Goal: Transaction & Acquisition: Purchase product/service

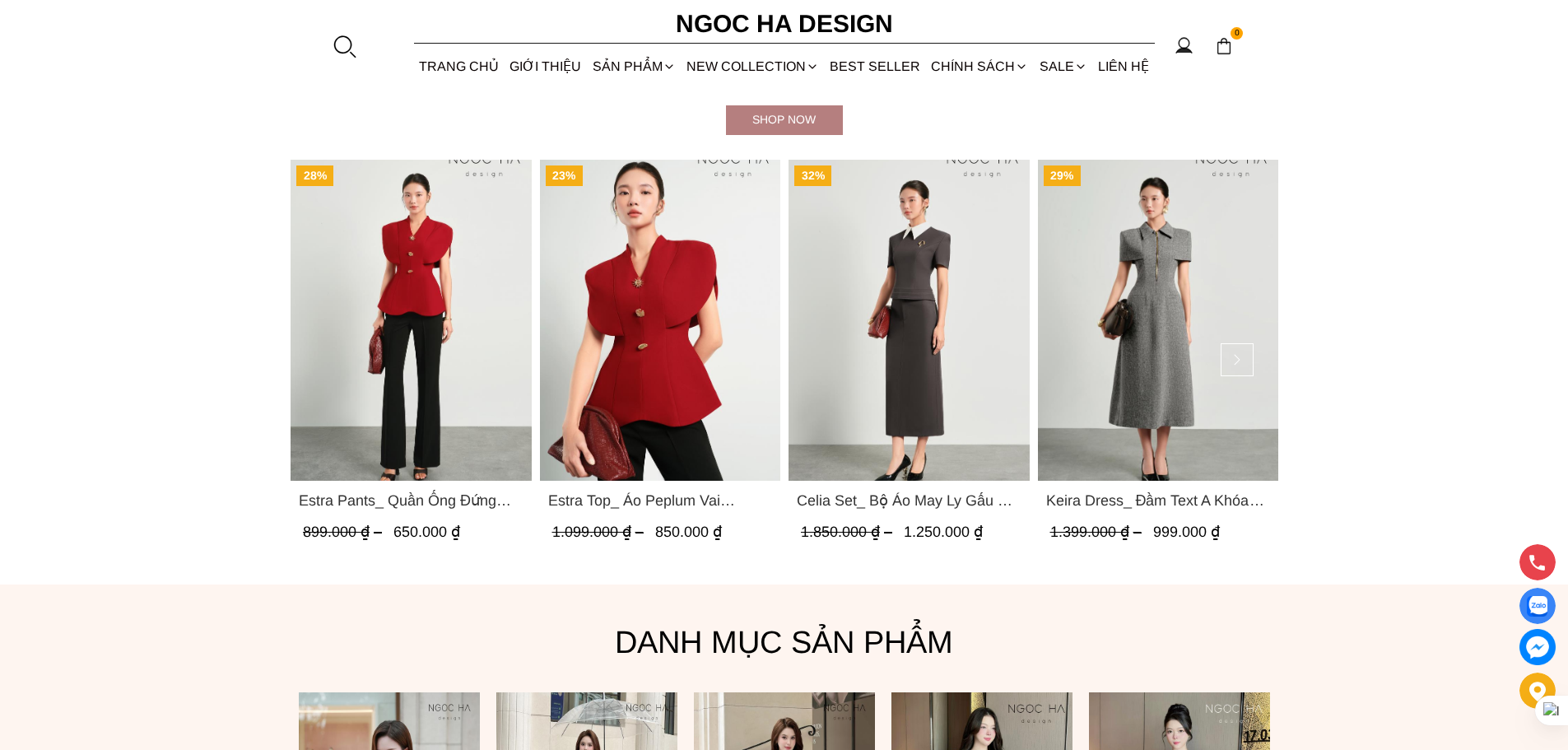
scroll to position [988, 0]
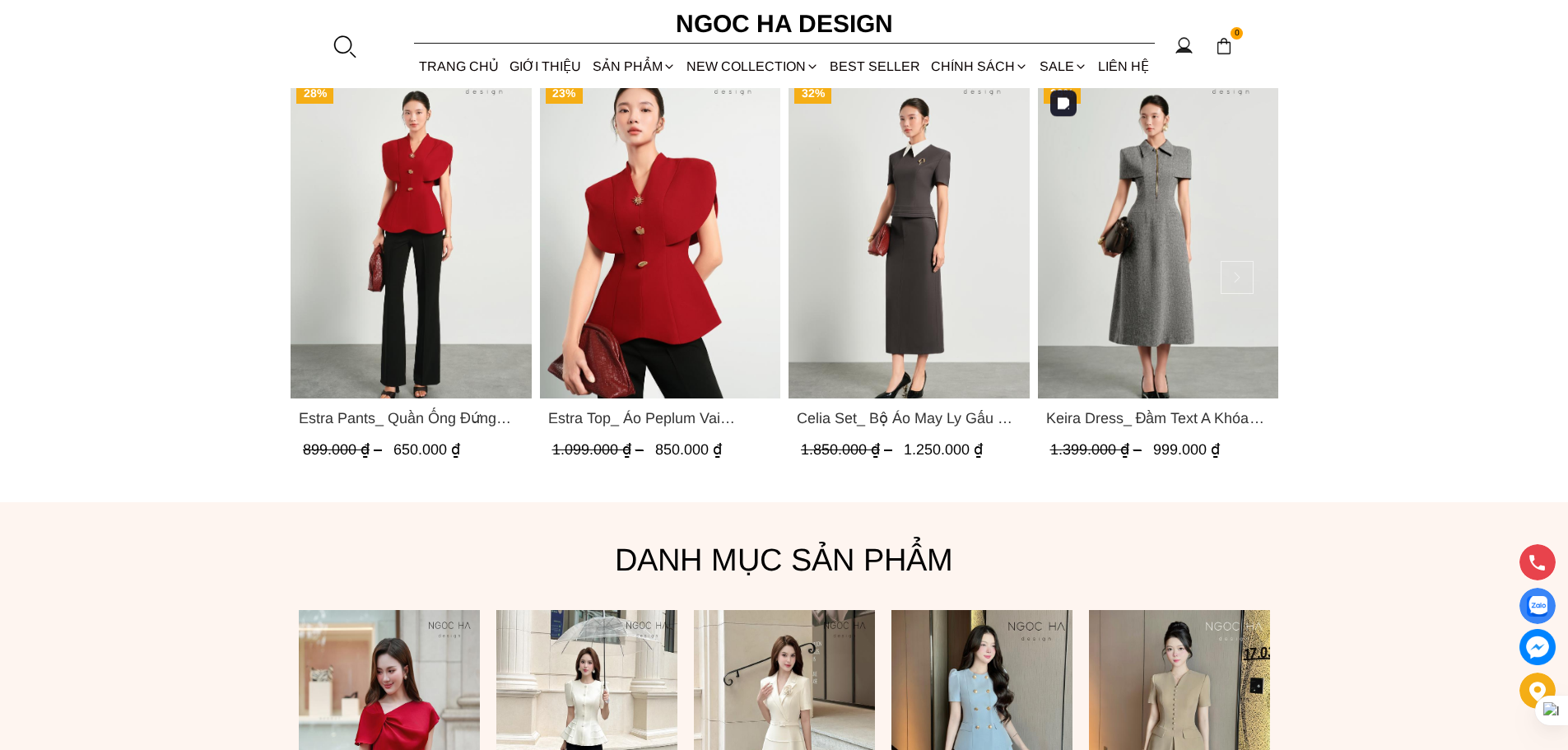
click at [1246, 279] on button at bounding box center [1237, 276] width 33 height 33
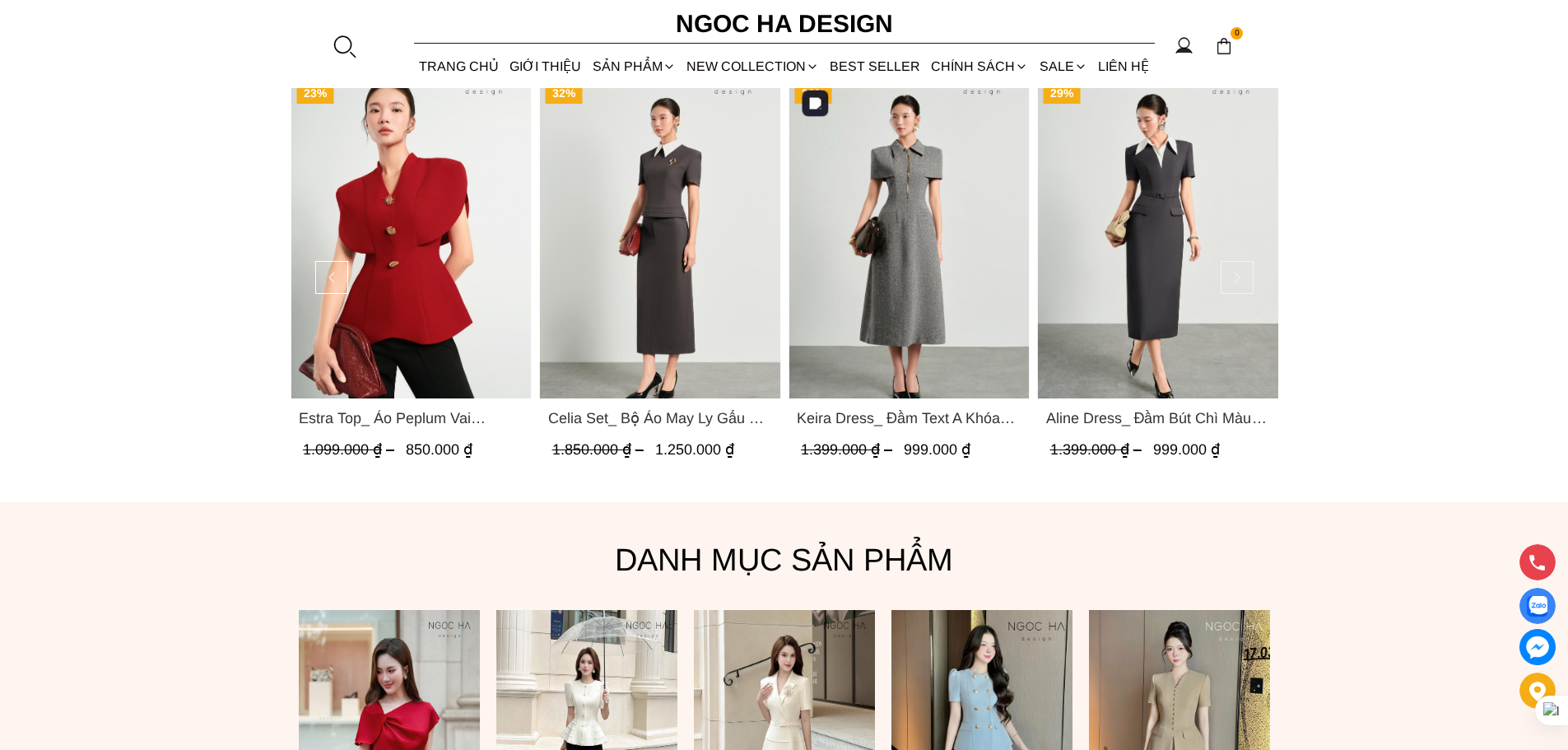
click at [1246, 279] on button at bounding box center [1237, 276] width 33 height 33
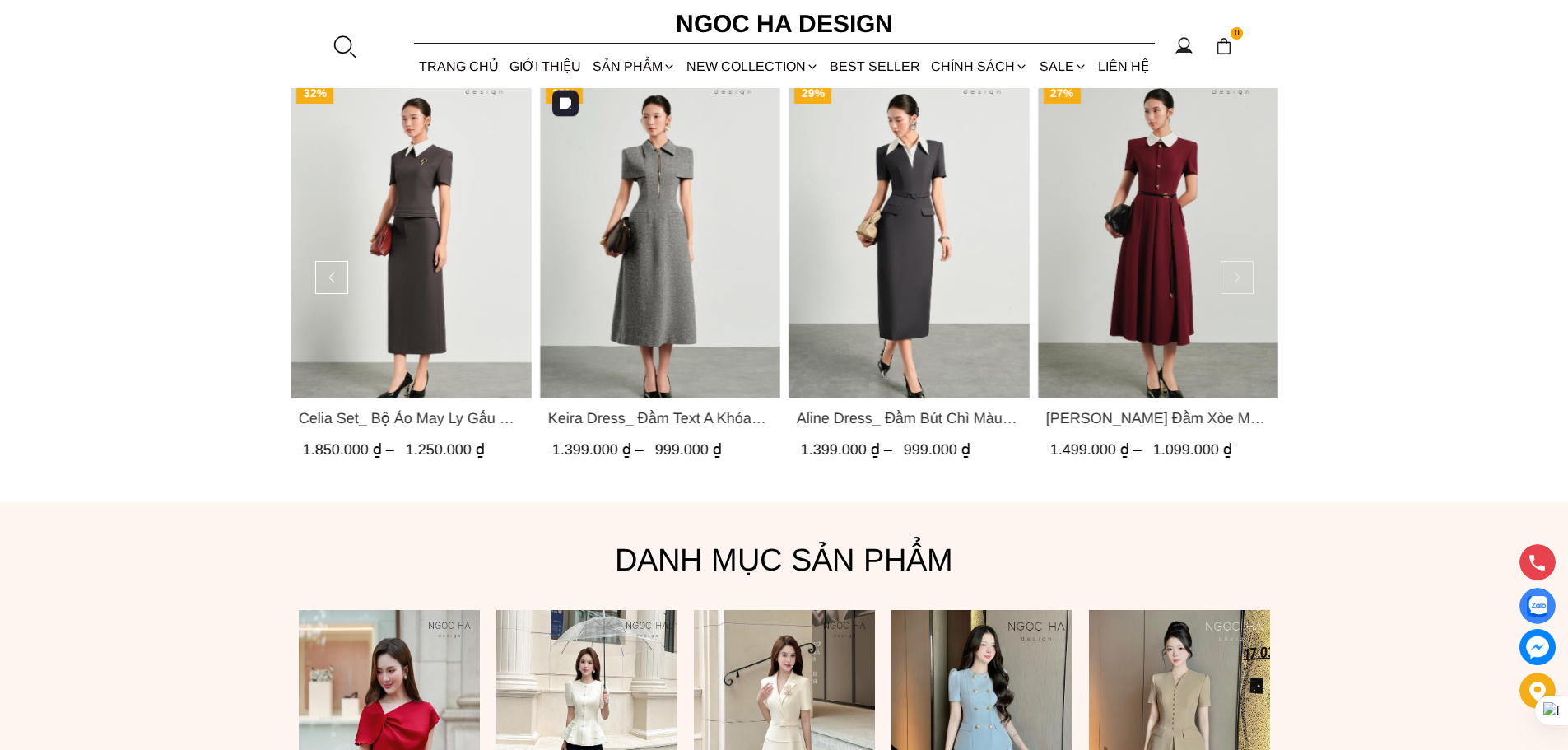
click at [1246, 279] on button at bounding box center [1237, 276] width 33 height 33
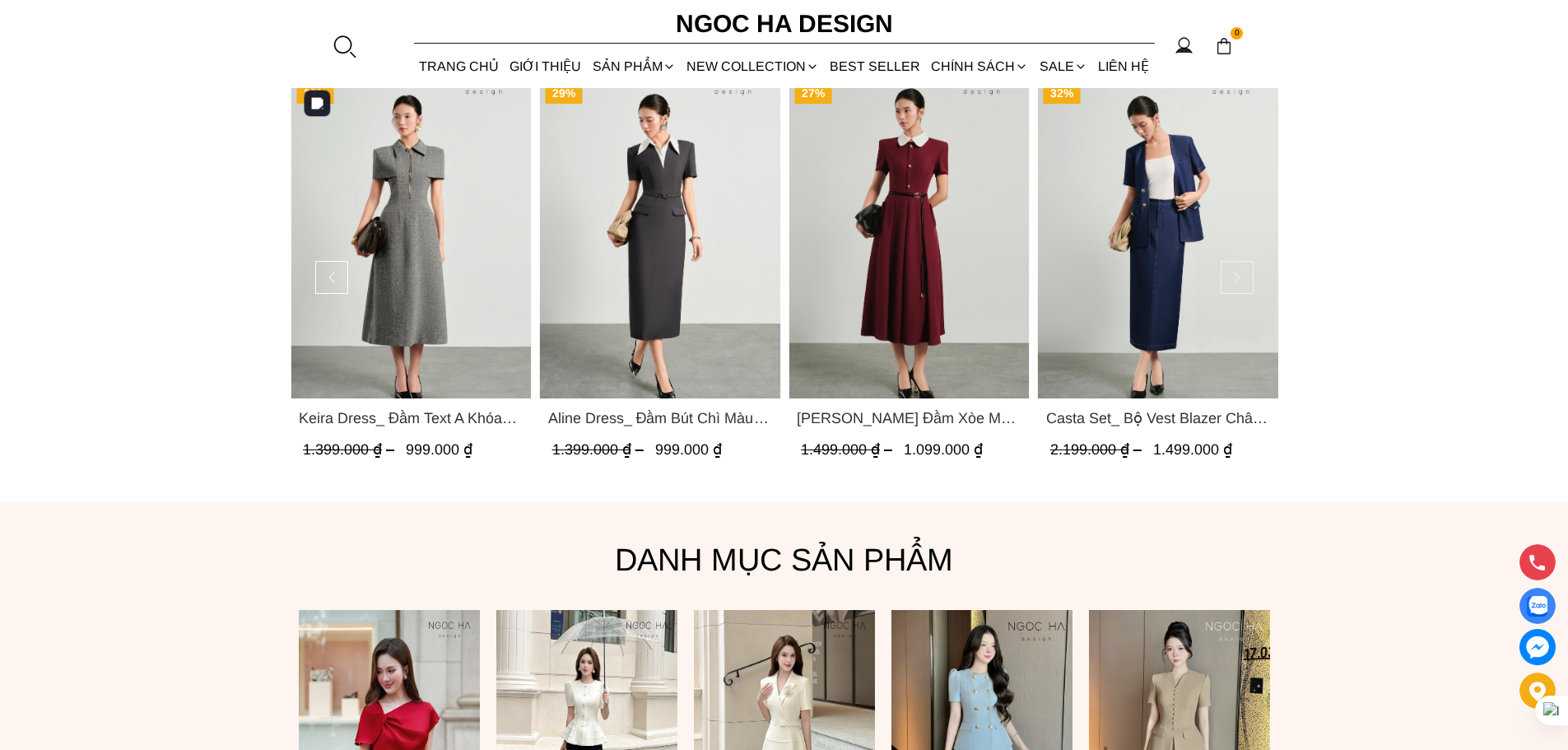
click at [1246, 279] on button at bounding box center [1237, 276] width 33 height 33
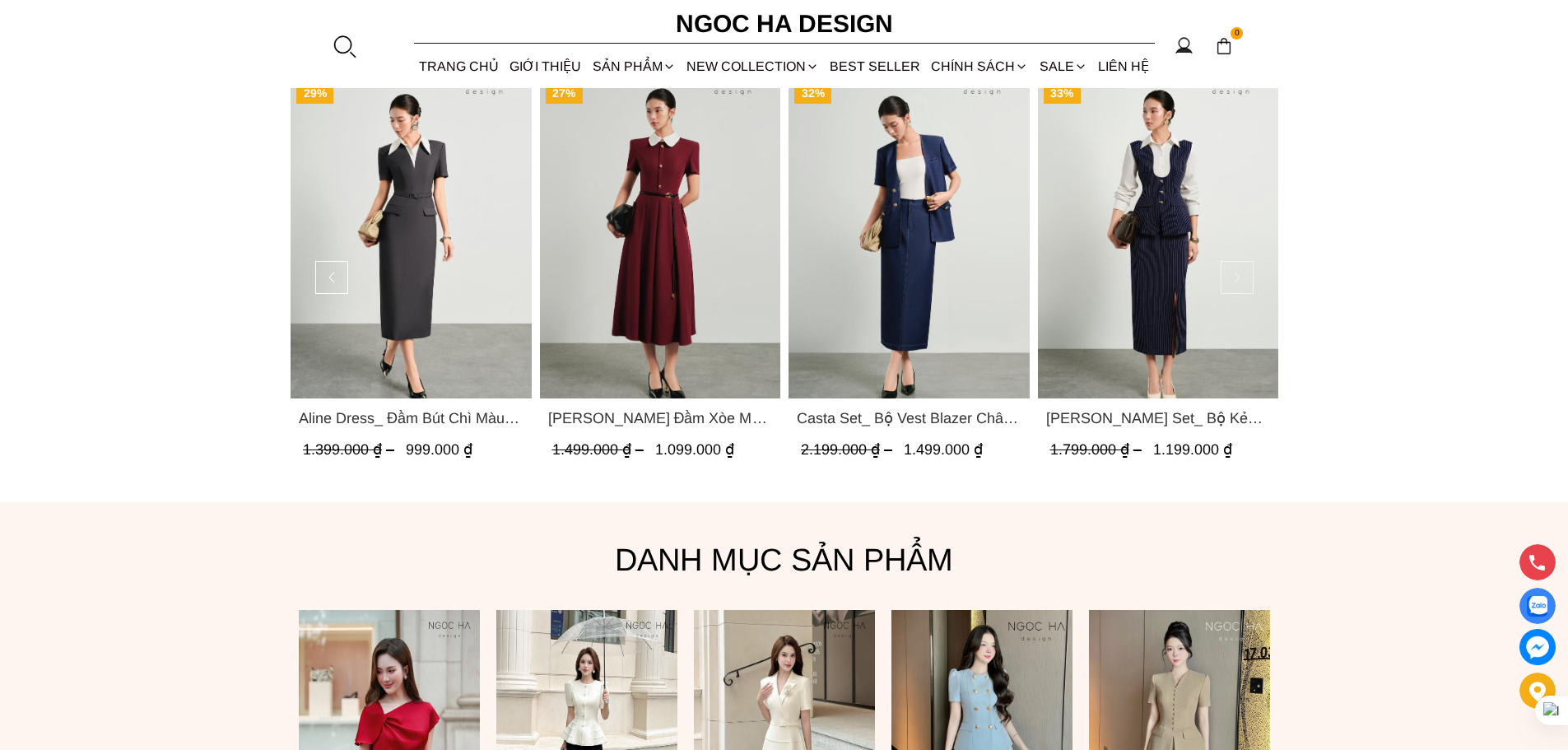
click at [1246, 279] on button at bounding box center [1237, 276] width 33 height 33
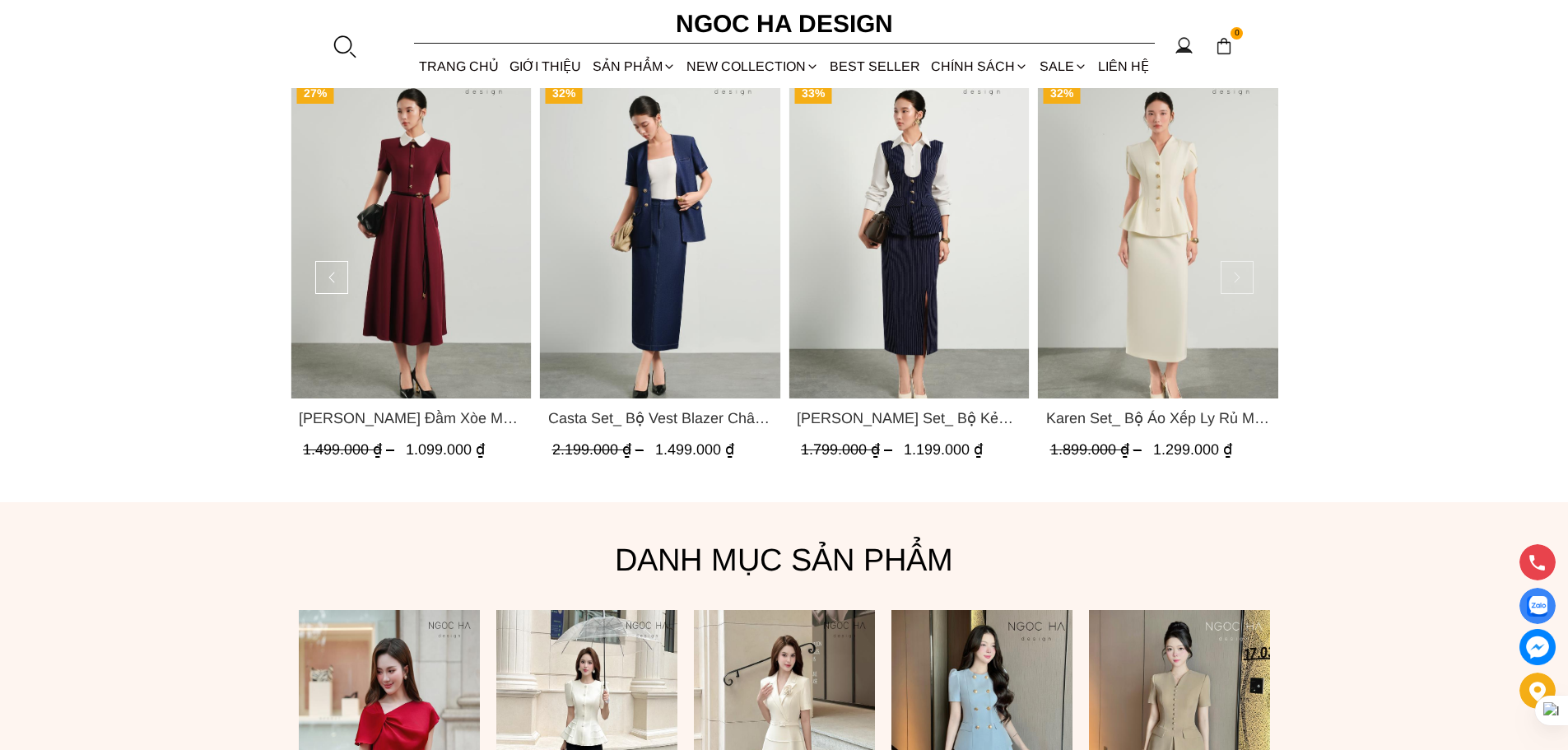
click at [1246, 279] on button at bounding box center [1237, 276] width 33 height 33
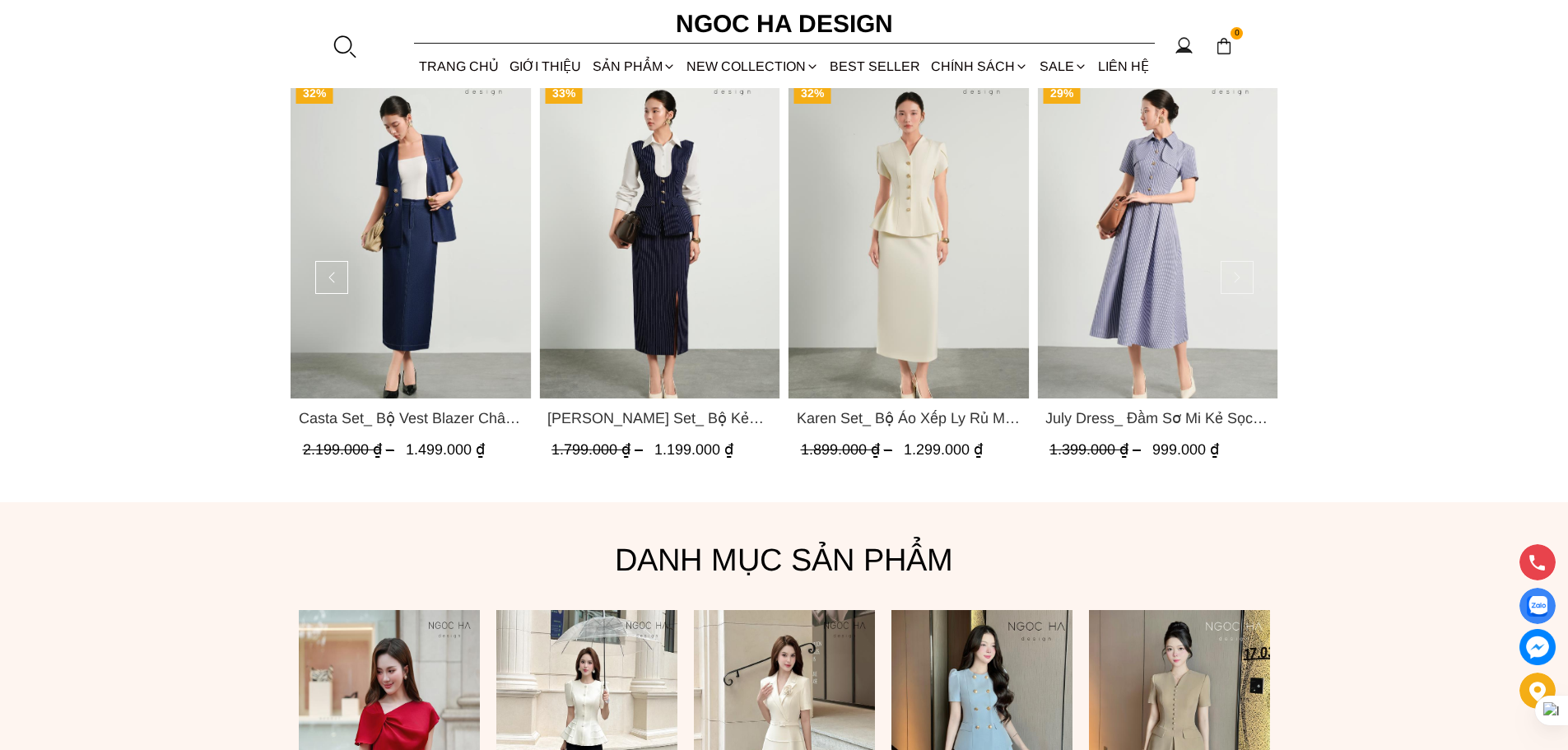
click at [1246, 279] on button at bounding box center [1237, 276] width 33 height 33
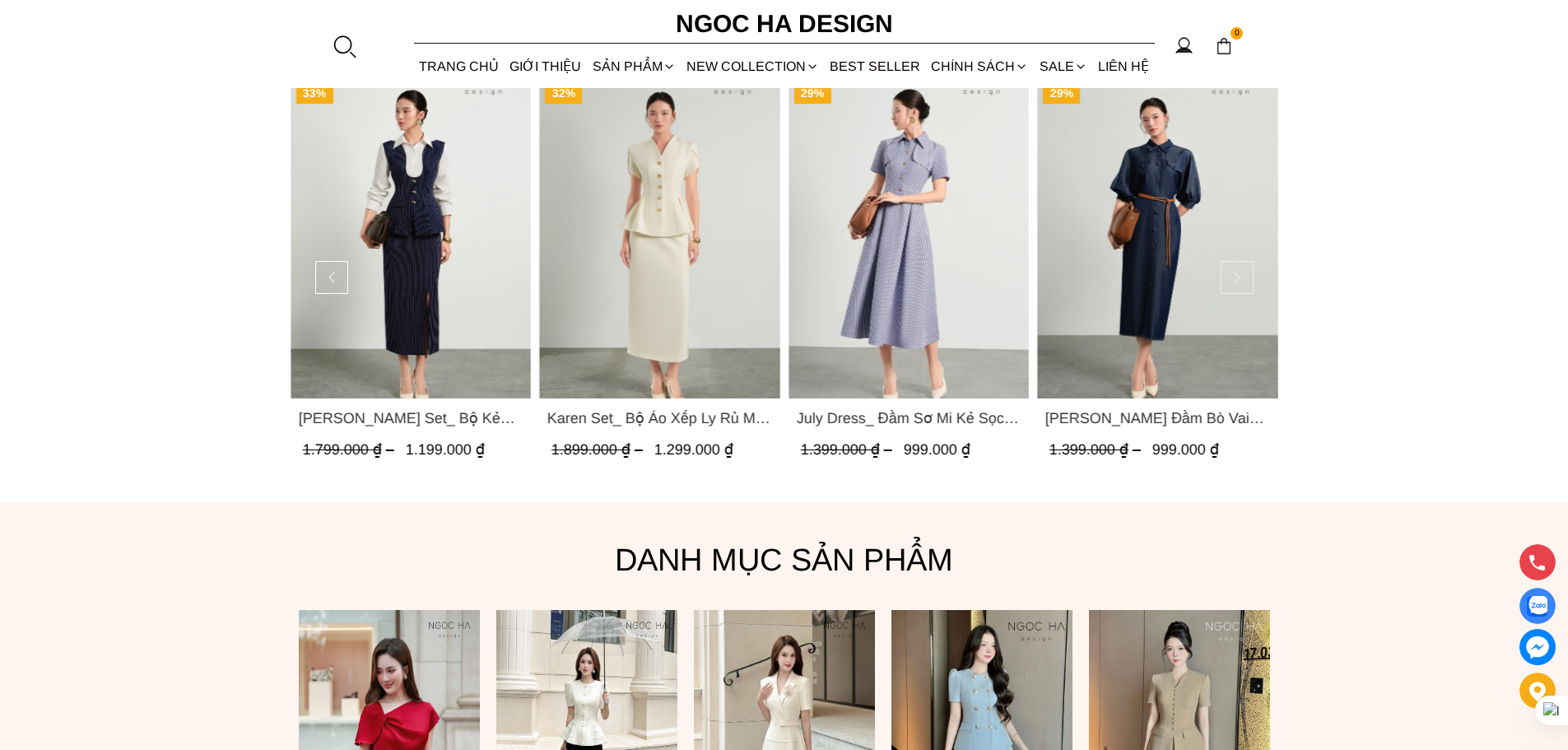
click at [1245, 279] on button at bounding box center [1237, 276] width 33 height 33
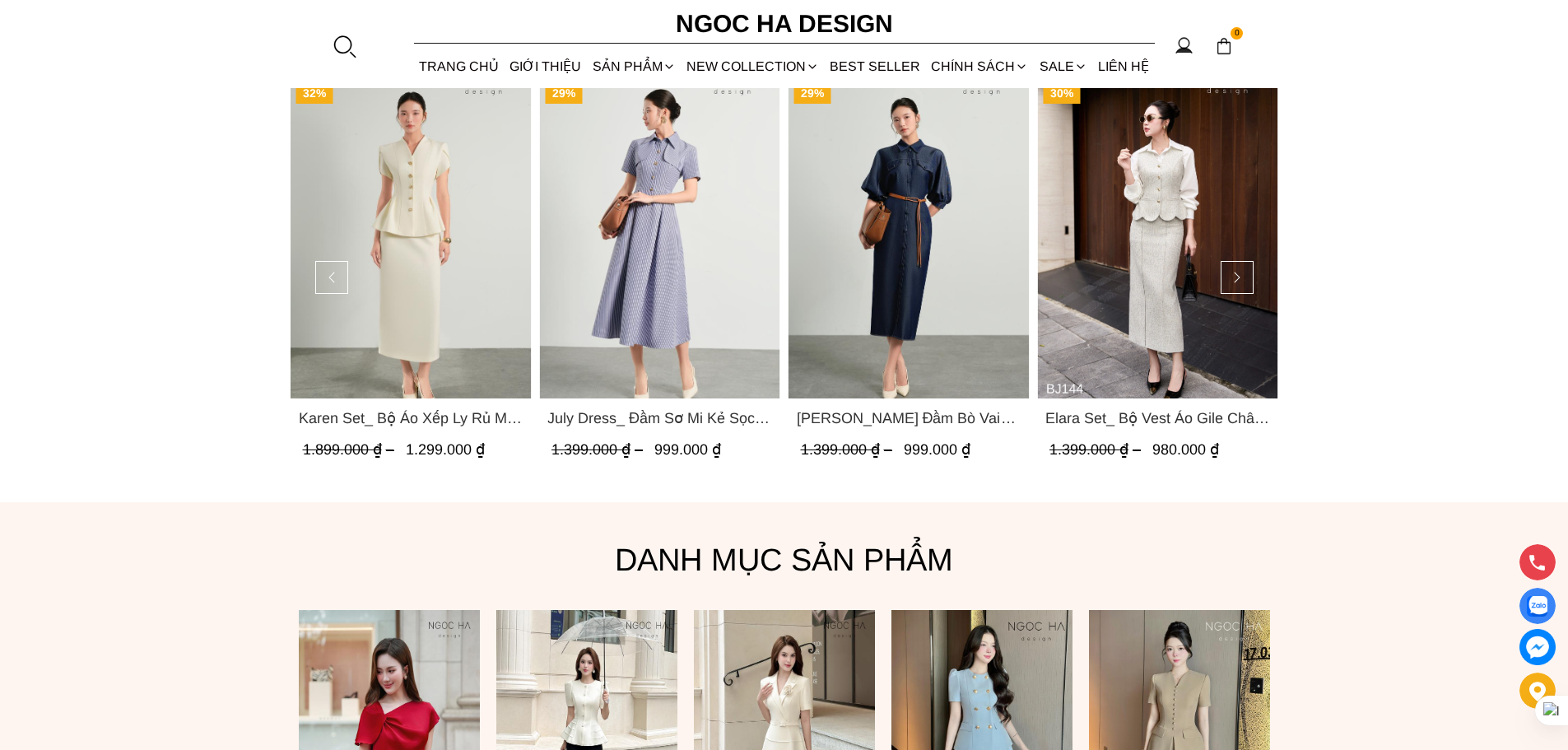
click at [936, 312] on img "Product image - Charles Dress_ Đầm Bò Vai Rớt Màu Xanh D1017" at bounding box center [908, 238] width 241 height 321
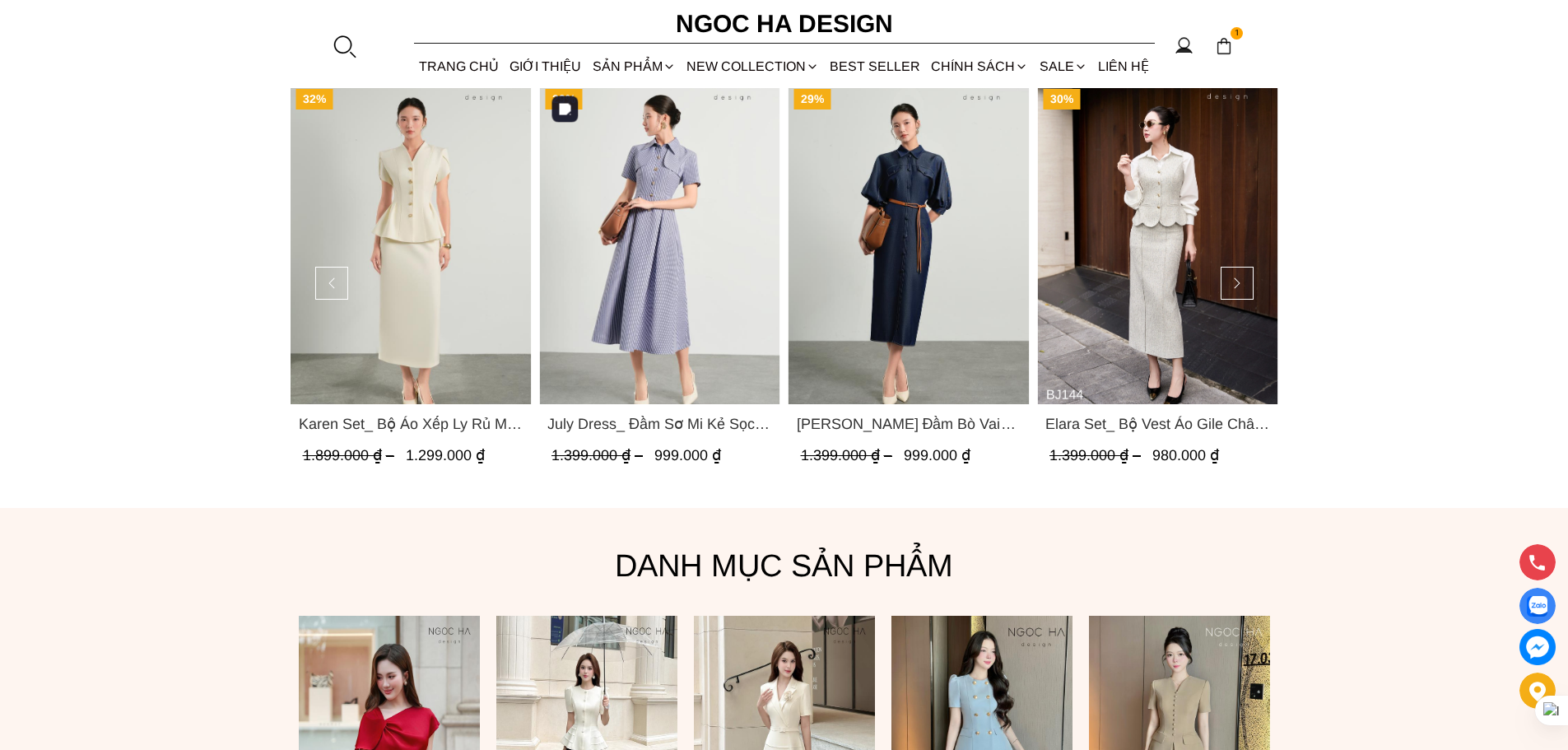
click at [656, 275] on img "Product image - July Dress_ Đầm Sơ Mi Kẻ Sọc Xanh D1015" at bounding box center [660, 244] width 241 height 321
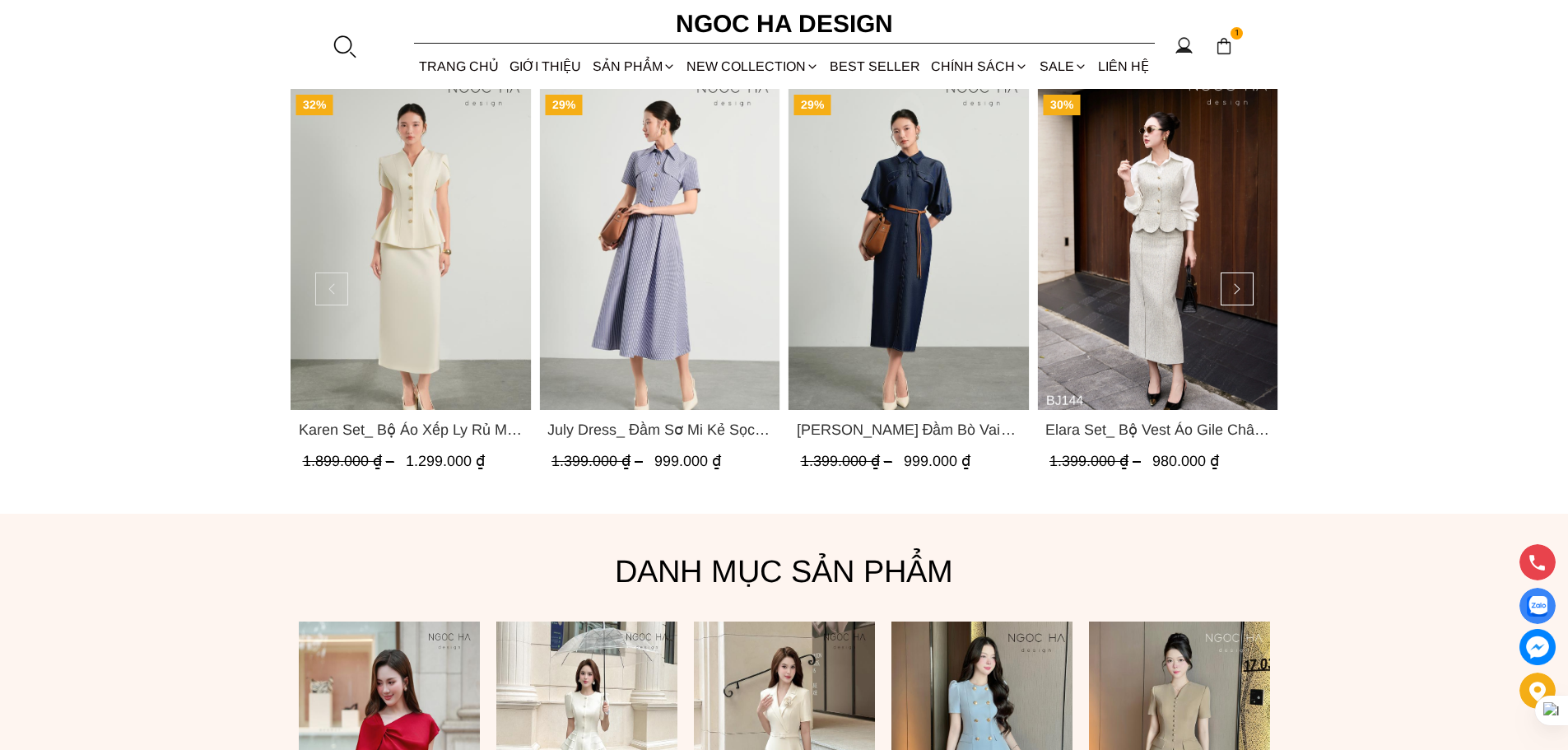
click at [329, 289] on button at bounding box center [331, 288] width 33 height 33
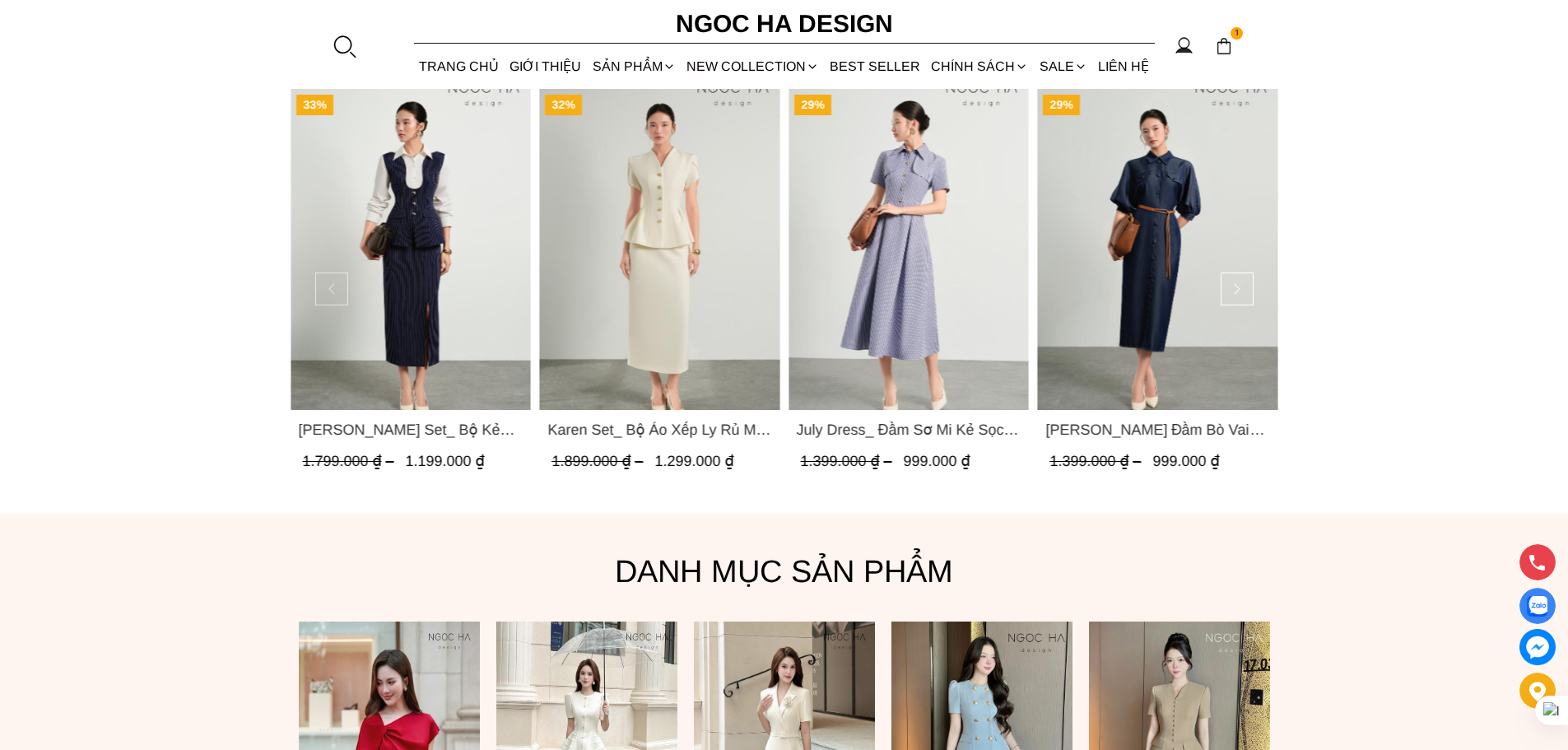
click at [331, 288] on button at bounding box center [331, 288] width 33 height 33
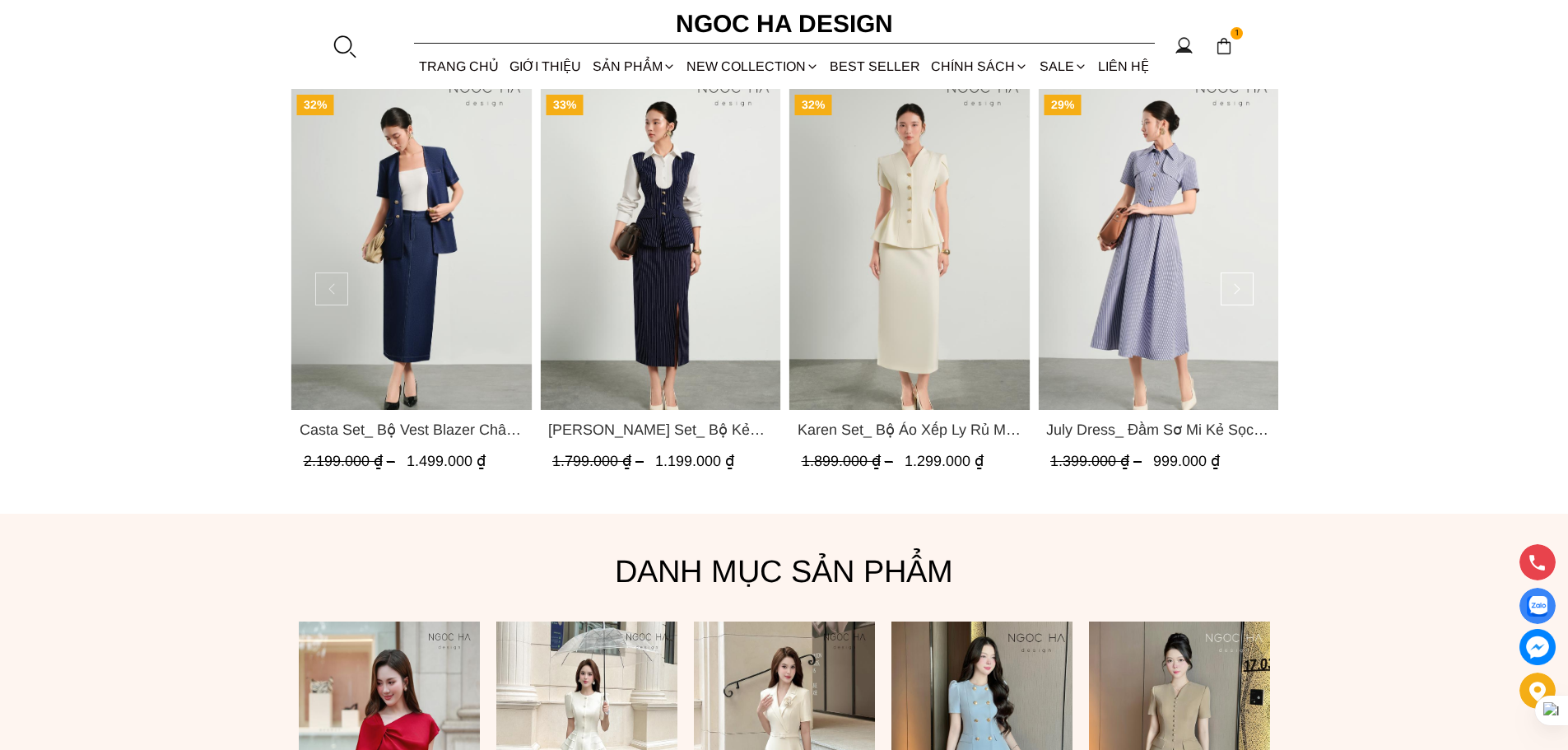
click at [331, 288] on button at bounding box center [331, 288] width 33 height 33
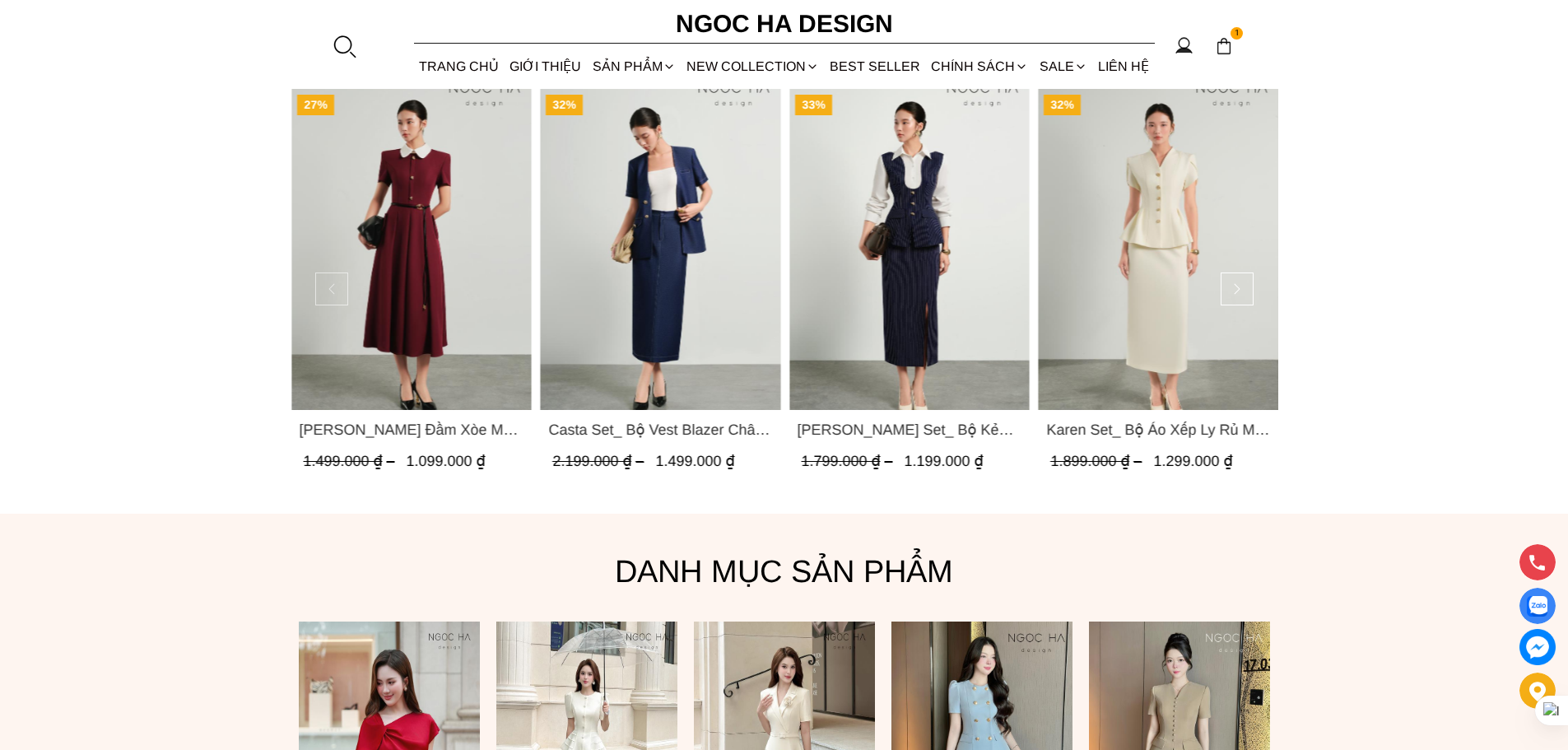
click at [318, 288] on button at bounding box center [331, 288] width 33 height 33
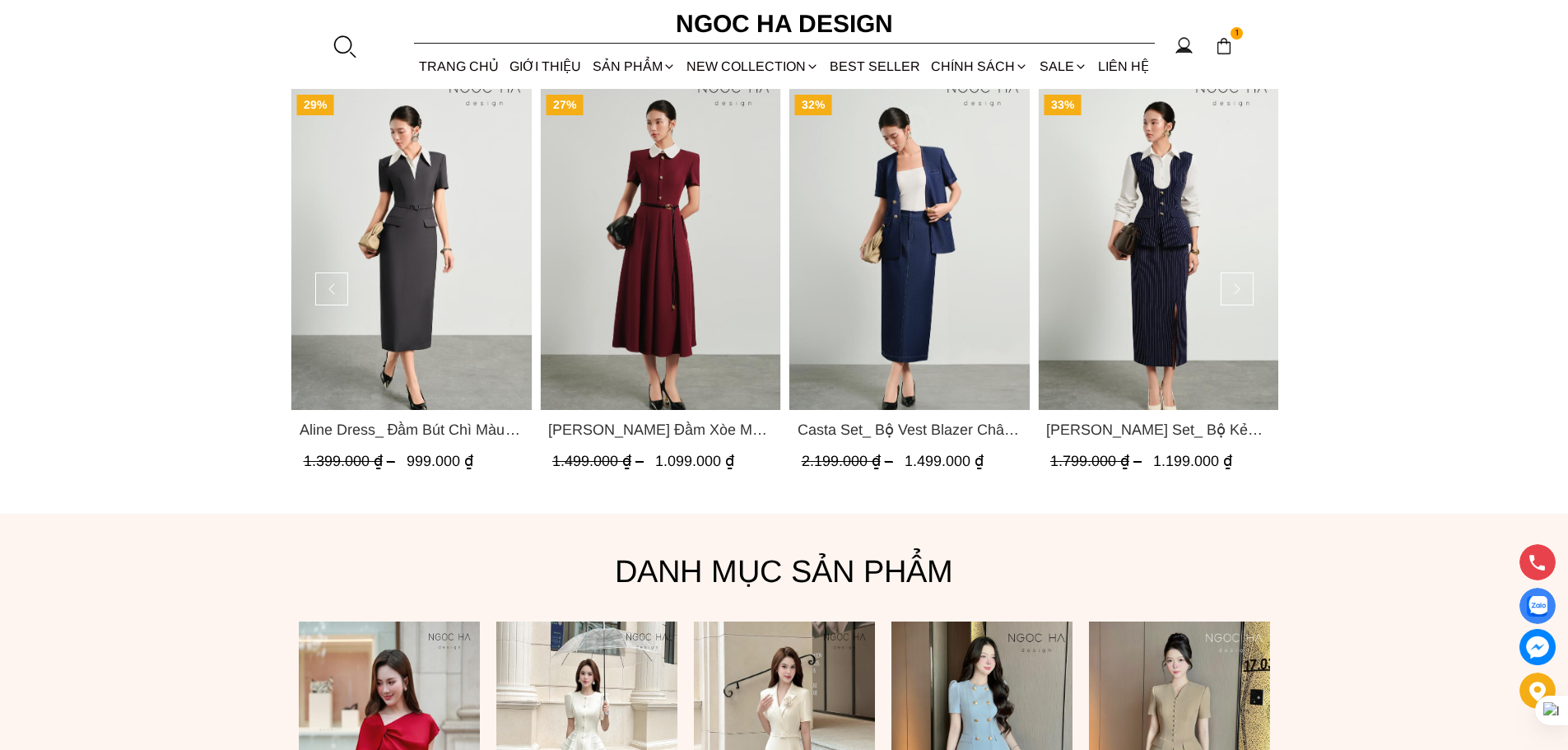
click at [446, 257] on img "Product image - Aline Dress_ Đầm Bút Chì Màu Ghi Mix Cổ Trắng D1014" at bounding box center [411, 249] width 241 height 321
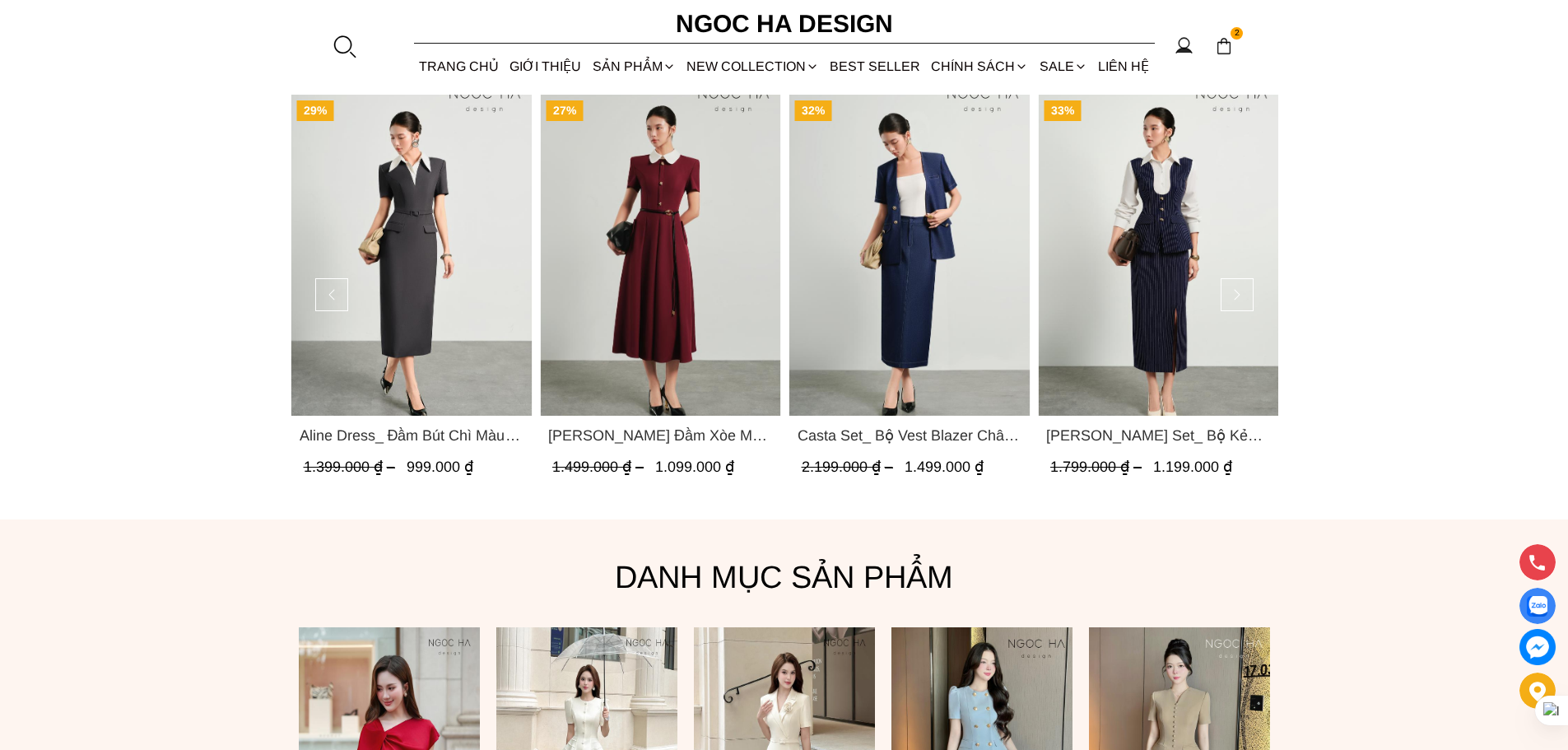
click at [679, 316] on img "Product image - Claire Dress_ Đầm Xòe Màu Đỏ Mix Cổ Trằng D1013" at bounding box center [660, 255] width 241 height 321
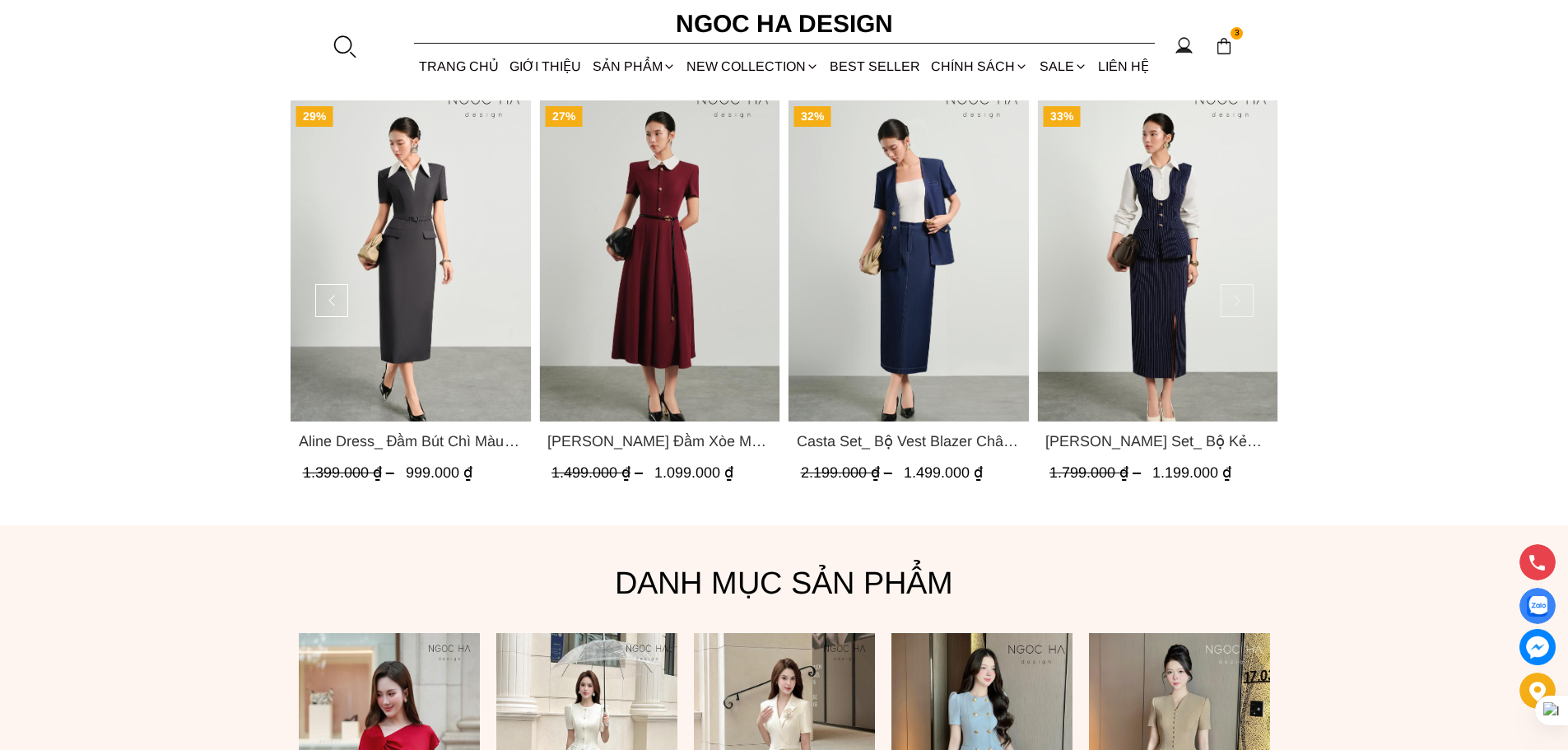
click at [1237, 296] on button at bounding box center [1237, 300] width 33 height 33
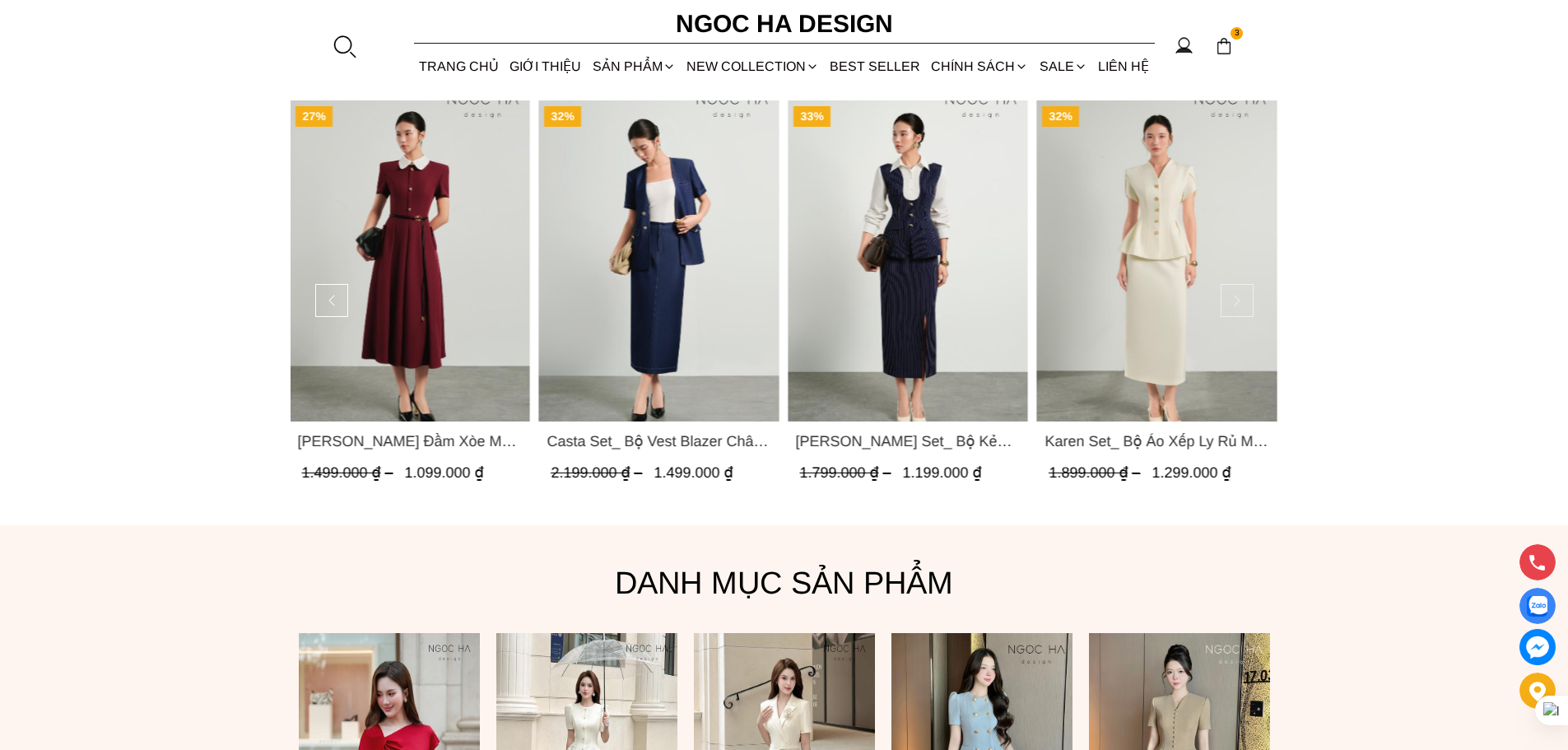
click at [1237, 296] on button at bounding box center [1237, 300] width 33 height 33
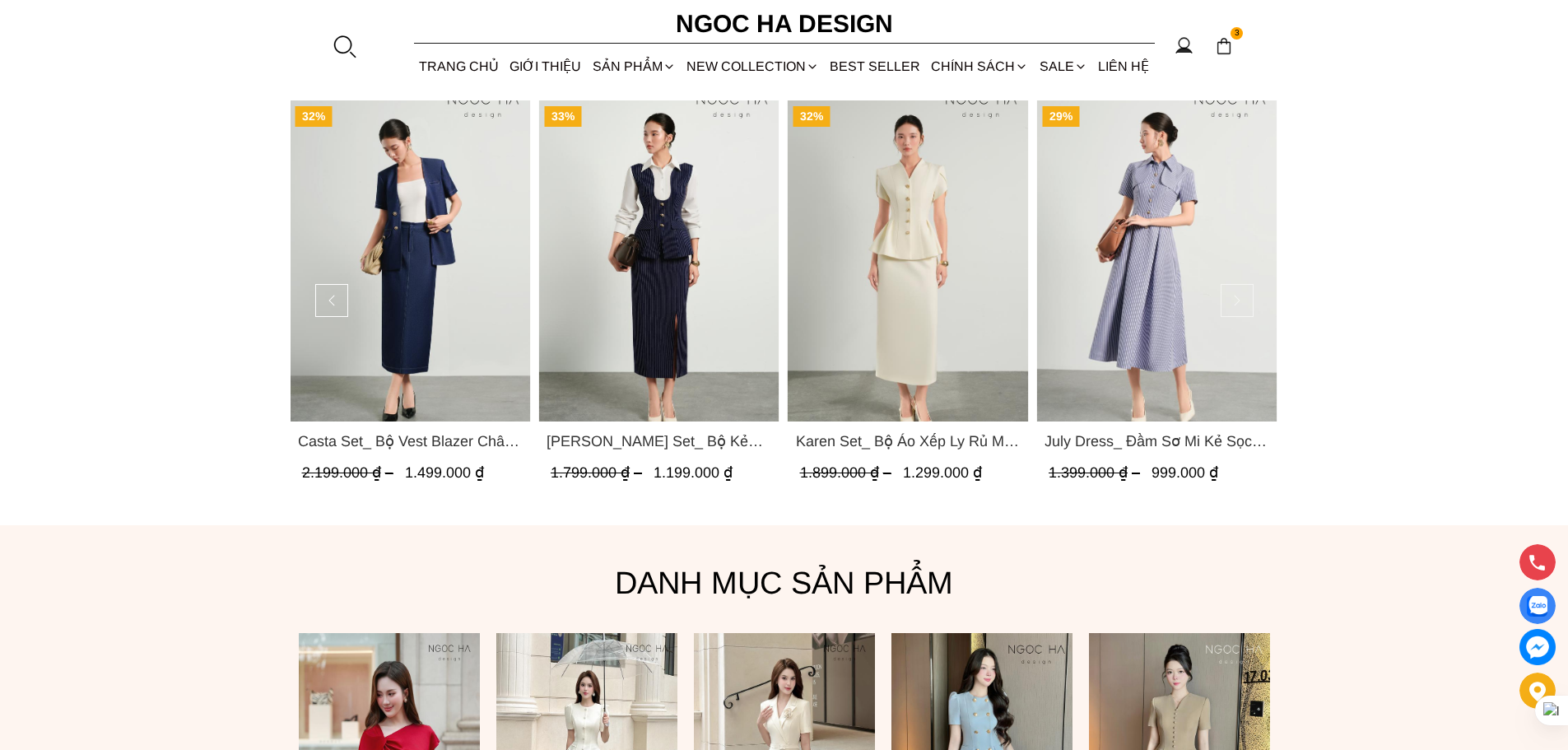
click at [1237, 296] on button at bounding box center [1237, 300] width 33 height 33
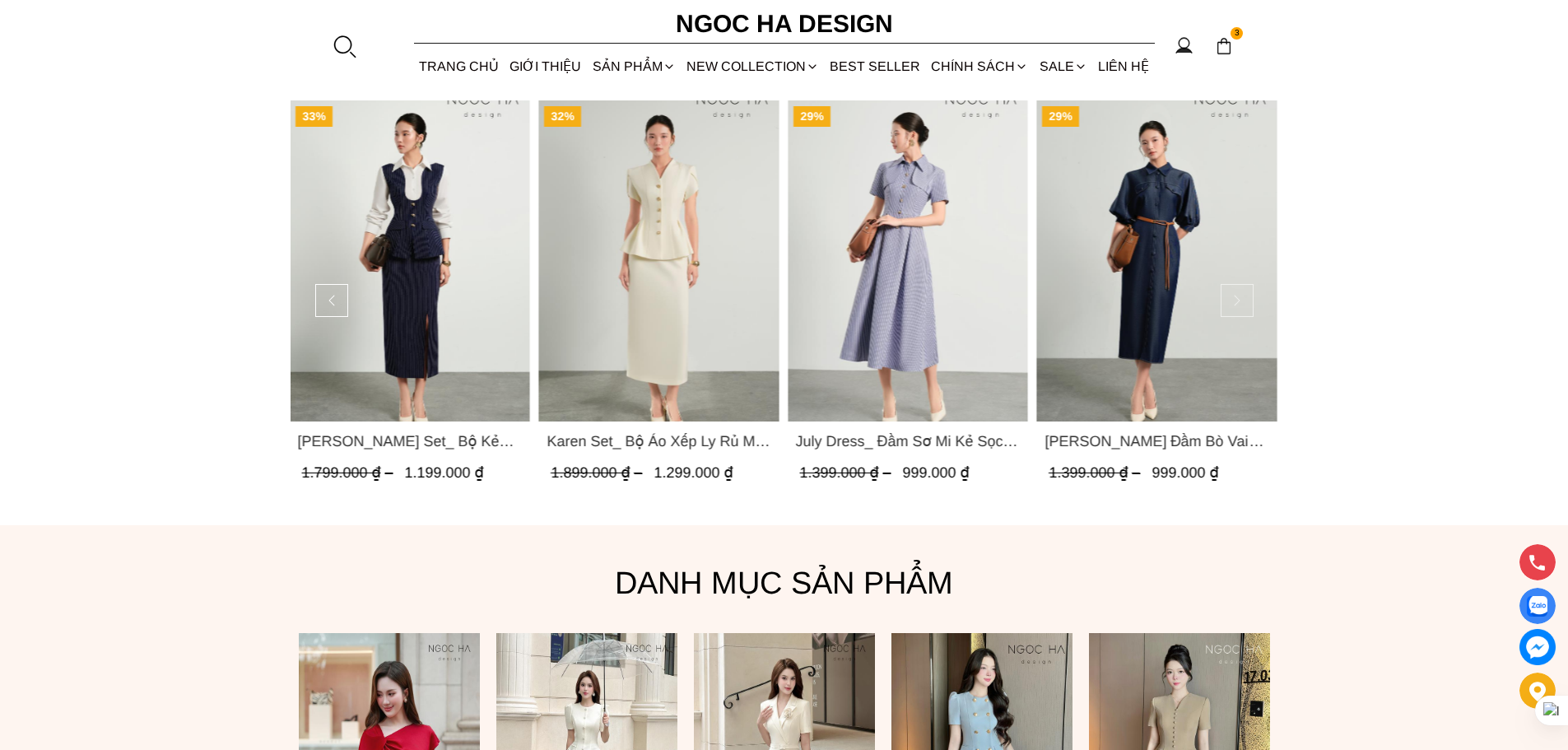
click at [1237, 296] on button at bounding box center [1237, 300] width 33 height 33
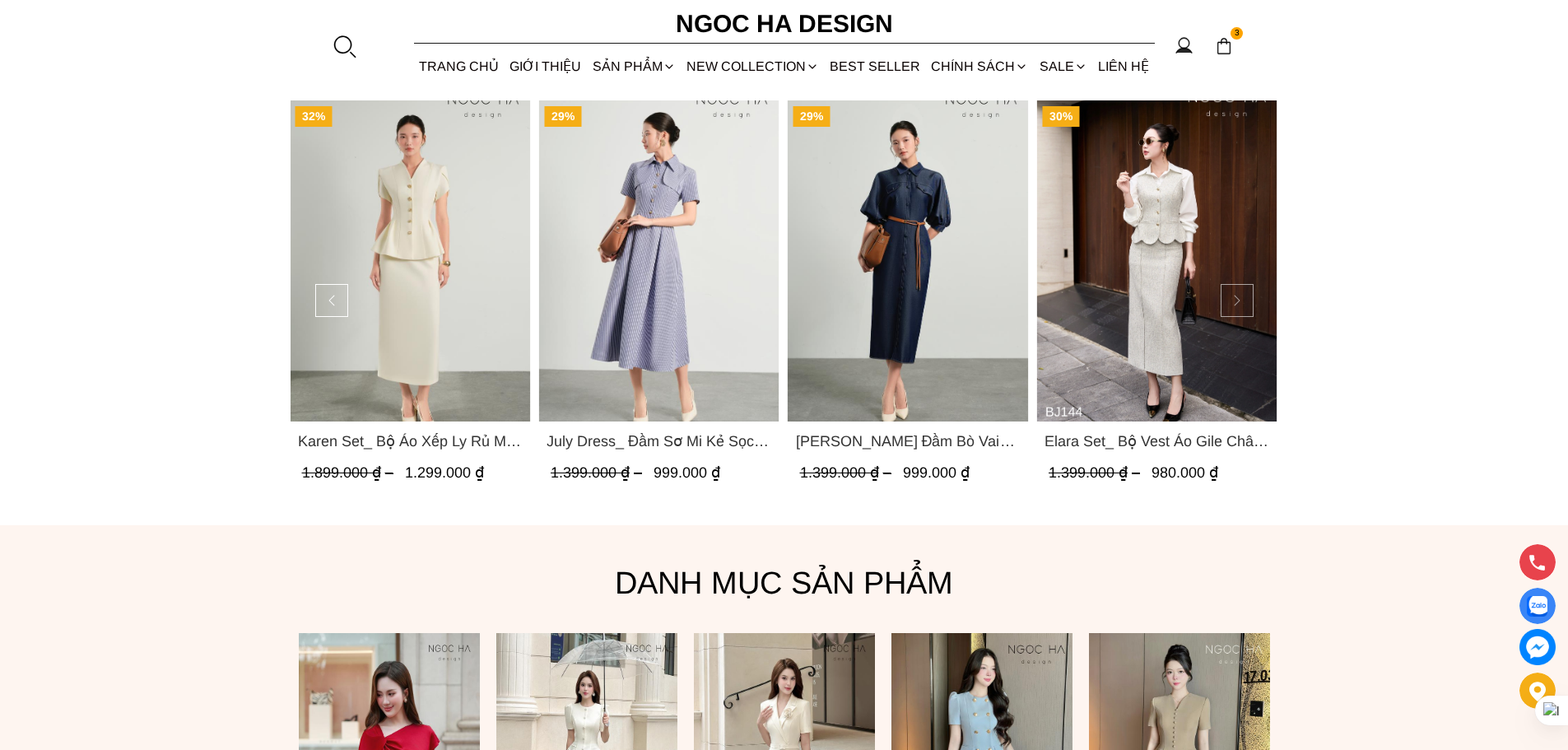
click at [1237, 296] on button at bounding box center [1237, 300] width 33 height 33
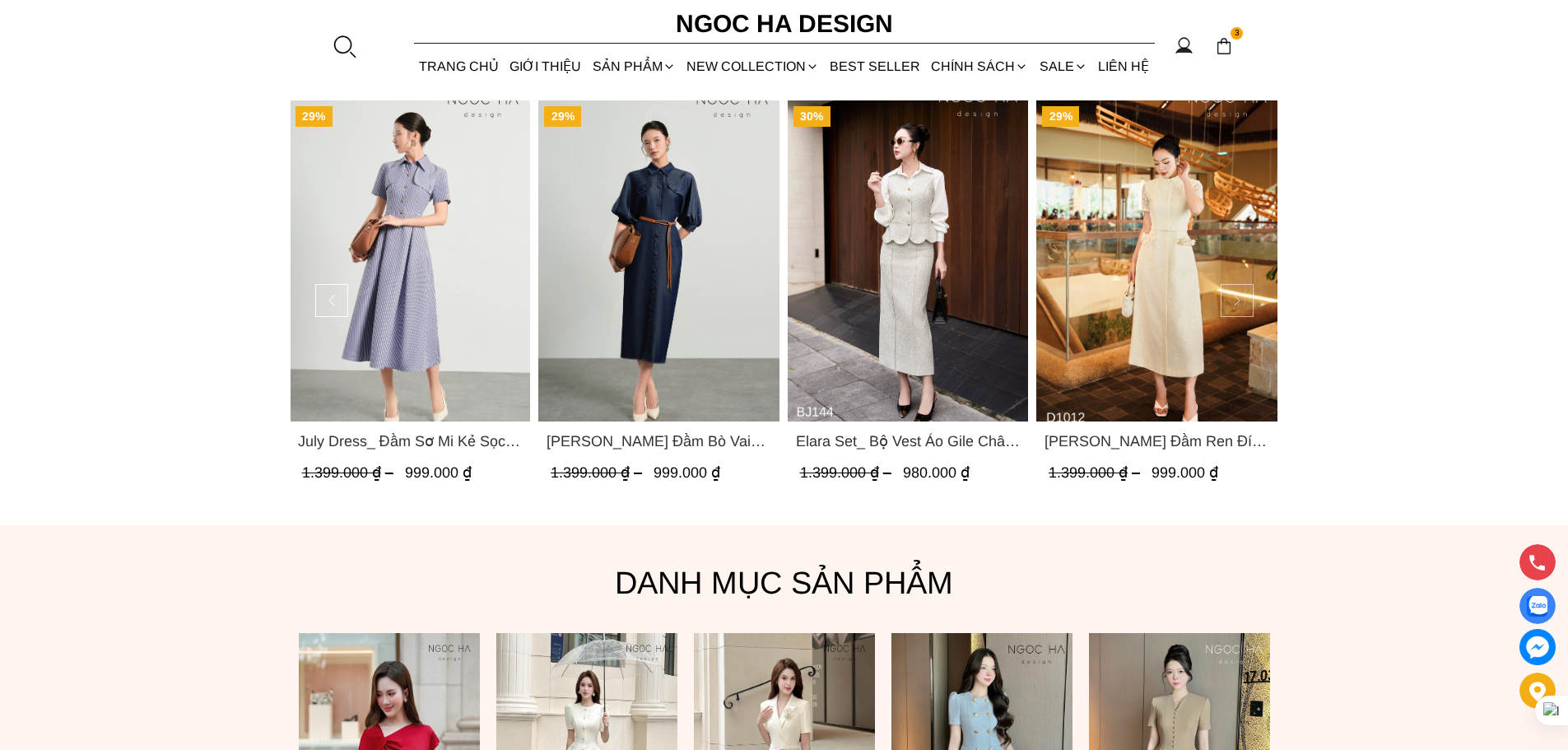
click at [1237, 296] on button at bounding box center [1237, 300] width 33 height 33
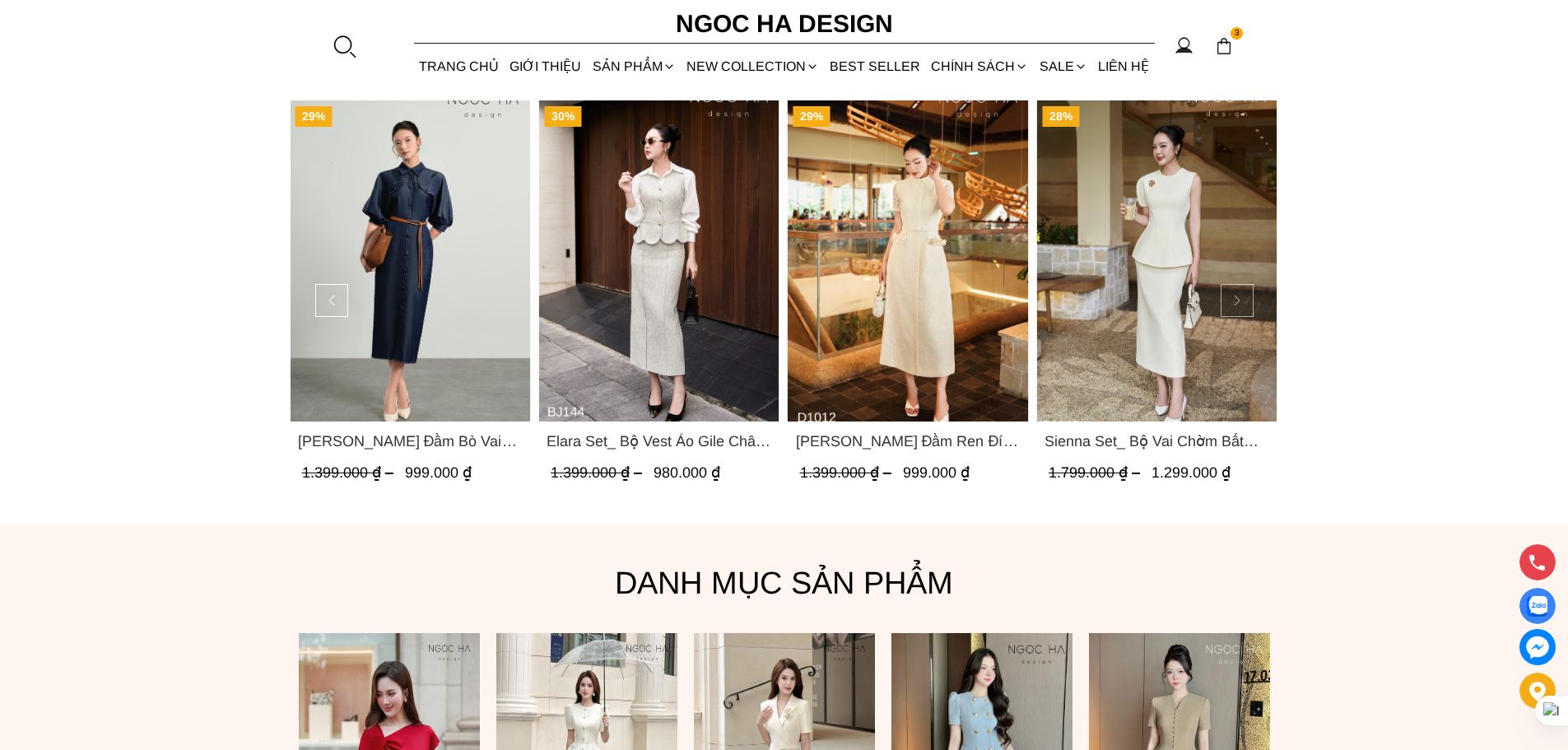
click at [1237, 296] on button at bounding box center [1237, 300] width 33 height 33
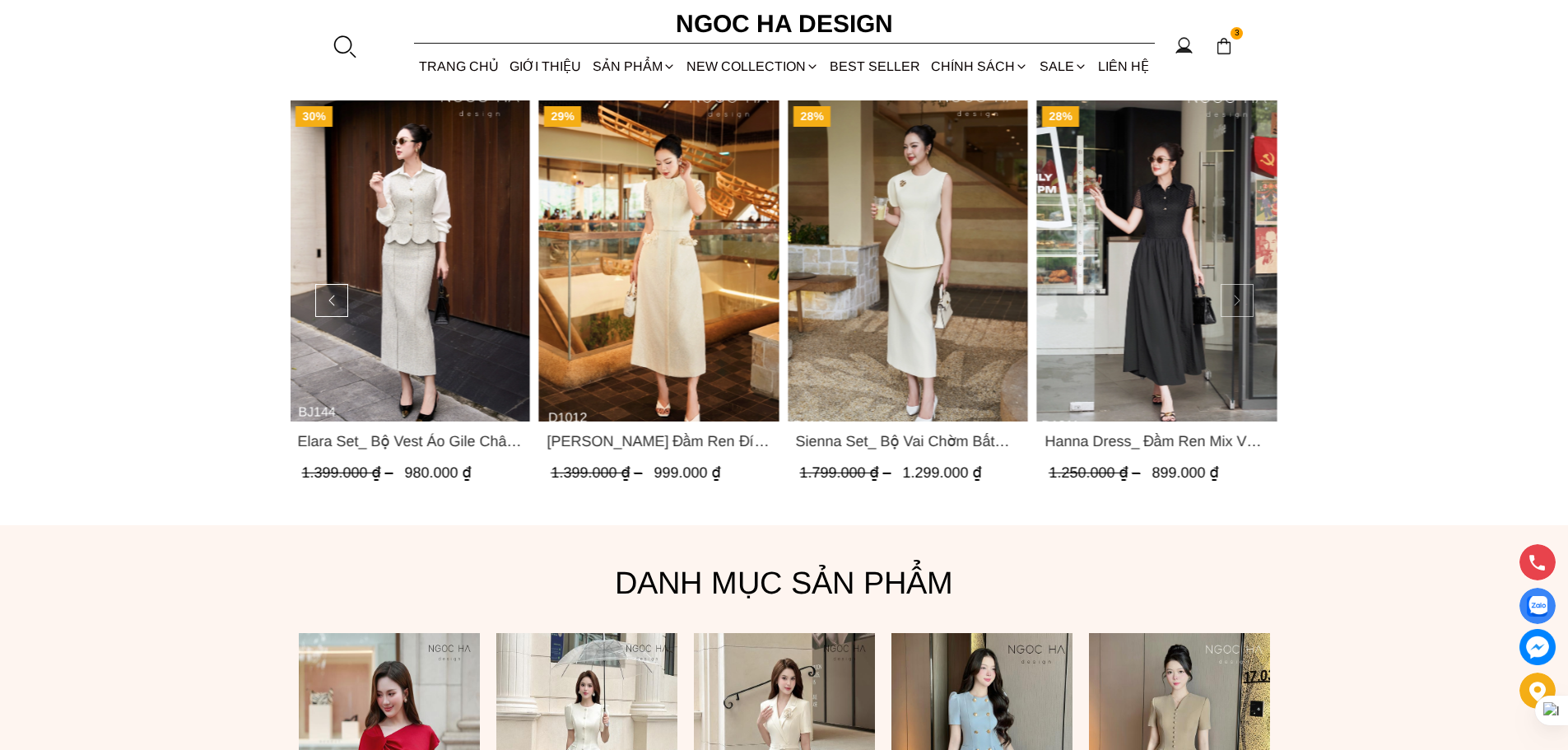
click at [1237, 296] on button at bounding box center [1237, 300] width 33 height 33
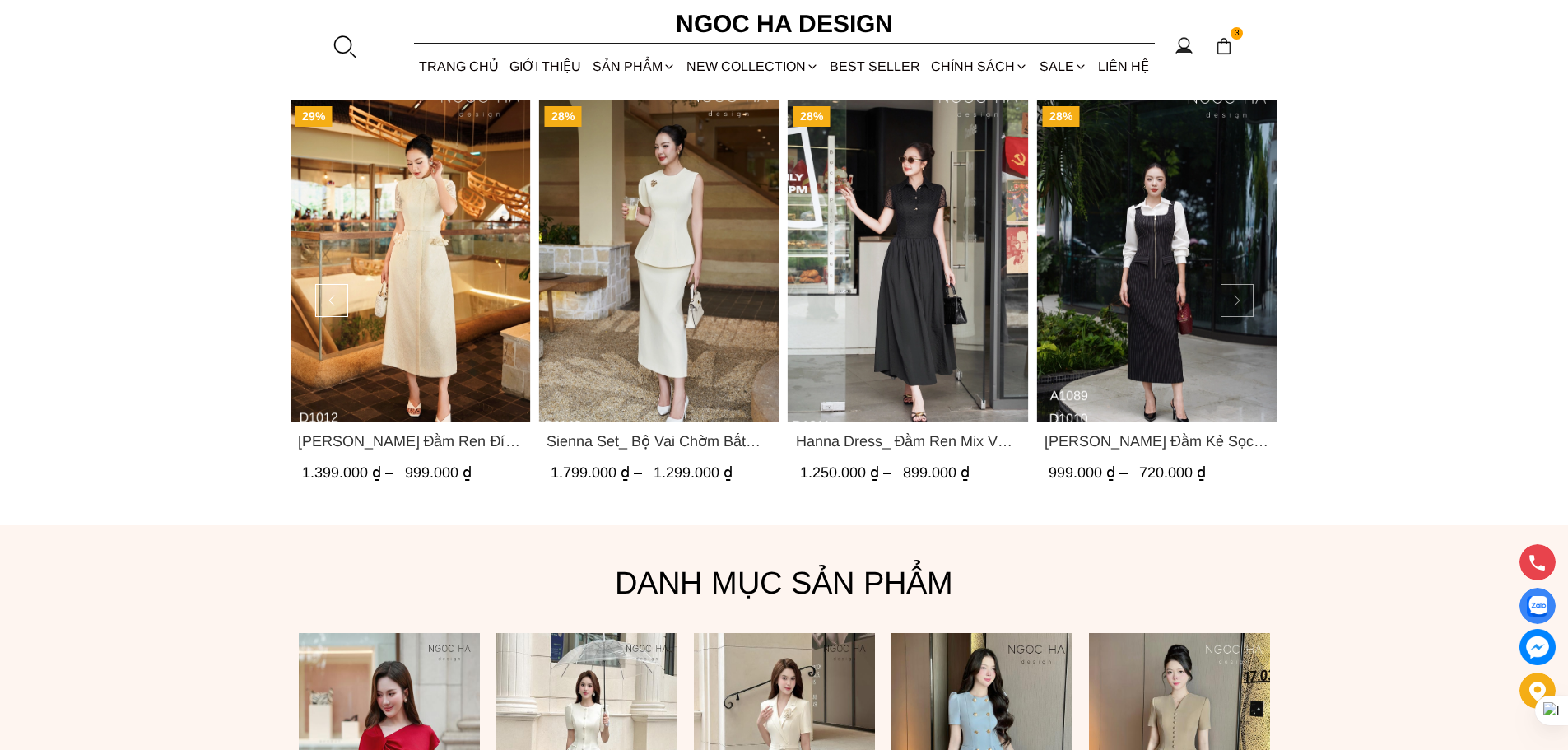
click at [1237, 296] on button at bounding box center [1237, 300] width 33 height 33
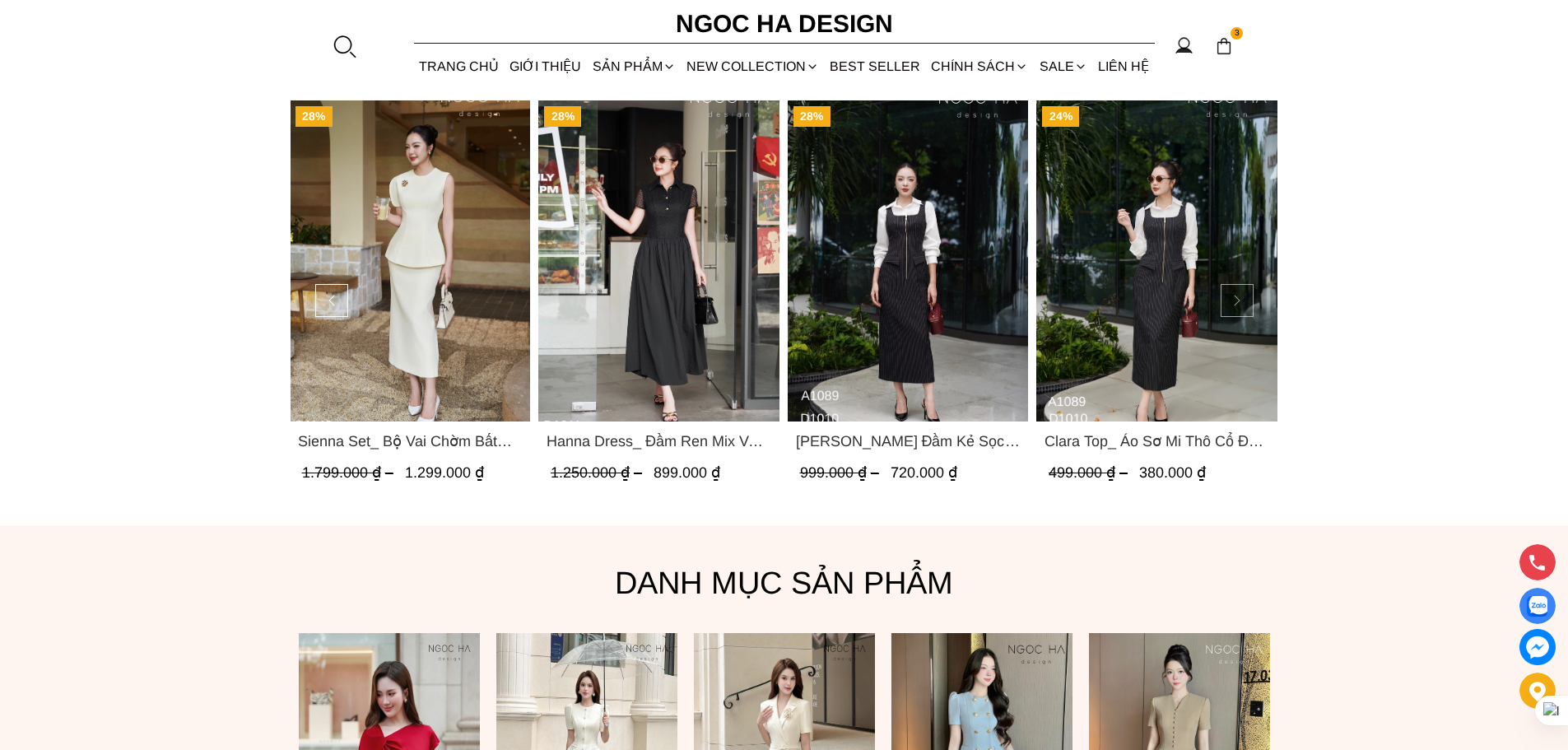
click at [1237, 296] on button at bounding box center [1237, 300] width 33 height 33
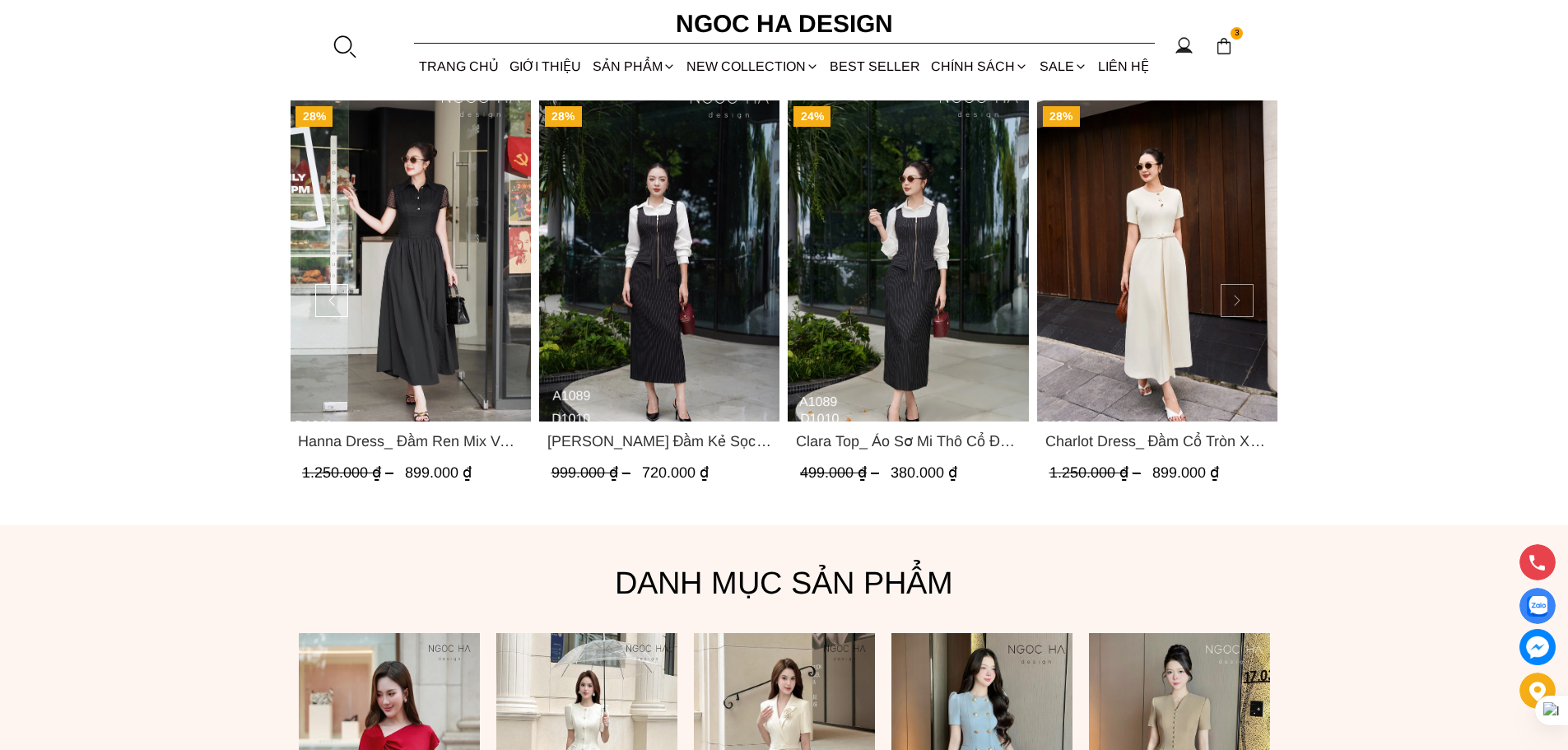
click at [1237, 296] on button at bounding box center [1237, 300] width 33 height 33
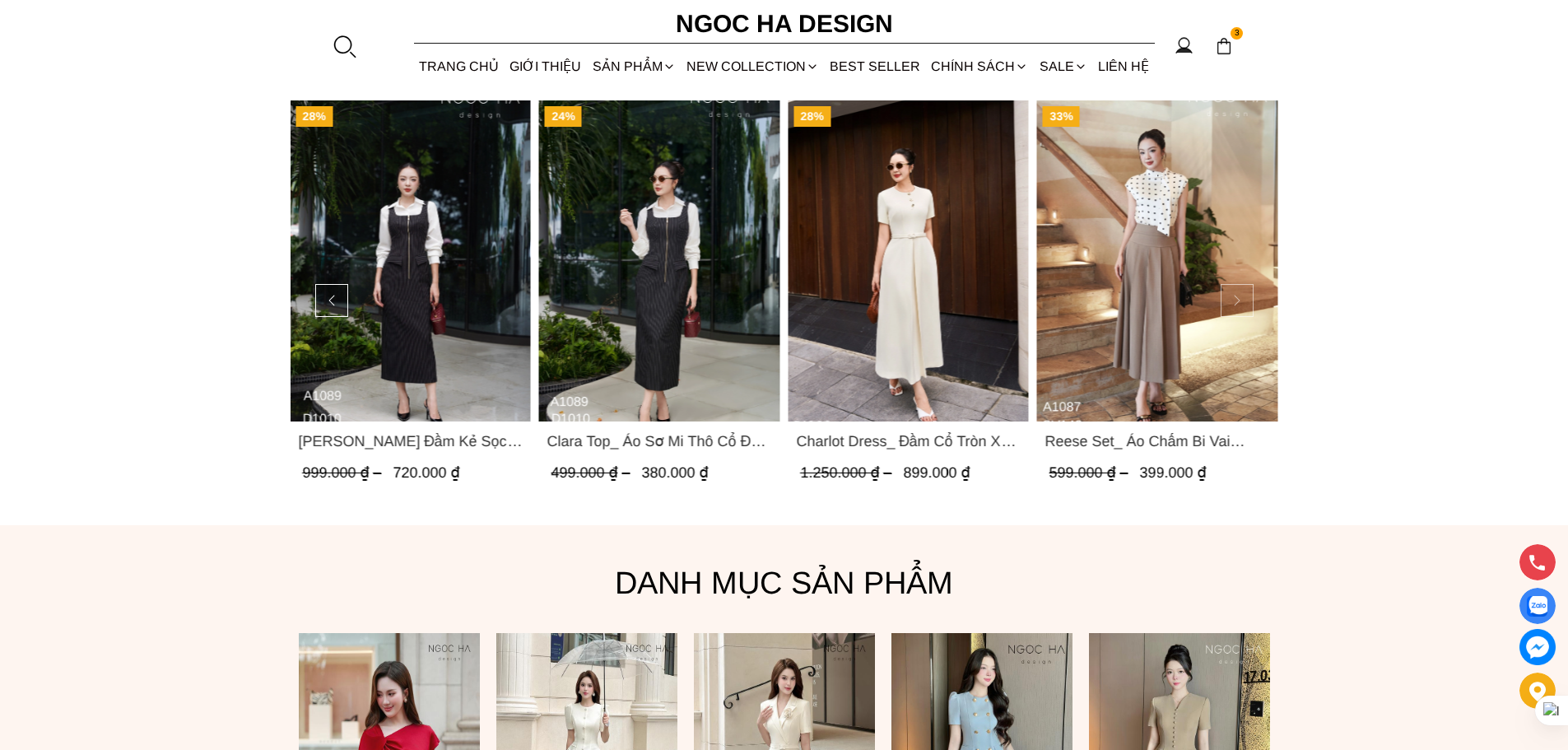
click at [1237, 296] on button at bounding box center [1237, 300] width 33 height 33
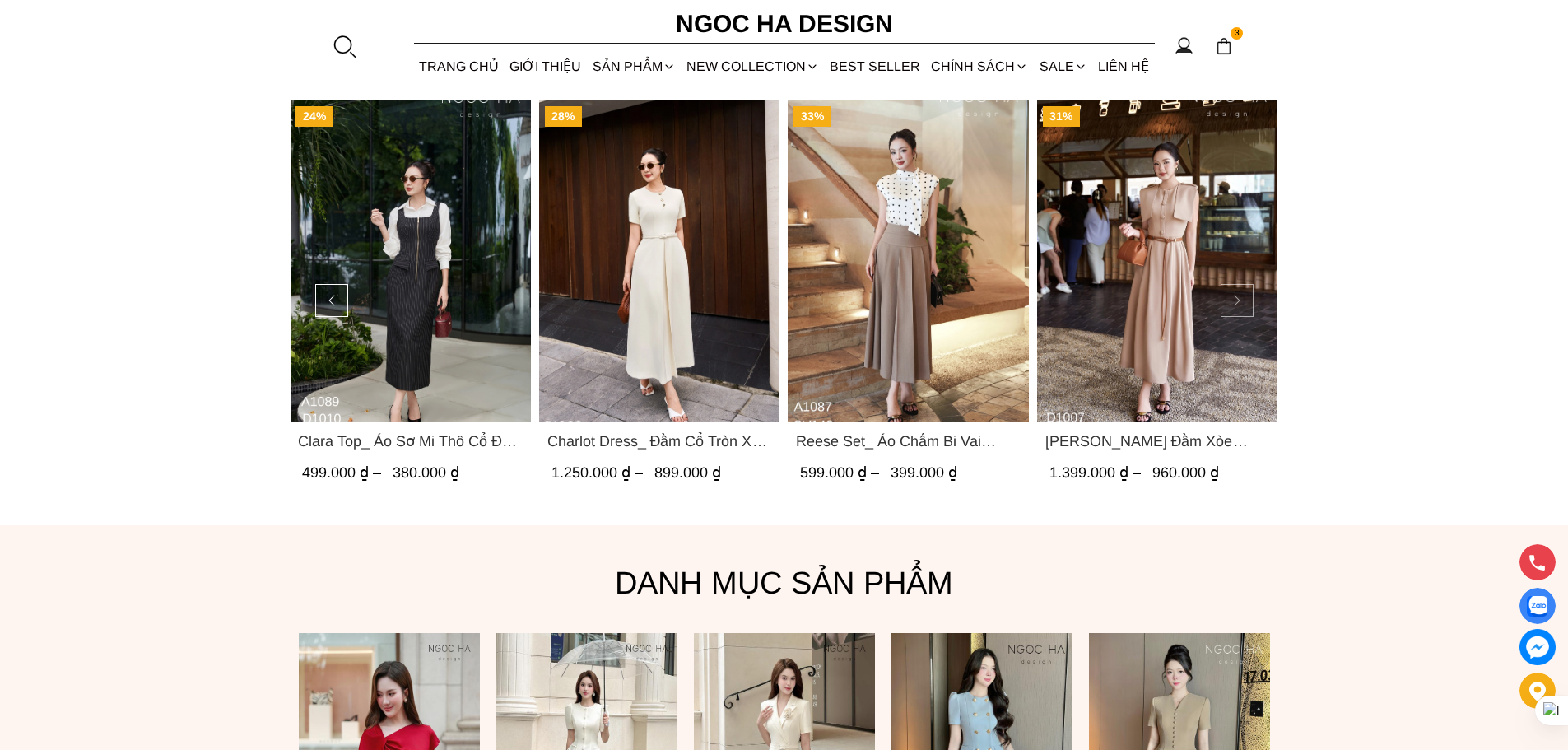
click at [1237, 296] on button at bounding box center [1237, 300] width 33 height 33
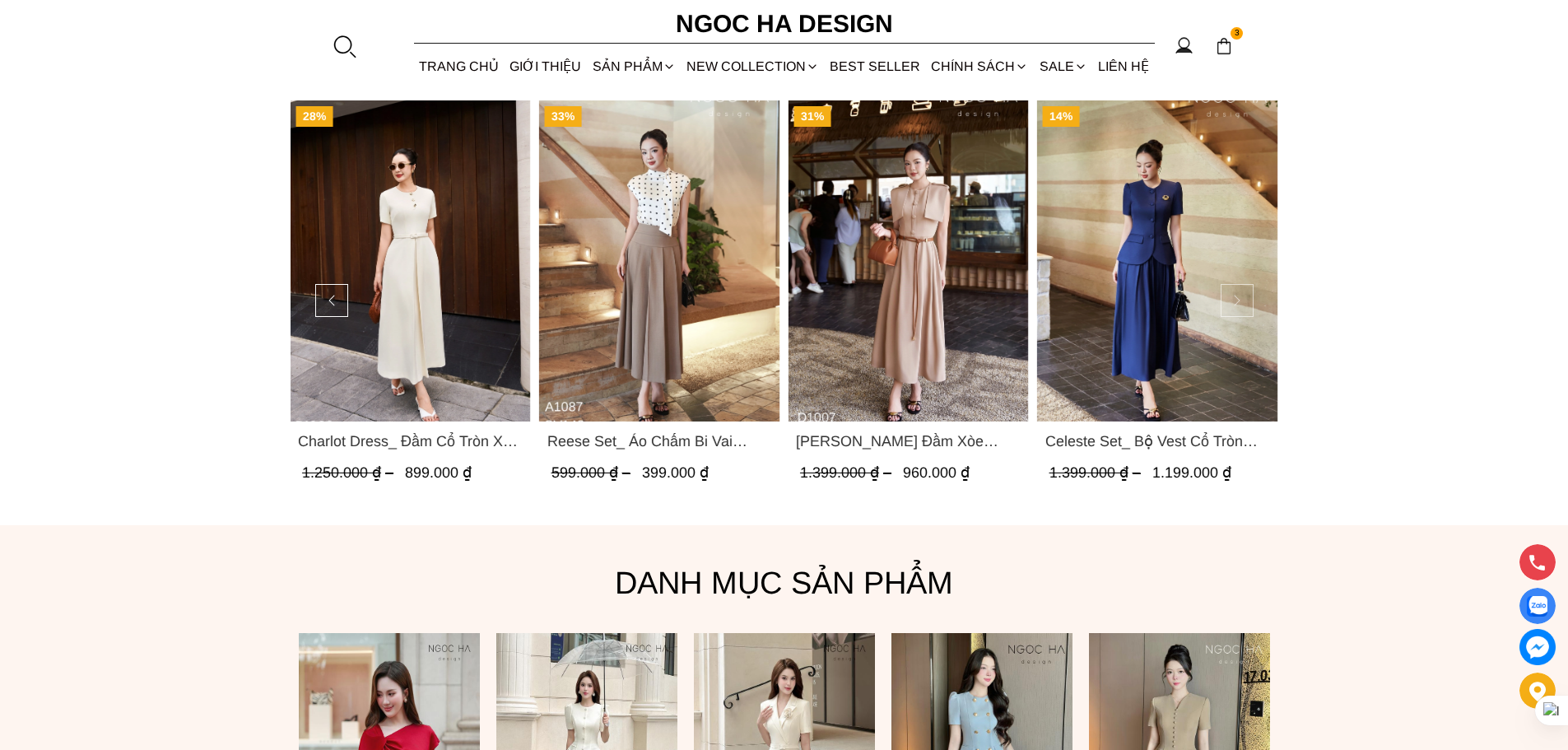
click at [1237, 296] on button at bounding box center [1237, 300] width 33 height 33
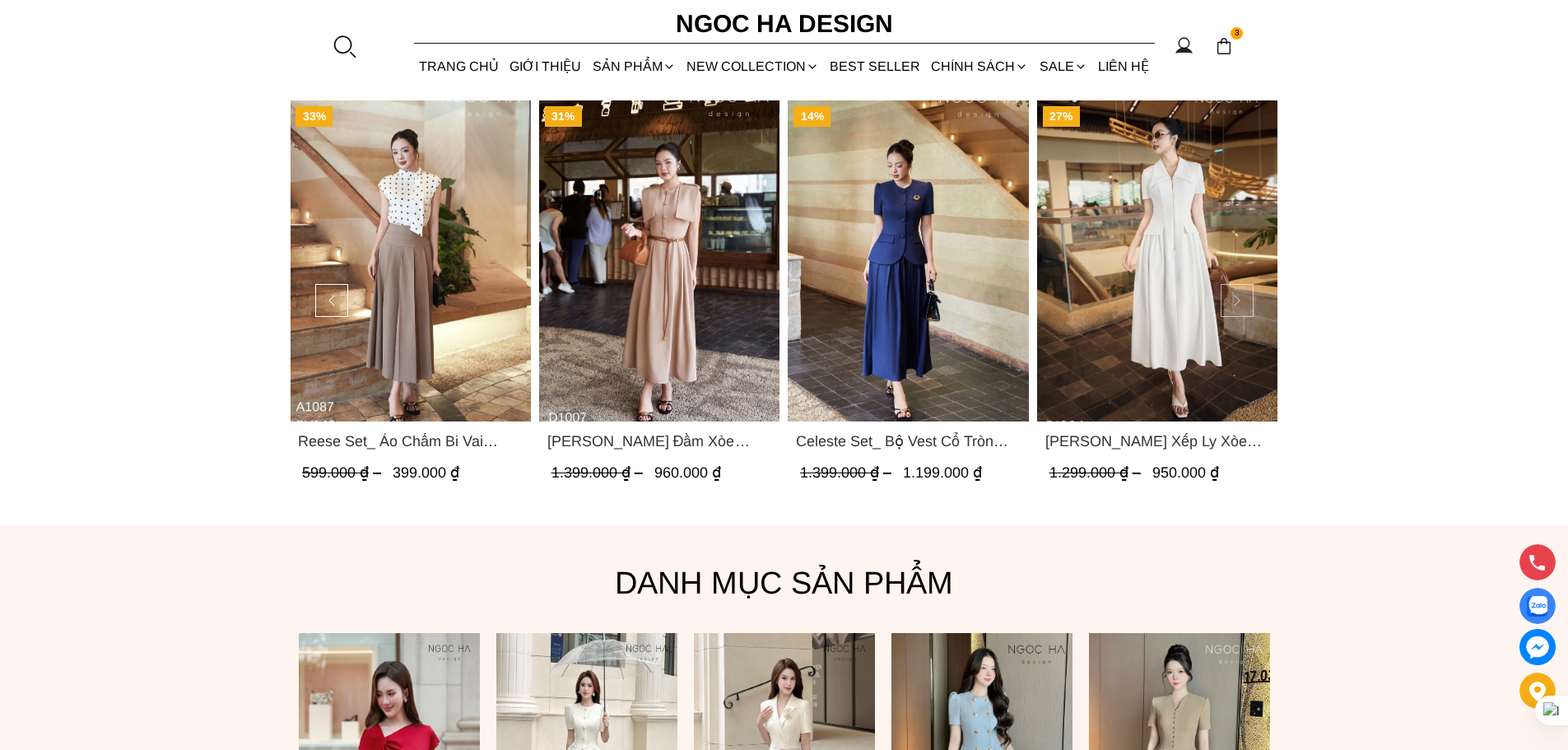
click at [1237, 296] on button at bounding box center [1237, 300] width 33 height 33
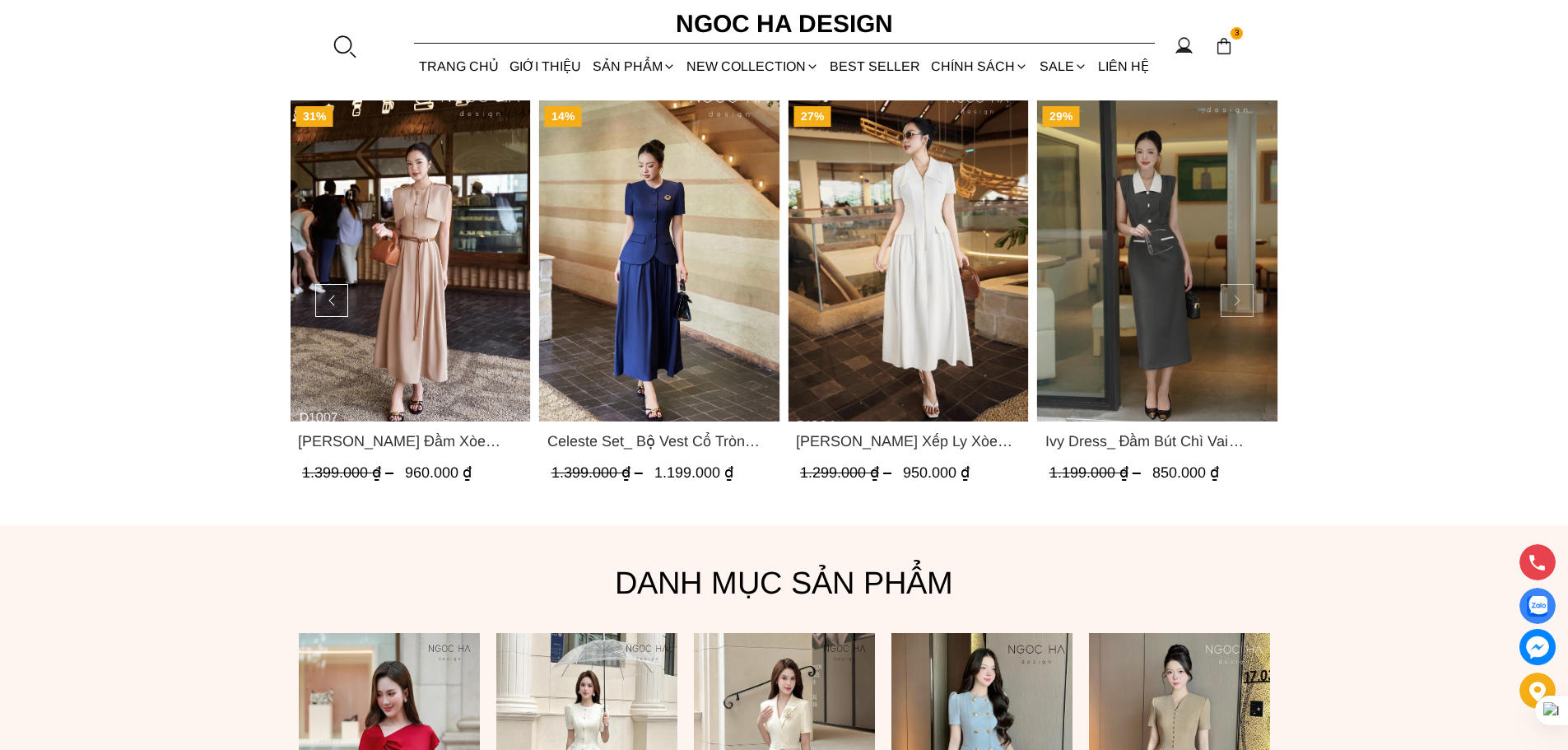
click at [1237, 296] on button at bounding box center [1237, 300] width 33 height 33
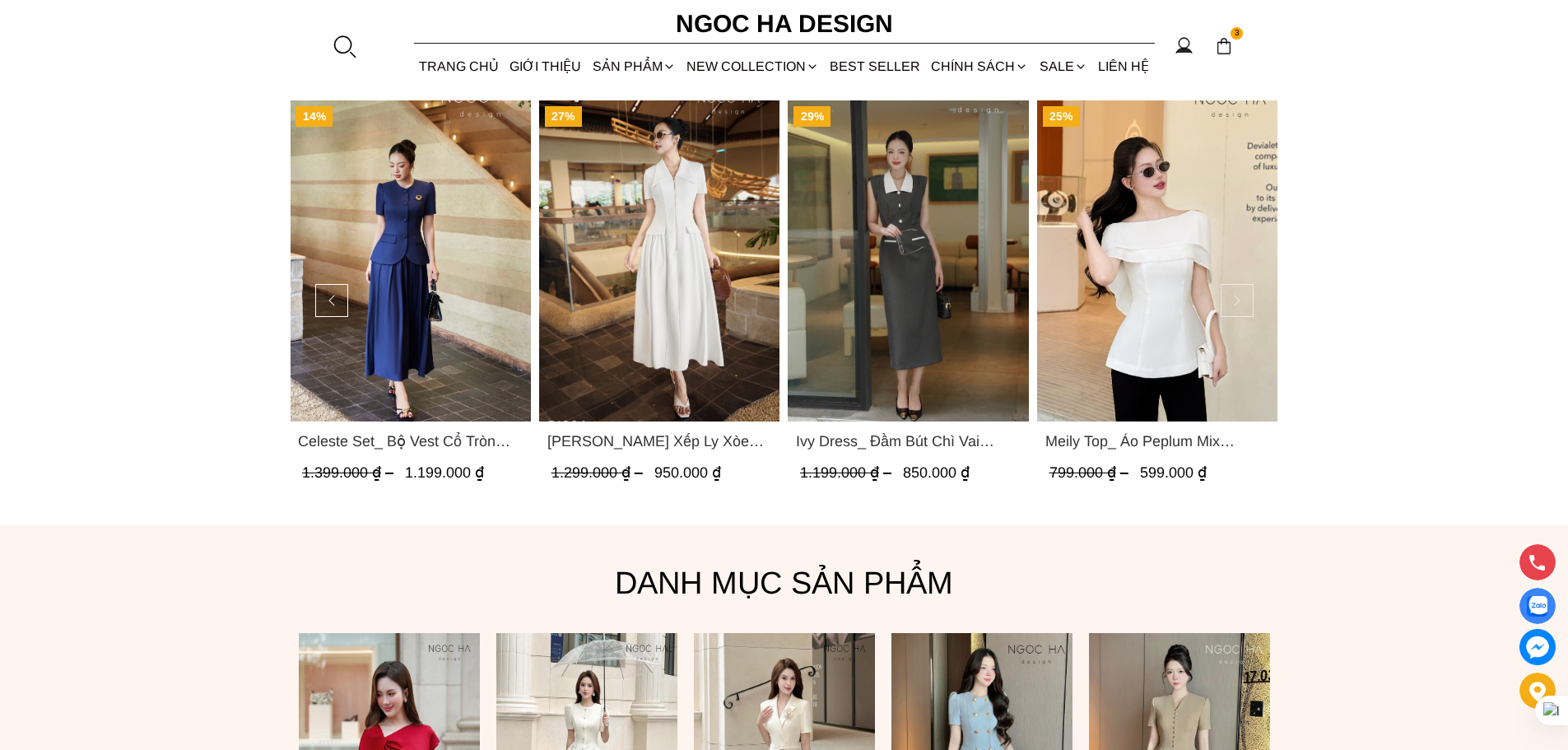
click at [1237, 296] on button at bounding box center [1237, 300] width 33 height 33
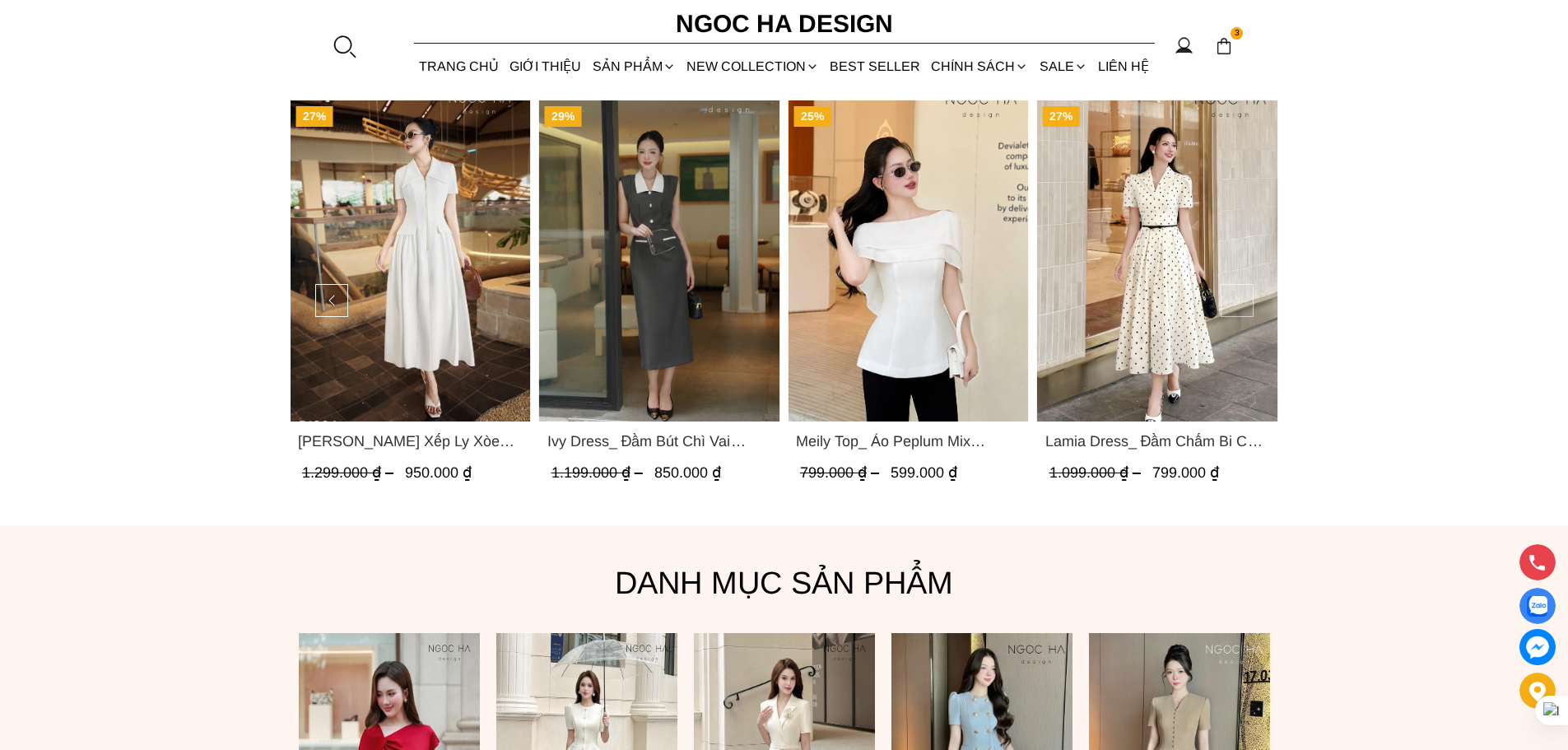
click at [1237, 296] on button at bounding box center [1237, 300] width 33 height 33
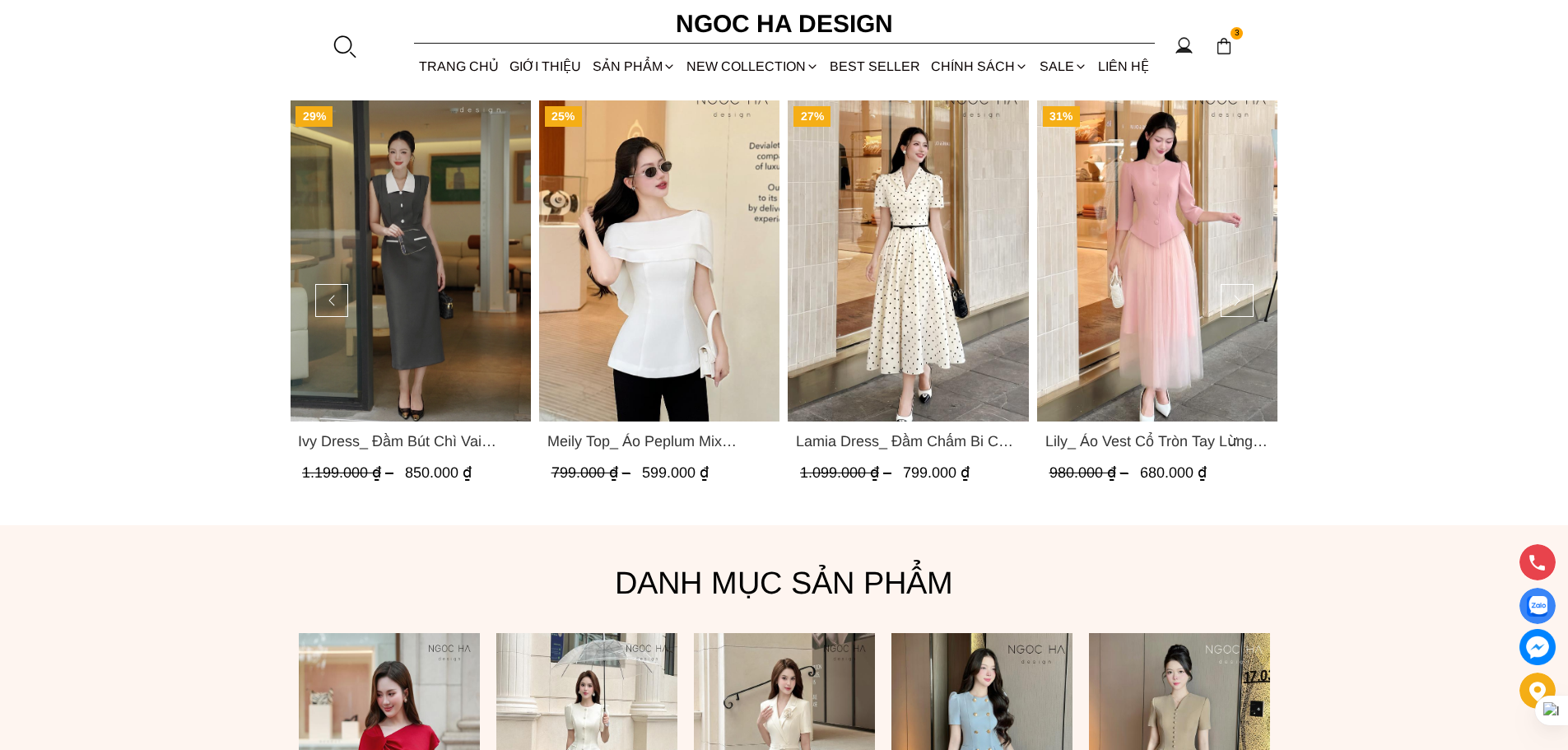
click at [896, 296] on img "Product image - Lamia Dress_ Đầm Chấm Bi Cổ Vest Màu Kem D1003" at bounding box center [908, 261] width 241 height 321
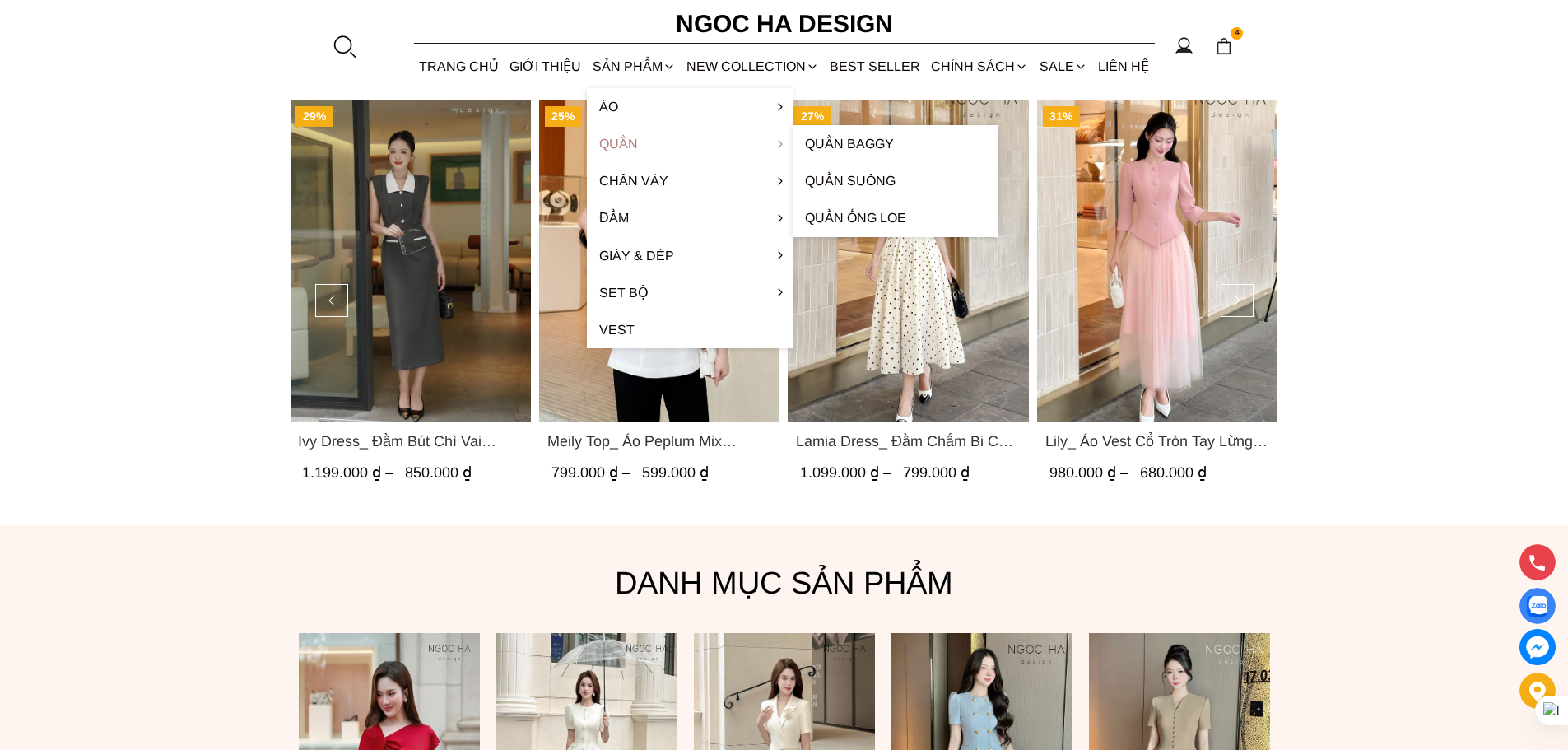
scroll to position [959, 0]
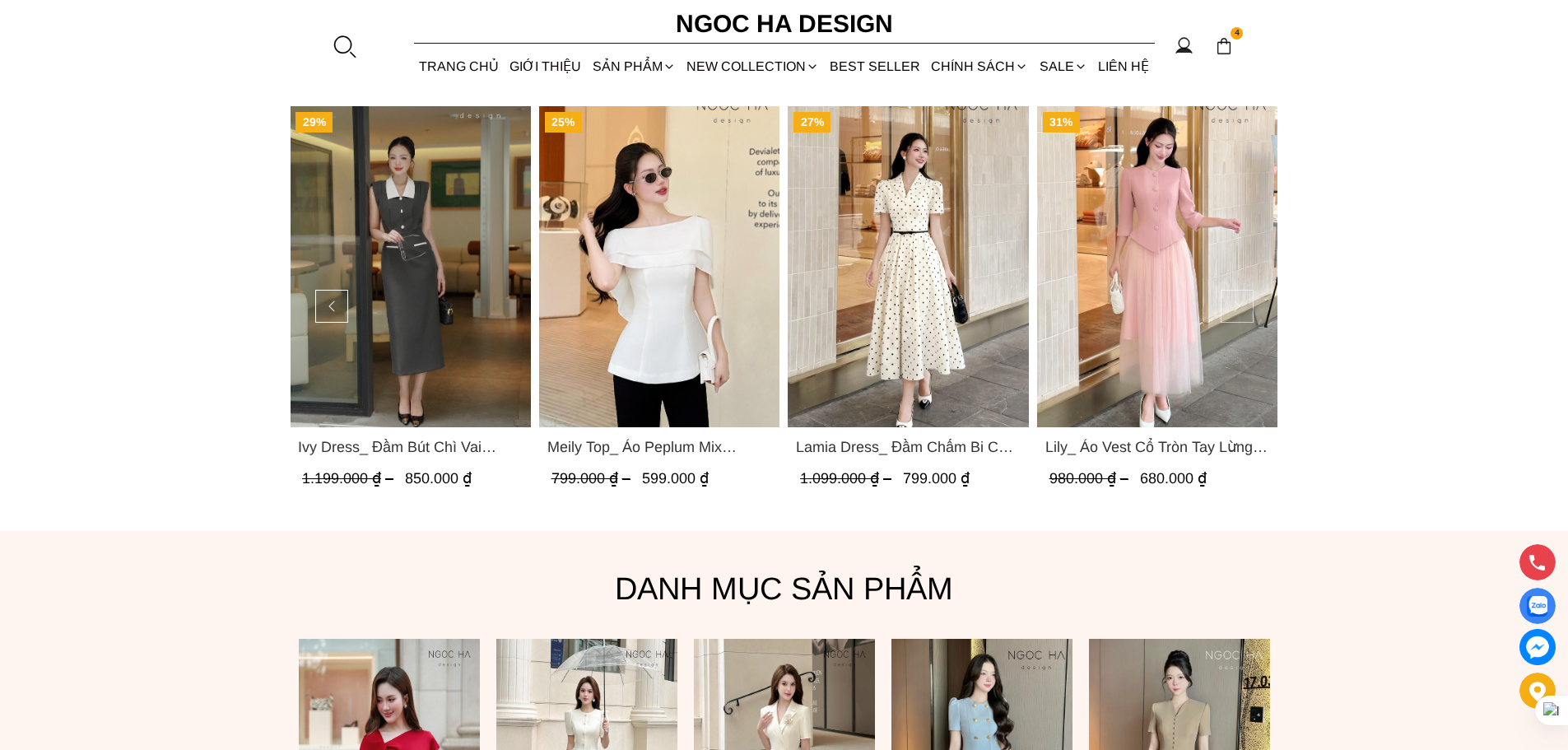
click at [1243, 301] on button at bounding box center [1237, 306] width 33 height 33
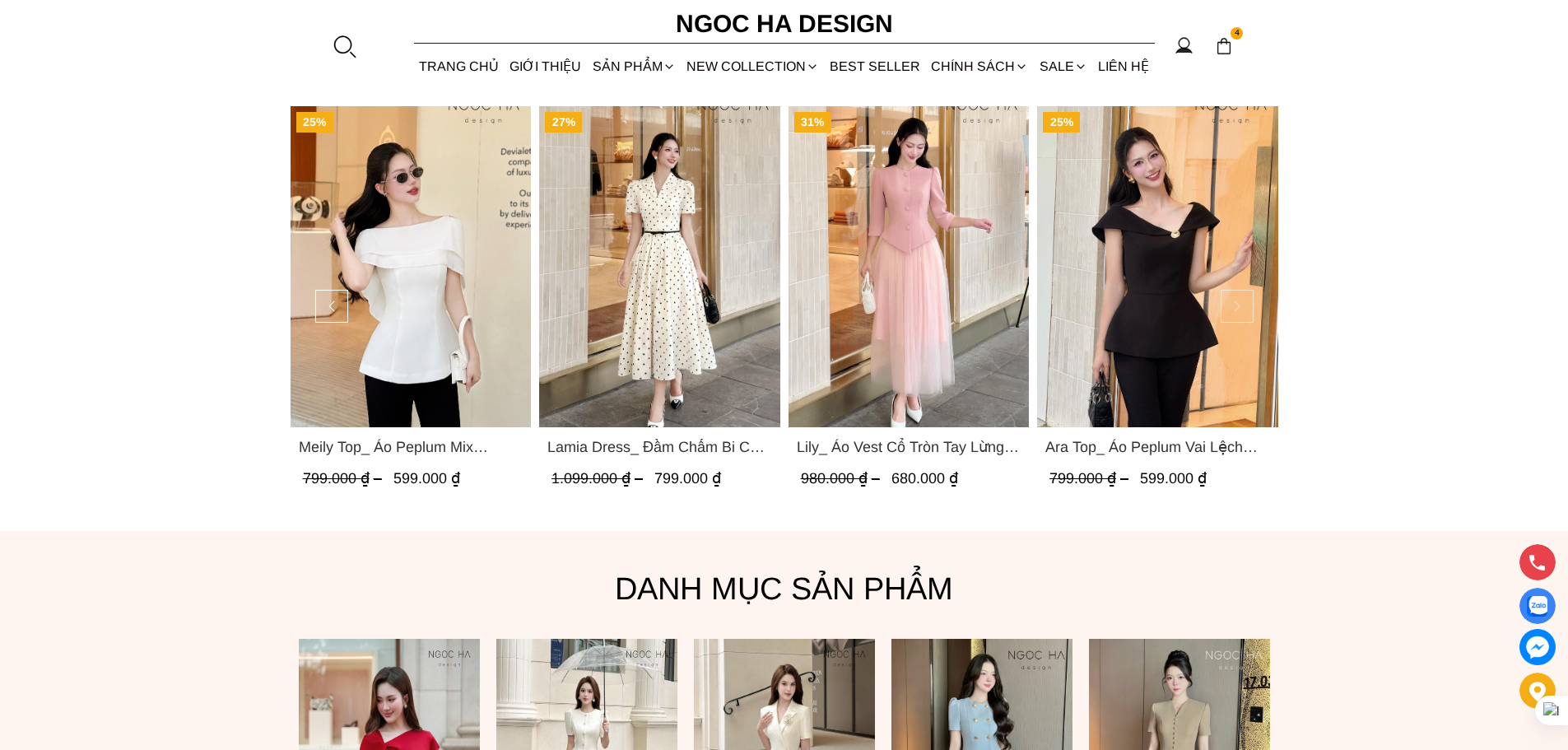
click at [1243, 301] on button at bounding box center [1237, 306] width 33 height 33
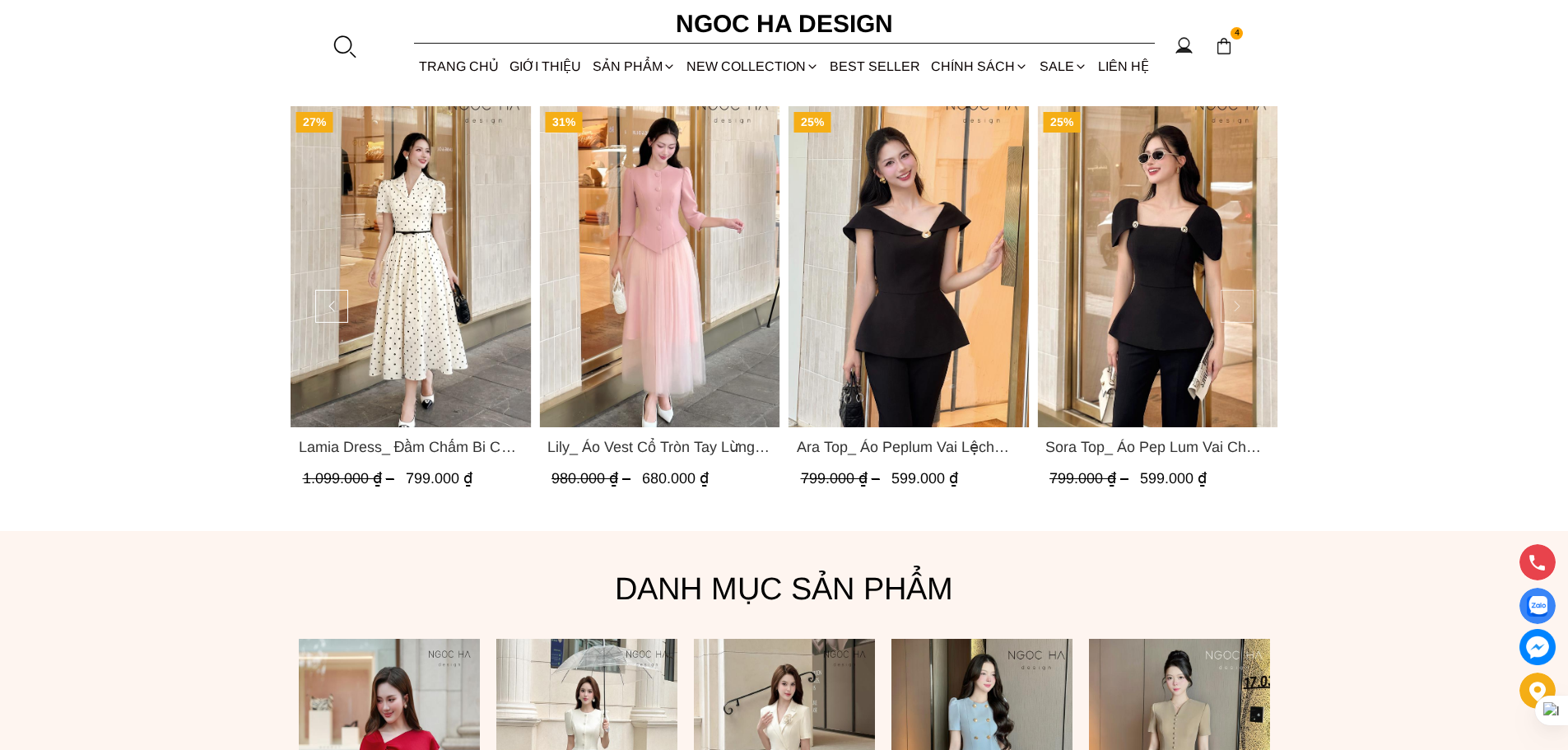
click at [1243, 301] on button at bounding box center [1237, 306] width 33 height 33
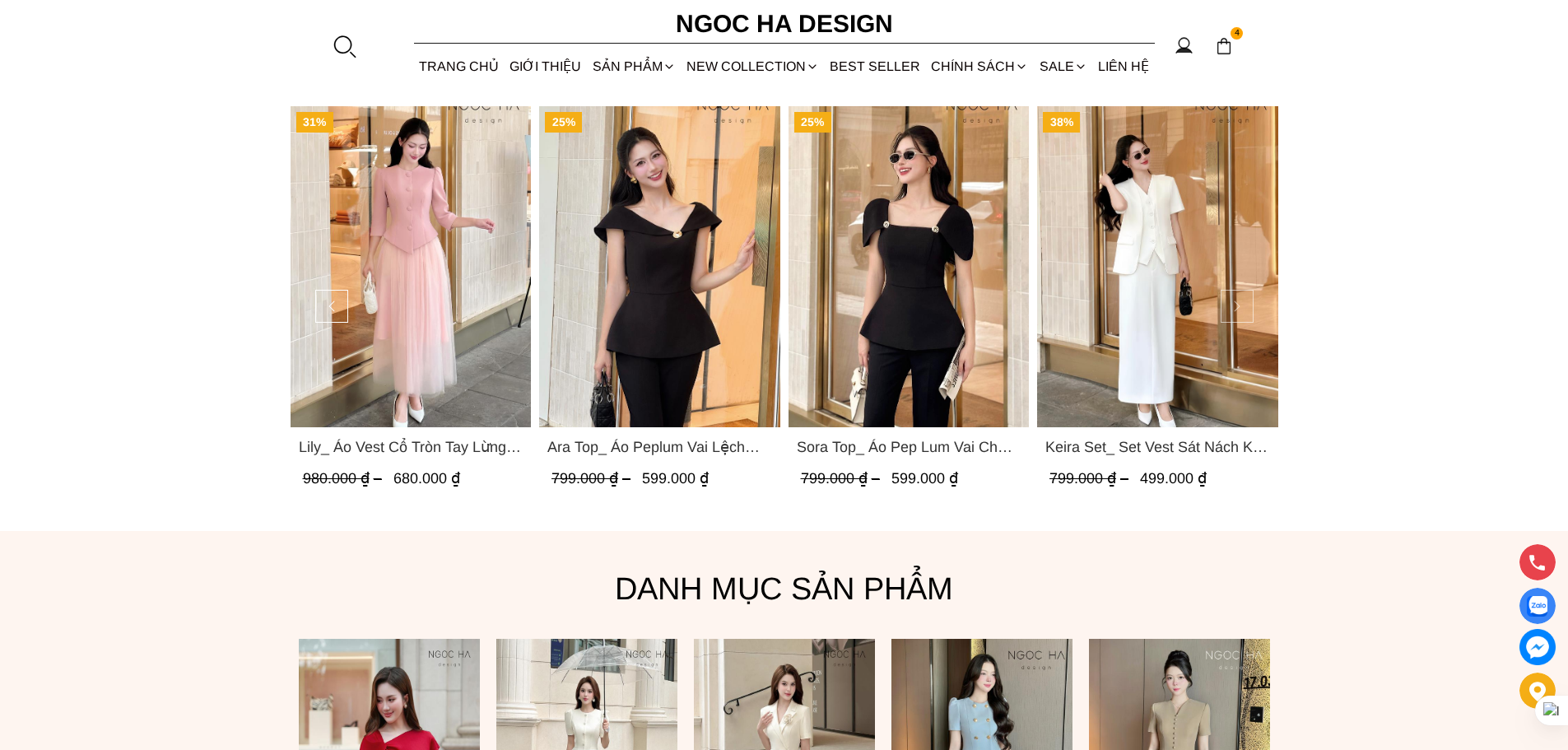
click at [1243, 301] on button at bounding box center [1237, 306] width 33 height 33
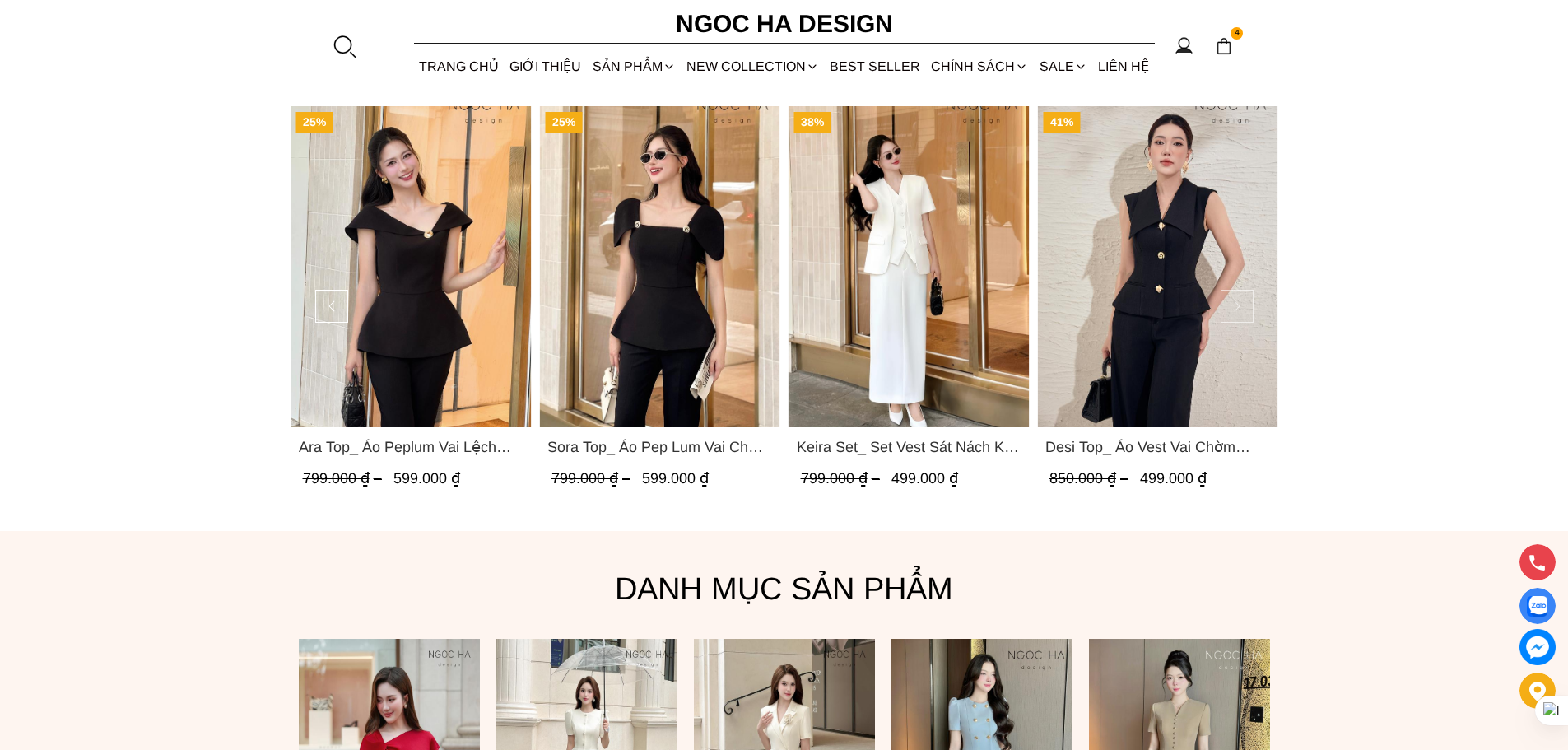
click at [1243, 301] on button at bounding box center [1237, 306] width 33 height 33
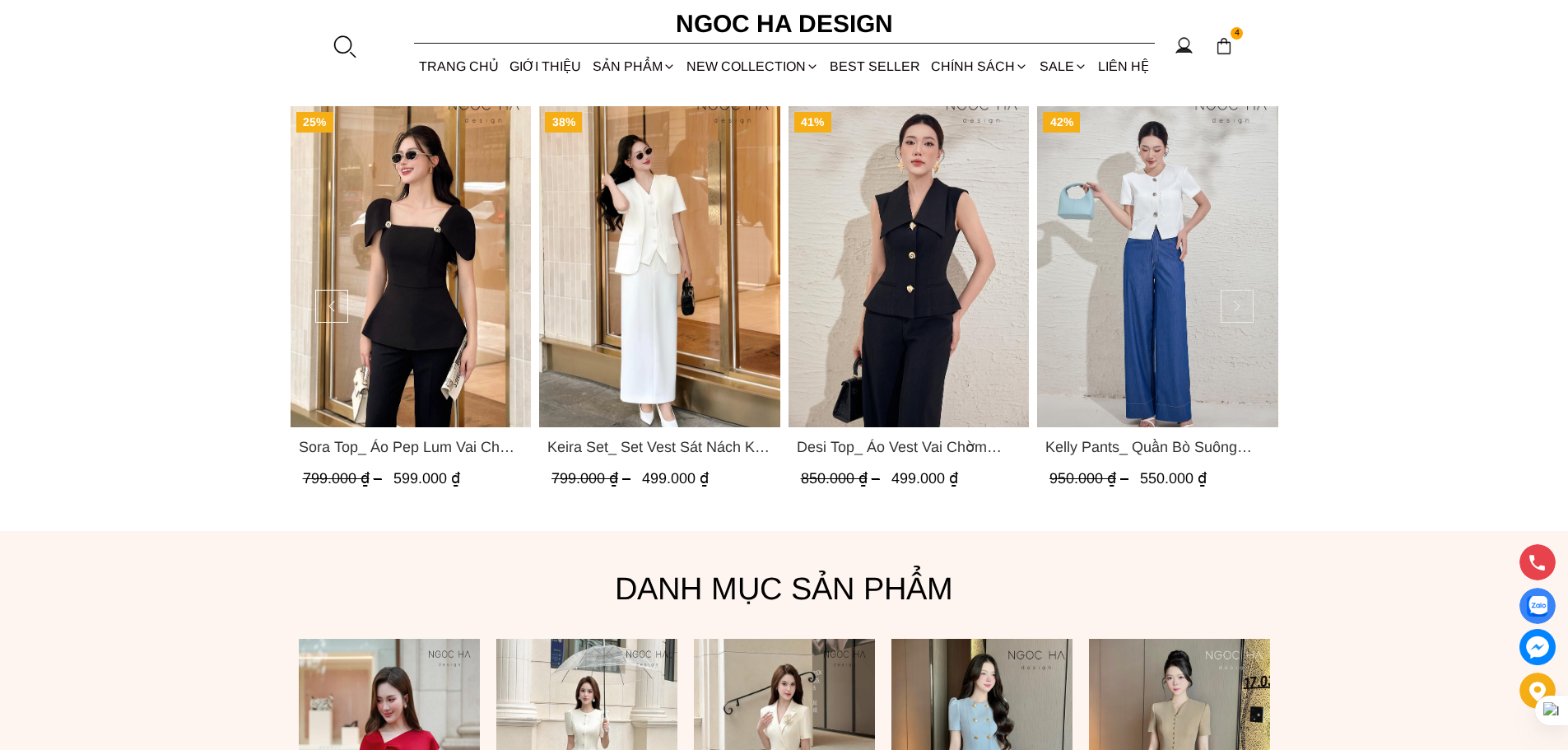
click at [1243, 301] on button at bounding box center [1237, 306] width 33 height 33
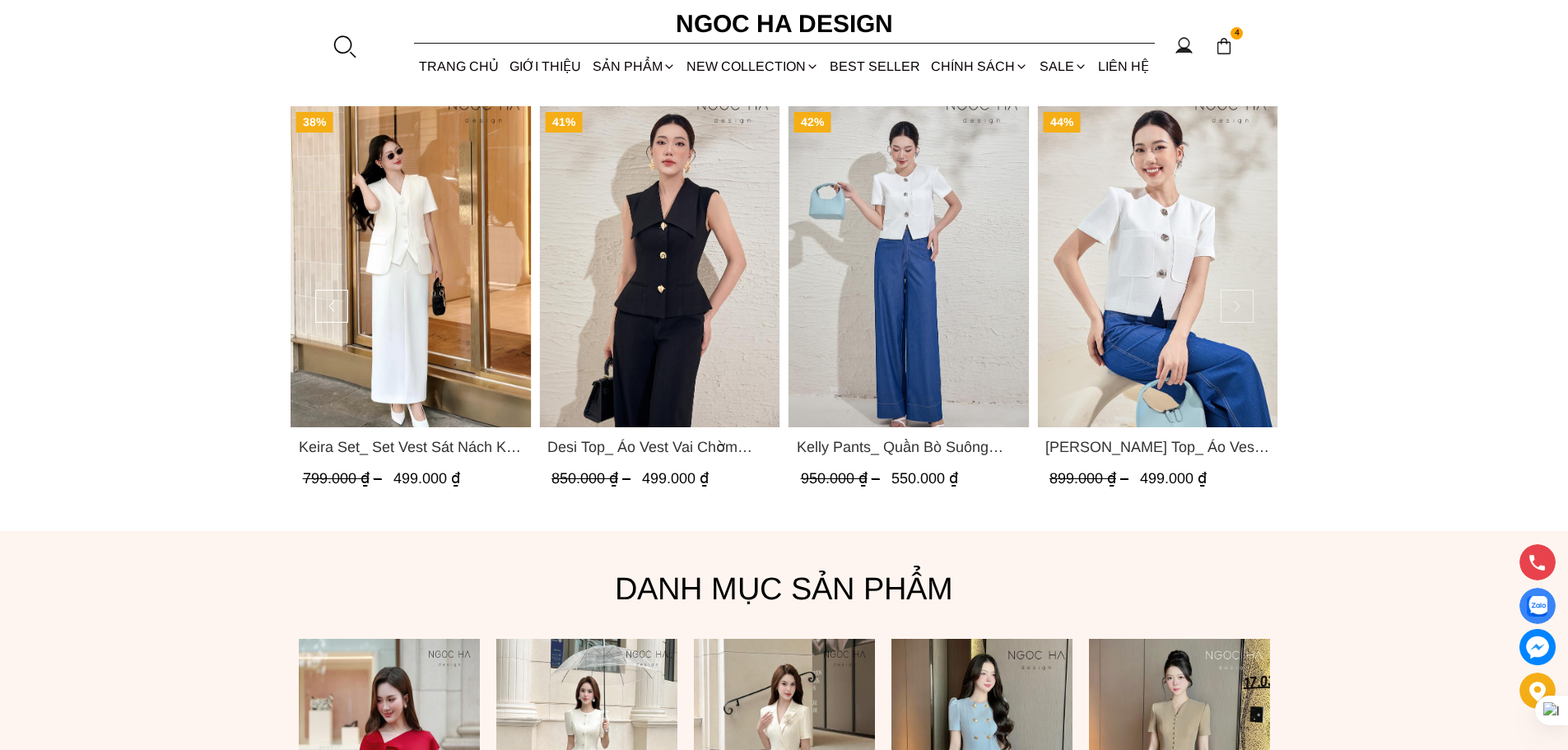
click at [1243, 301] on button at bounding box center [1237, 306] width 33 height 33
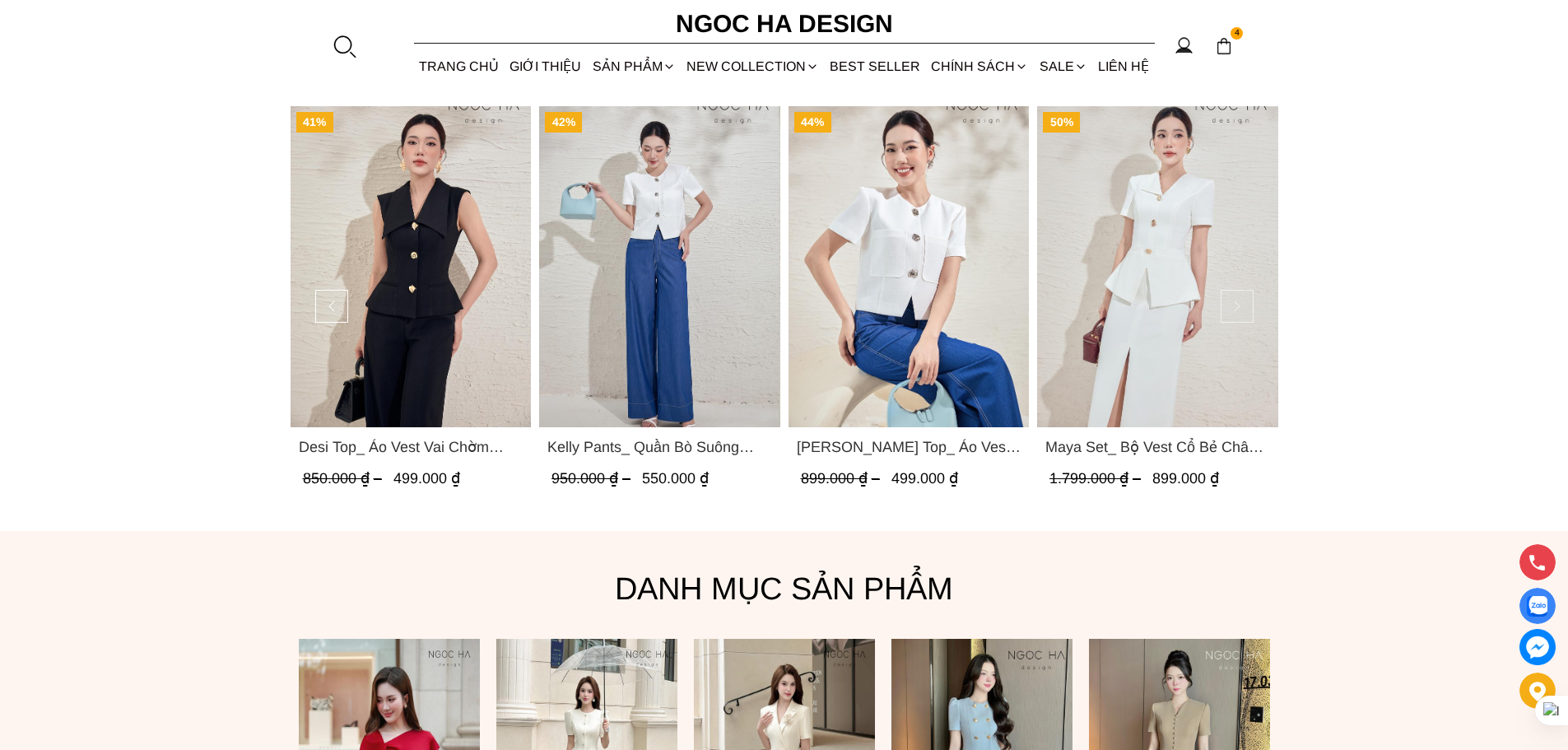
click at [1243, 301] on button at bounding box center [1237, 306] width 33 height 33
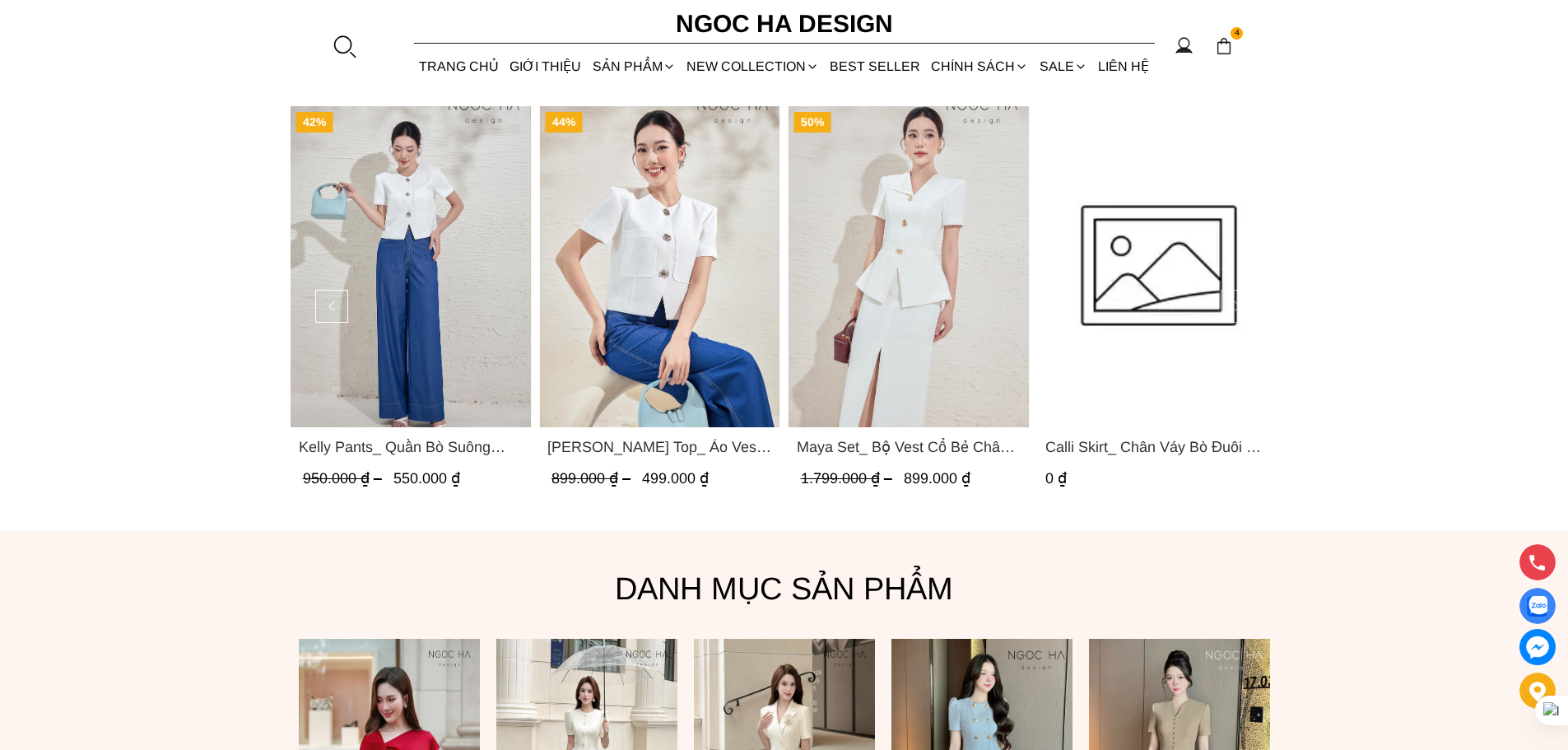
click at [1238, 305] on button at bounding box center [1237, 306] width 33 height 33
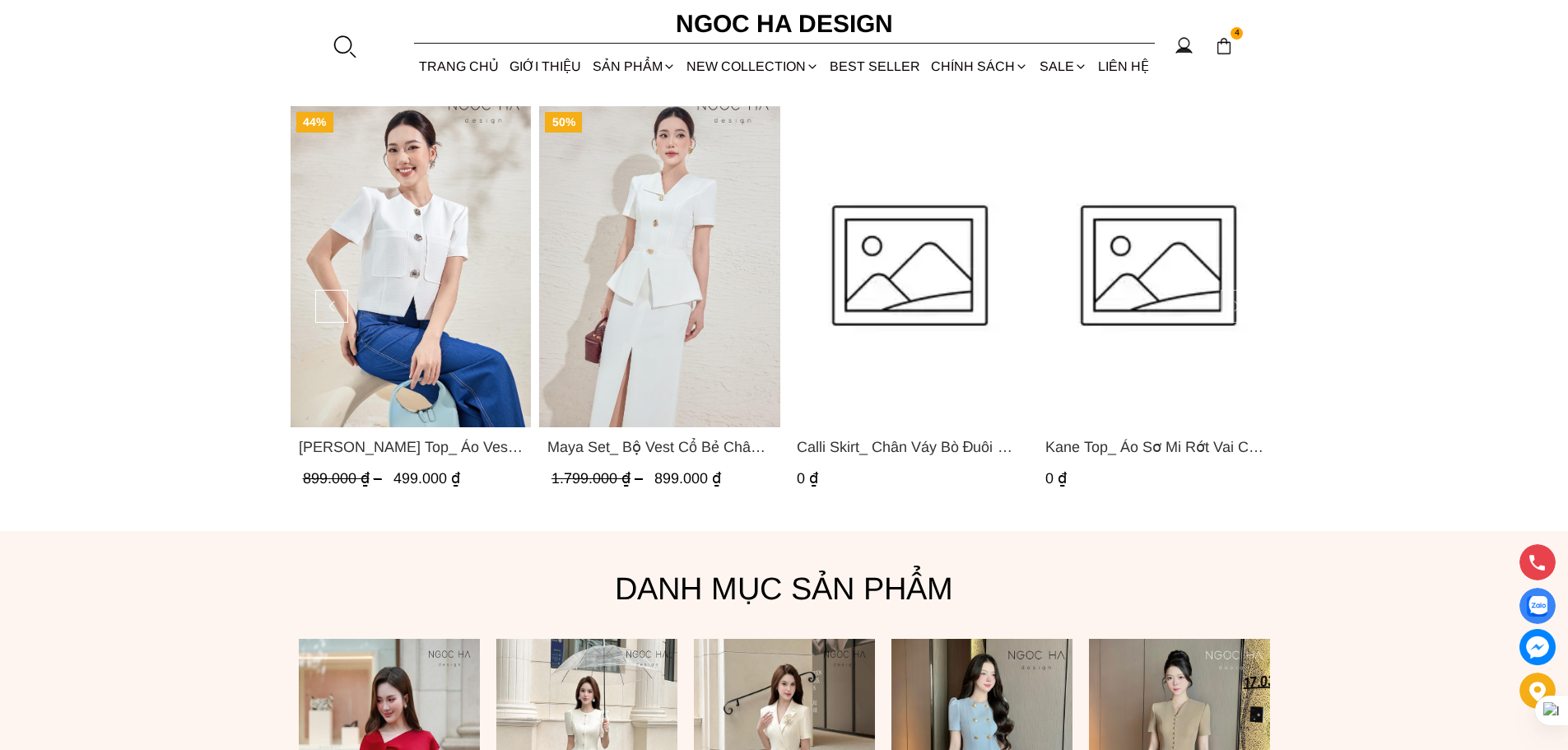
click at [1238, 305] on button at bounding box center [1237, 306] width 33 height 33
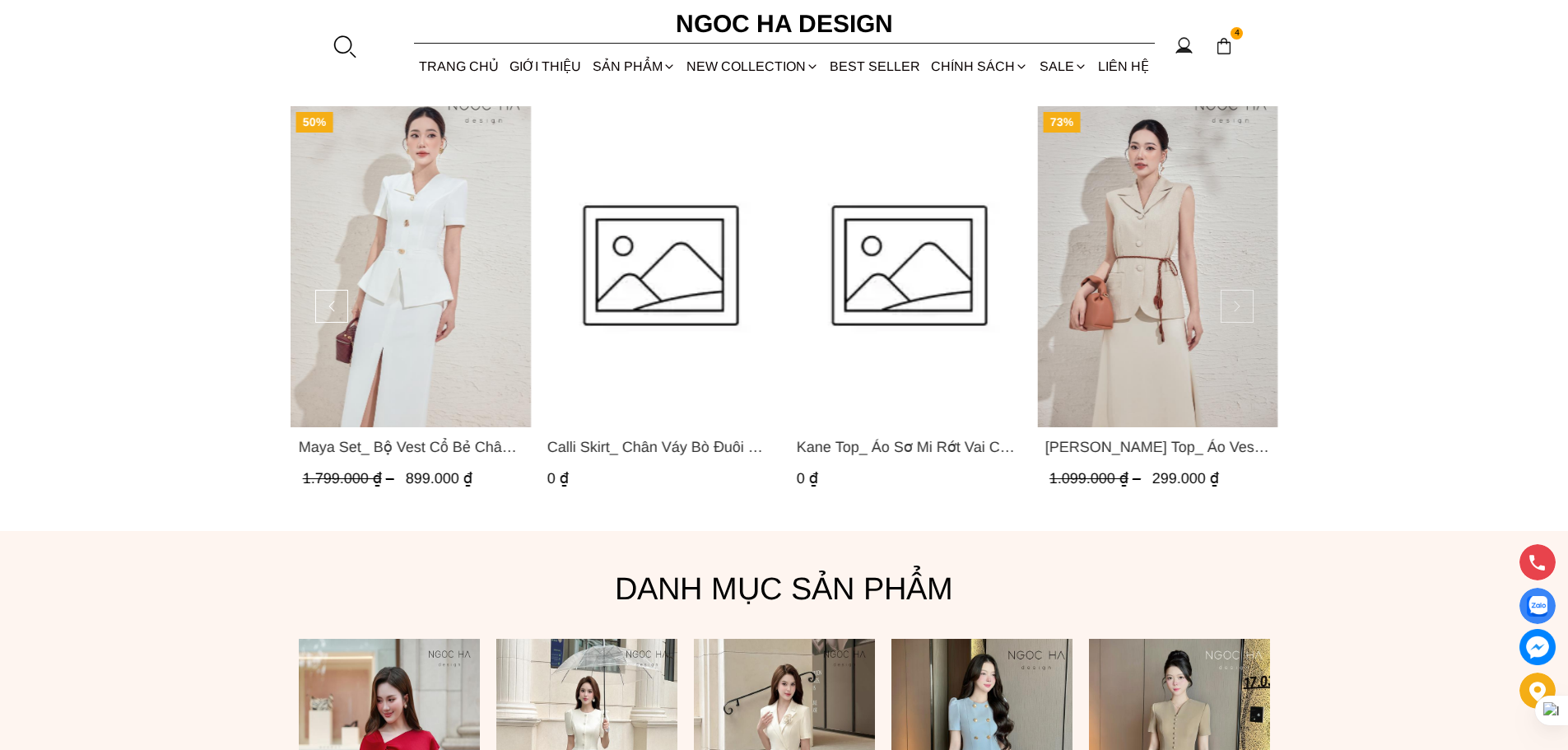
click at [1238, 305] on button at bounding box center [1237, 306] width 33 height 33
click at [1232, 304] on button at bounding box center [1237, 306] width 33 height 33
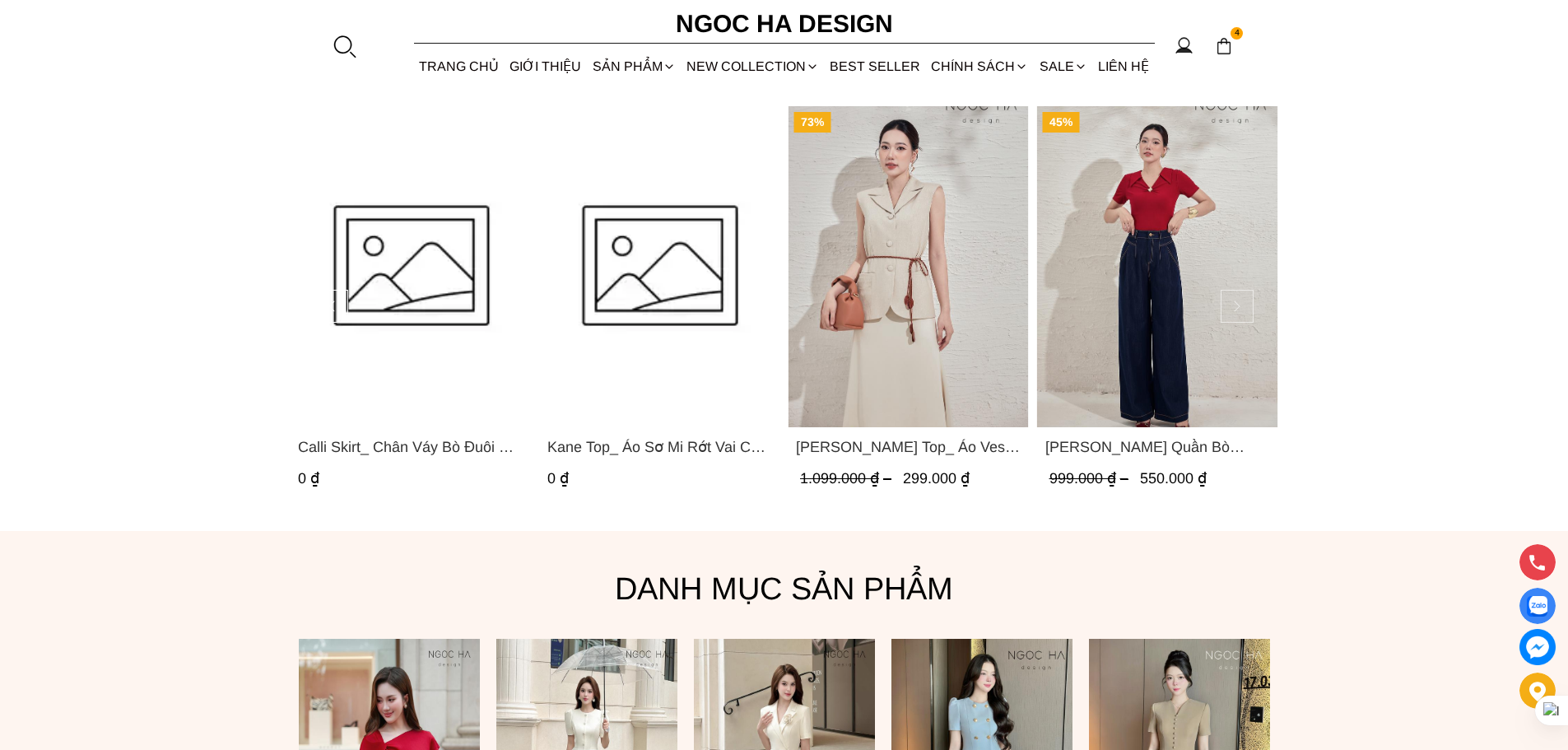
click at [1232, 304] on button at bounding box center [1237, 306] width 33 height 33
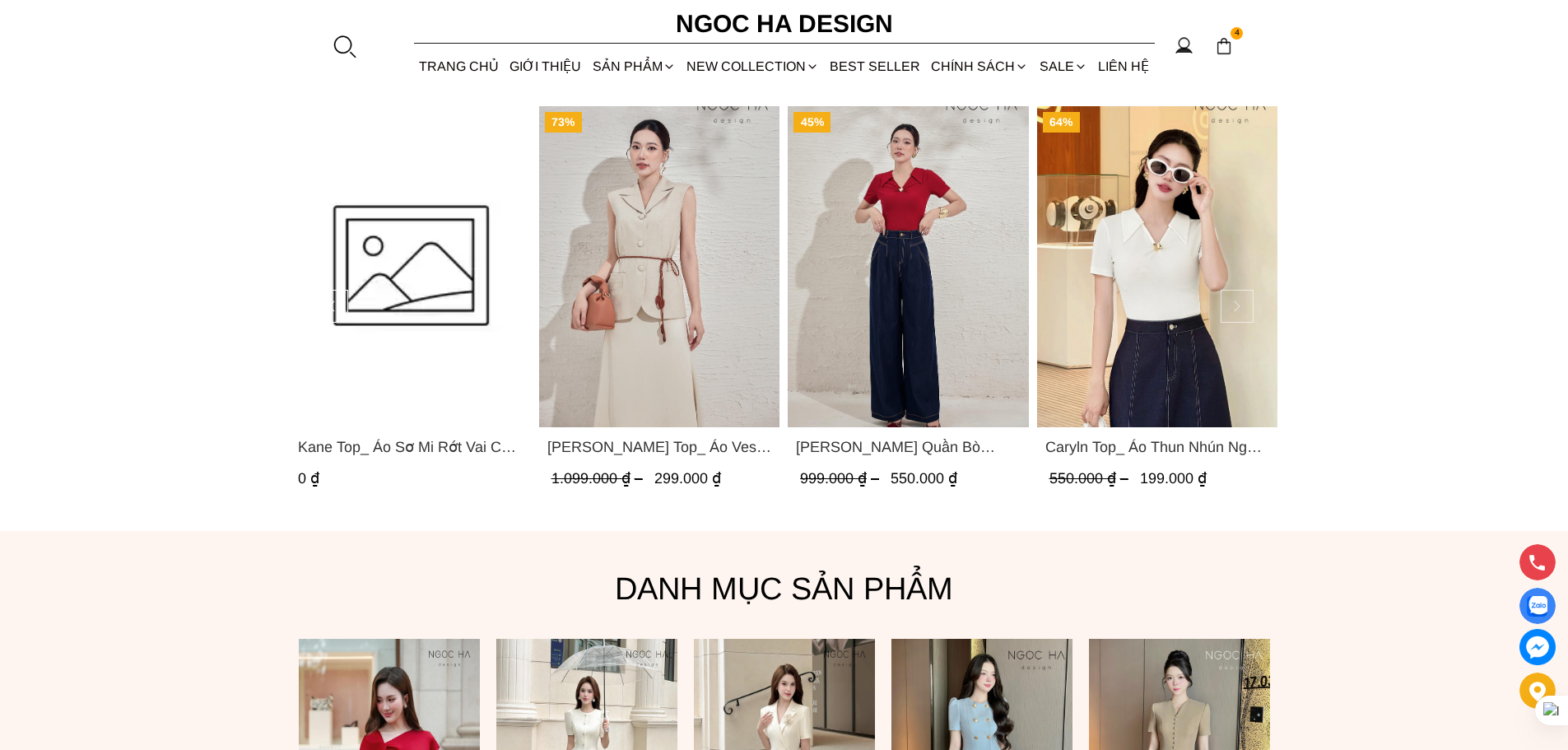
click at [1232, 304] on button at bounding box center [1237, 306] width 33 height 33
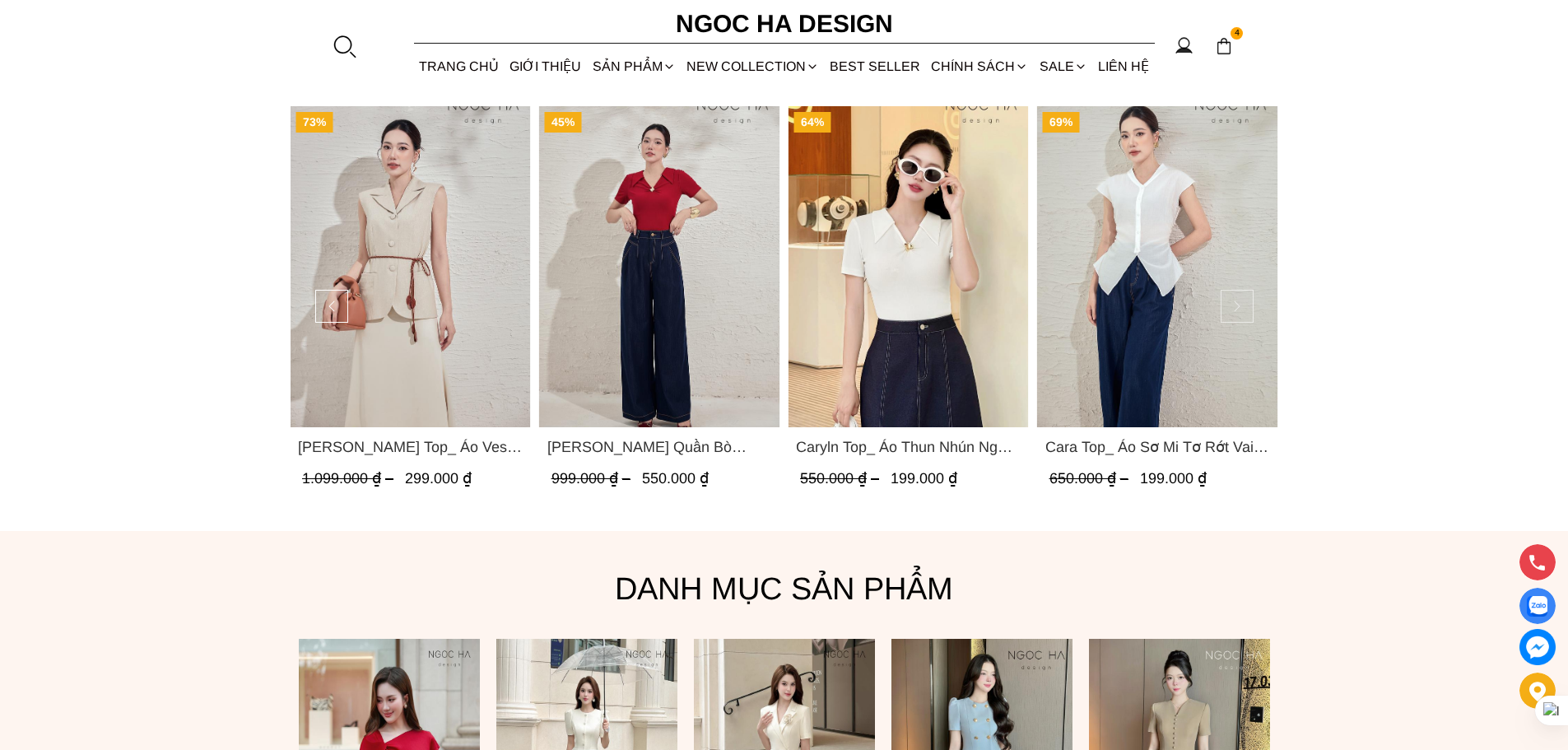
click at [1232, 304] on button at bounding box center [1237, 306] width 33 height 33
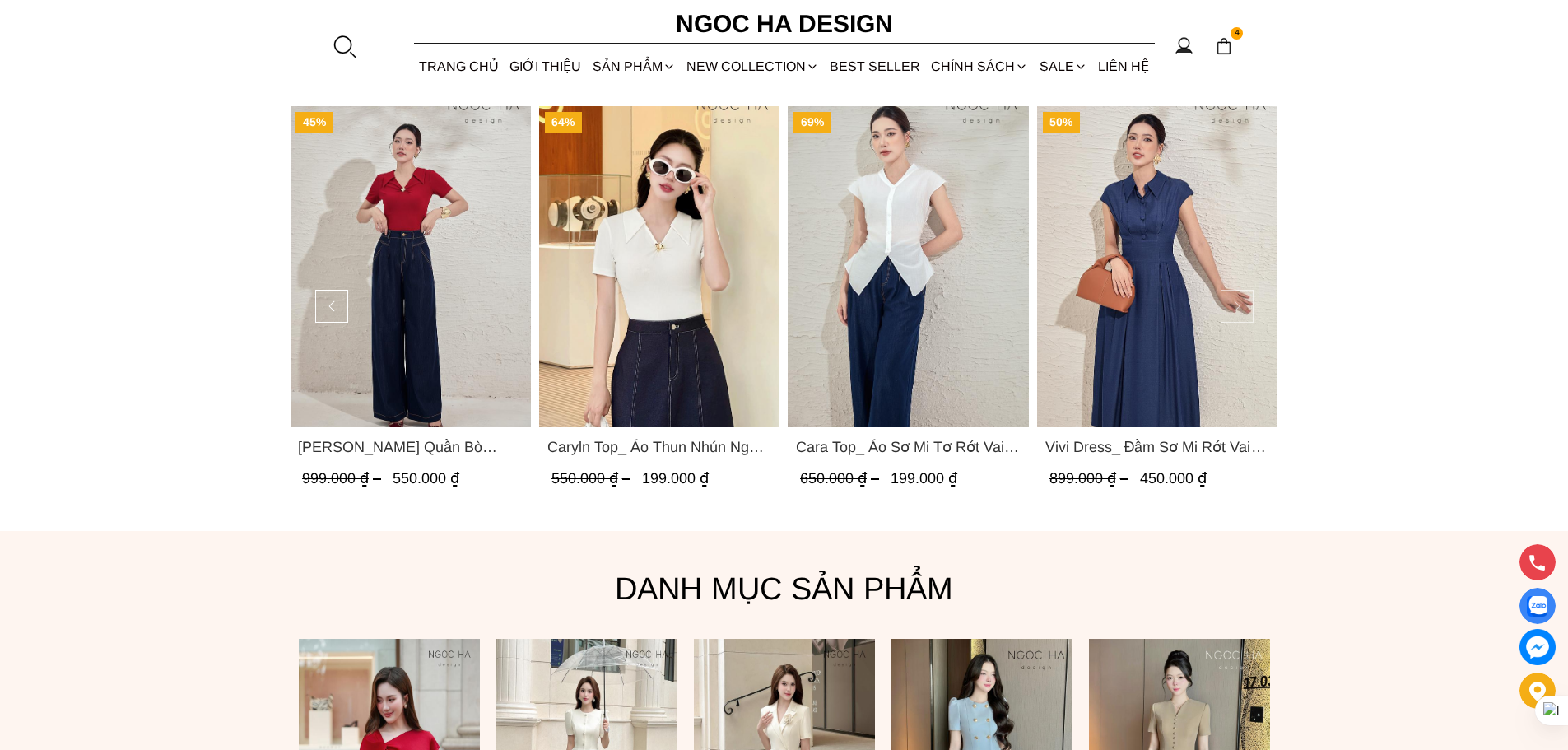
click at [1232, 304] on button at bounding box center [1237, 306] width 33 height 33
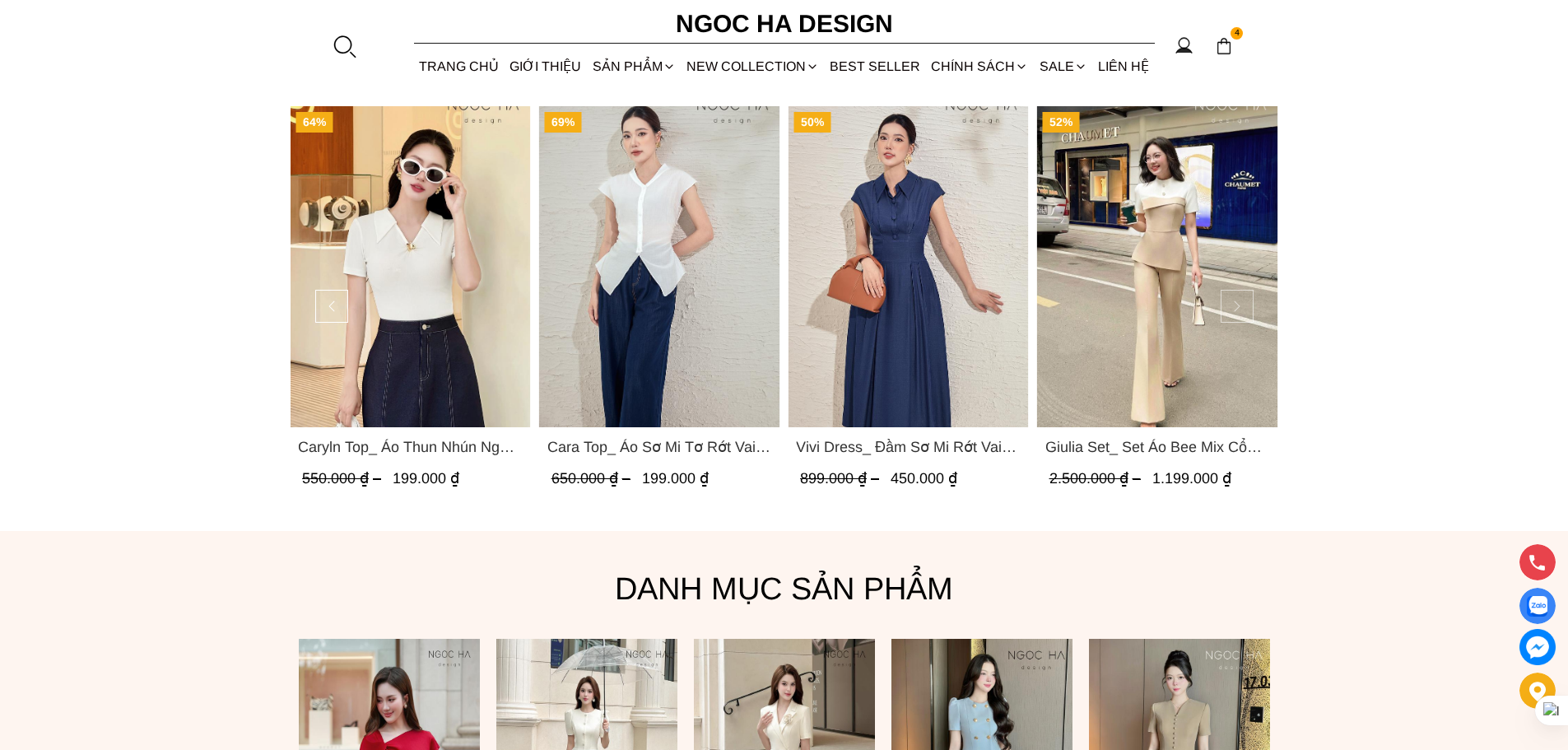
click at [1232, 304] on button at bounding box center [1237, 306] width 33 height 33
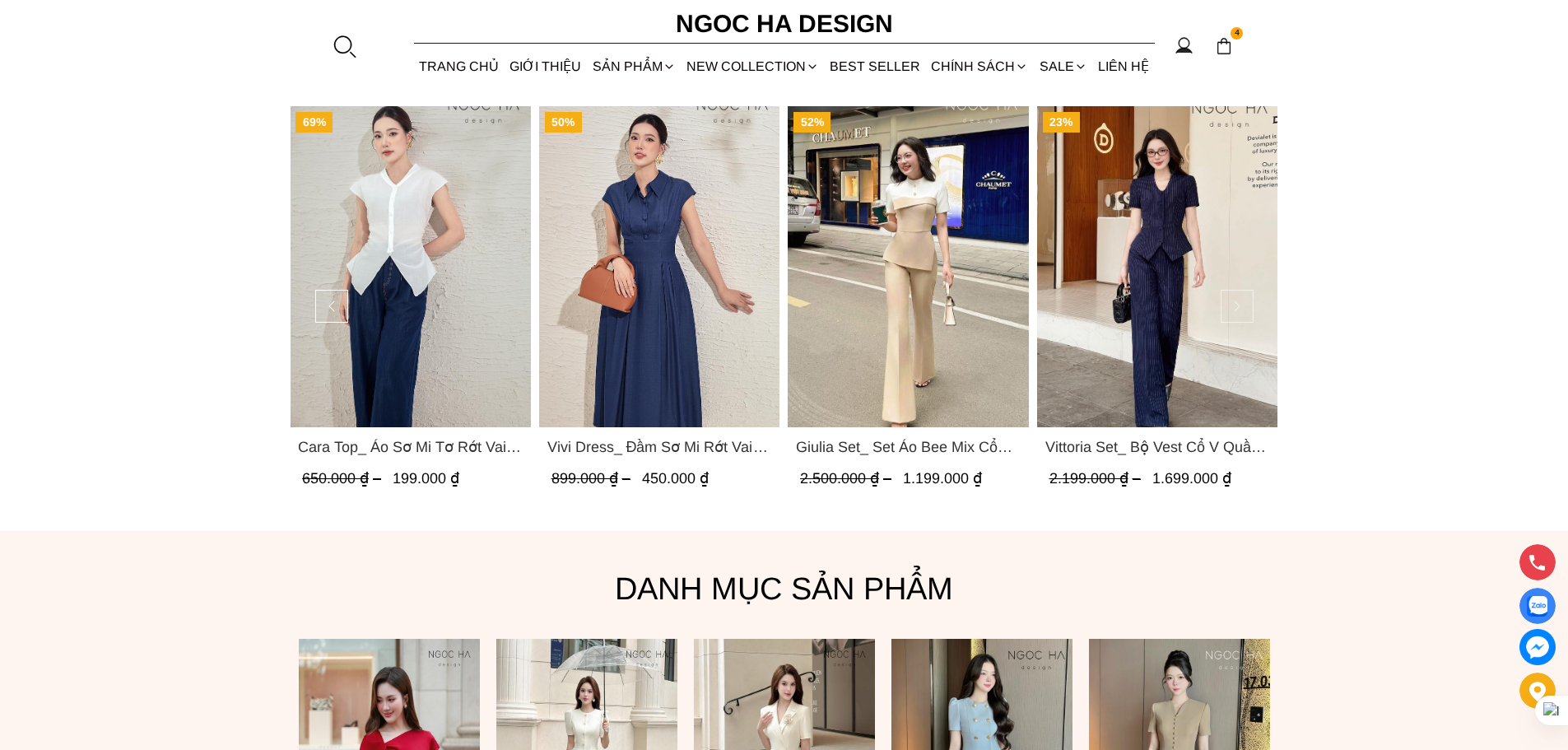
click at [1232, 304] on button at bounding box center [1237, 306] width 33 height 33
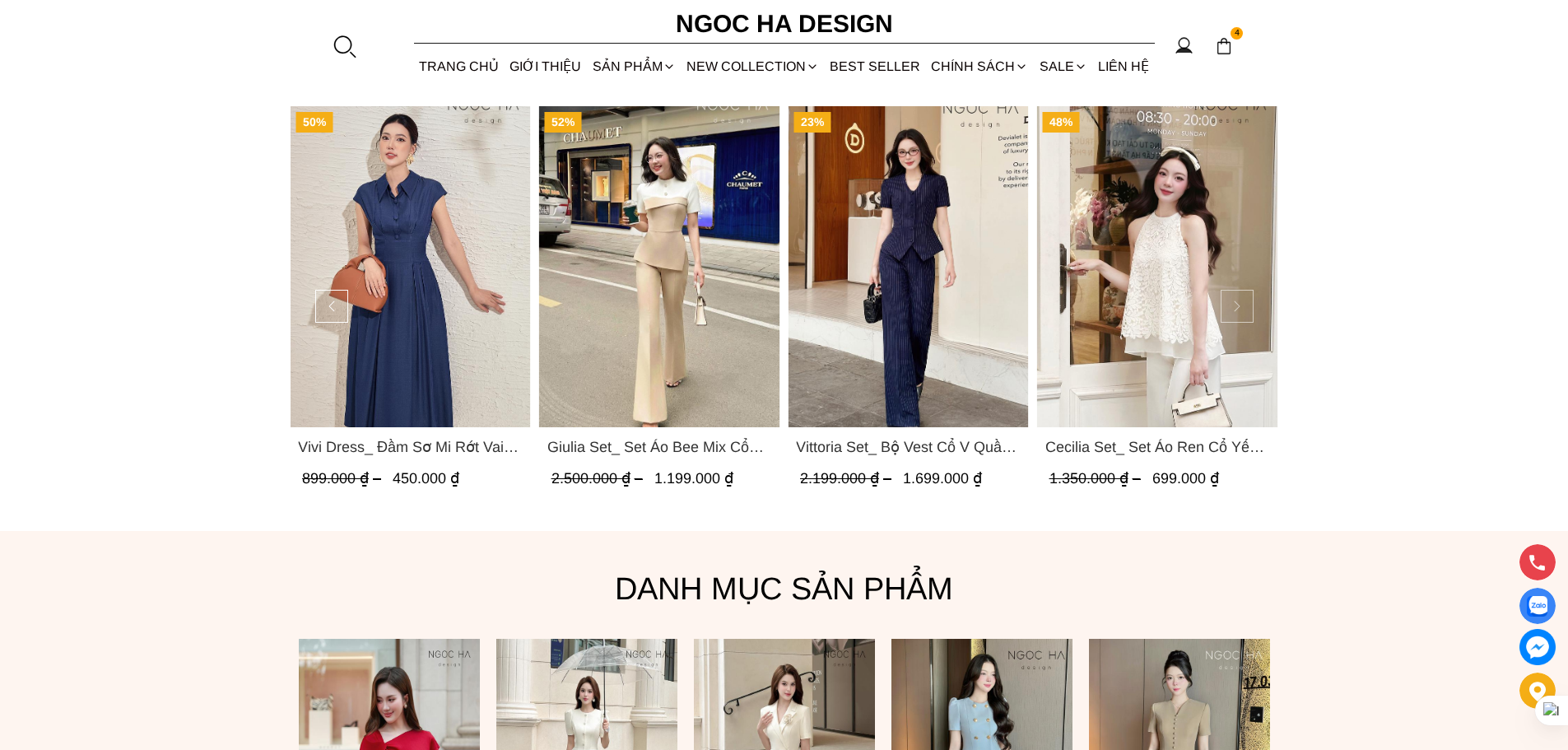
click at [1232, 304] on button at bounding box center [1237, 306] width 33 height 33
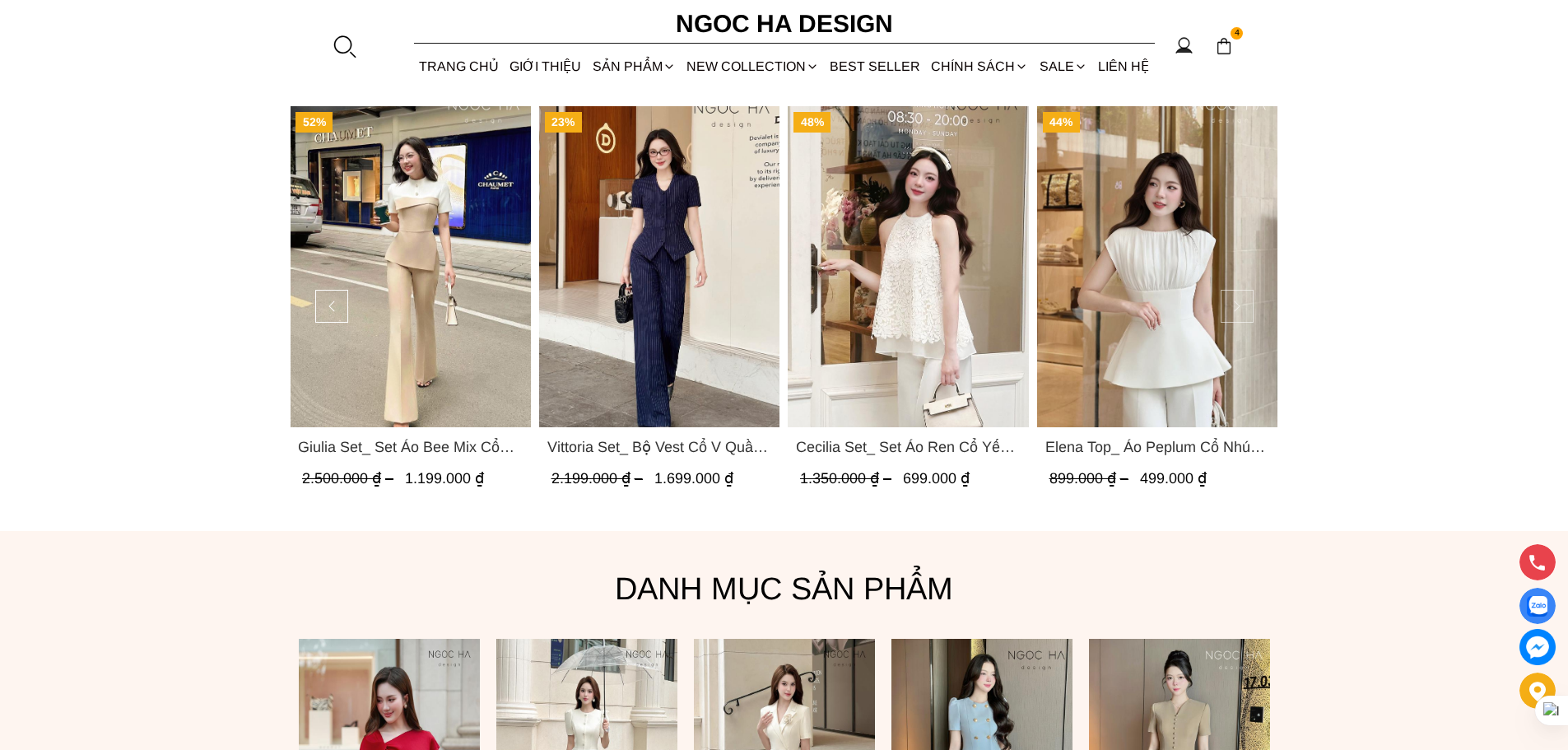
click at [1232, 304] on button at bounding box center [1237, 306] width 33 height 33
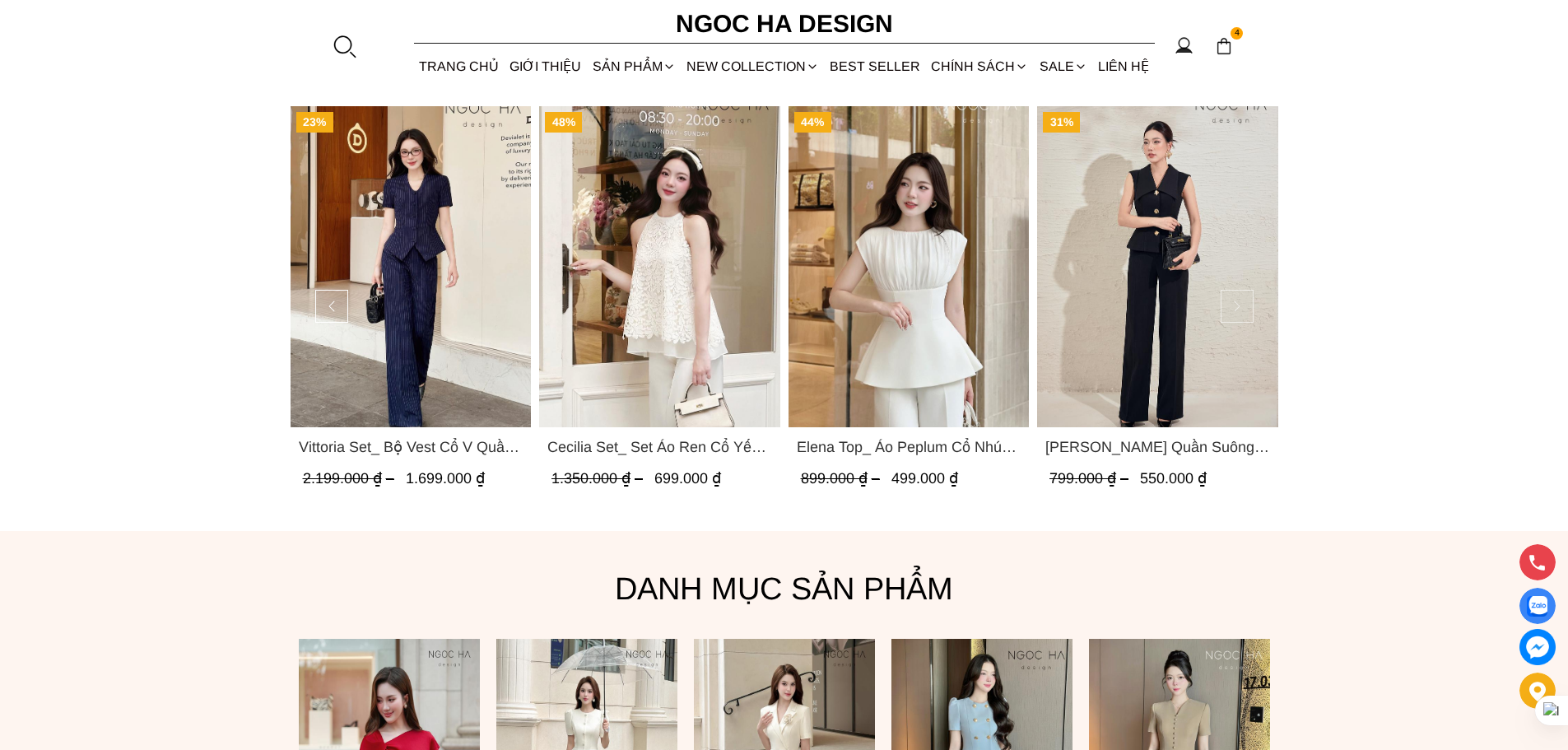
click at [1232, 304] on button at bounding box center [1237, 306] width 33 height 33
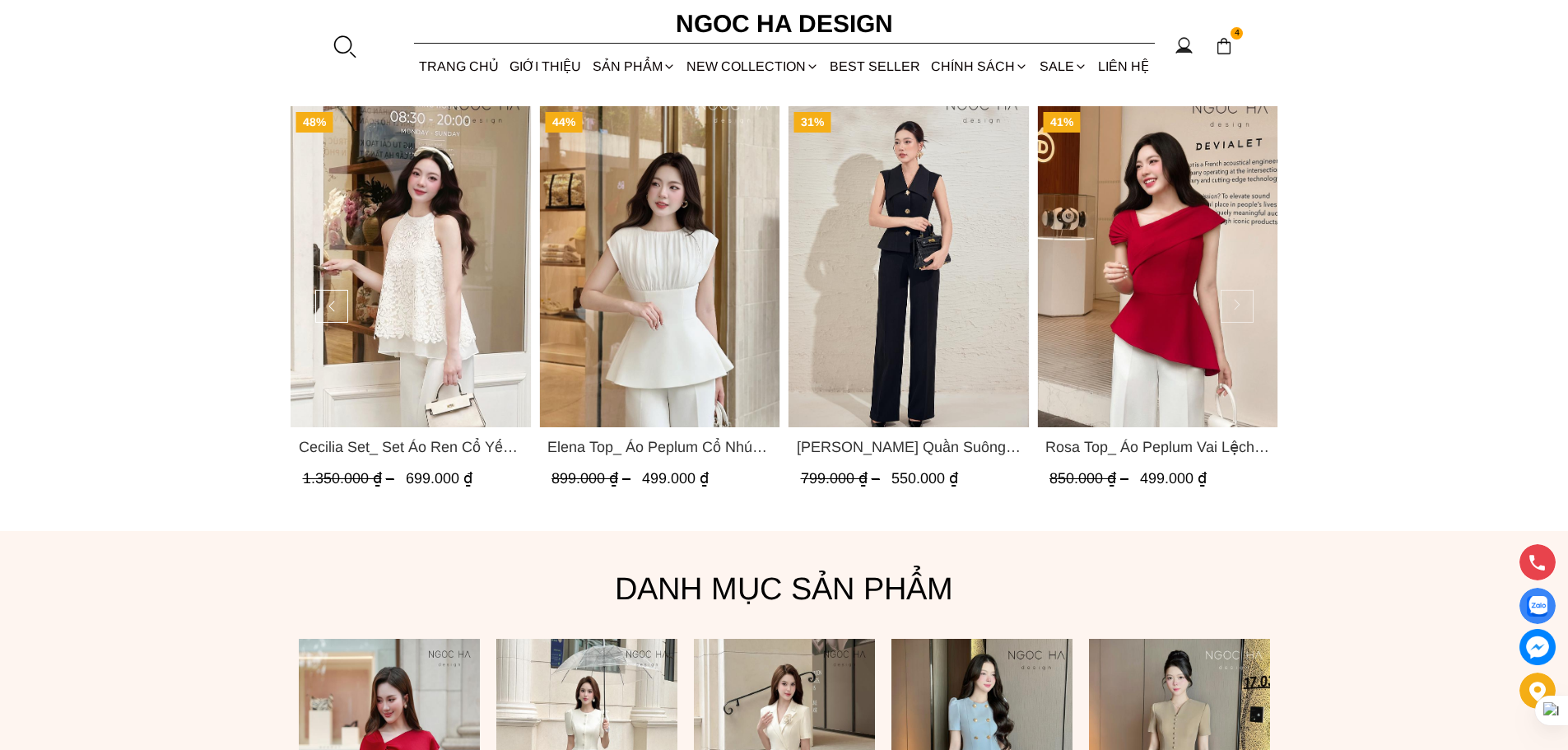
click at [1232, 304] on button at bounding box center [1237, 306] width 33 height 33
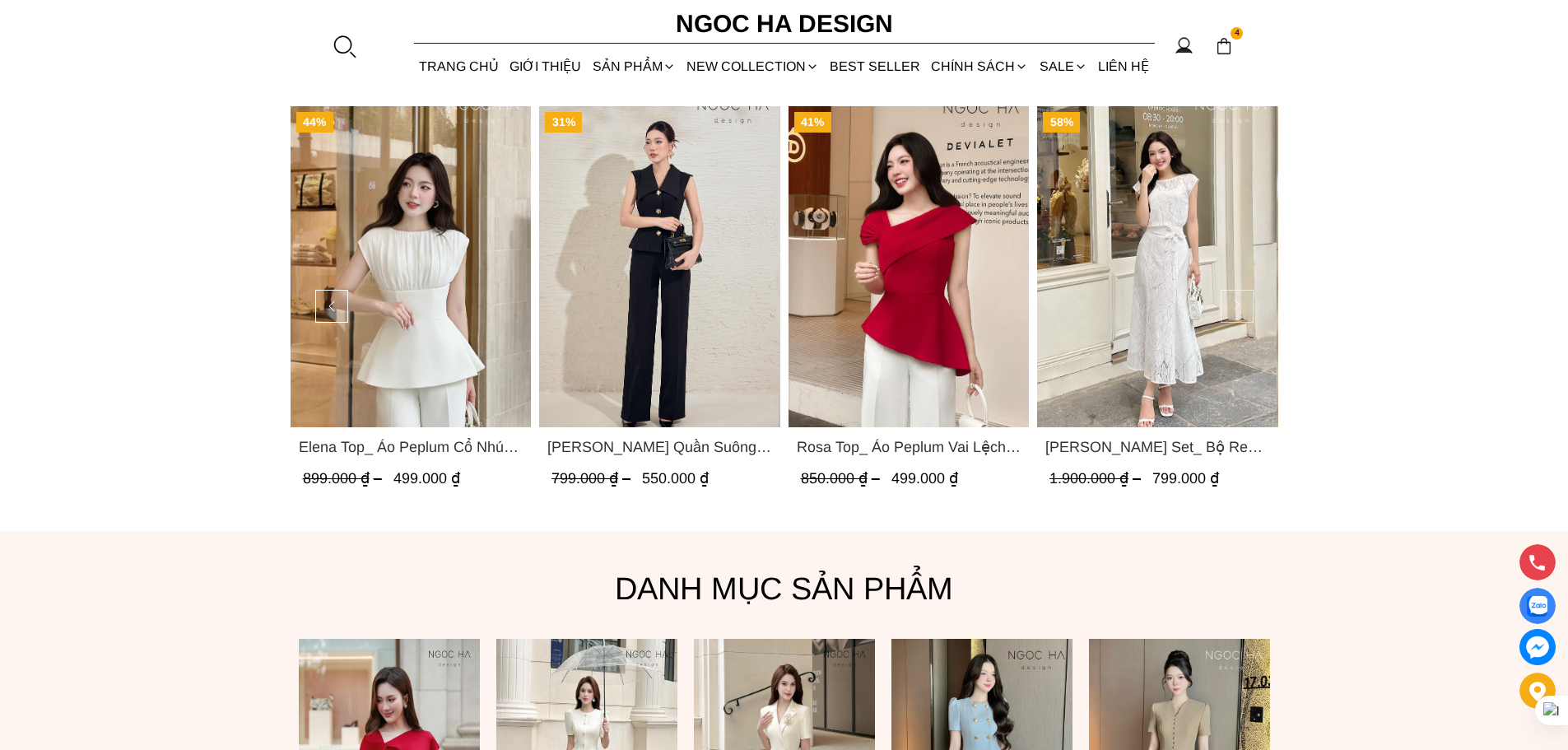
click at [1232, 304] on button at bounding box center [1237, 306] width 33 height 33
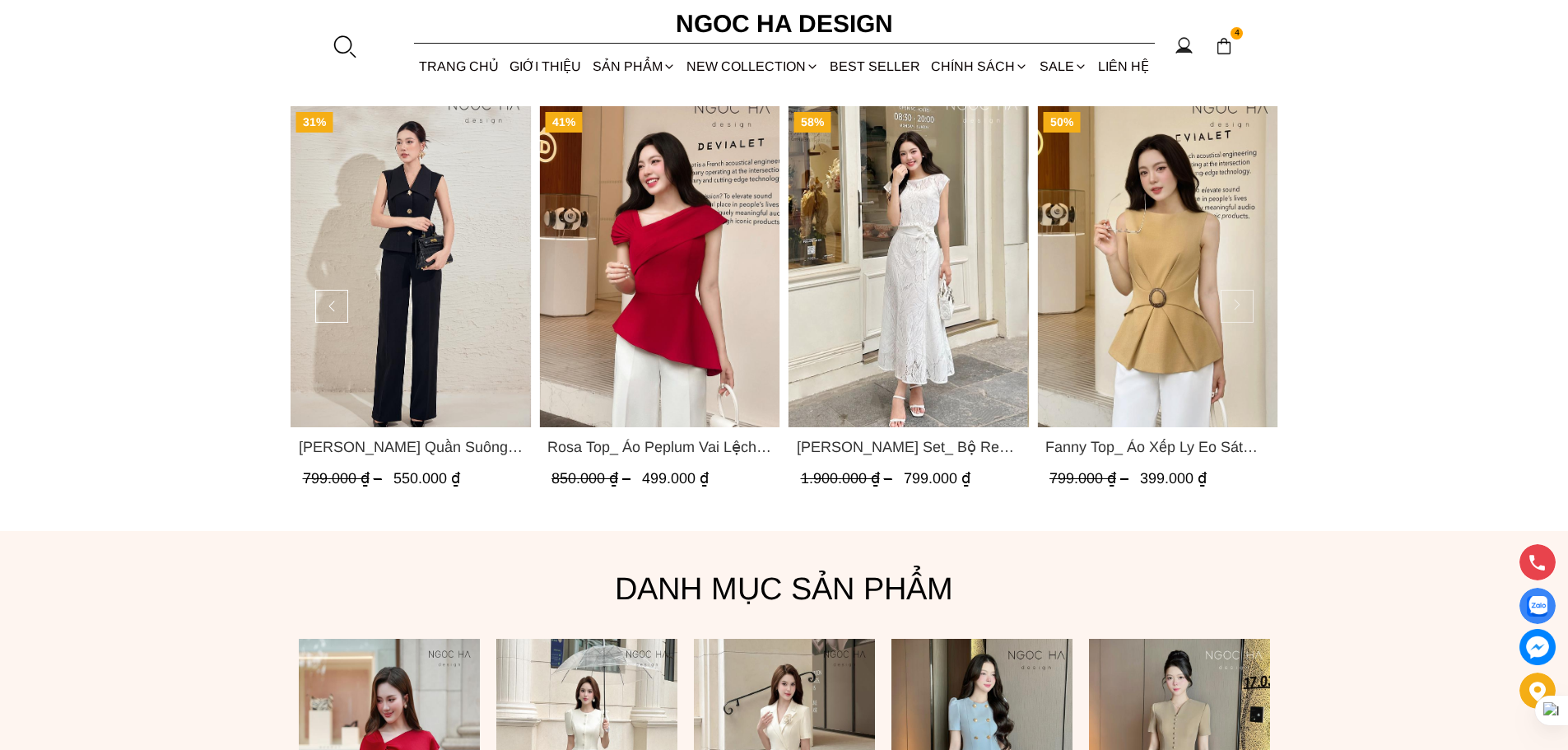
click at [1232, 304] on button at bounding box center [1237, 306] width 33 height 33
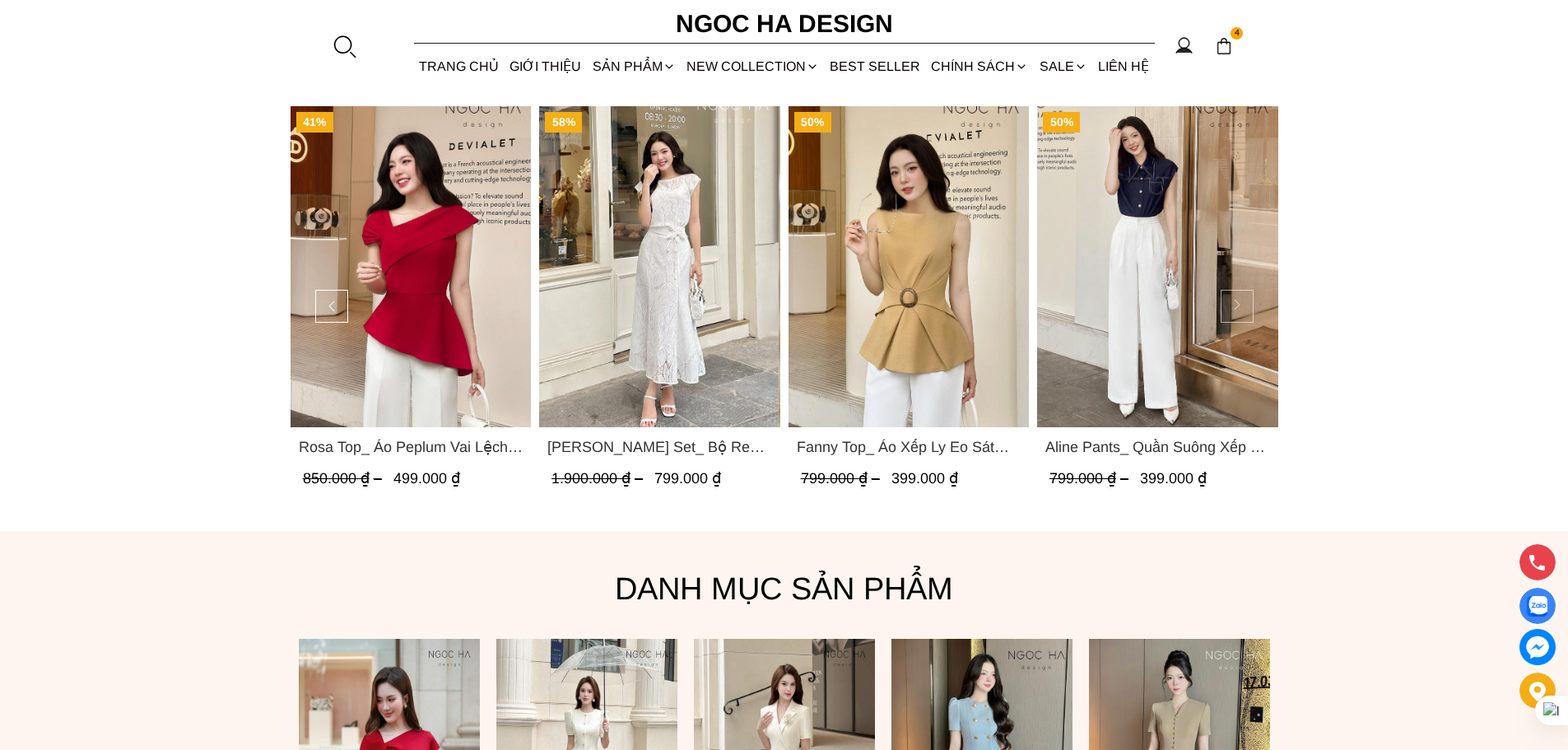
click at [1232, 304] on button at bounding box center [1237, 306] width 33 height 33
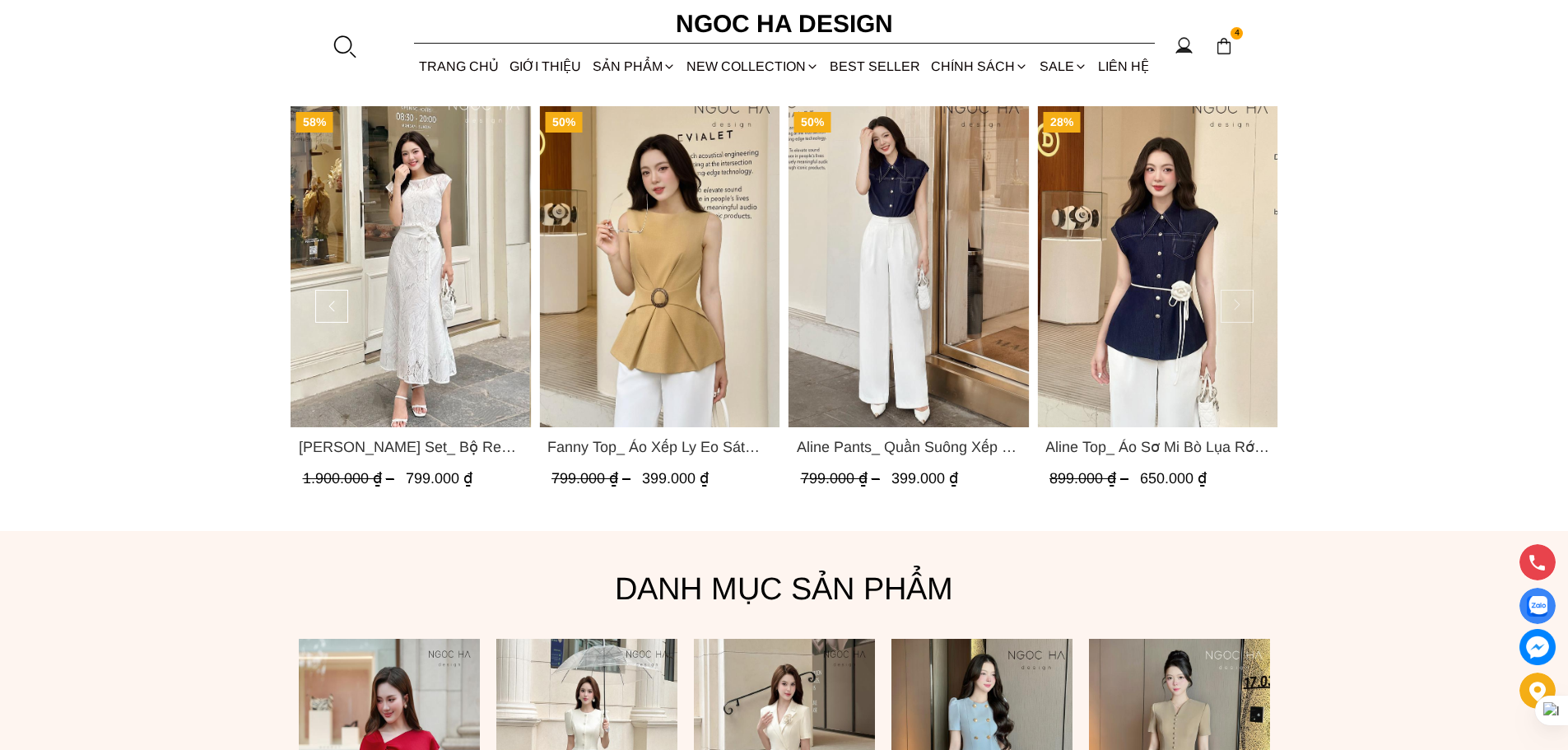
click at [1232, 304] on button at bounding box center [1237, 306] width 33 height 33
click at [1266, 272] on img "Product image - Aline Top_ Áo Sơ Mi Bò Lụa Rớt Vai A1070" at bounding box center [1156, 266] width 241 height 321
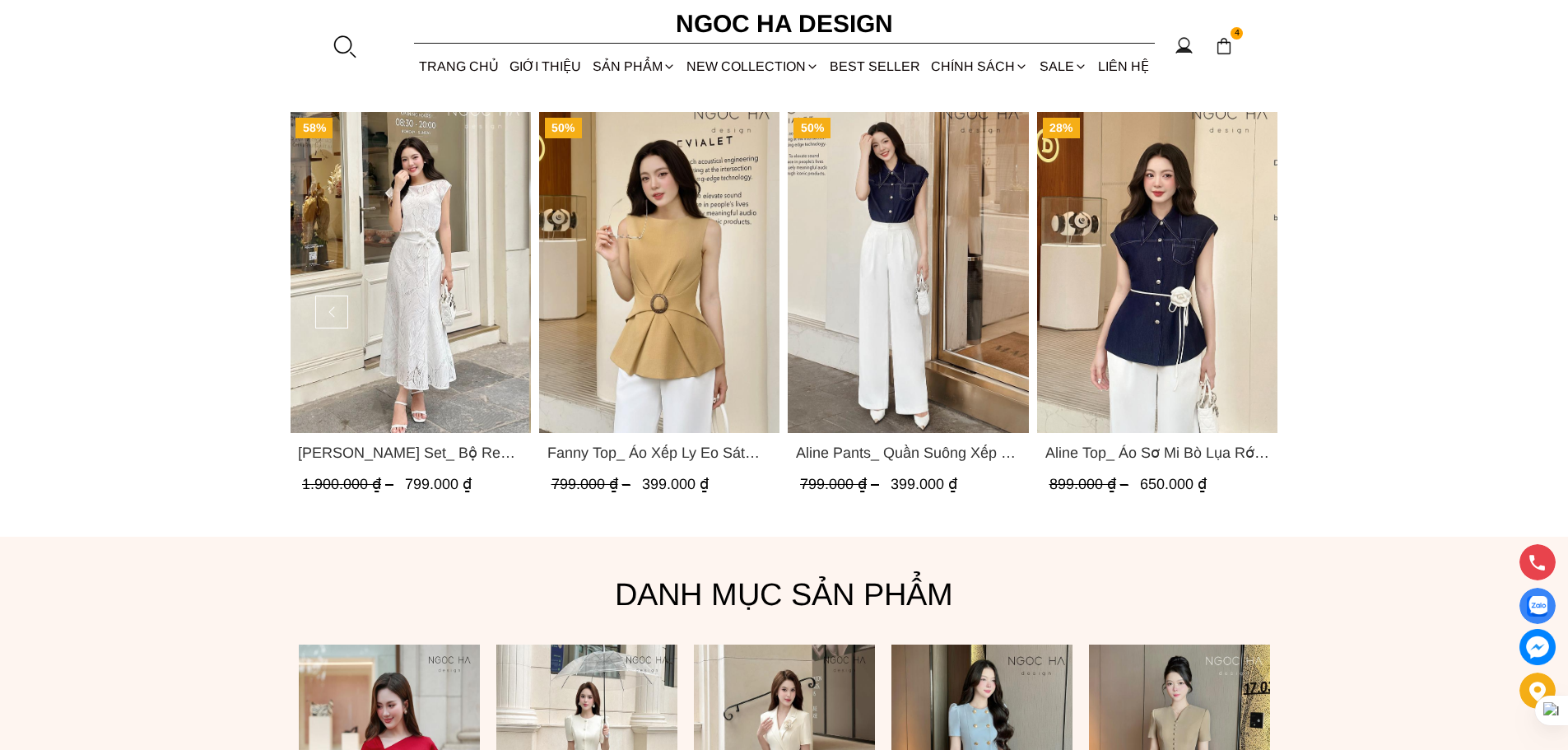
click at [1231, 46] on img at bounding box center [1224, 46] width 18 height 18
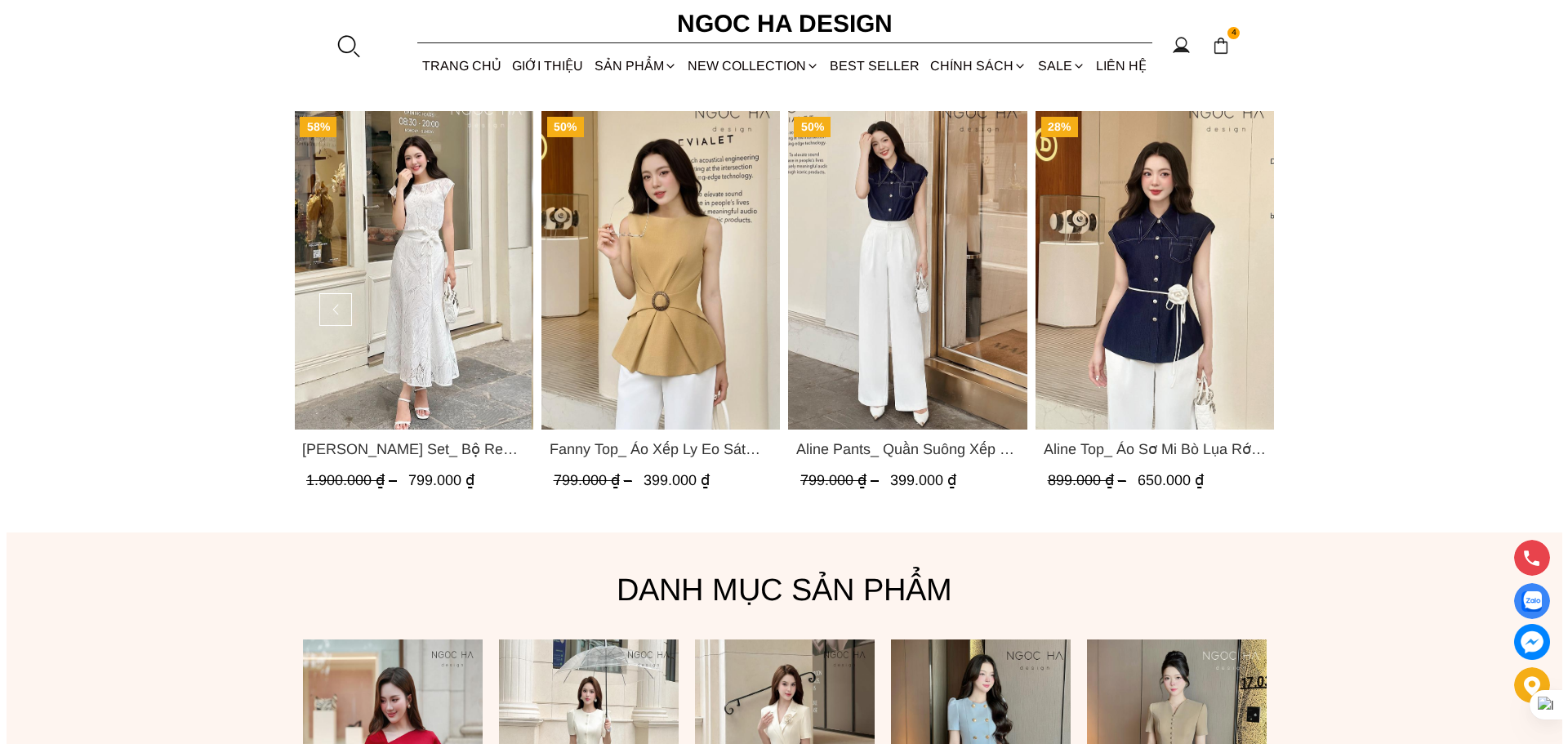
scroll to position [951, 0]
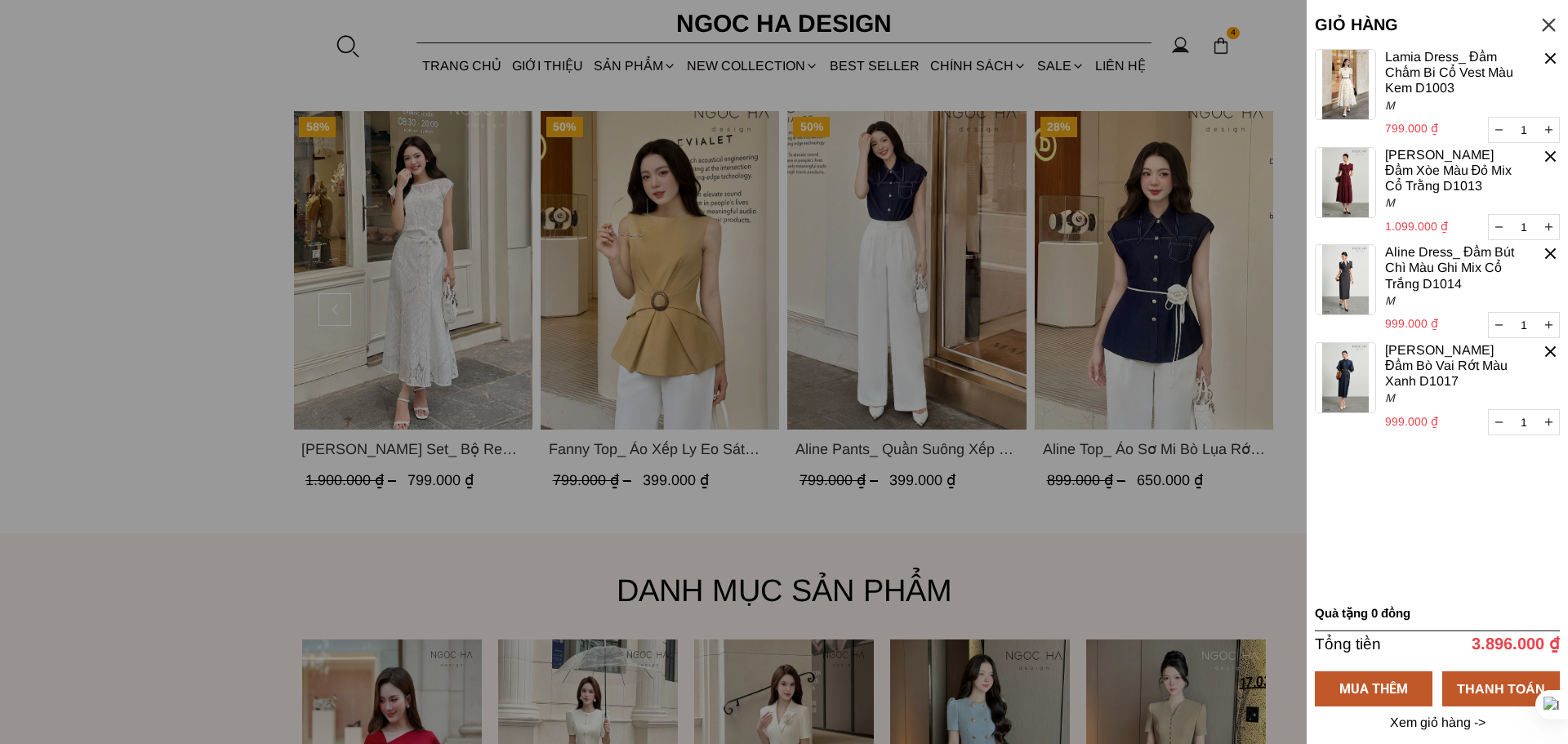
click at [1350, 98] on img at bounding box center [1346, 85] width 61 height 71
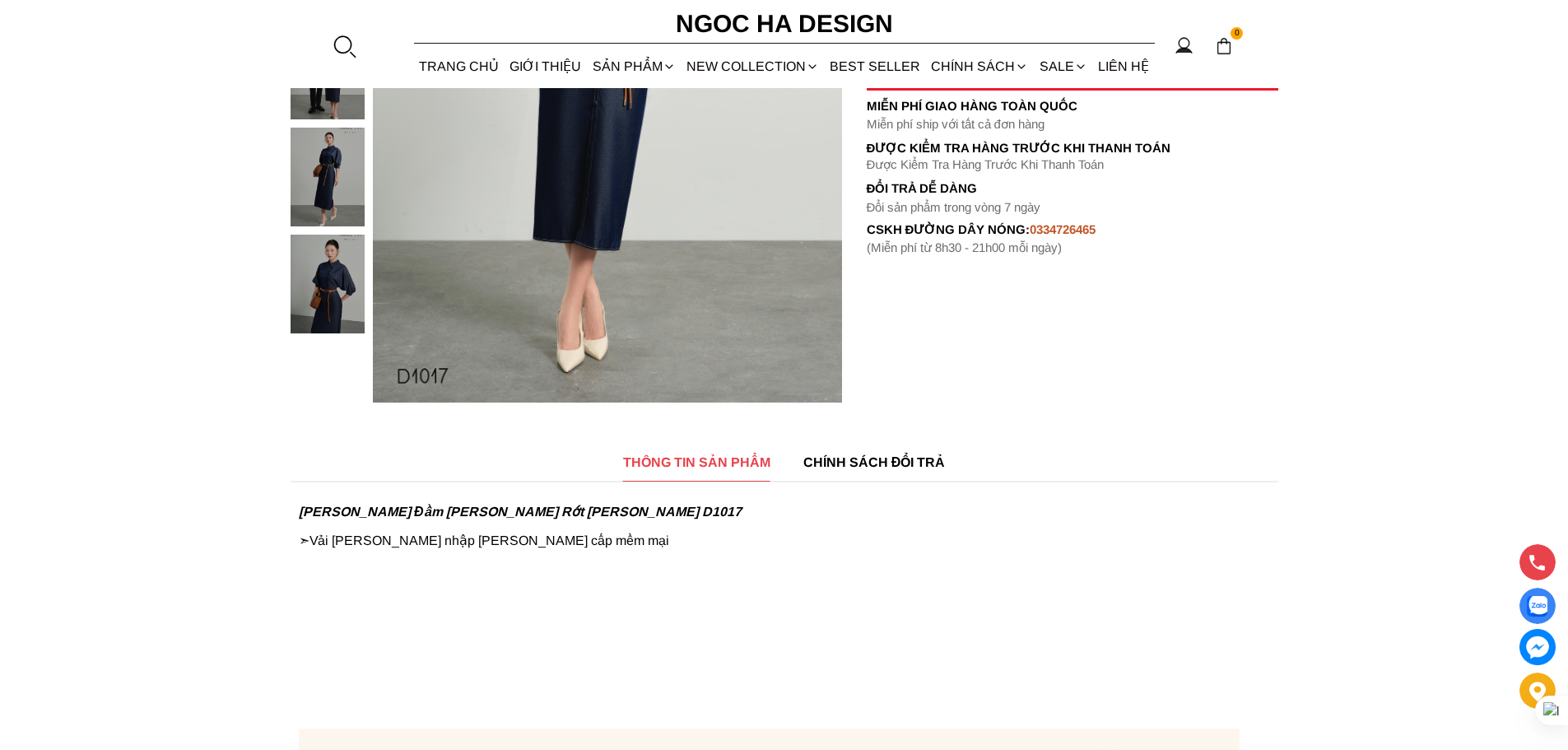
click at [711, 462] on span "THÔNG TIN SẢN PHẨM" at bounding box center [696, 462] width 147 height 21
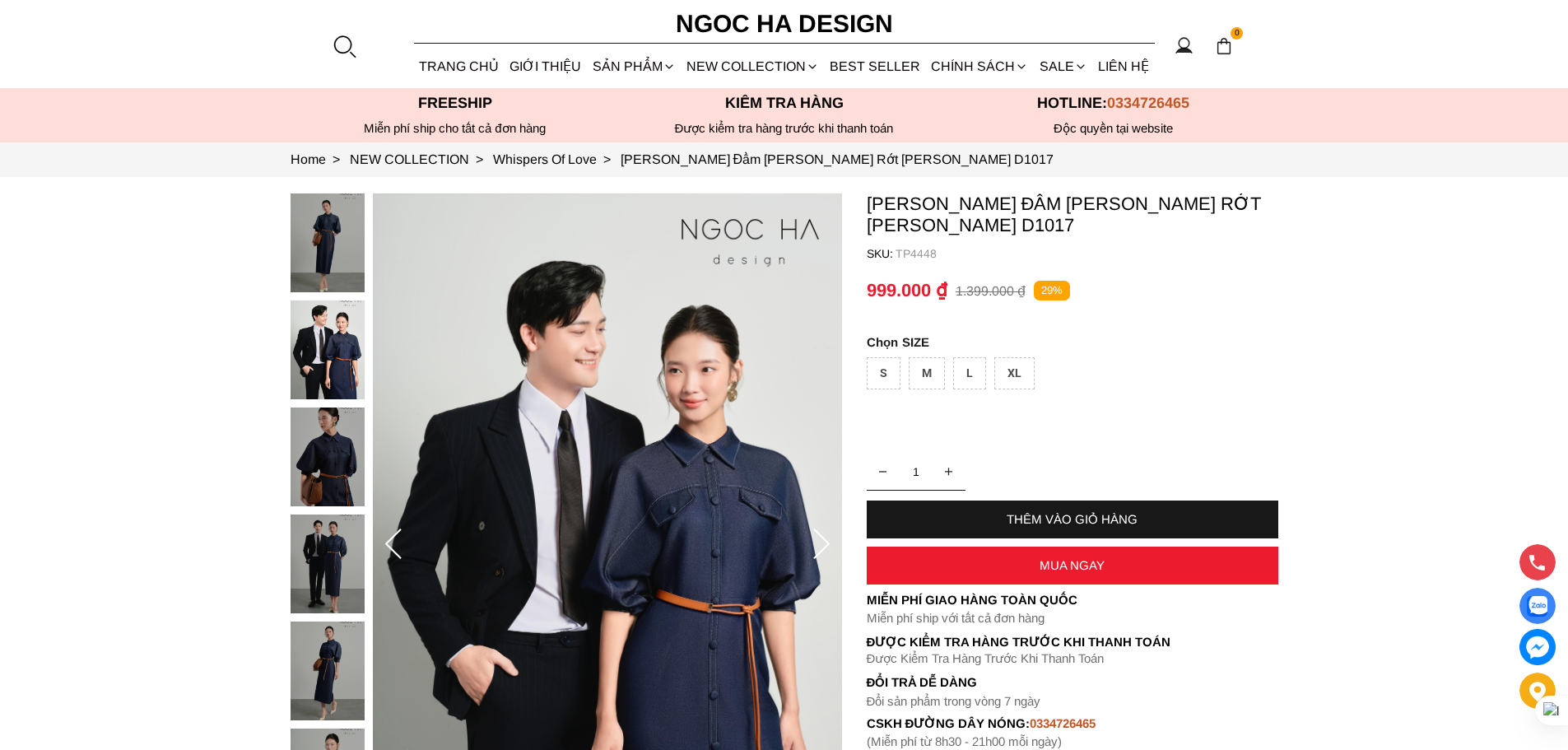
click at [929, 367] on div "M" at bounding box center [926, 373] width 36 height 32
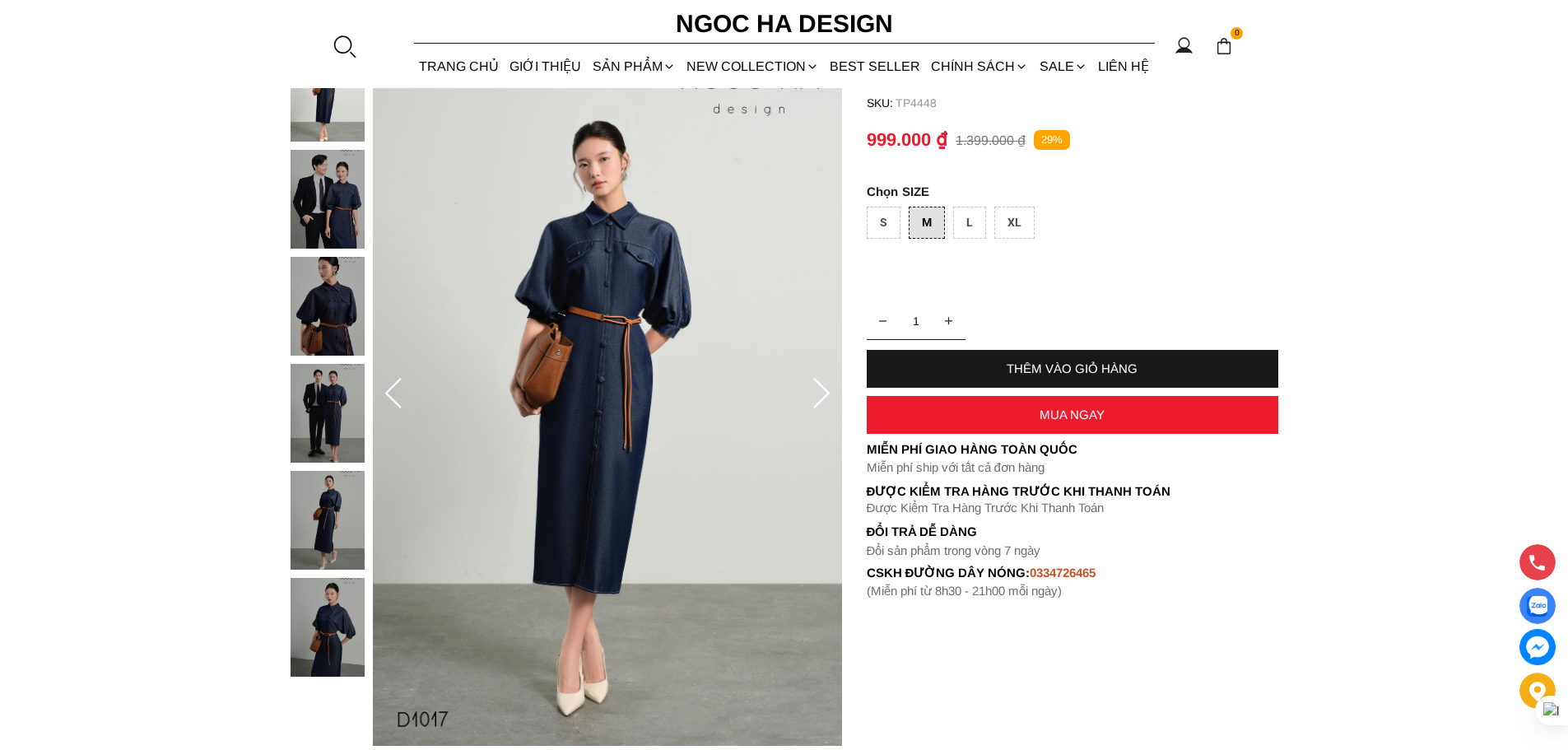
scroll to position [165, 0]
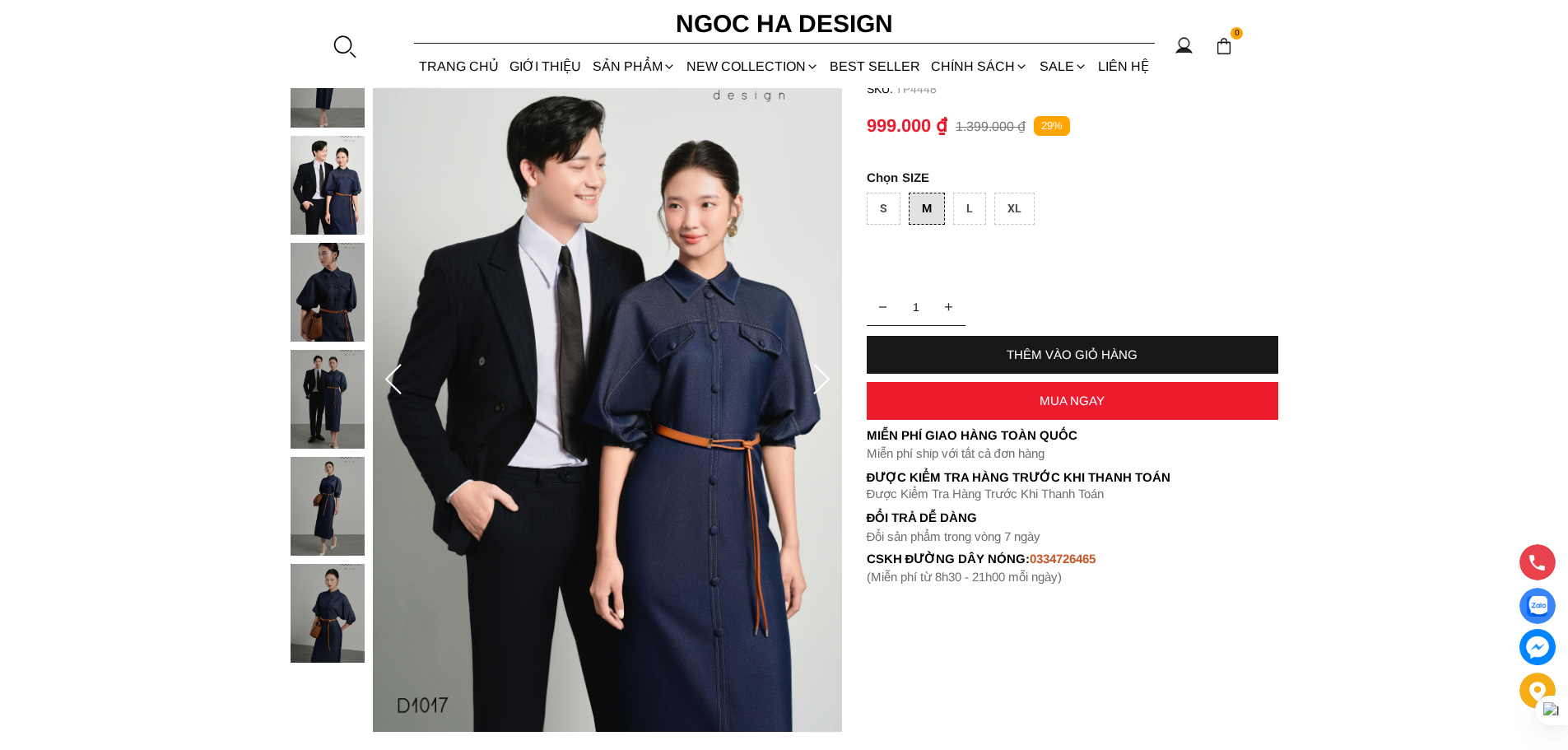
click at [1011, 359] on div "THÊM VÀO GIỎ HÀNG" at bounding box center [1072, 354] width 412 height 14
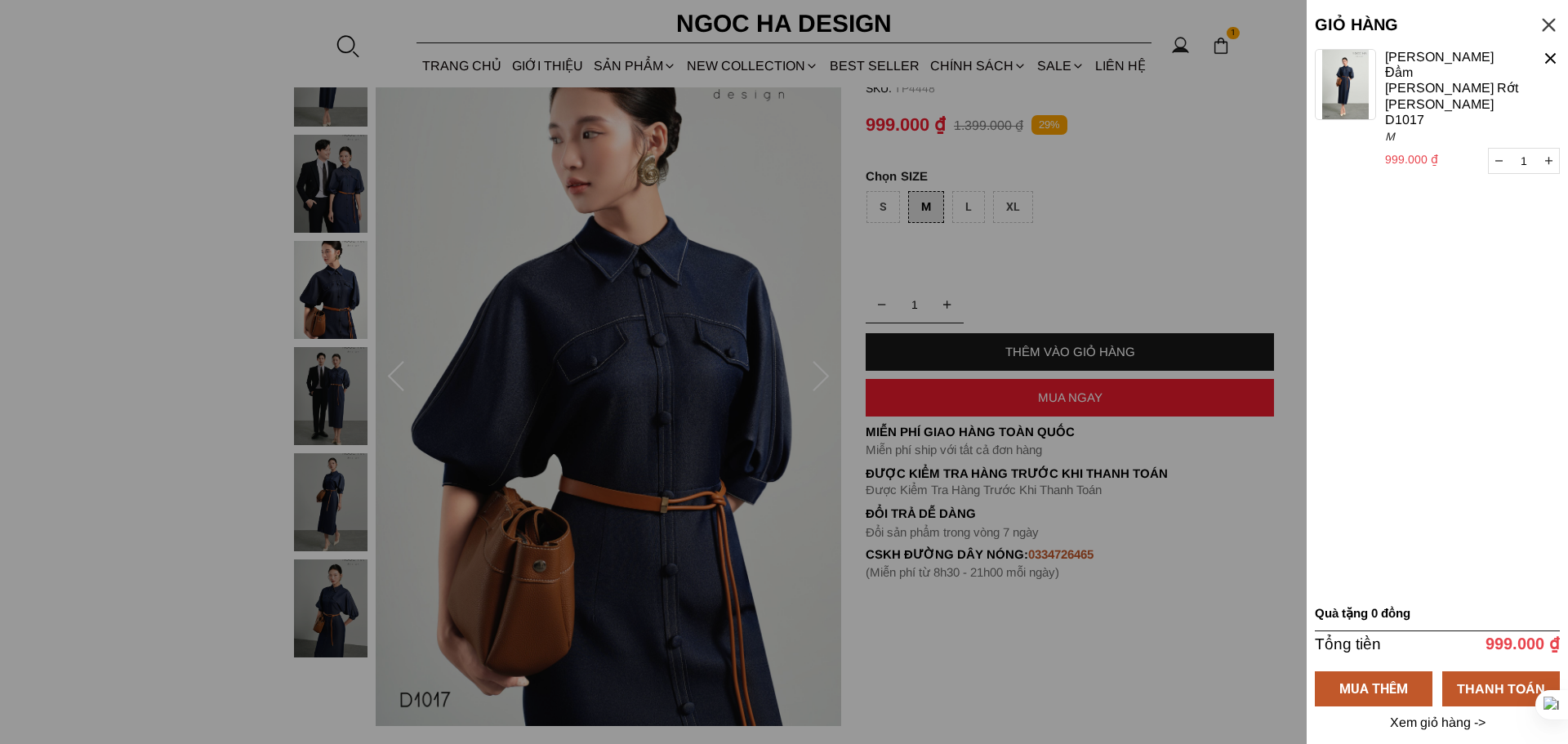
click at [151, 69] on div at bounding box center [784, 372] width 1568 height 744
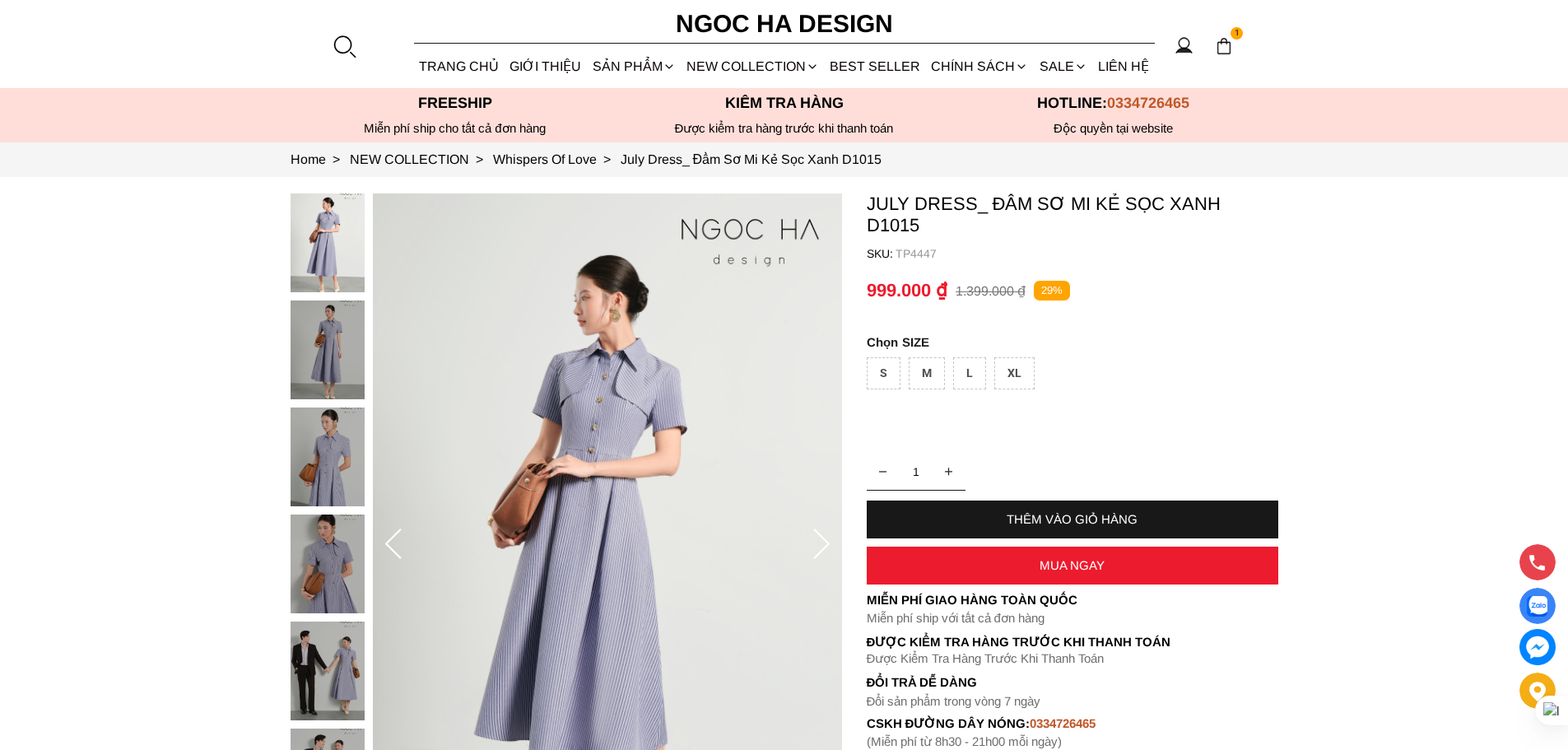
scroll to position [247, 0]
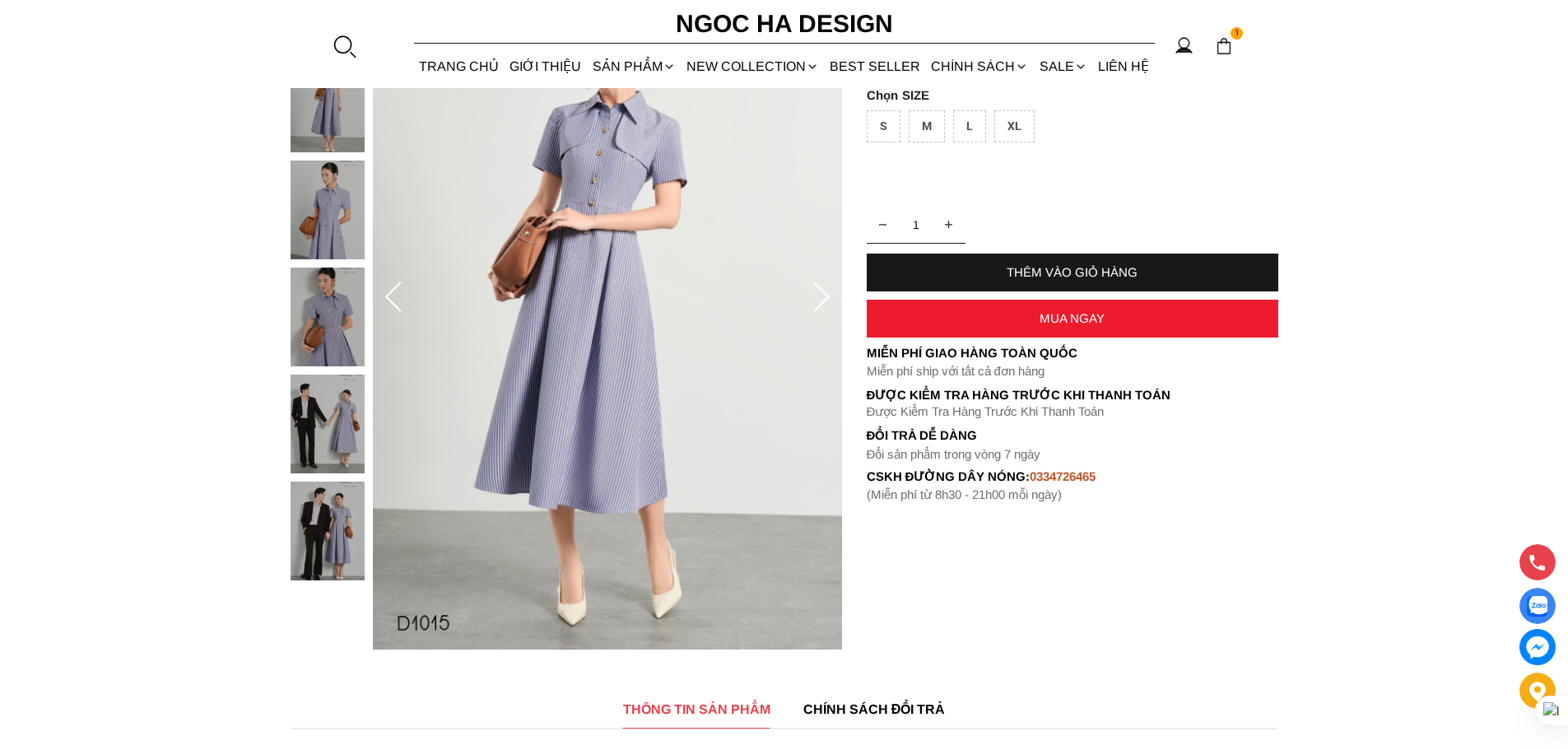
drag, startPoint x: 333, startPoint y: 322, endPoint x: 476, endPoint y: 340, distance: 144.1
click at [331, 321] on div at bounding box center [331, 267] width 83 height 642
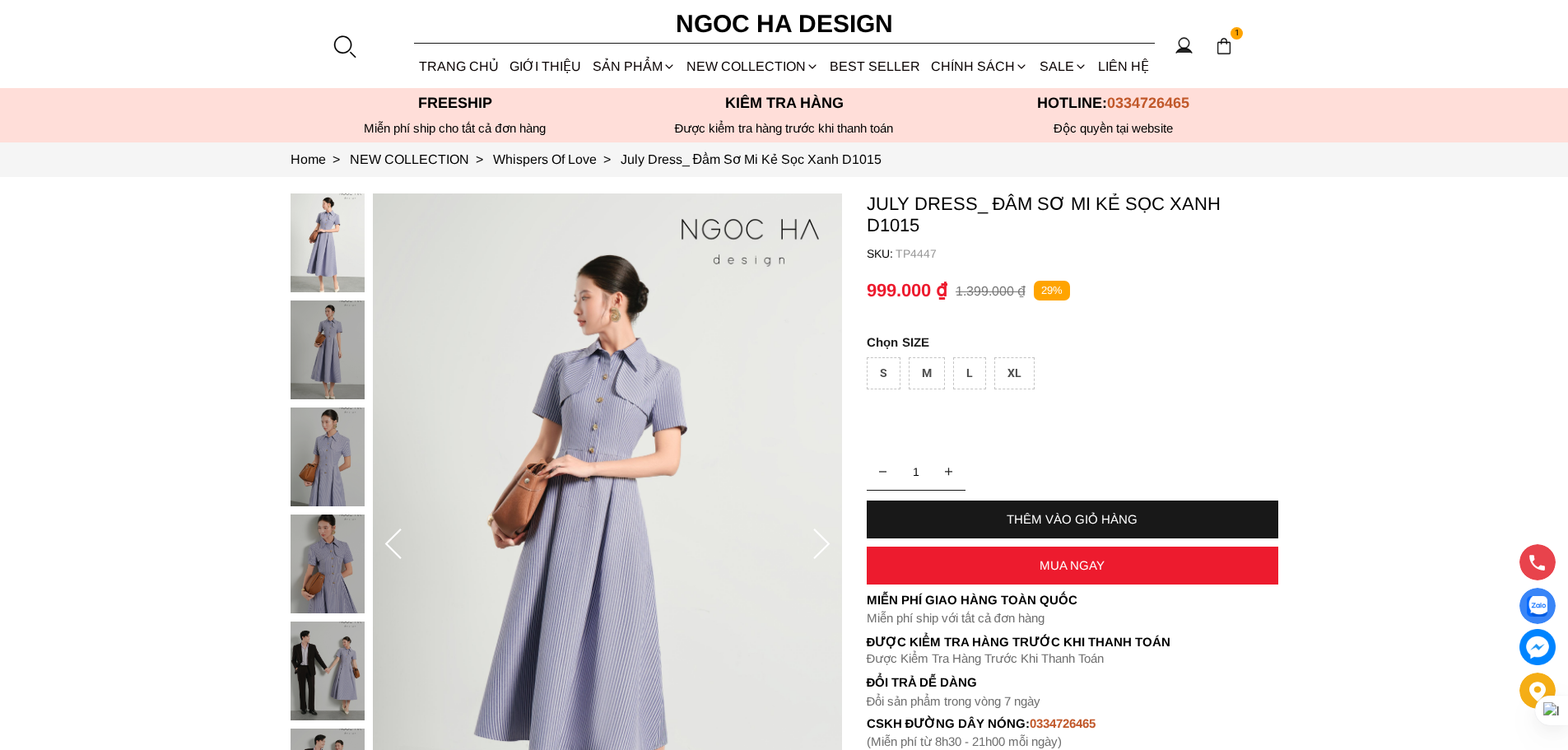
click at [817, 543] on icon at bounding box center [821, 545] width 33 height 33
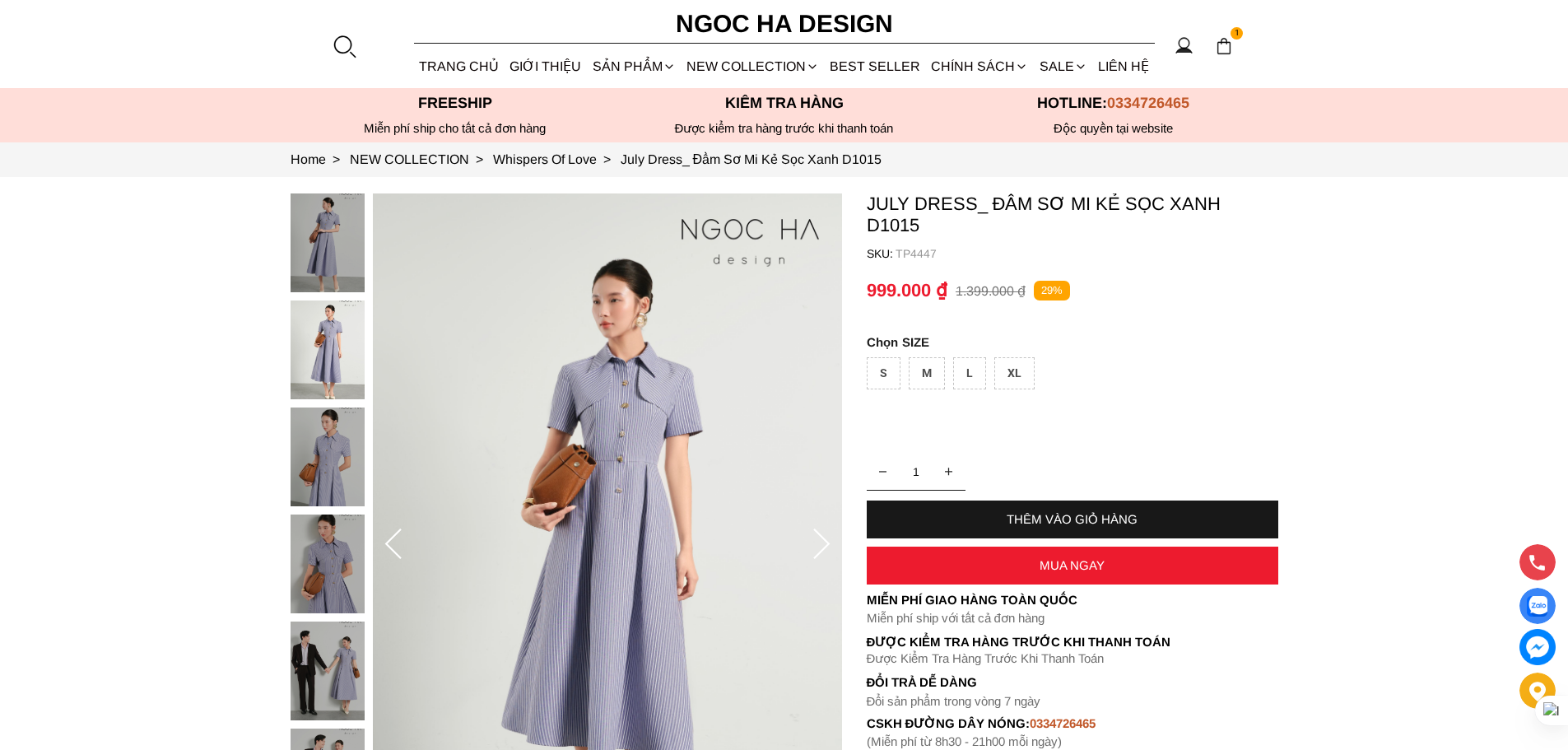
click at [819, 541] on icon at bounding box center [821, 545] width 33 height 33
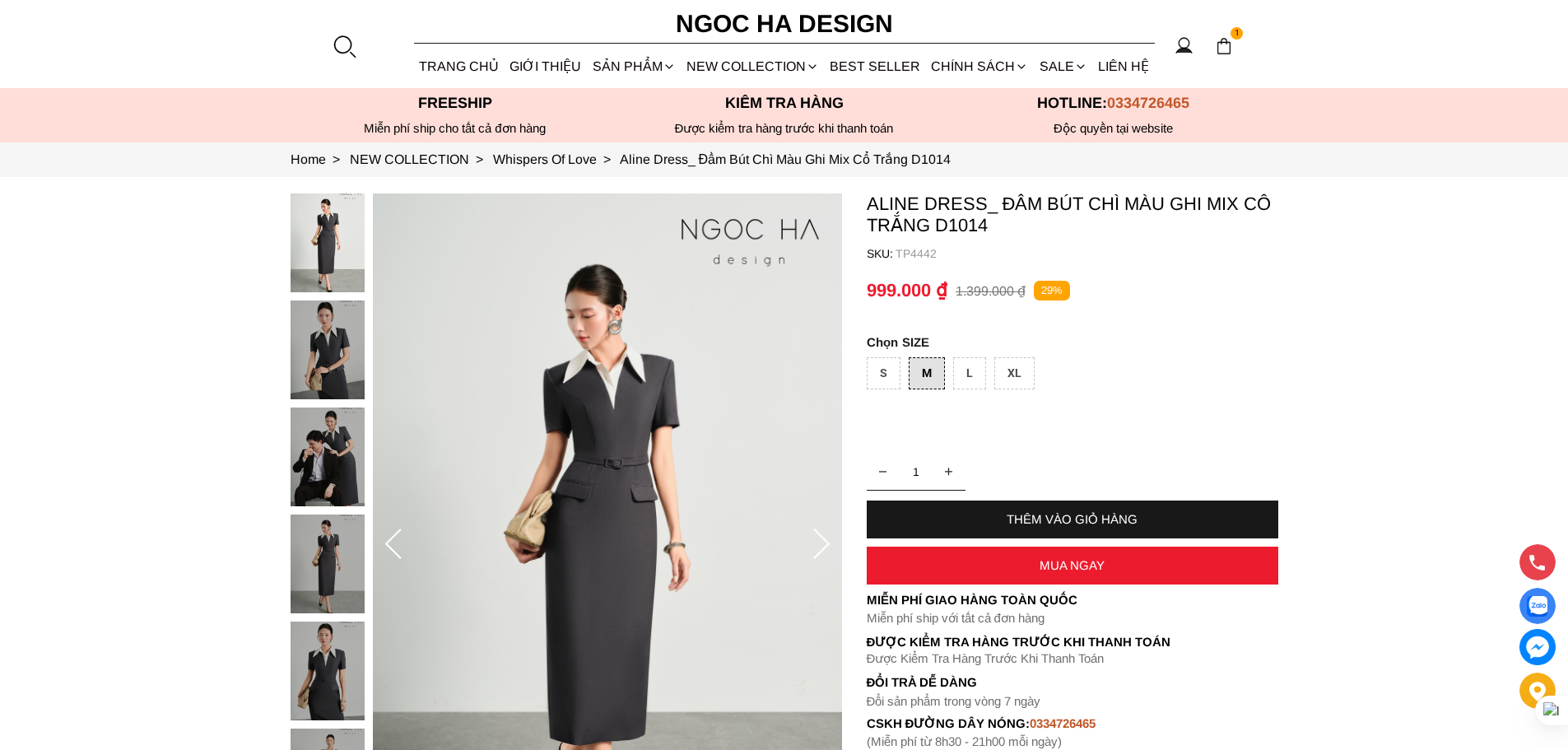
click at [988, 509] on div "THÊM VÀO GIỎ HÀNG" at bounding box center [1072, 519] width 412 height 38
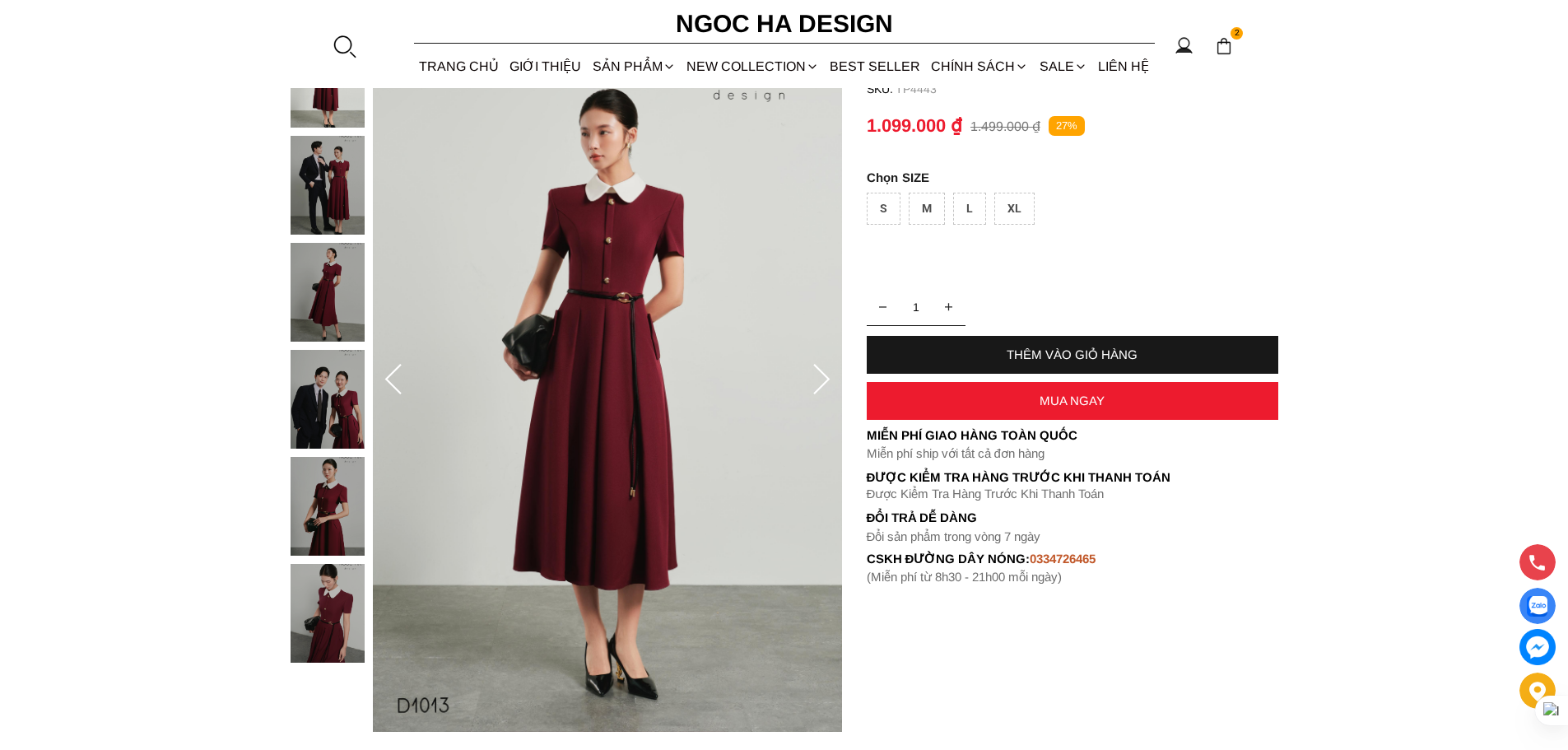
click at [813, 376] on icon at bounding box center [821, 380] width 33 height 33
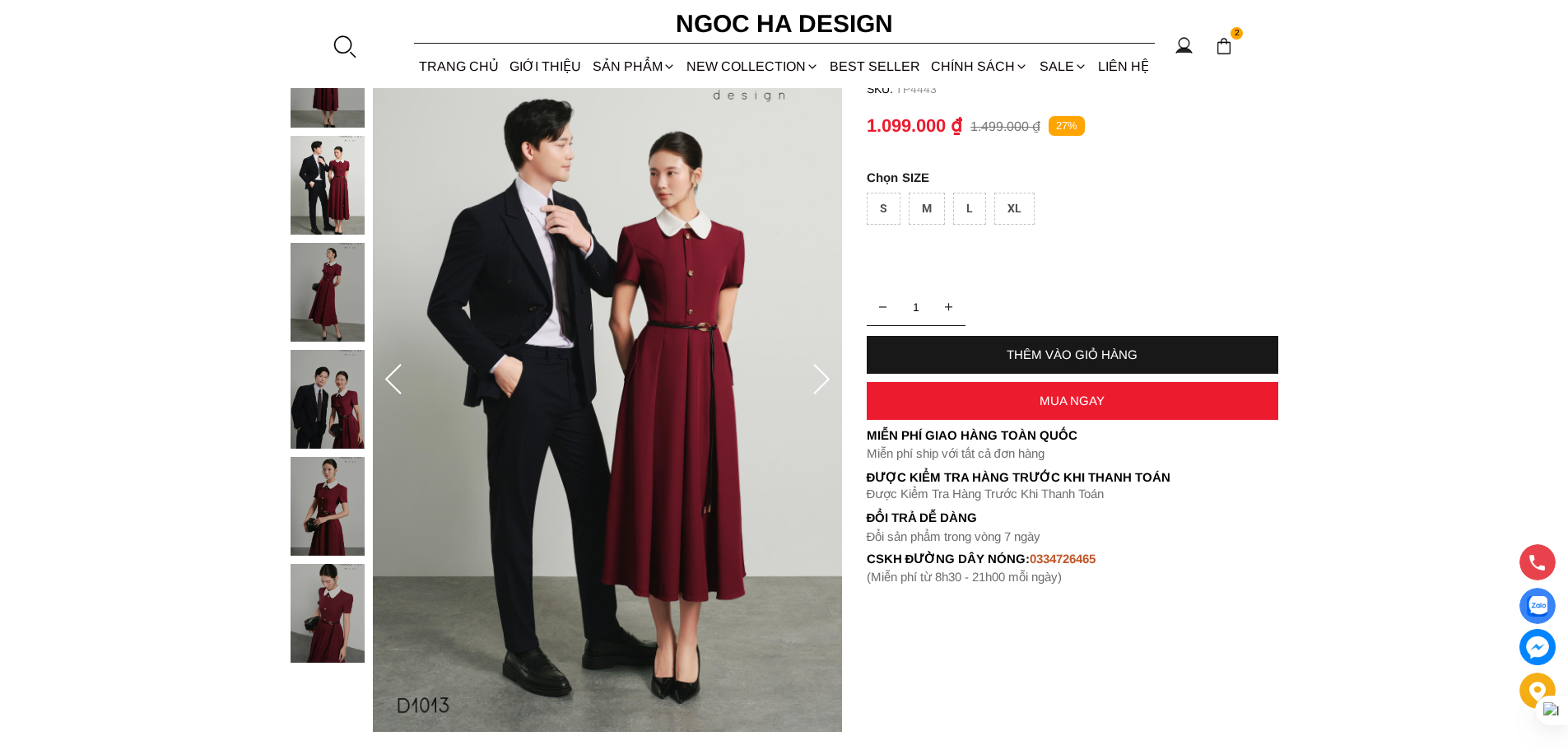
click at [928, 204] on div "M" at bounding box center [926, 209] width 36 height 32
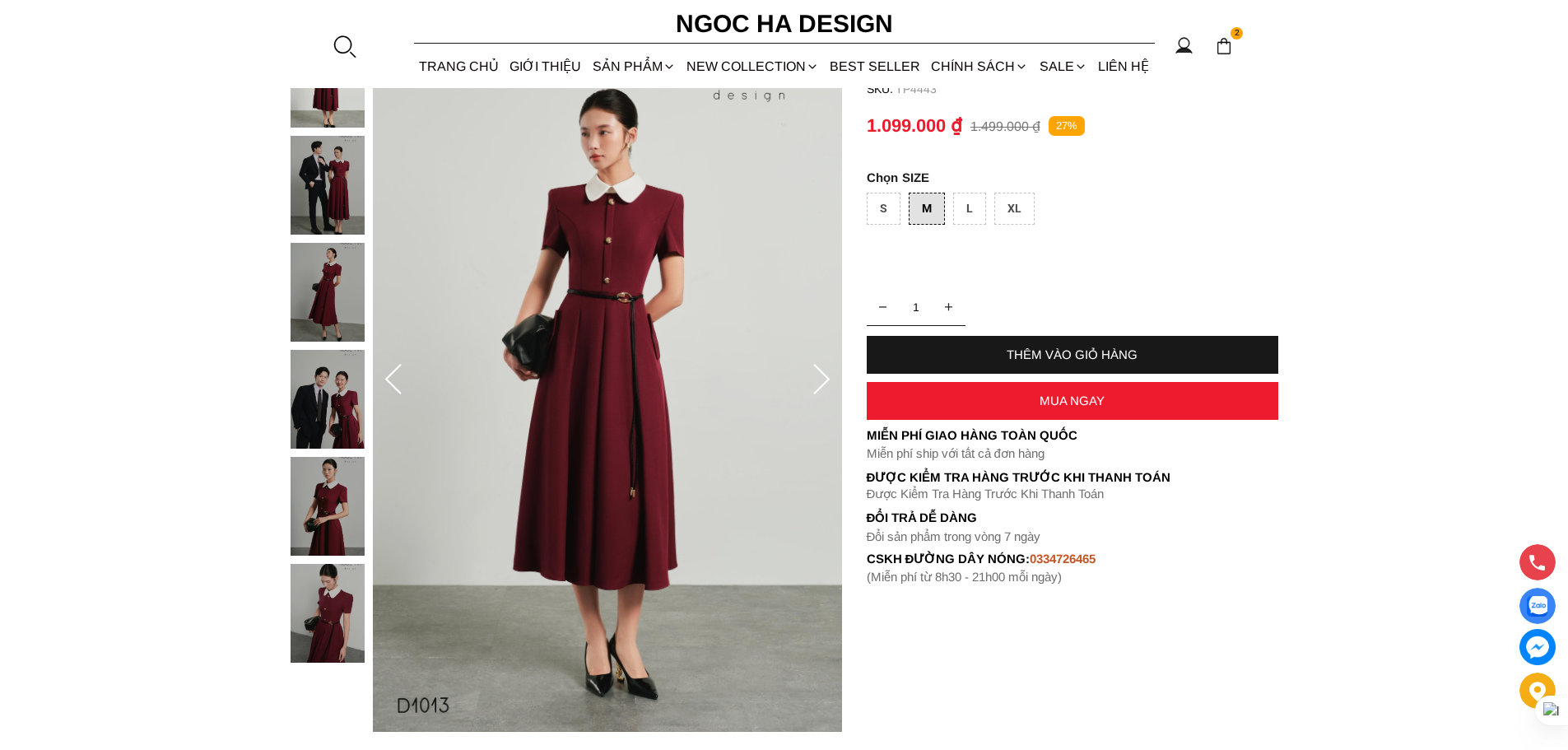
click at [964, 352] on div "THÊM VÀO GIỎ HÀNG" at bounding box center [1072, 354] width 412 height 14
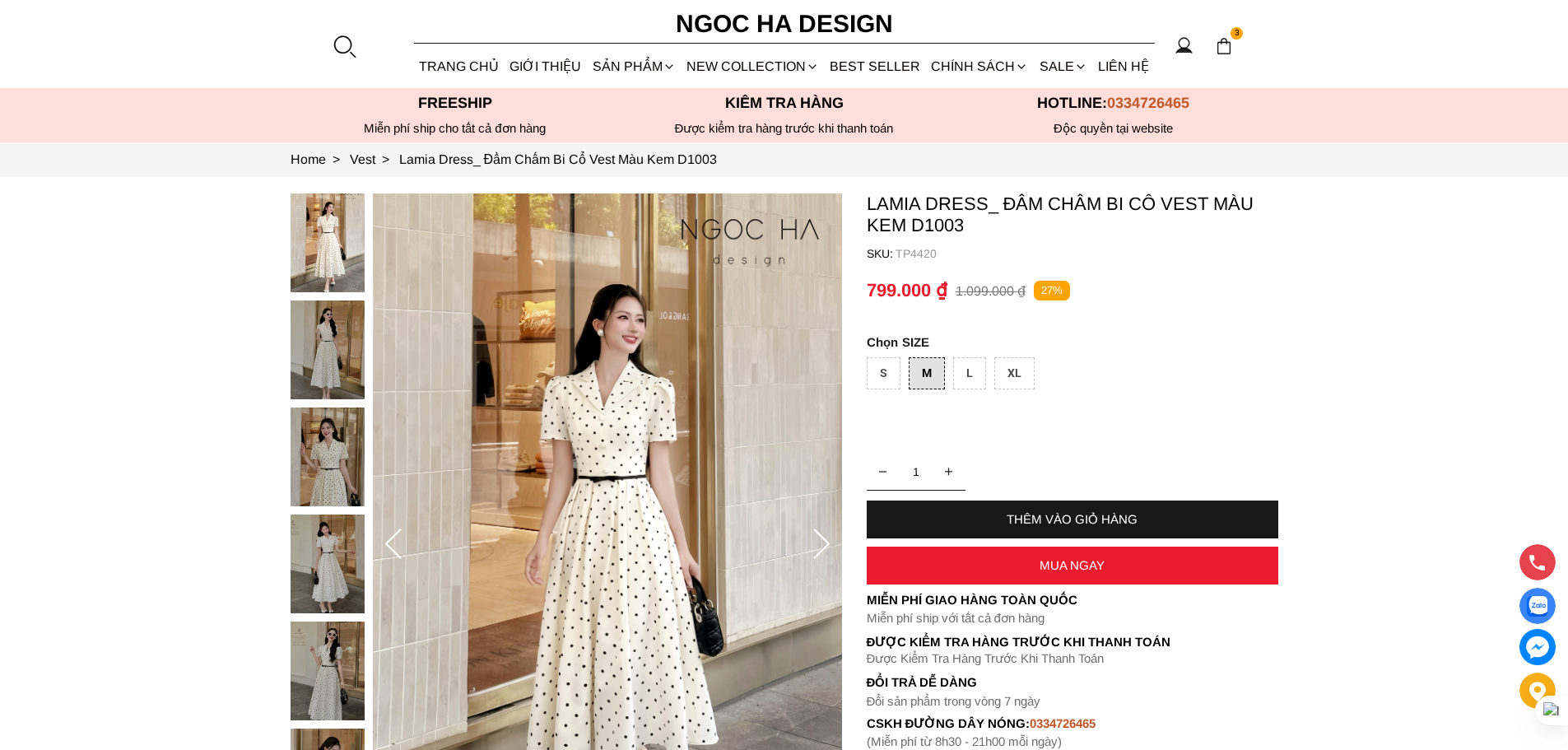
click at [989, 513] on div "THÊM VÀO GIỎ HÀNG" at bounding box center [1072, 519] width 412 height 14
click at [984, 514] on div "THÊM VÀO GIỎ HÀNG" at bounding box center [1072, 519] width 412 height 14
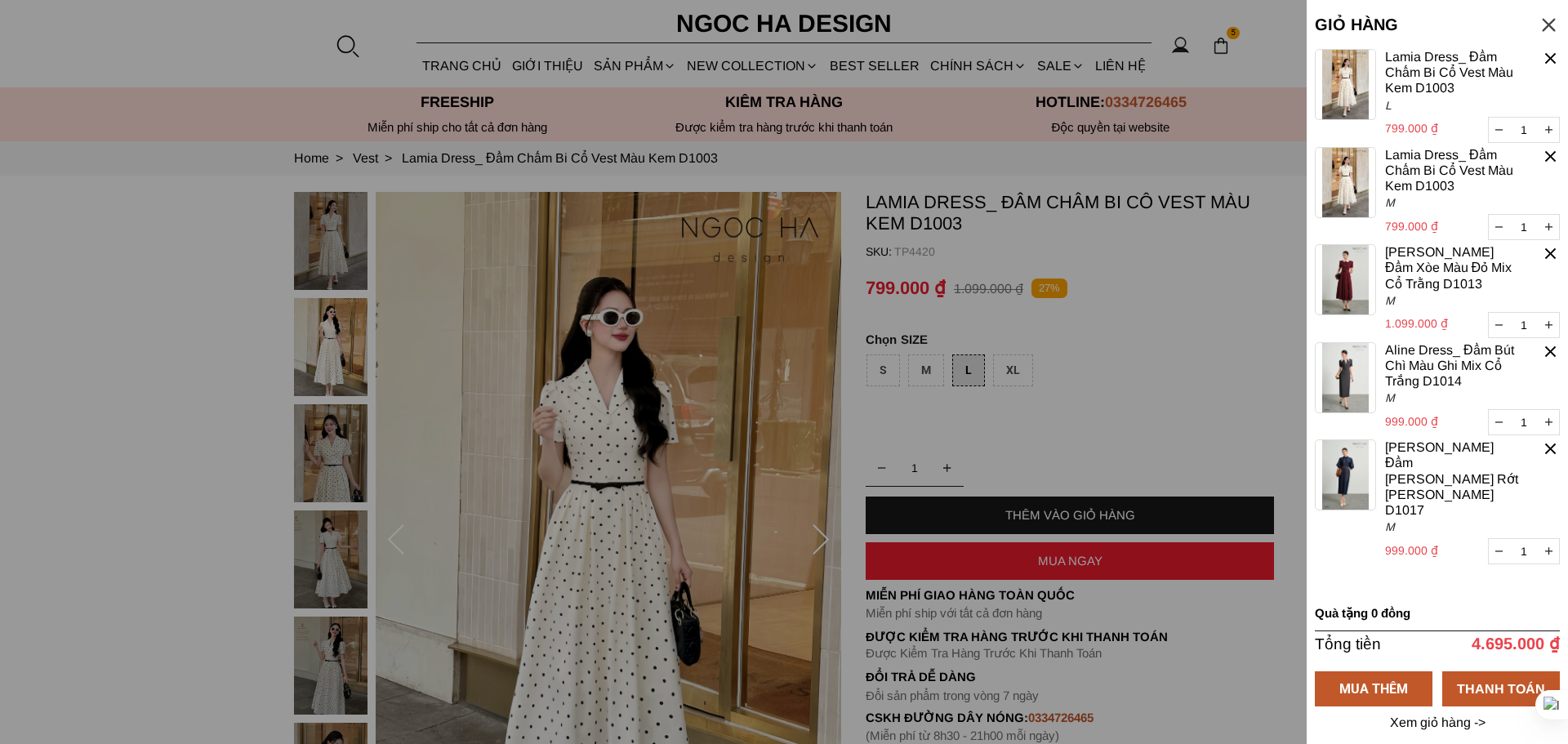
click at [1554, 153] on div at bounding box center [1551, 156] width 19 height 19
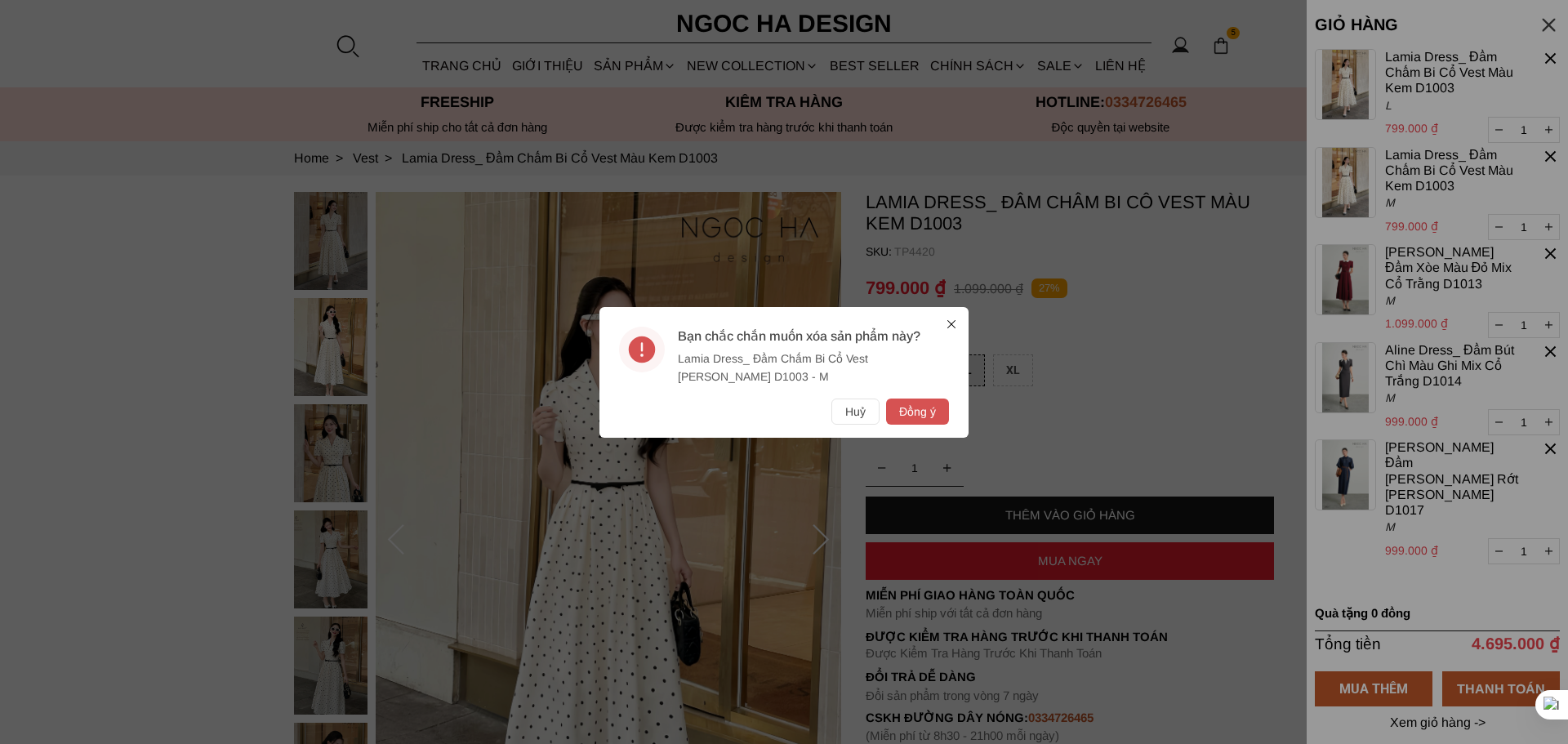
click at [847, 407] on button "Huỷ" at bounding box center [855, 412] width 48 height 27
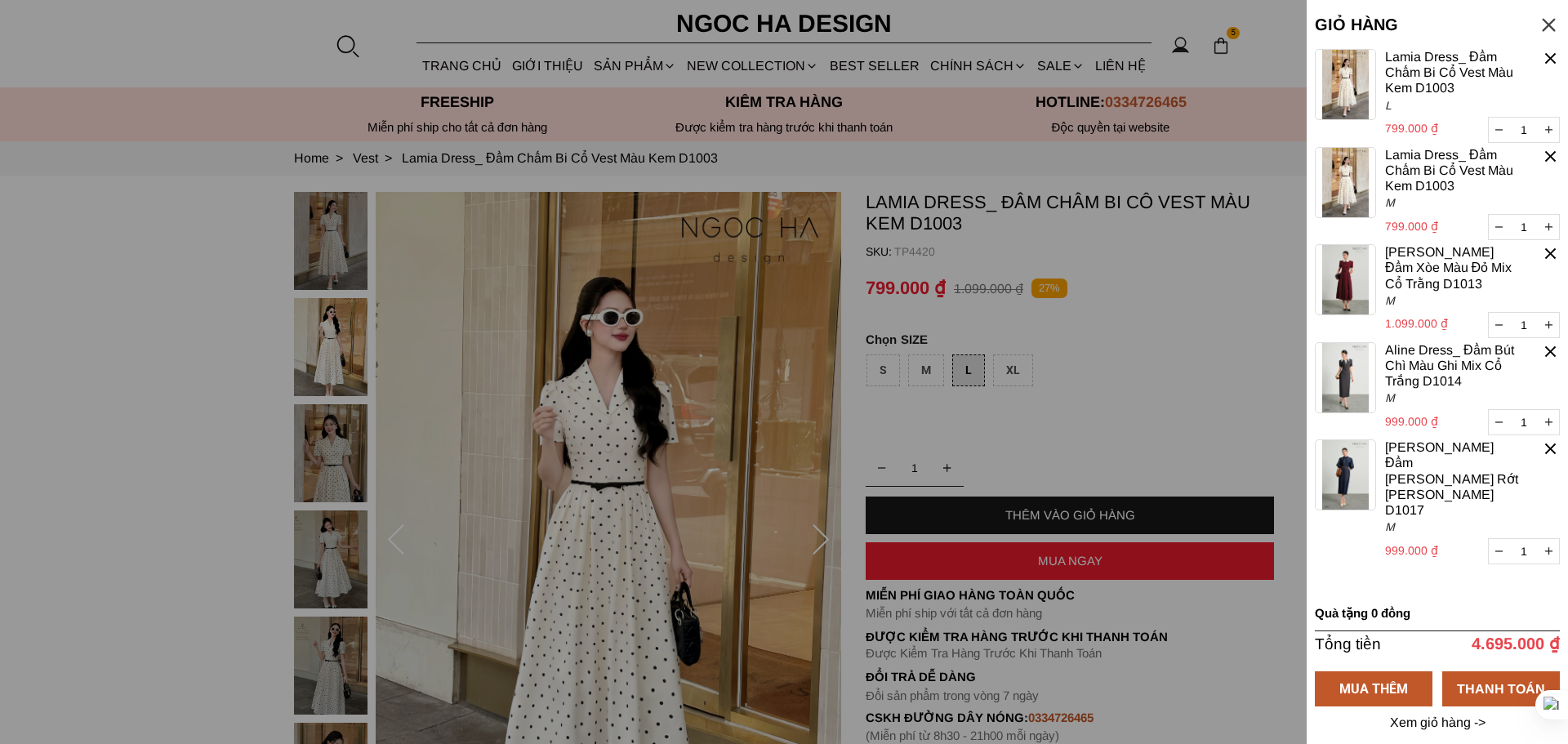
click at [1555, 157] on div at bounding box center [1551, 156] width 19 height 19
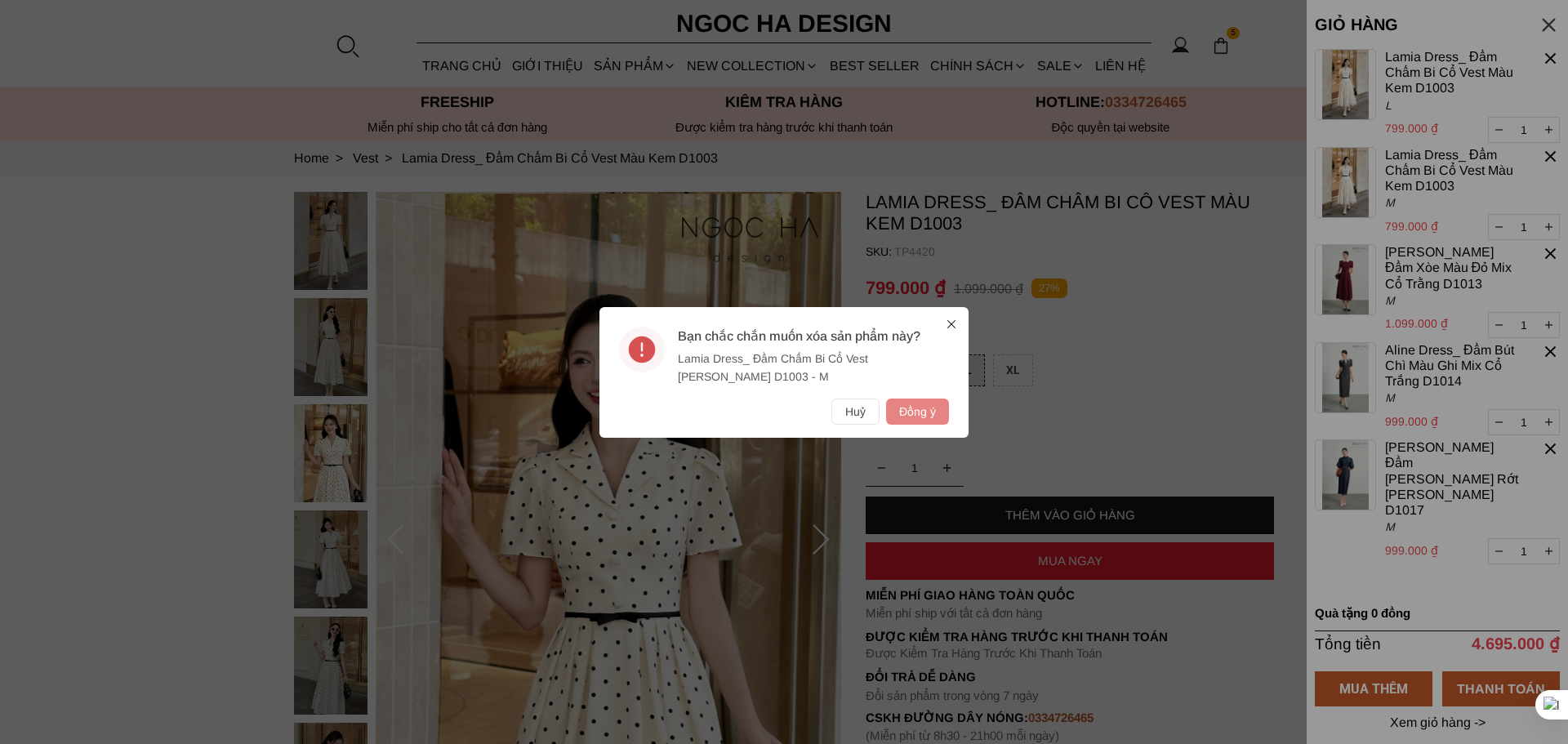
click at [902, 413] on button "Đồng ý" at bounding box center [917, 412] width 63 height 27
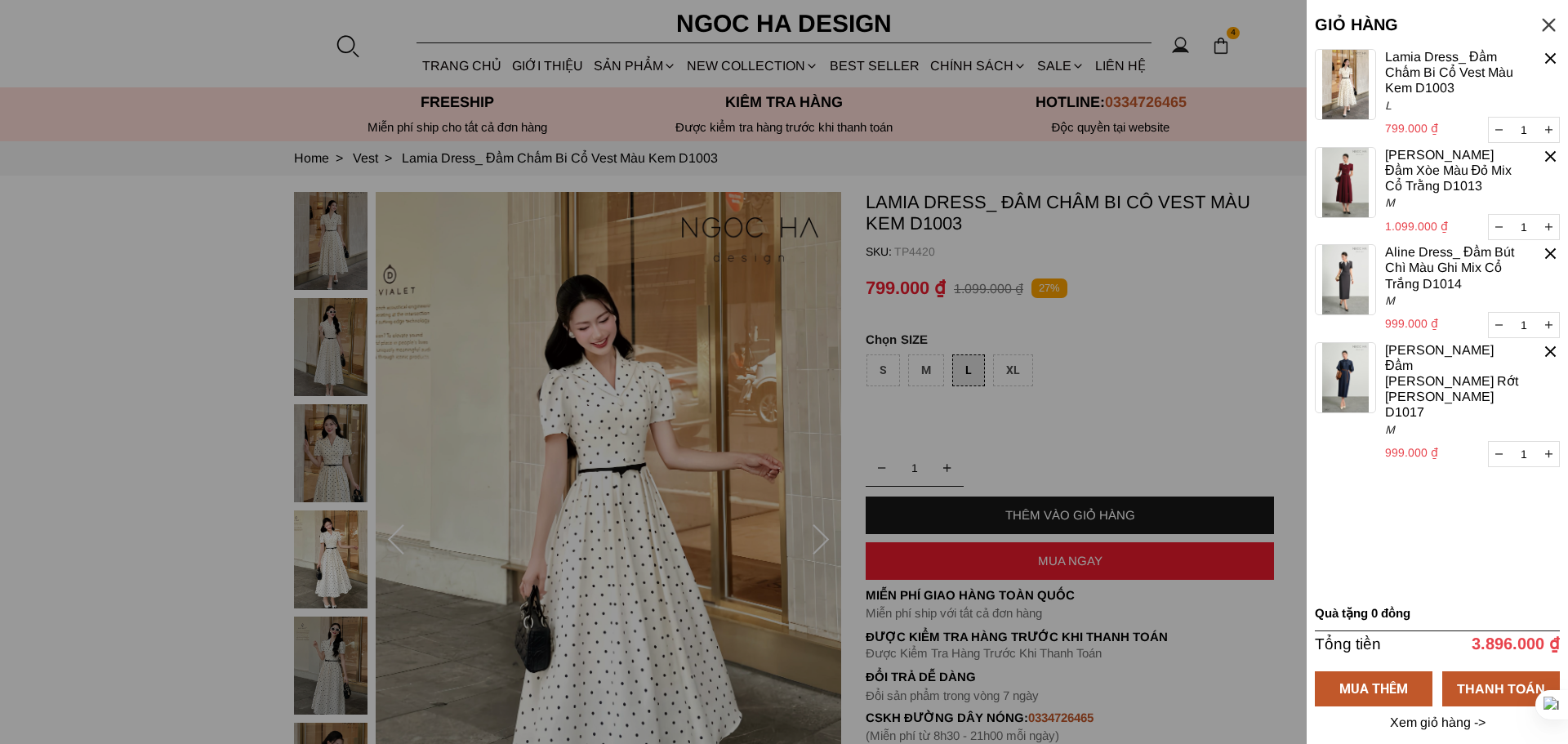
click at [1401, 354] on link "[PERSON_NAME] Đầm [PERSON_NAME] Rớt [PERSON_NAME] D1017" at bounding box center [1454, 381] width 138 height 79
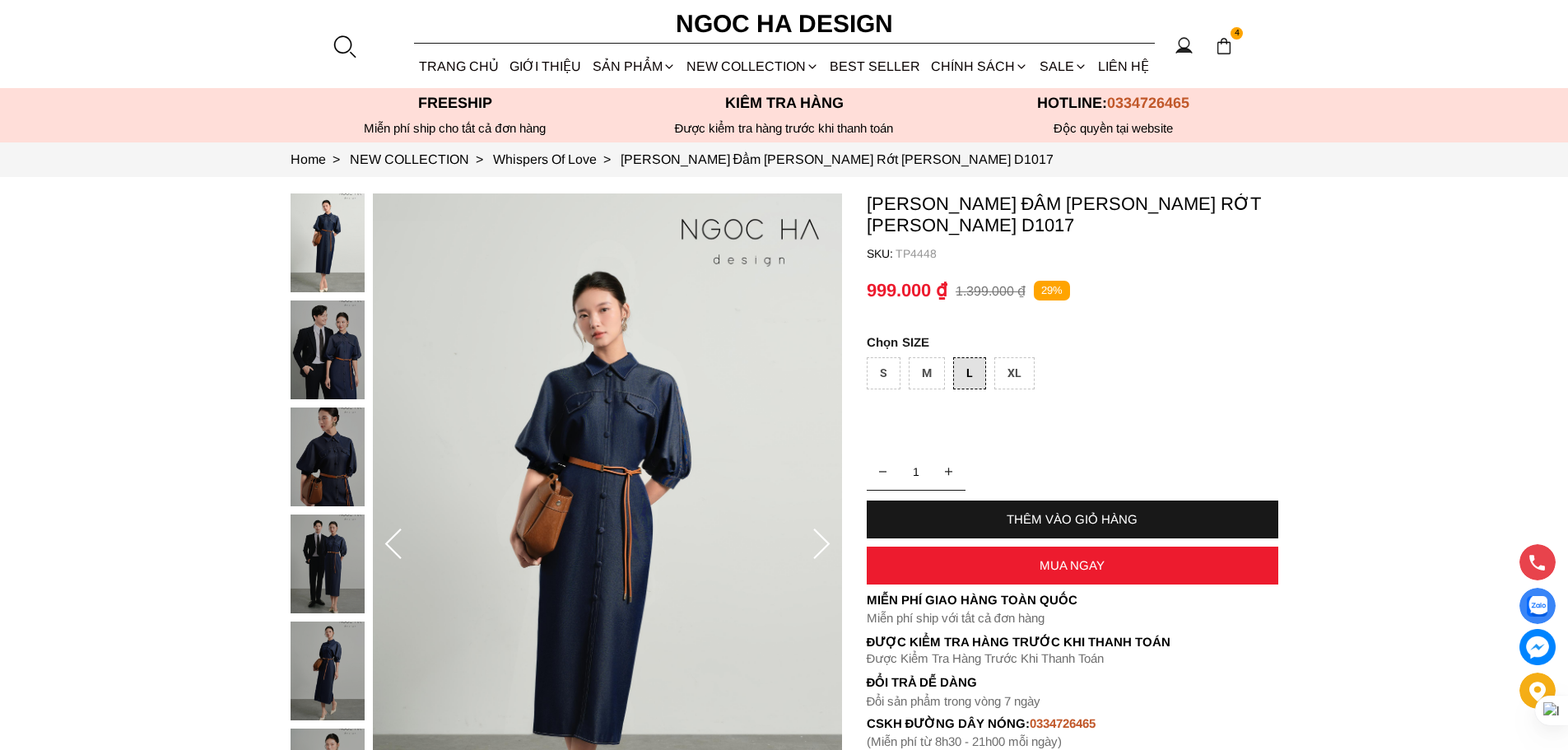
click at [1042, 514] on div "THÊM VÀO GIỎ HÀNG" at bounding box center [1072, 519] width 412 height 14
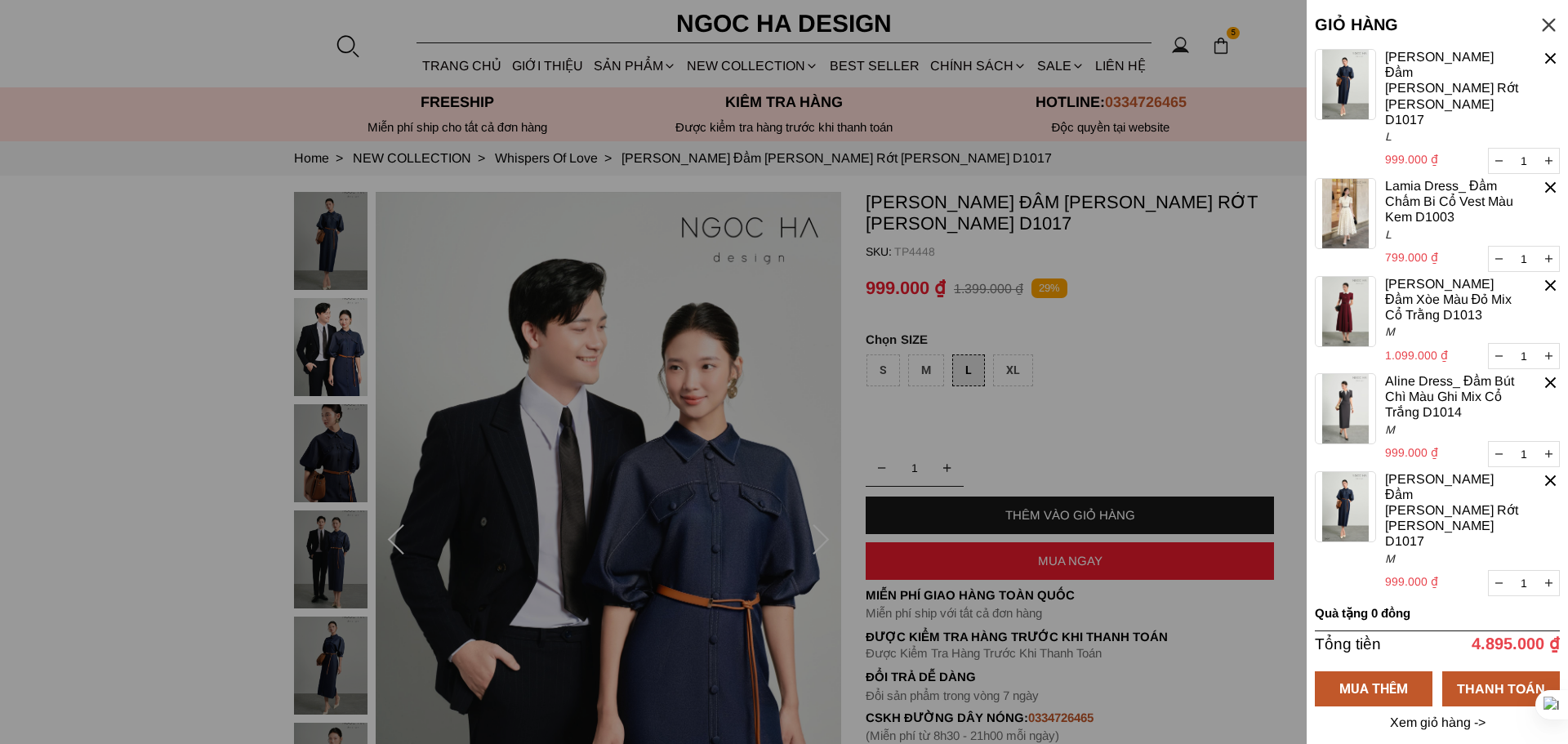
click at [1549, 471] on div at bounding box center [1551, 481] width 19 height 19
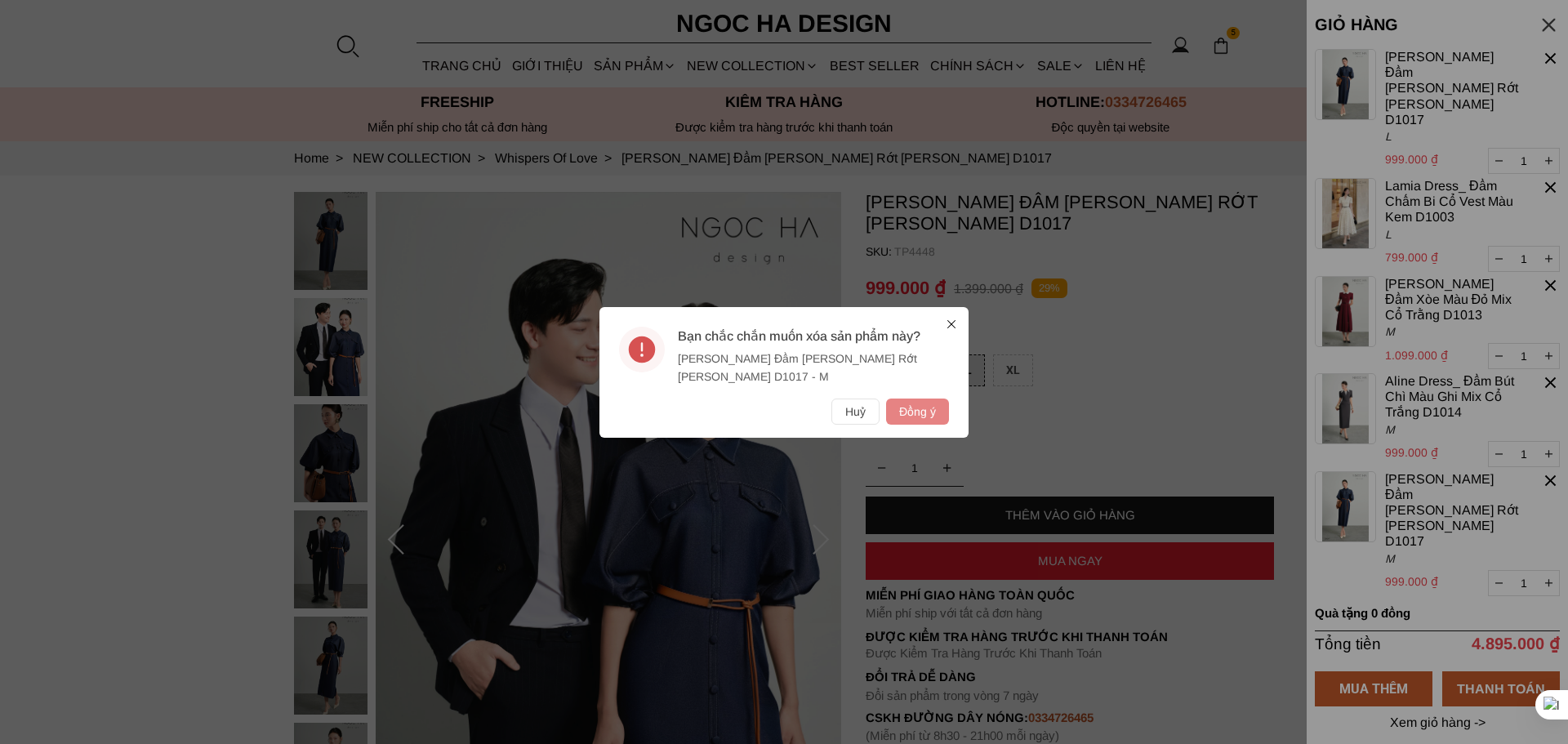
click at [921, 416] on button "Đồng ý" at bounding box center [917, 412] width 63 height 27
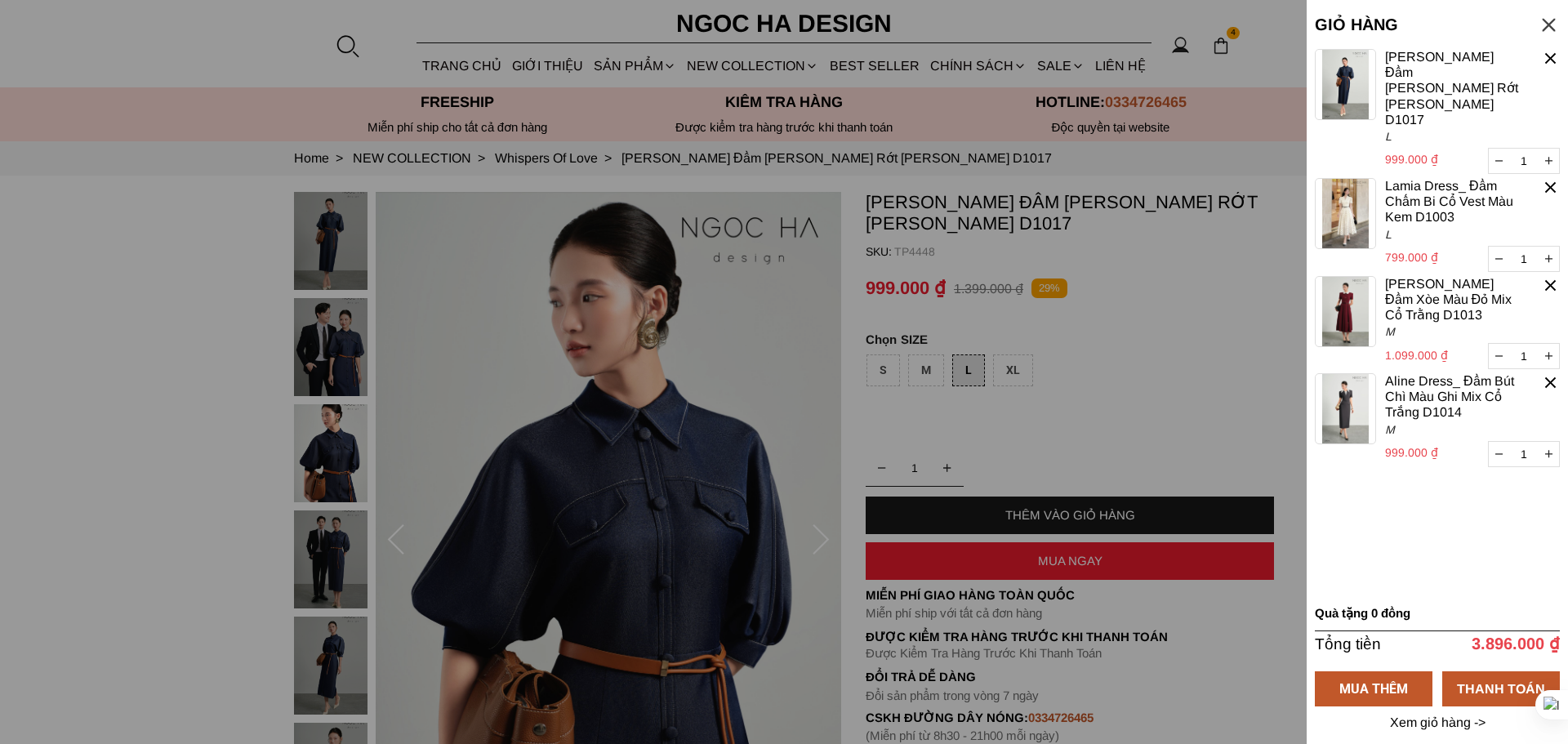
click at [1362, 284] on img at bounding box center [1346, 312] width 61 height 71
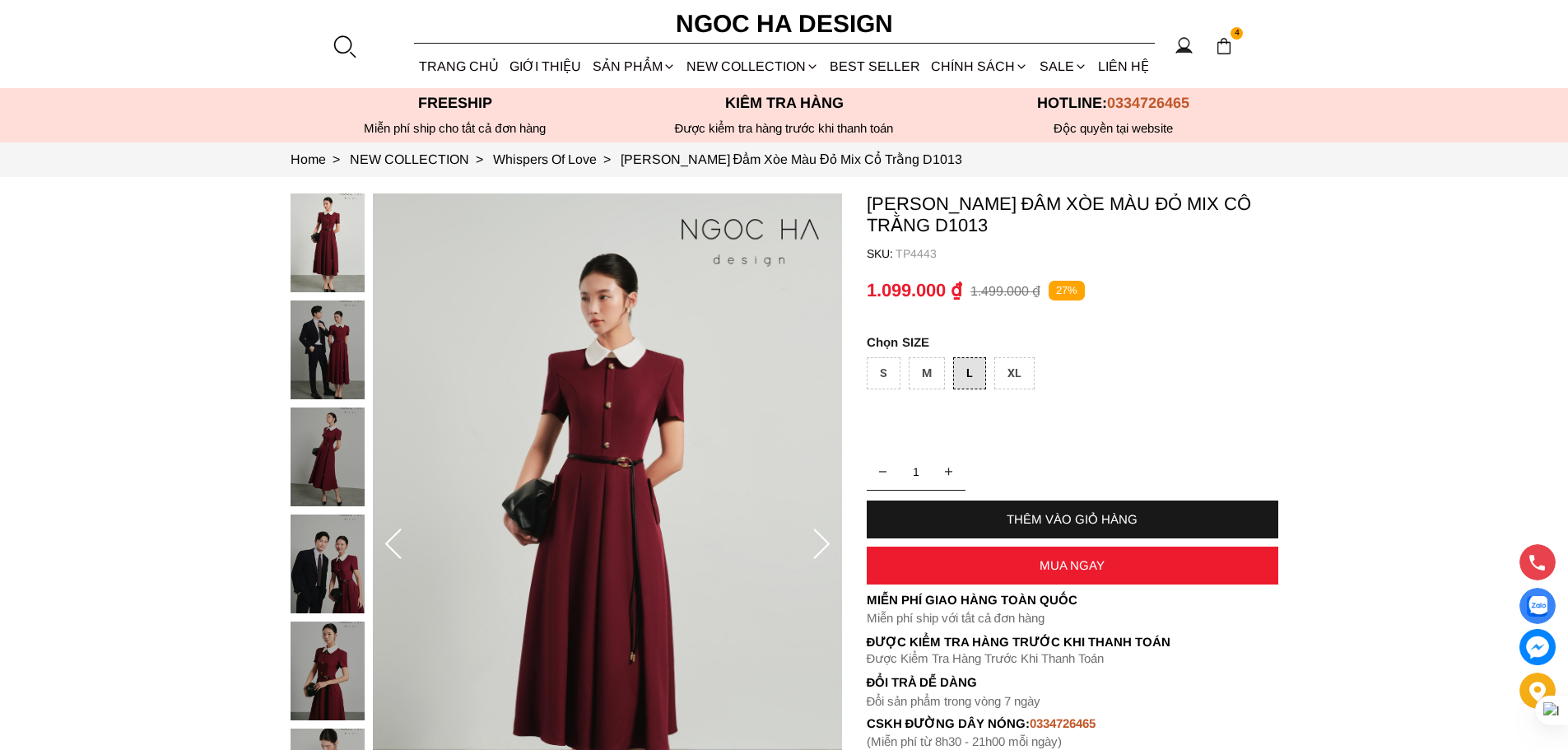
click at [995, 515] on div "THÊM VÀO GIỎ HÀNG" at bounding box center [1072, 519] width 412 height 14
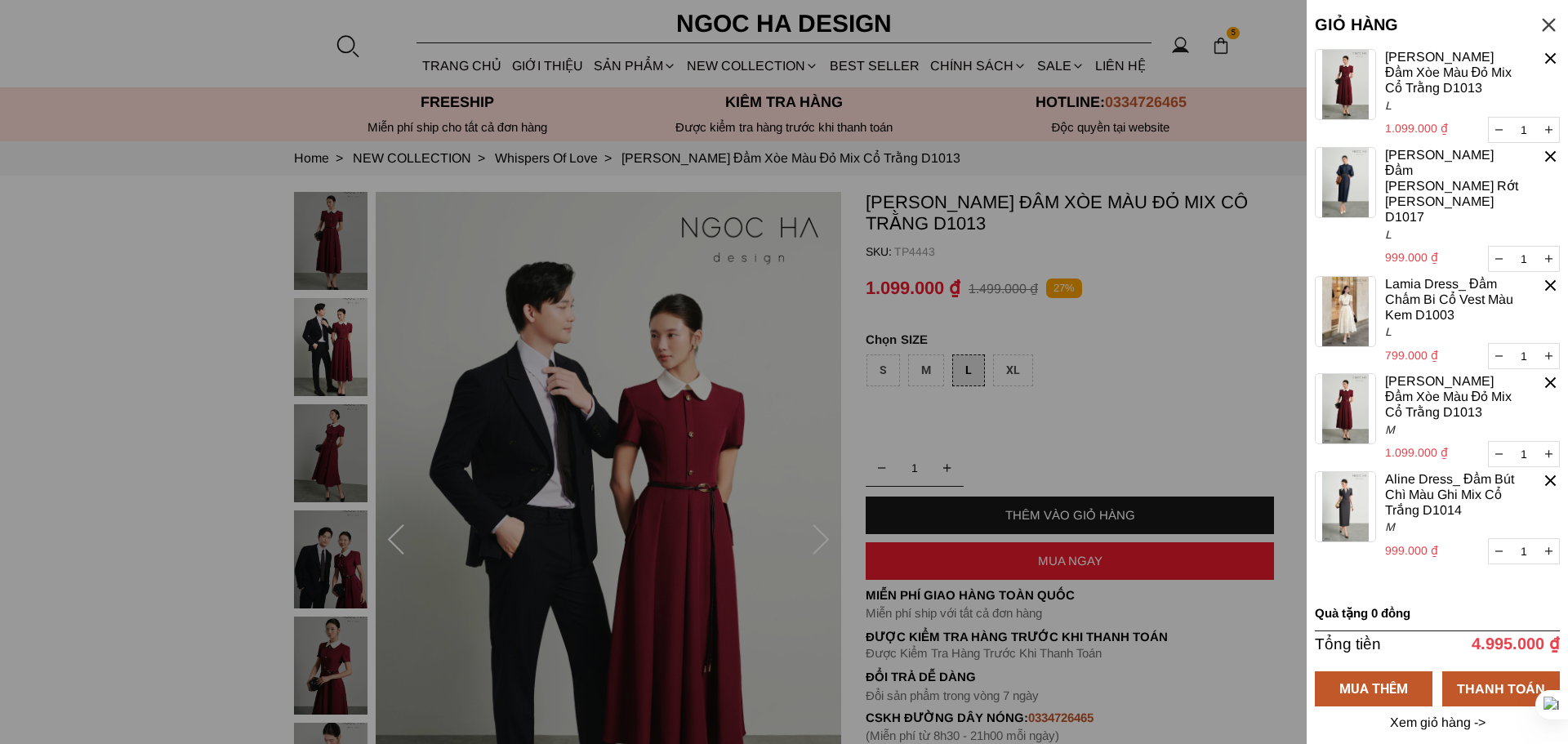
click at [1551, 373] on div at bounding box center [1551, 382] width 19 height 19
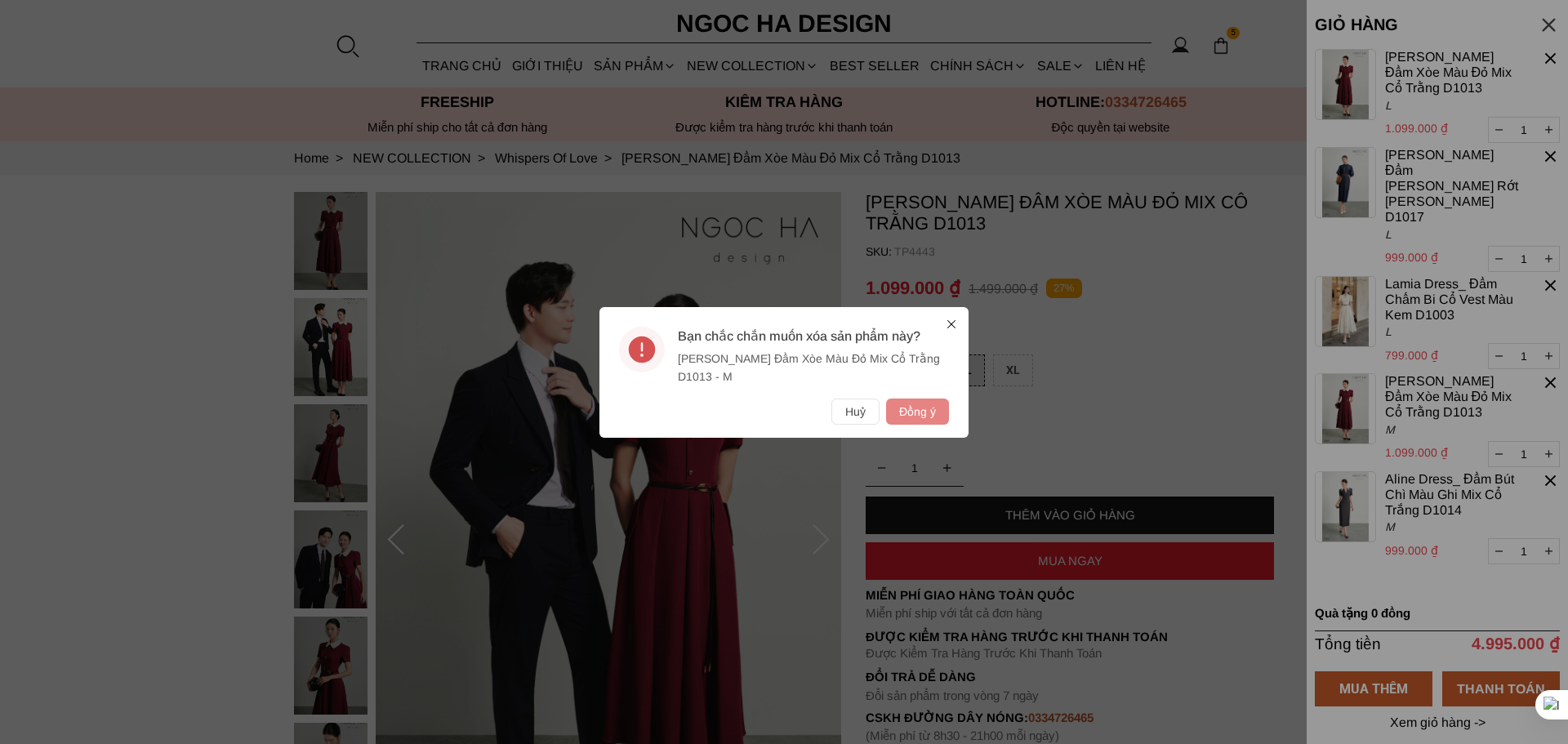
click at [922, 409] on button "Đồng ý" at bounding box center [917, 412] width 63 height 27
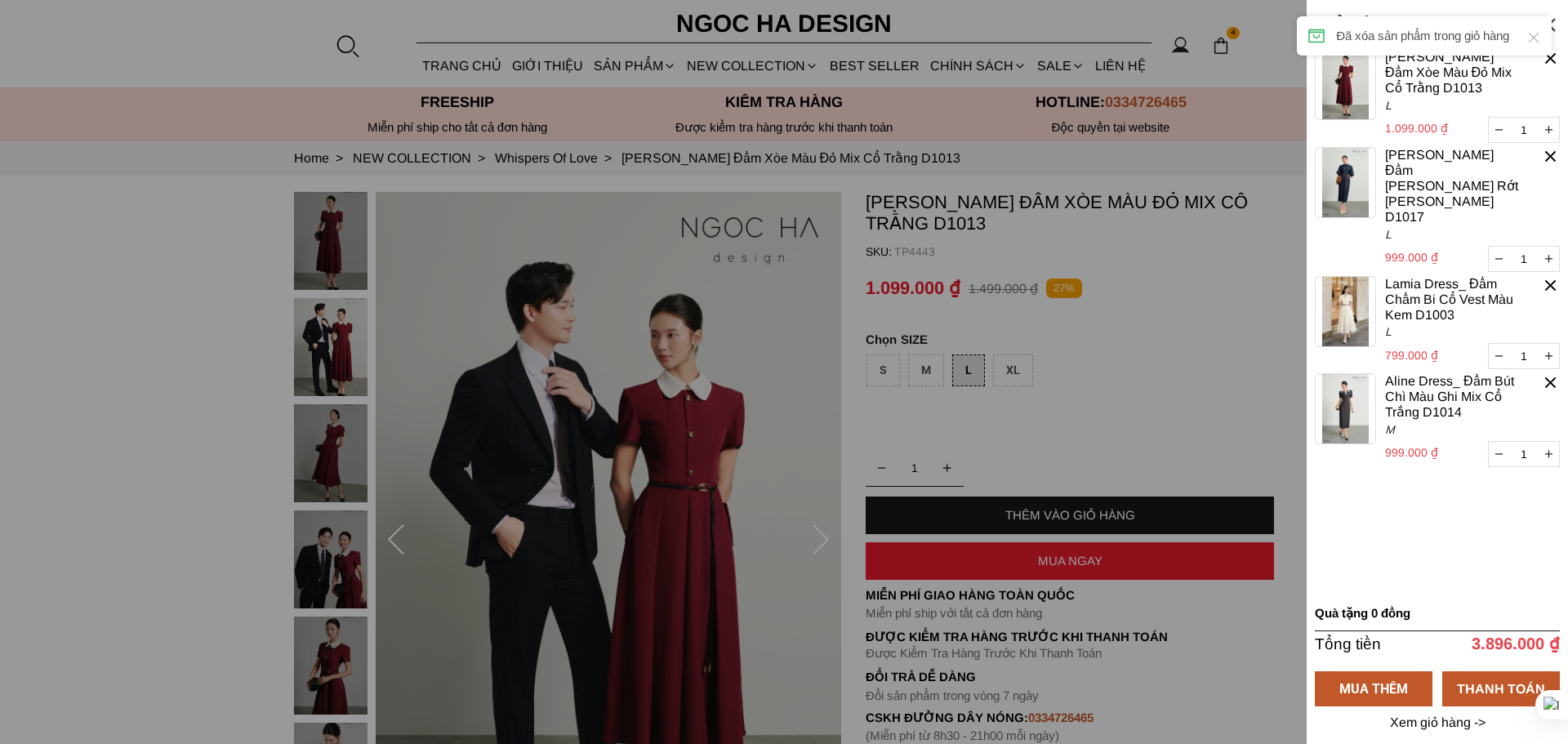
click at [1393, 374] on link "Aline Dress_ Đầm Bút Chì Màu Ghi Mix Cổ Trắng D1014" at bounding box center [1454, 396] width 138 height 47
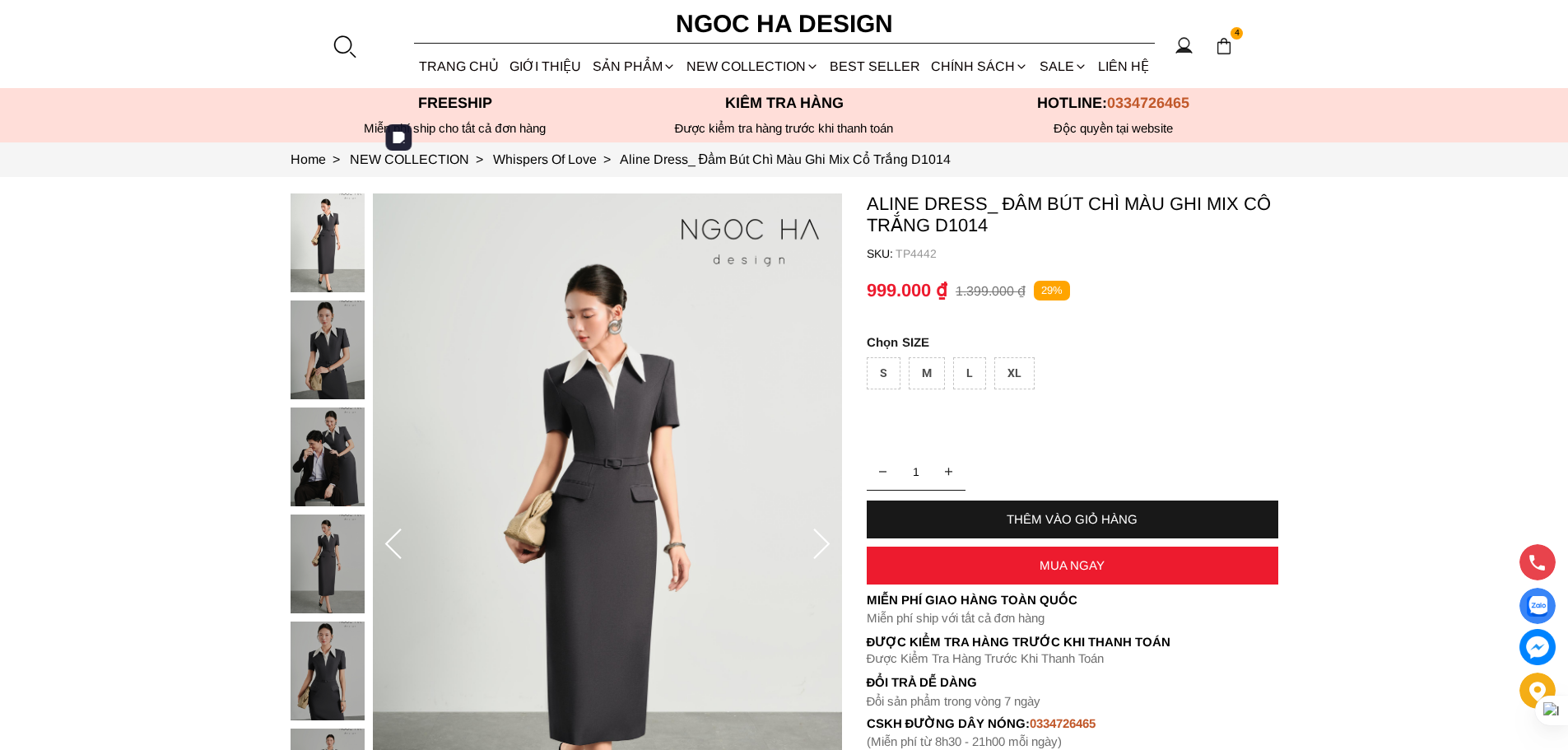
click at [963, 357] on div "L" at bounding box center [969, 373] width 33 height 32
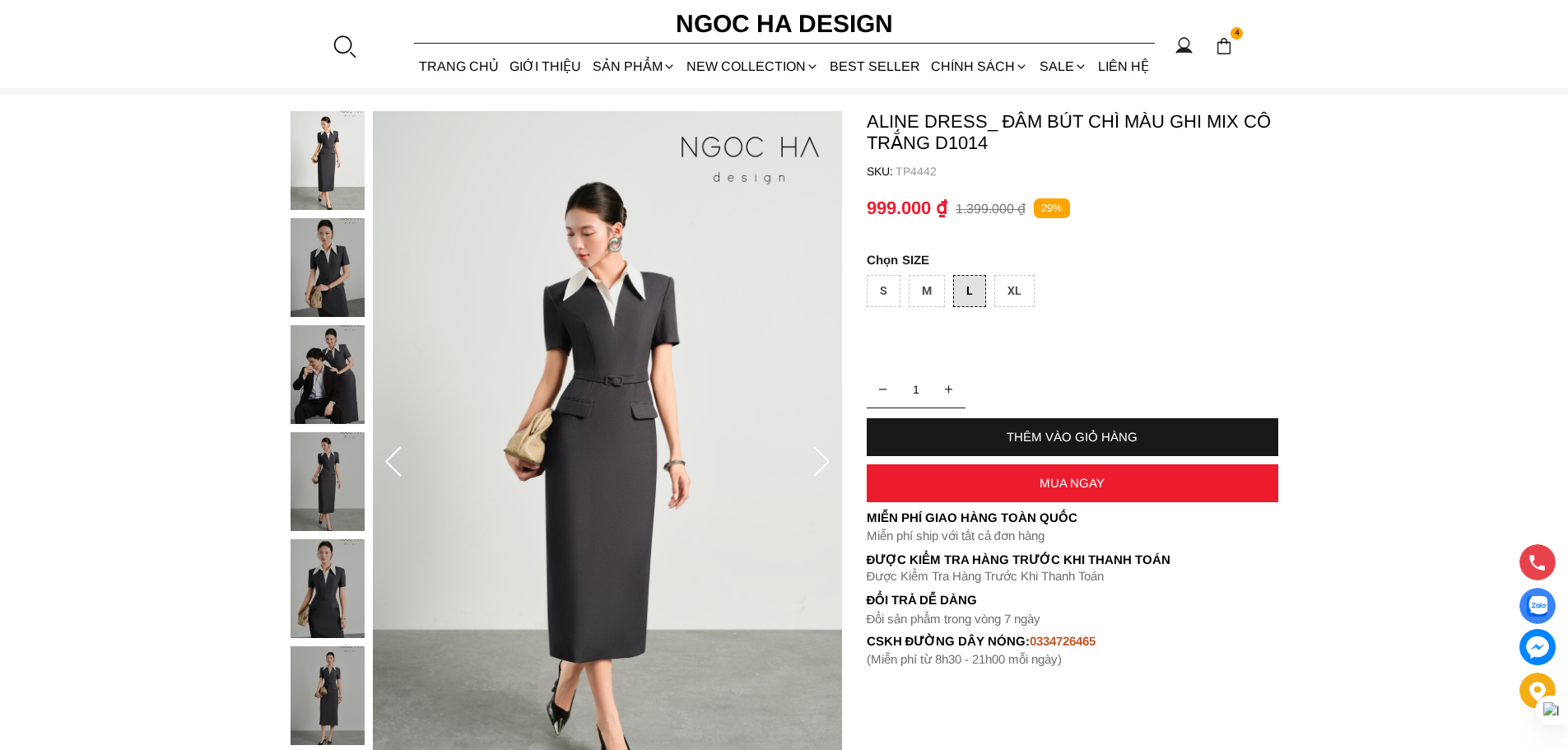
scroll to position [83, 0]
click at [1066, 436] on div "THÊM VÀO GIỎ HÀNG" at bounding box center [1072, 436] width 412 height 14
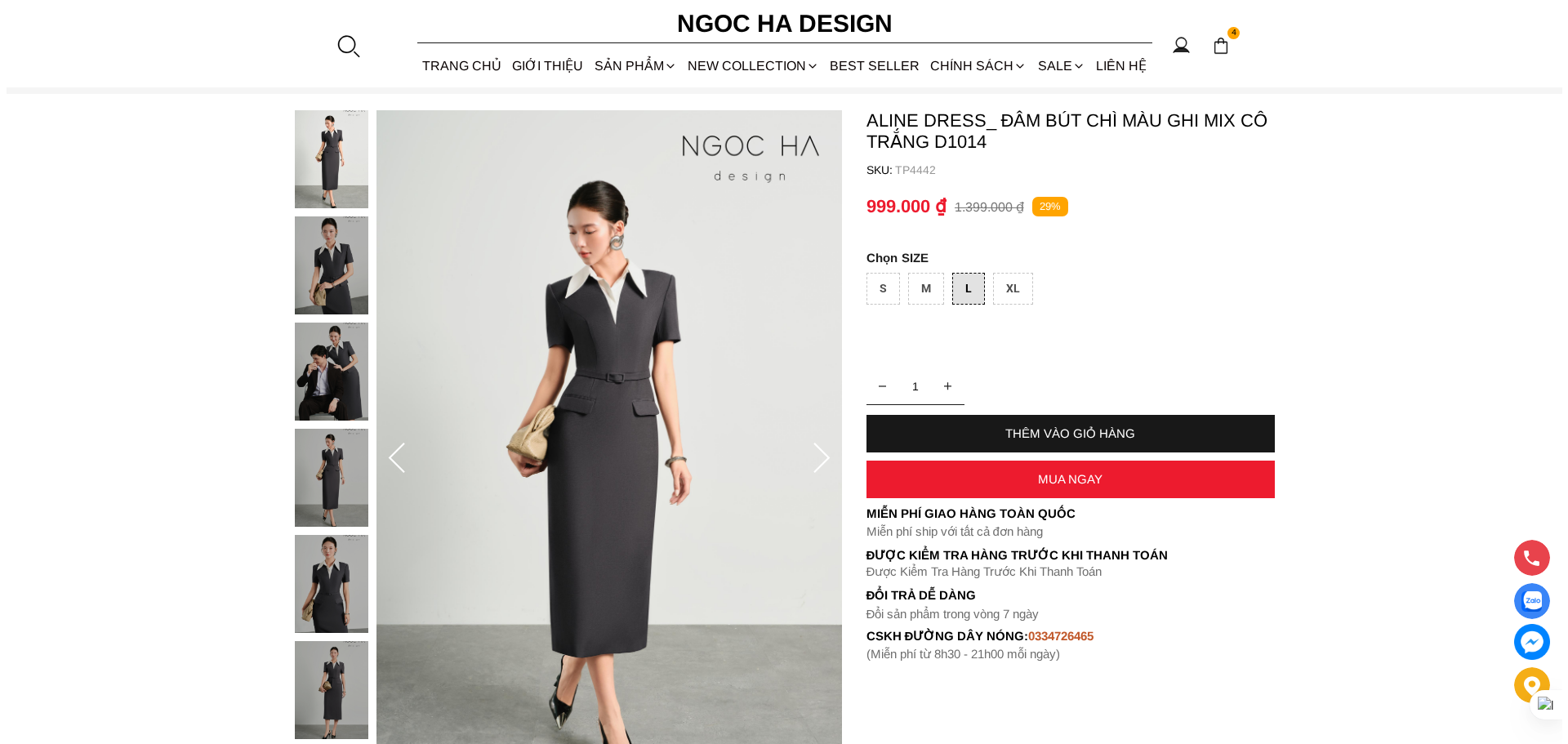
scroll to position [0, 0]
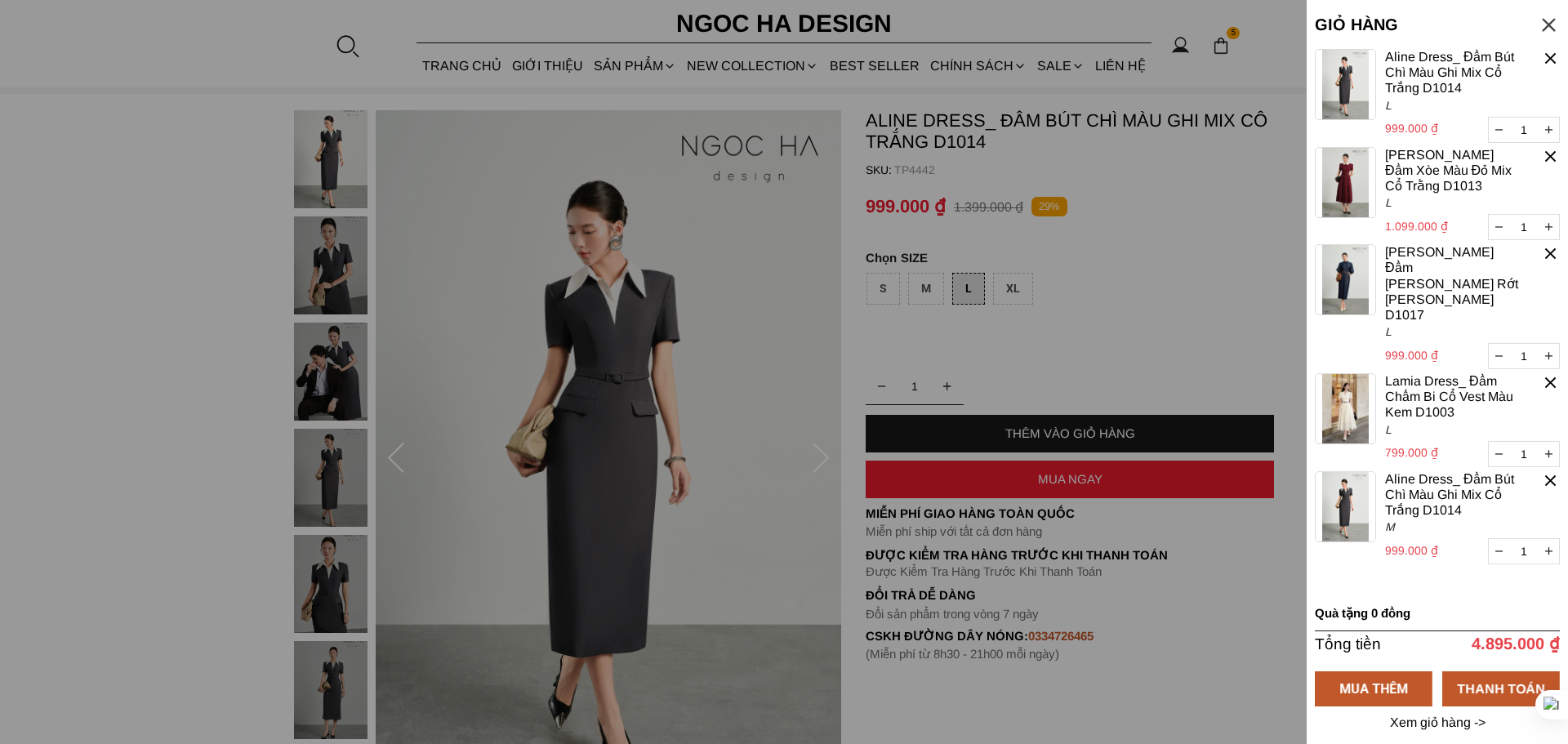
click at [1552, 471] on div at bounding box center [1551, 481] width 19 height 19
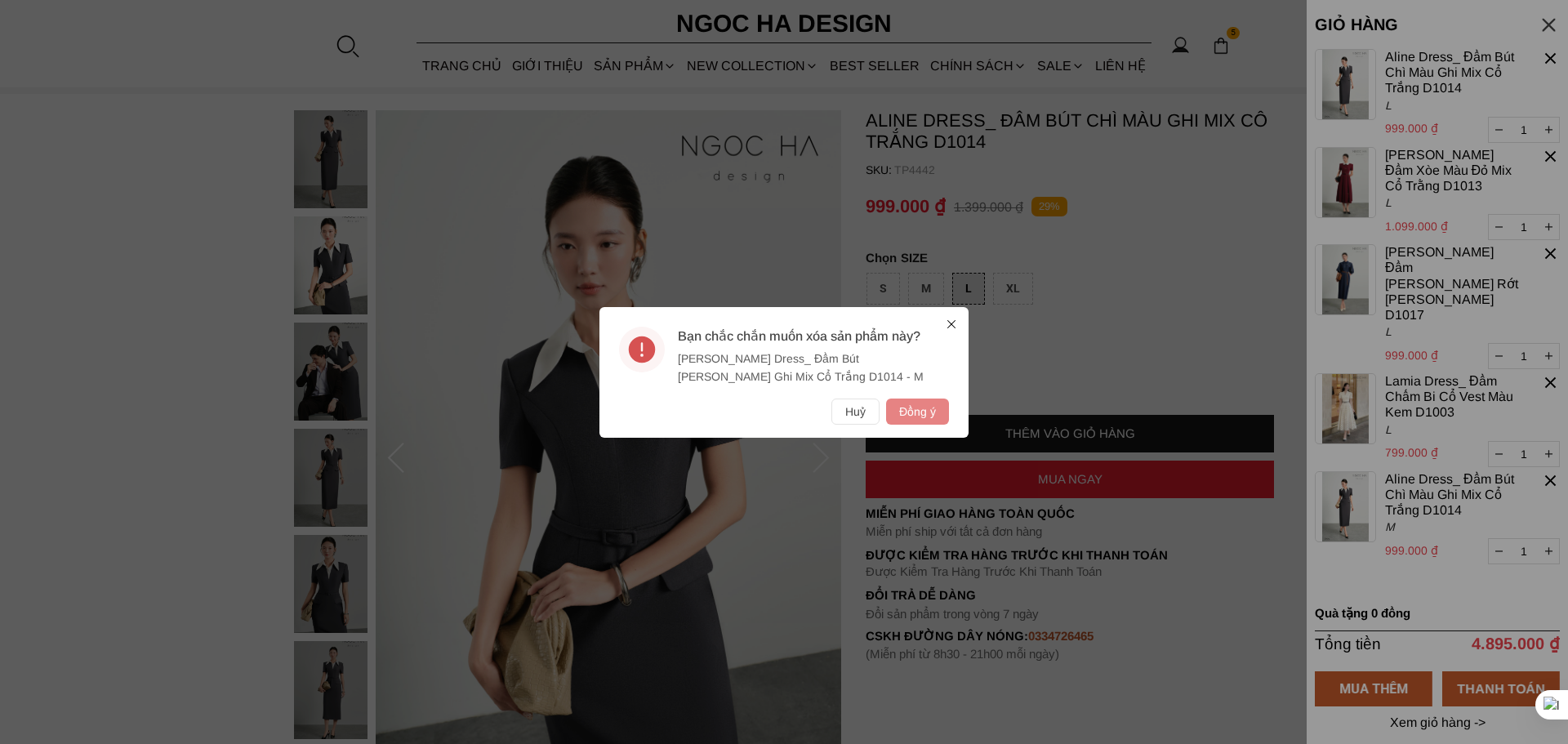
click at [912, 407] on button "Đồng ý" at bounding box center [917, 412] width 63 height 27
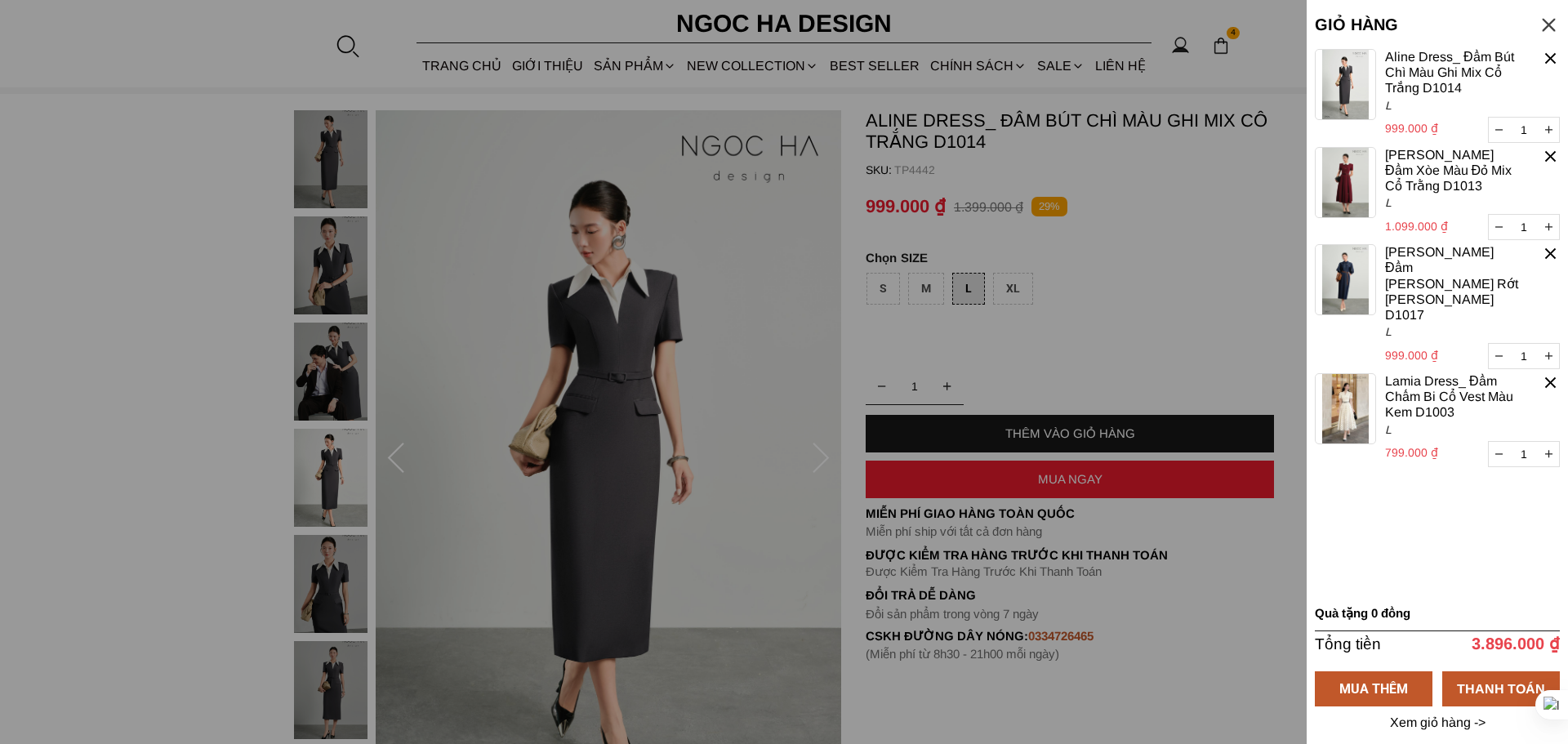
click at [1358, 182] on img at bounding box center [1346, 182] width 61 height 71
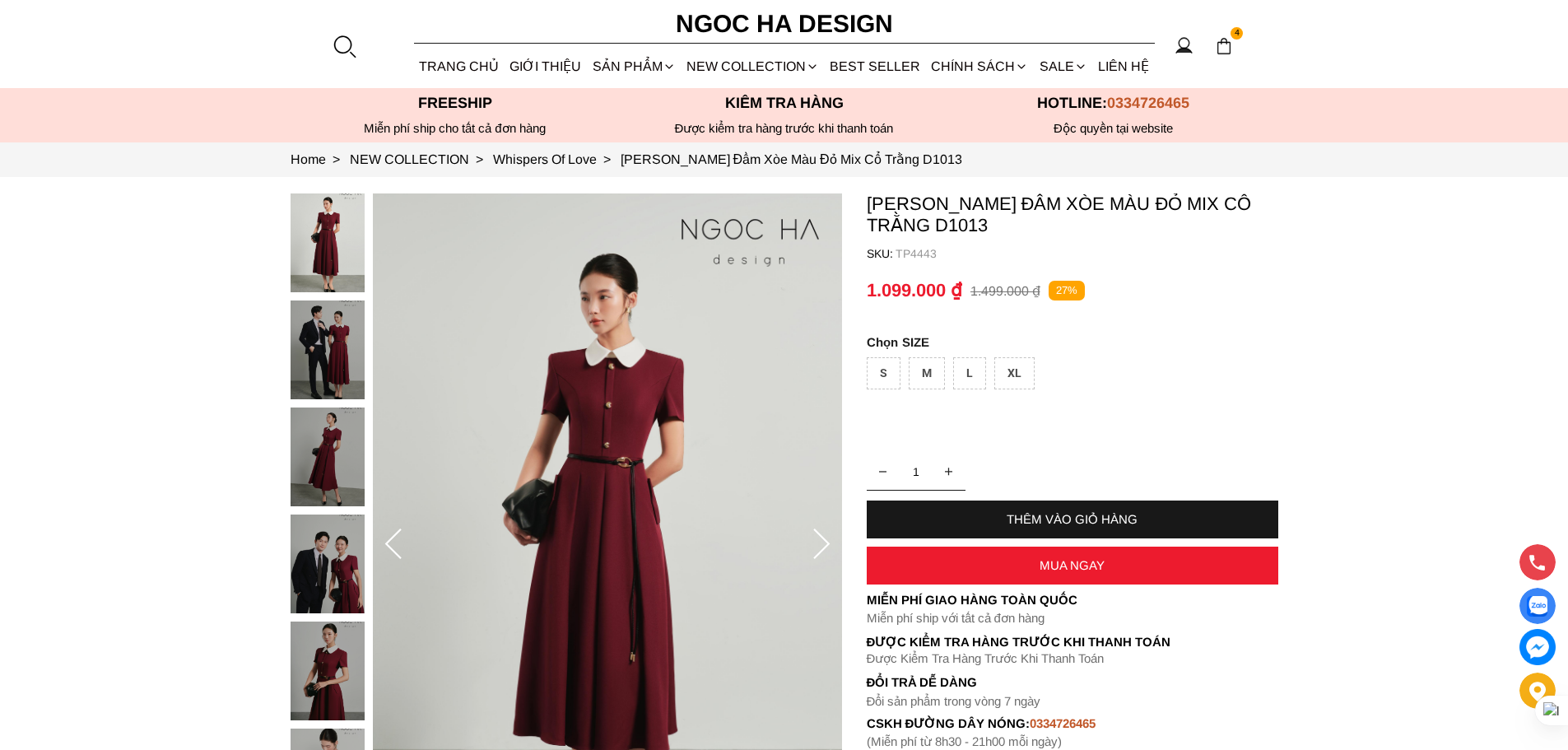
click at [317, 357] on div at bounding box center [331, 514] width 83 height 642
click at [823, 539] on icon at bounding box center [822, 544] width 17 height 30
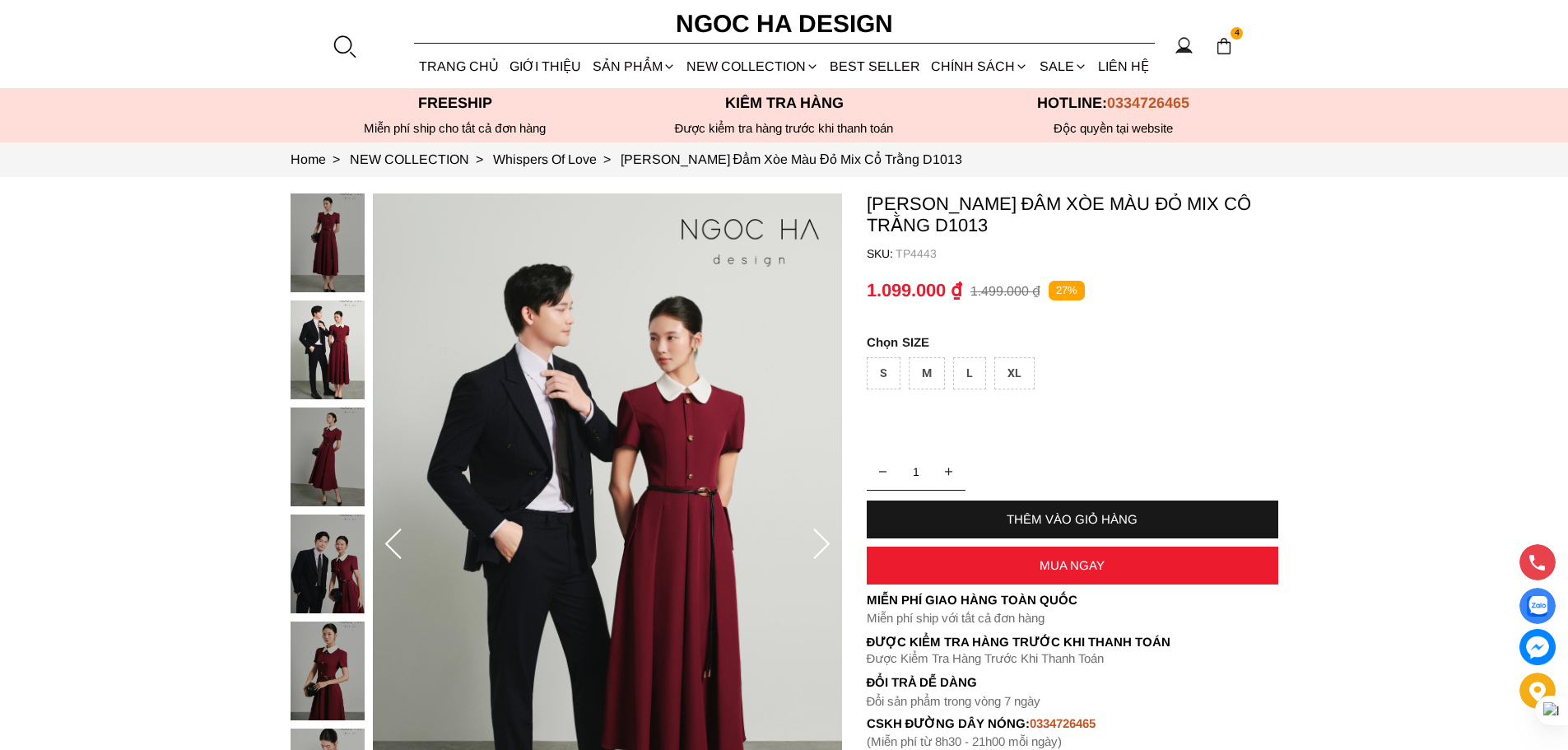
scroll to position [165, 0]
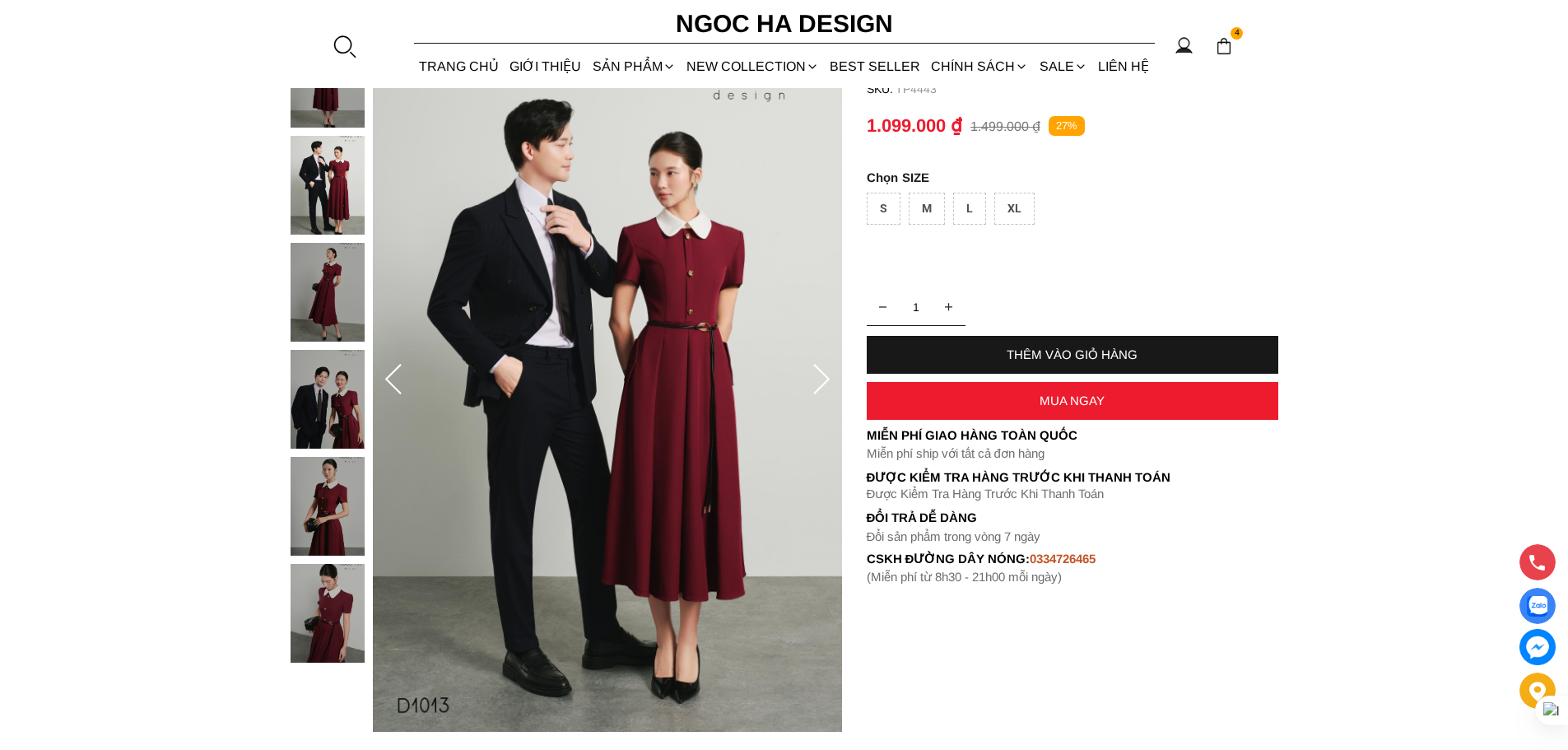
click at [829, 366] on icon at bounding box center [821, 380] width 33 height 33
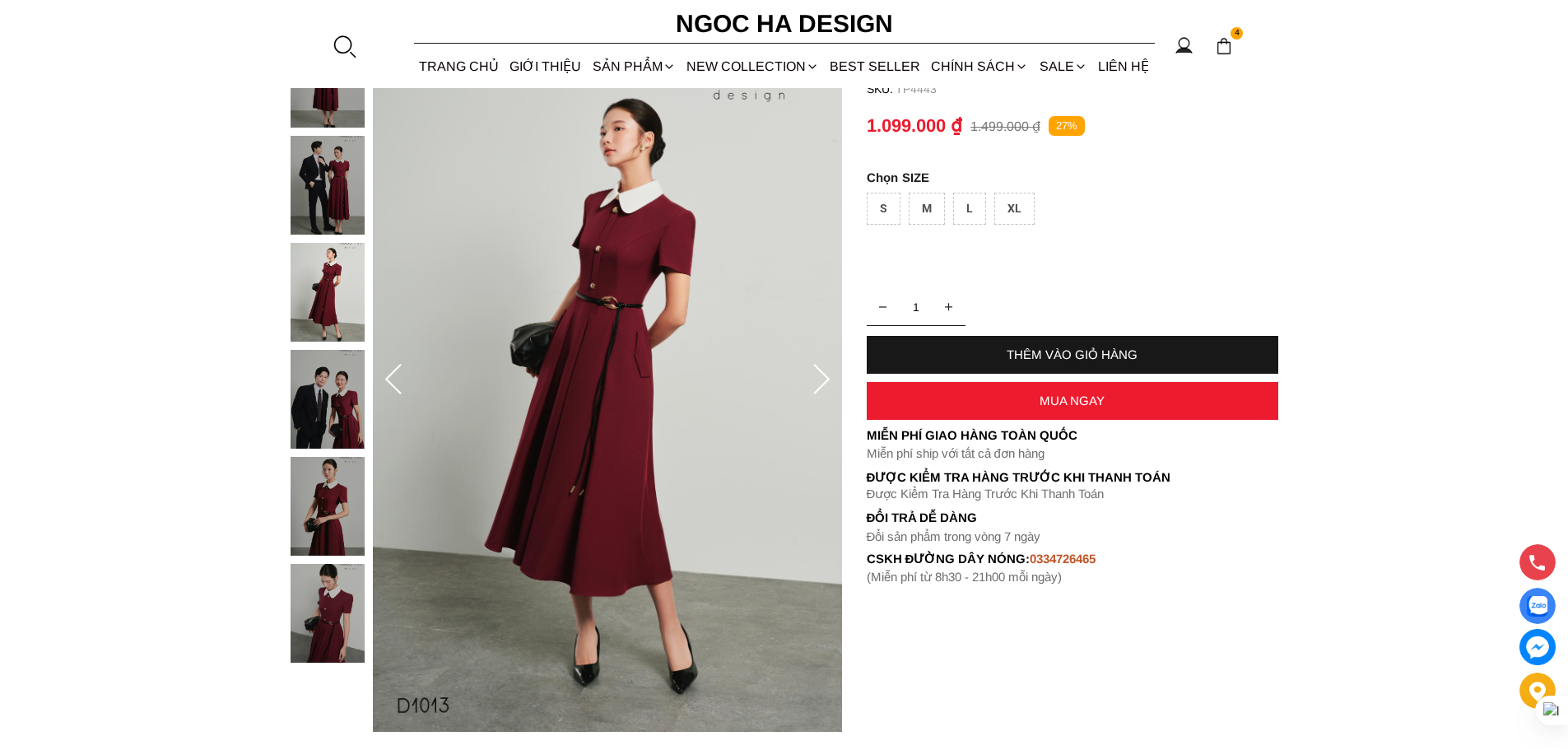
click at [822, 378] on icon at bounding box center [821, 380] width 33 height 33
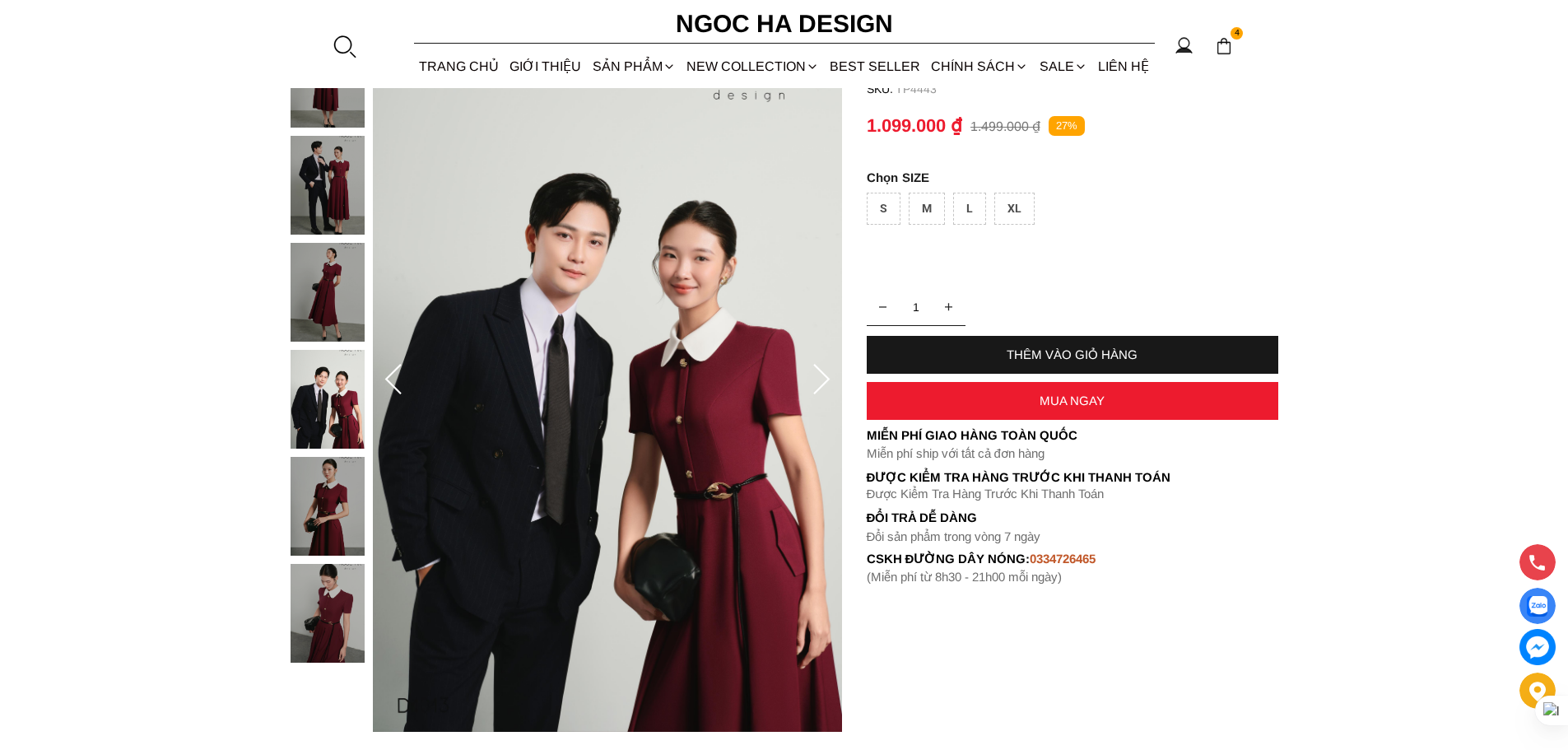
click at [822, 378] on icon at bounding box center [821, 380] width 33 height 33
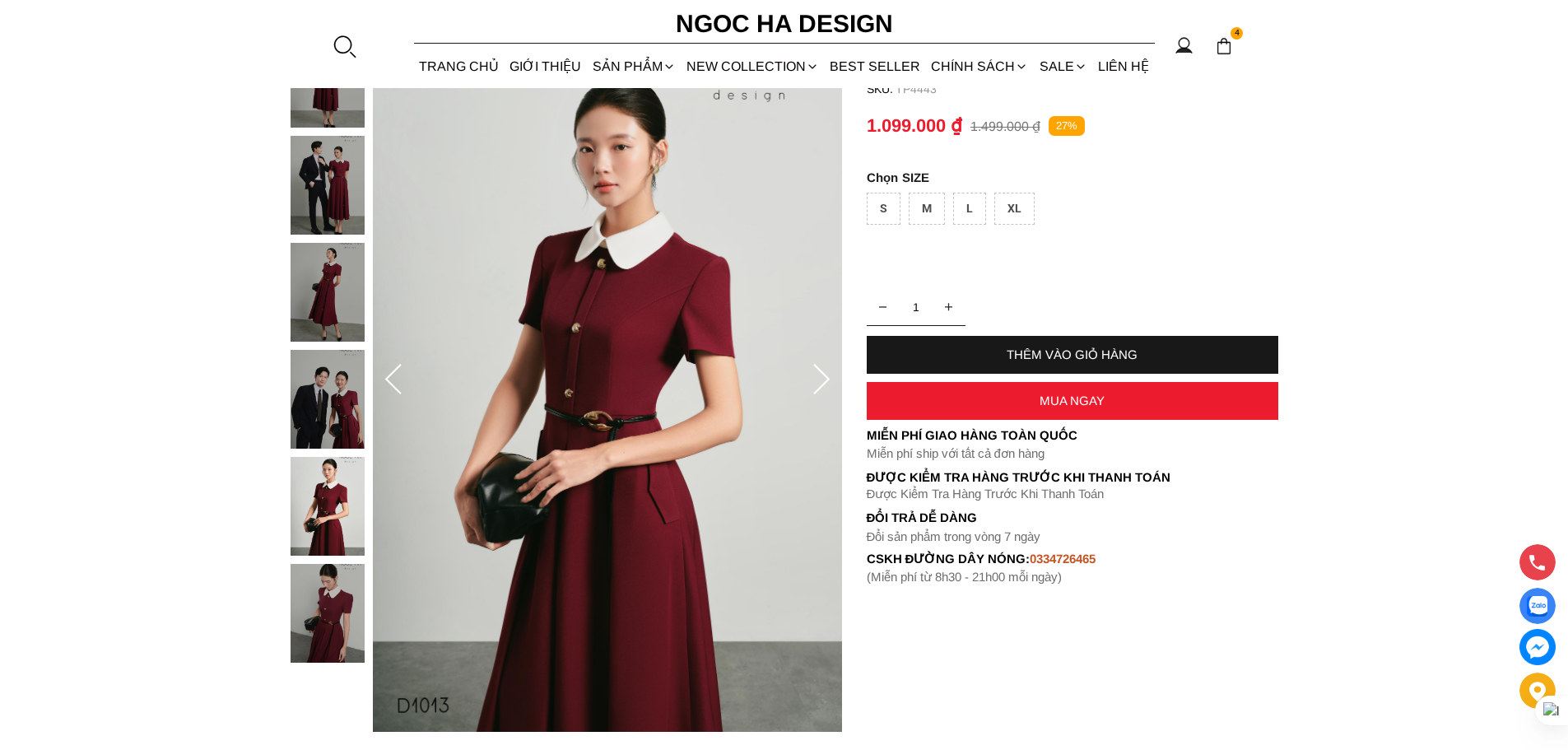
click at [822, 378] on icon at bounding box center [821, 380] width 33 height 33
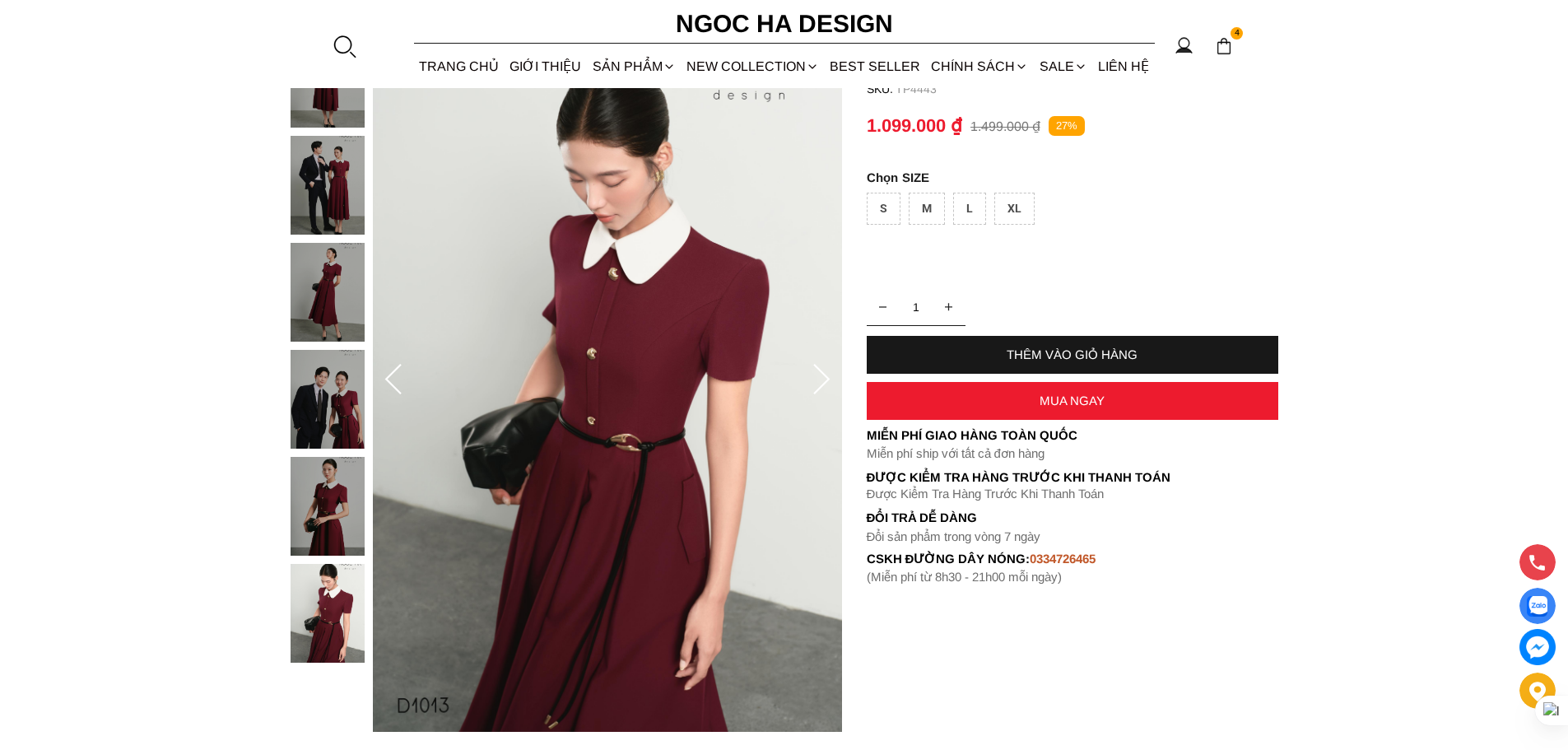
click at [822, 378] on icon at bounding box center [821, 380] width 33 height 33
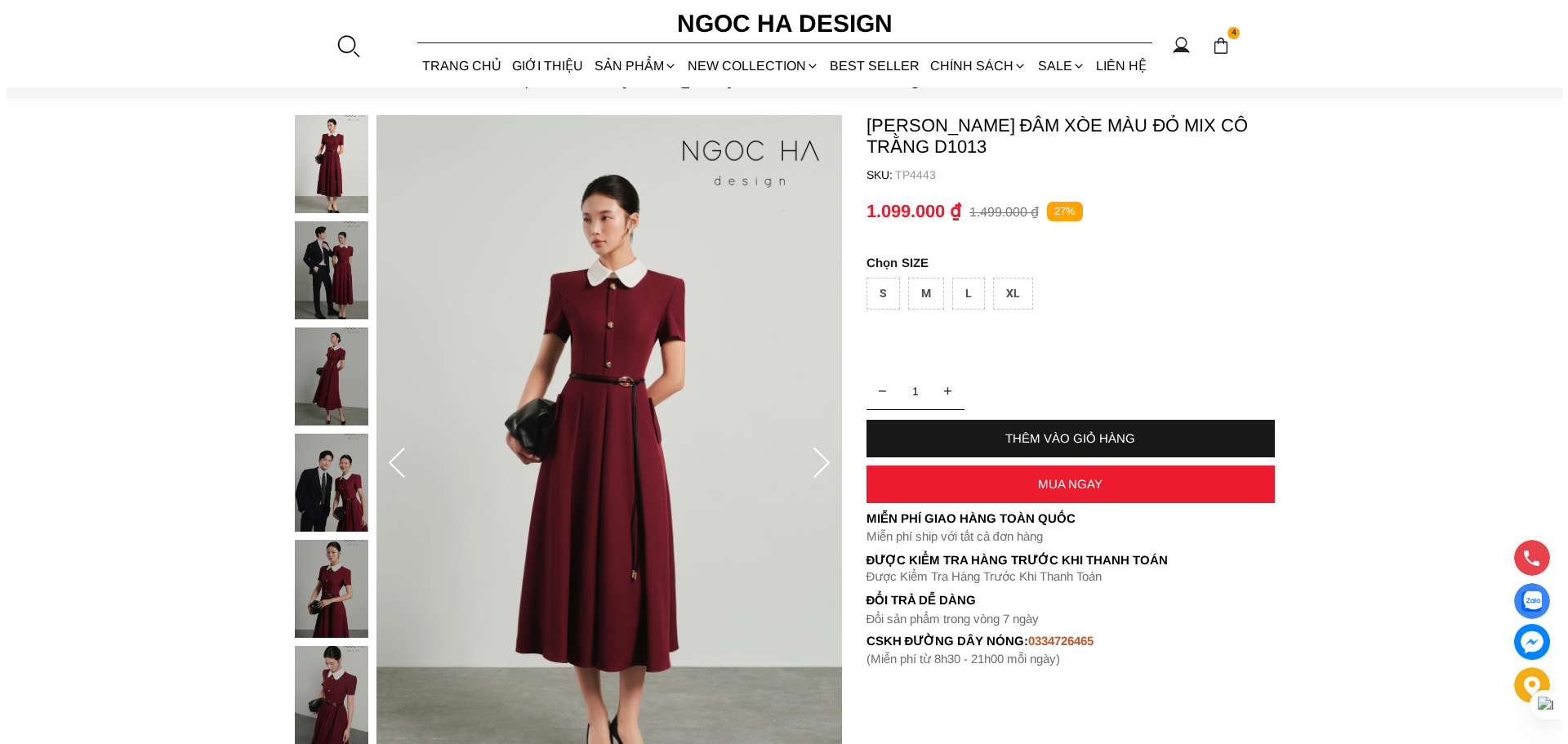
scroll to position [0, 0]
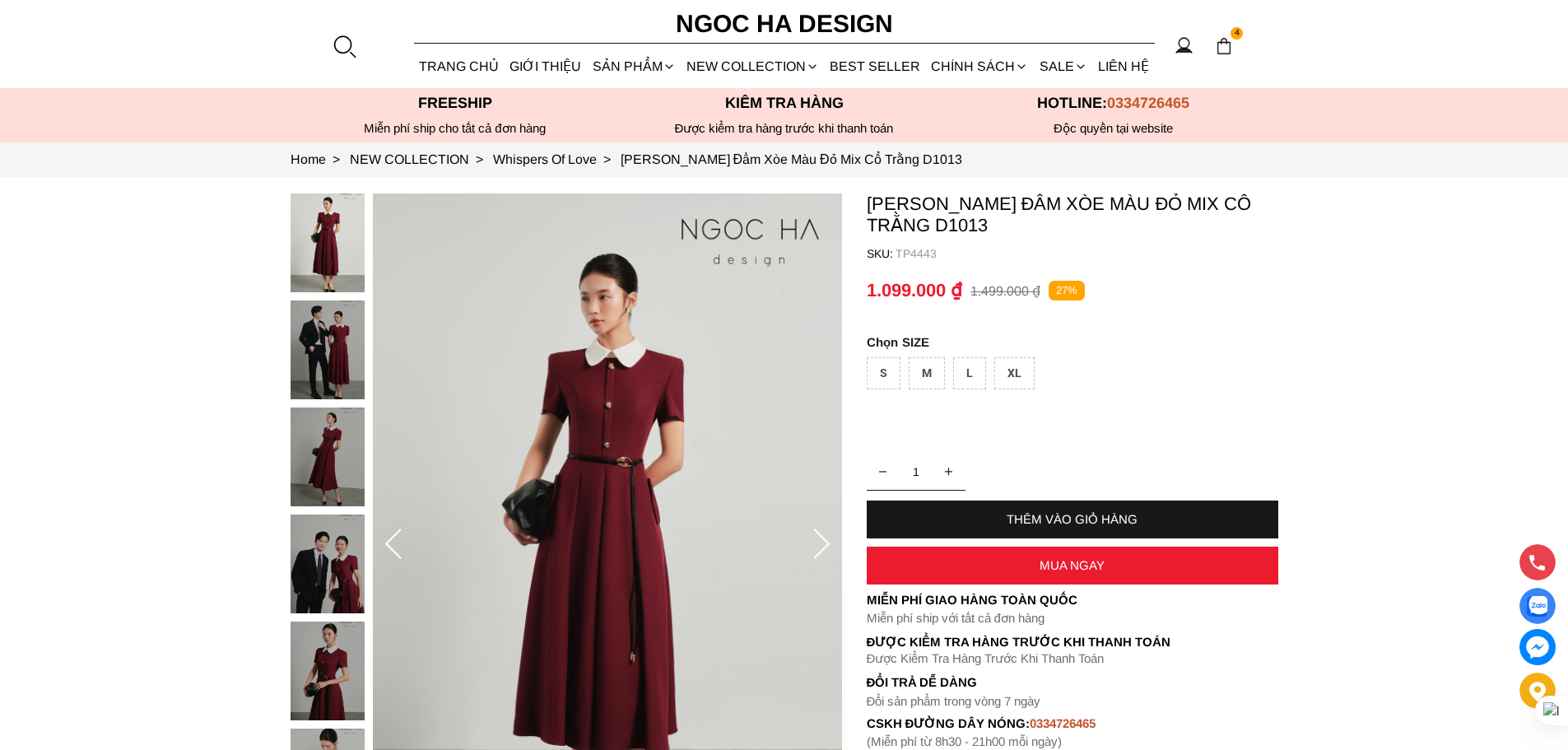
click at [1221, 39] on img at bounding box center [1224, 46] width 18 height 18
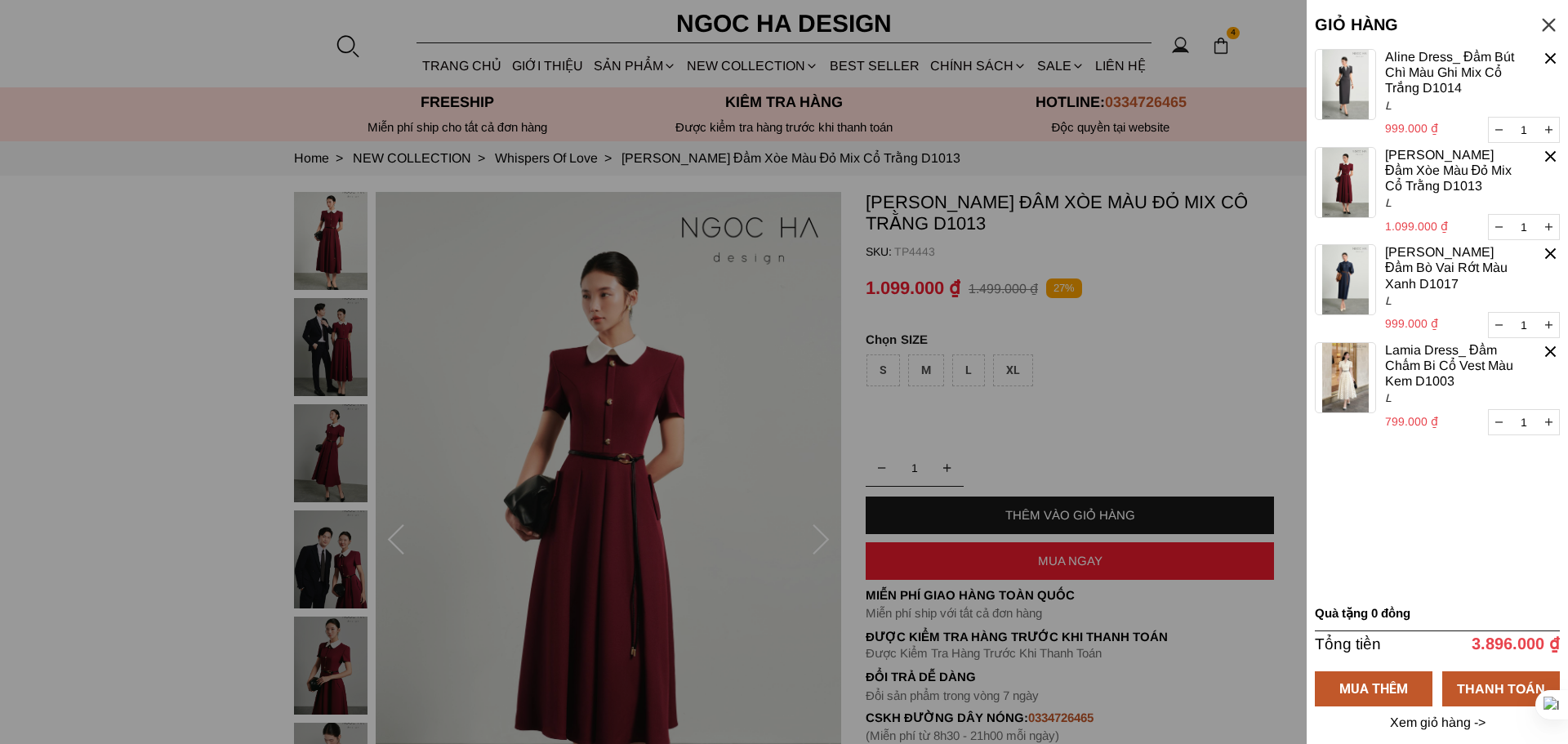
click at [1348, 283] on img at bounding box center [1346, 280] width 61 height 71
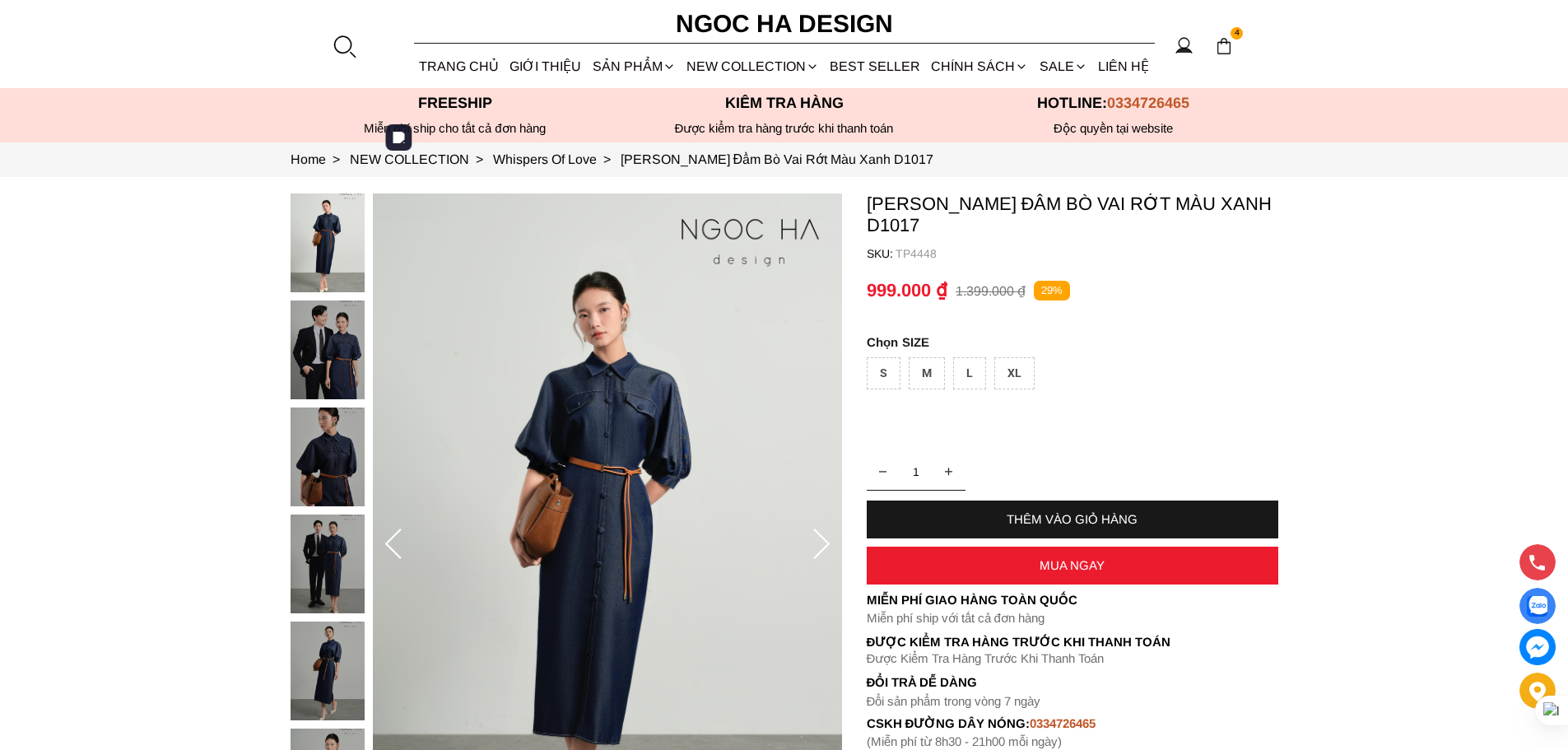
scroll to position [83, 0]
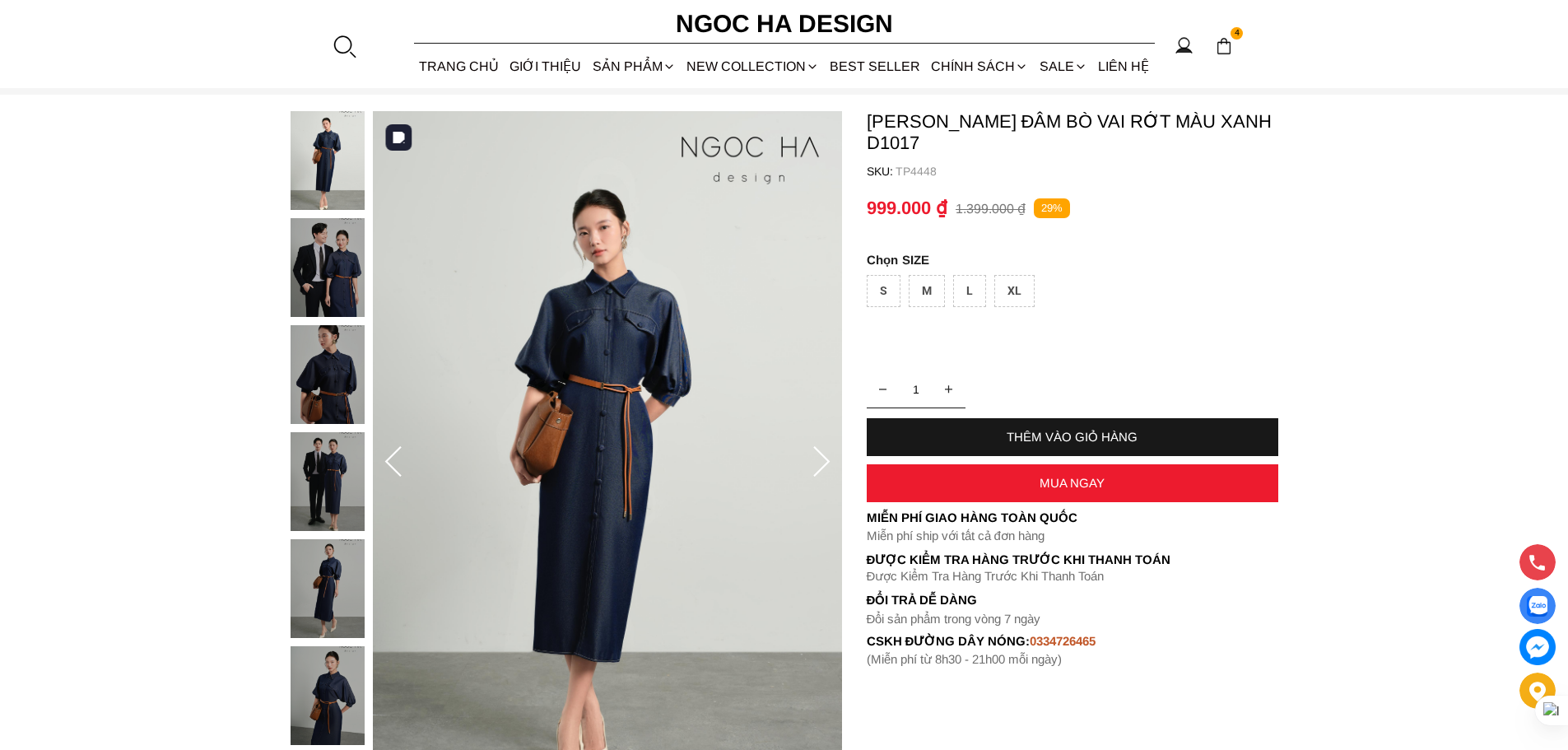
click at [834, 459] on icon at bounding box center [821, 462] width 33 height 33
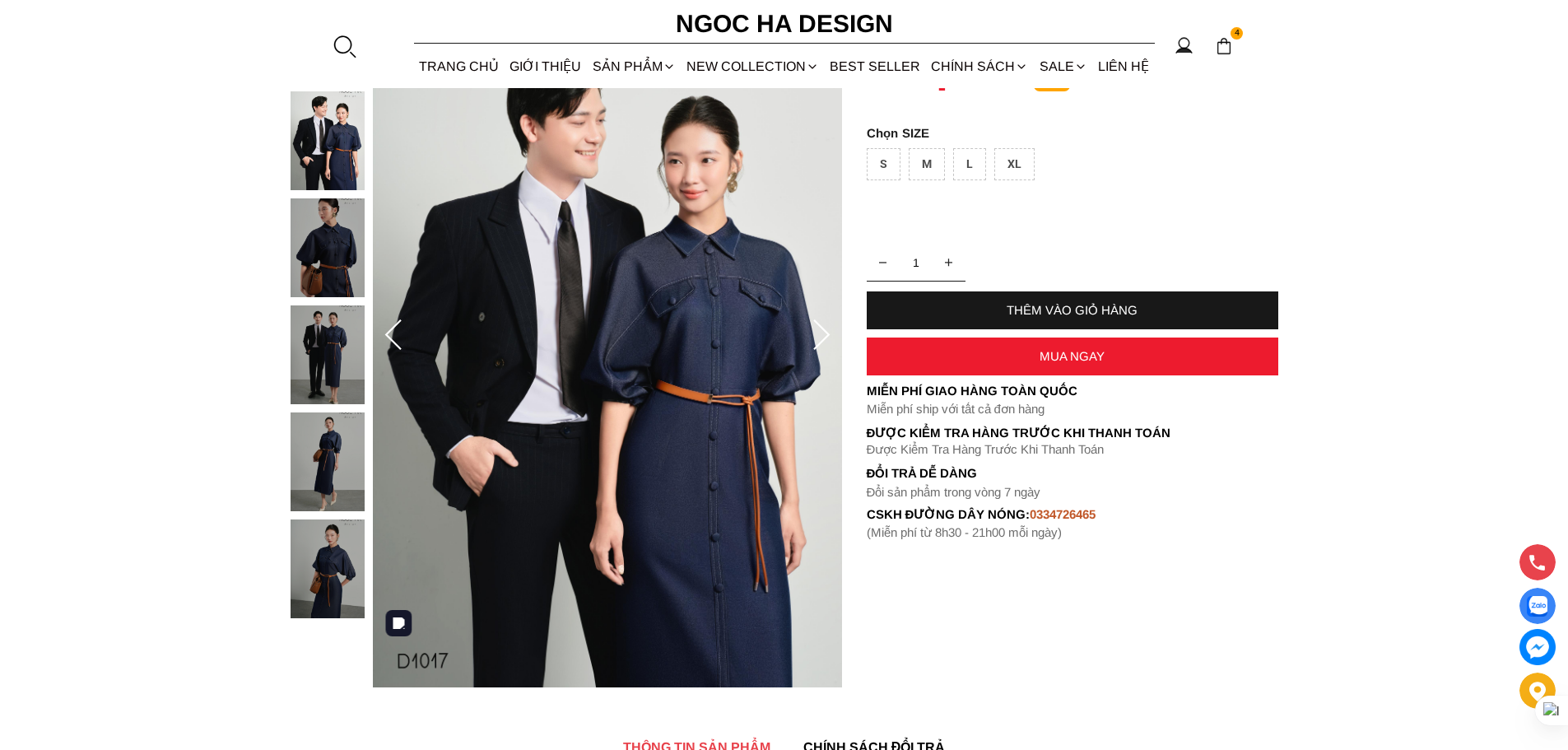
scroll to position [247, 0]
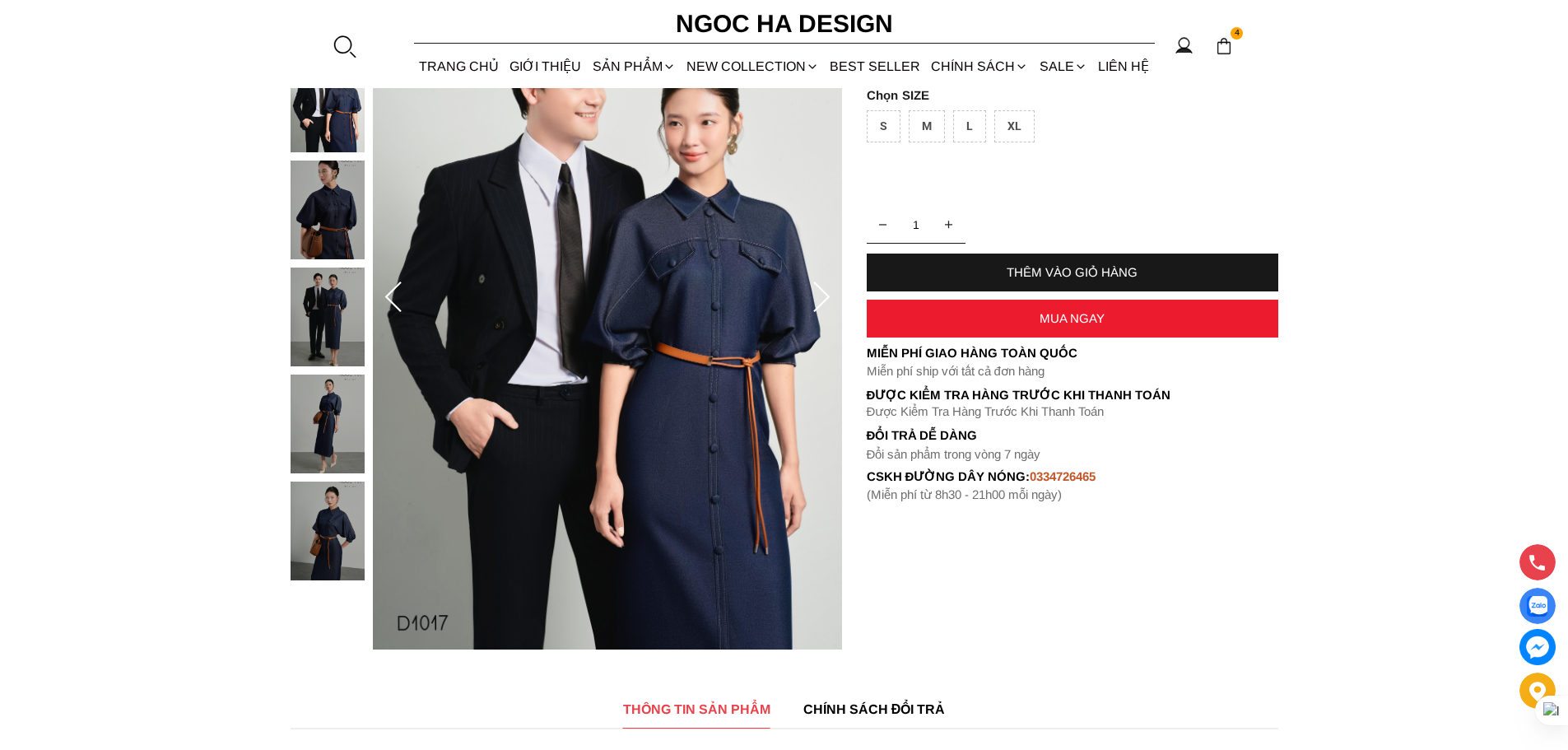
click at [822, 294] on icon at bounding box center [821, 297] width 33 height 33
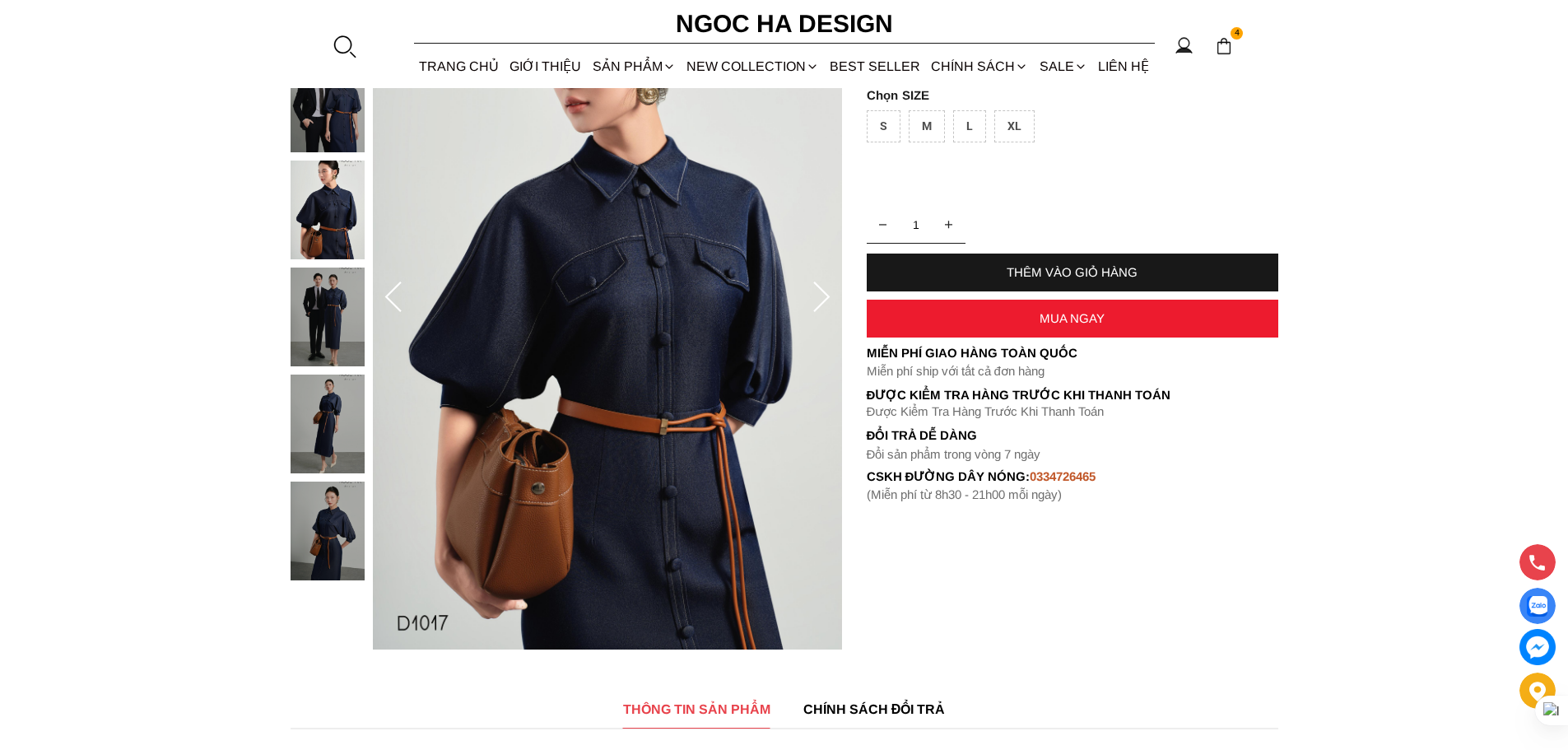
click at [822, 294] on icon at bounding box center [821, 297] width 33 height 33
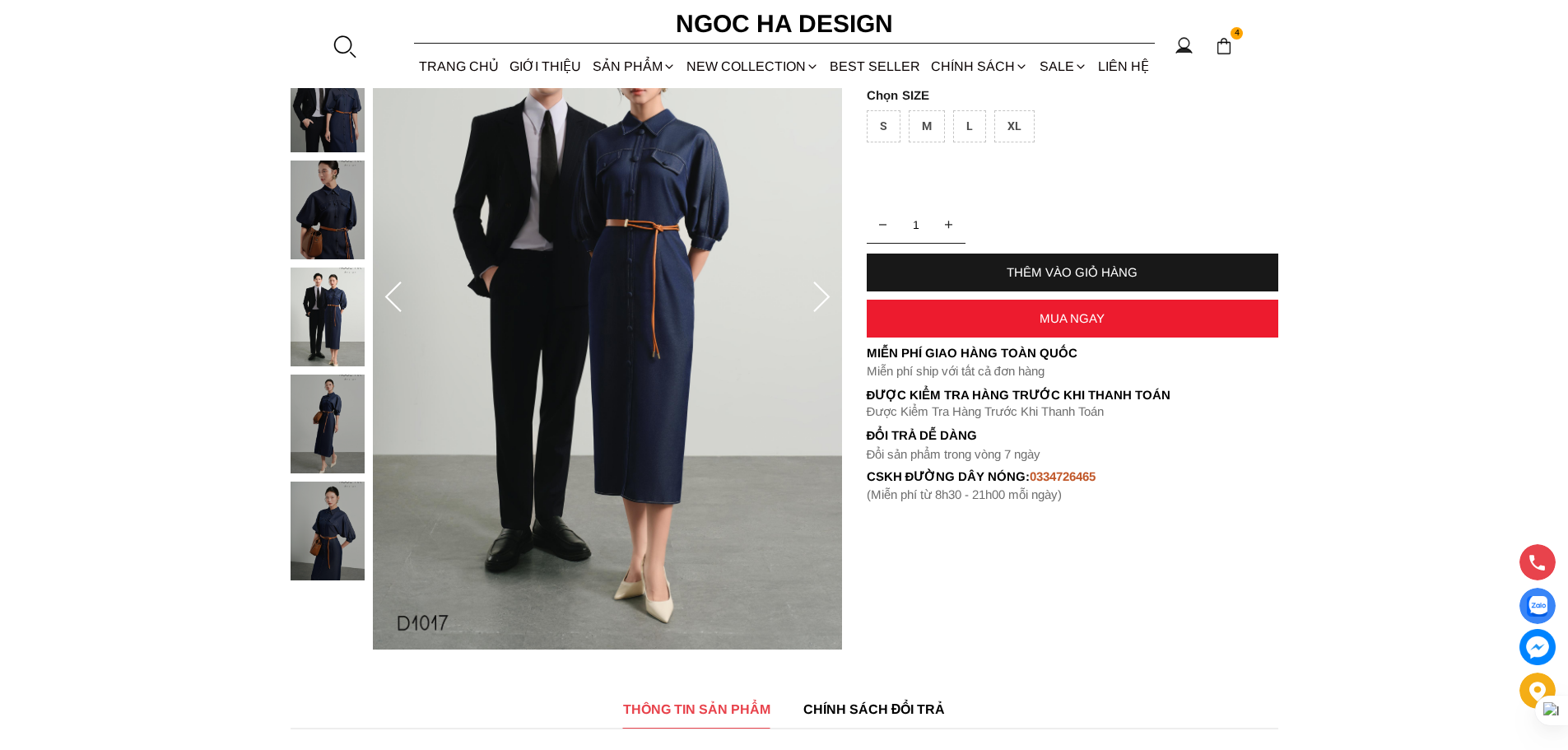
click at [819, 296] on icon at bounding box center [821, 297] width 33 height 33
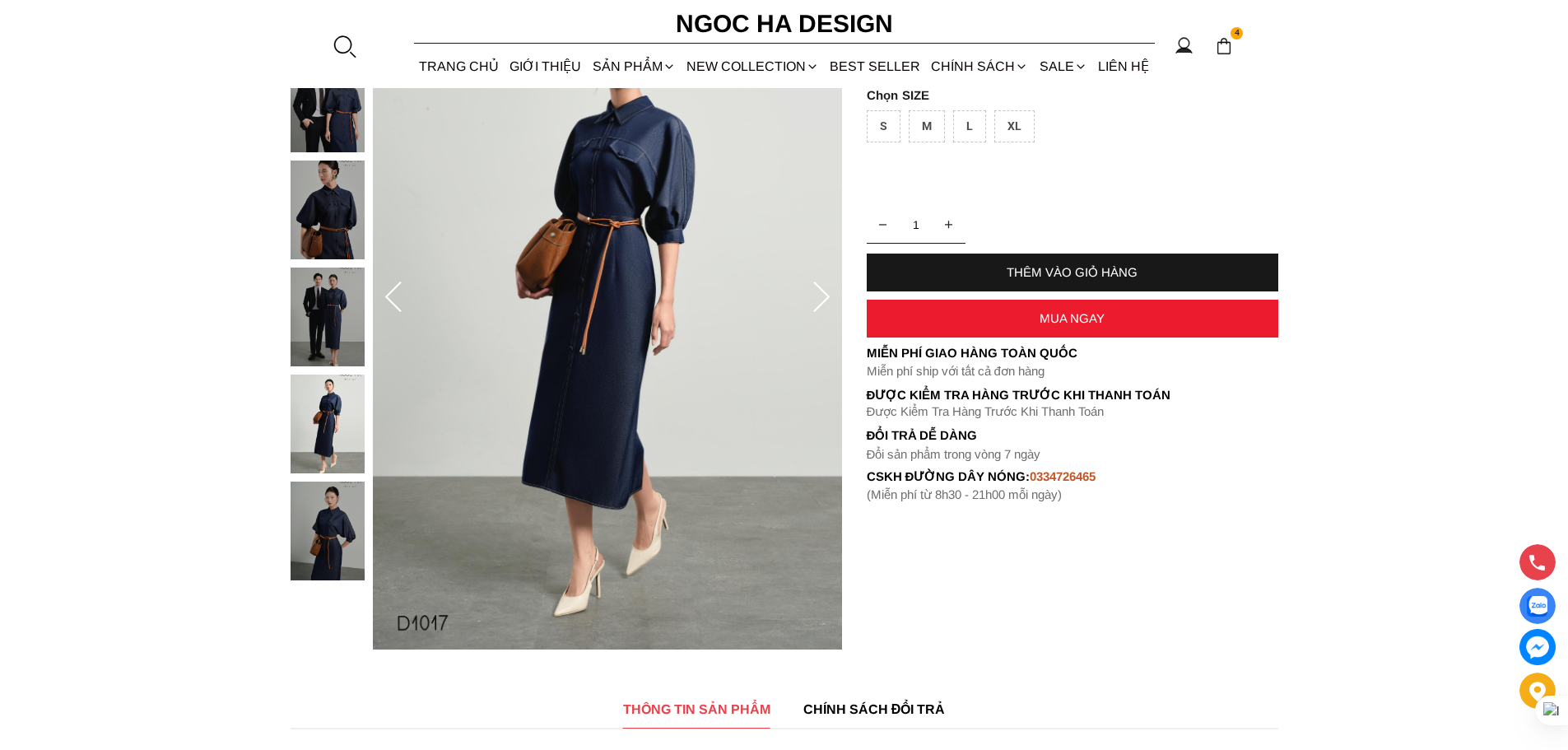
click at [819, 296] on icon at bounding box center [821, 297] width 33 height 33
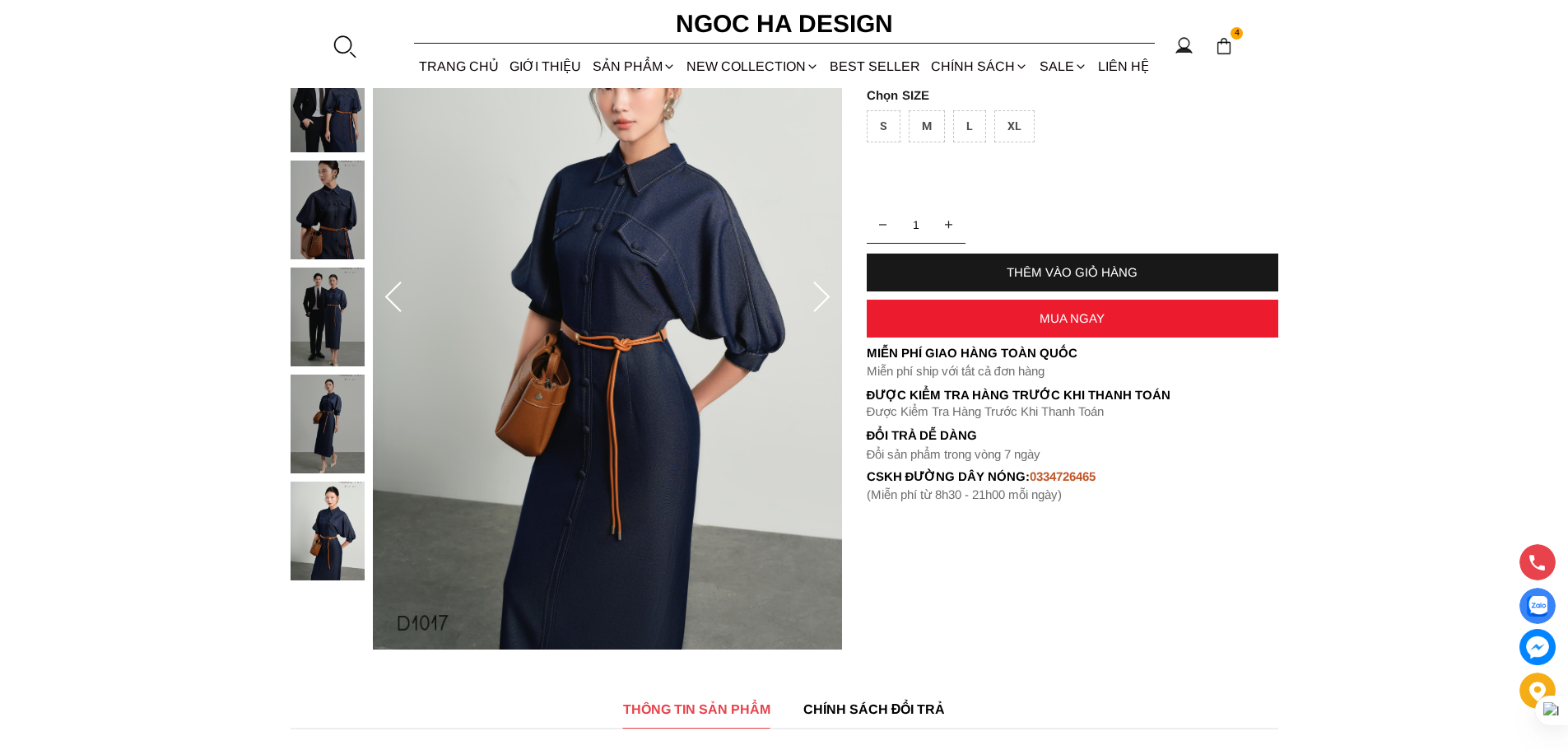
click at [819, 296] on icon at bounding box center [821, 297] width 33 height 33
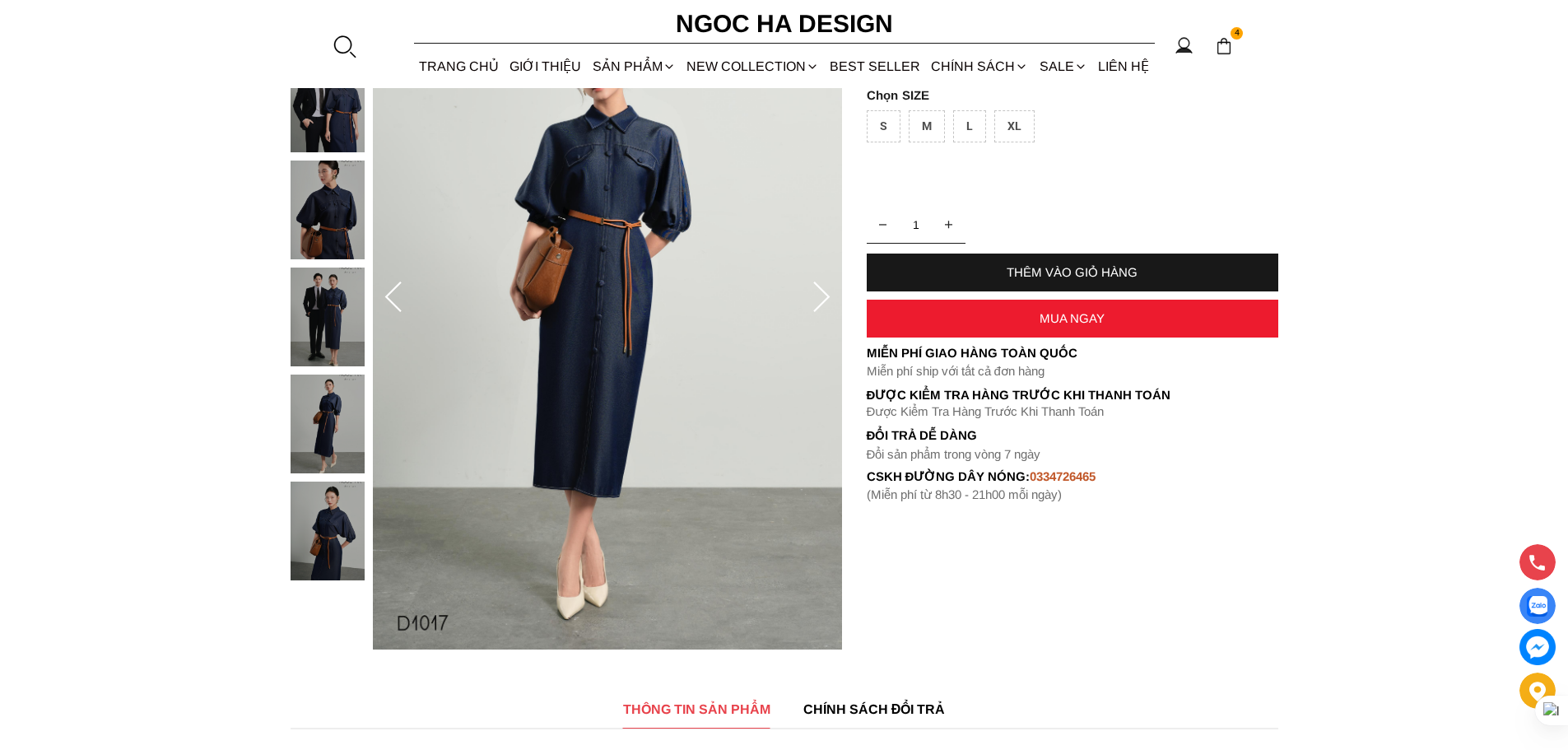
click at [819, 296] on icon at bounding box center [821, 297] width 33 height 33
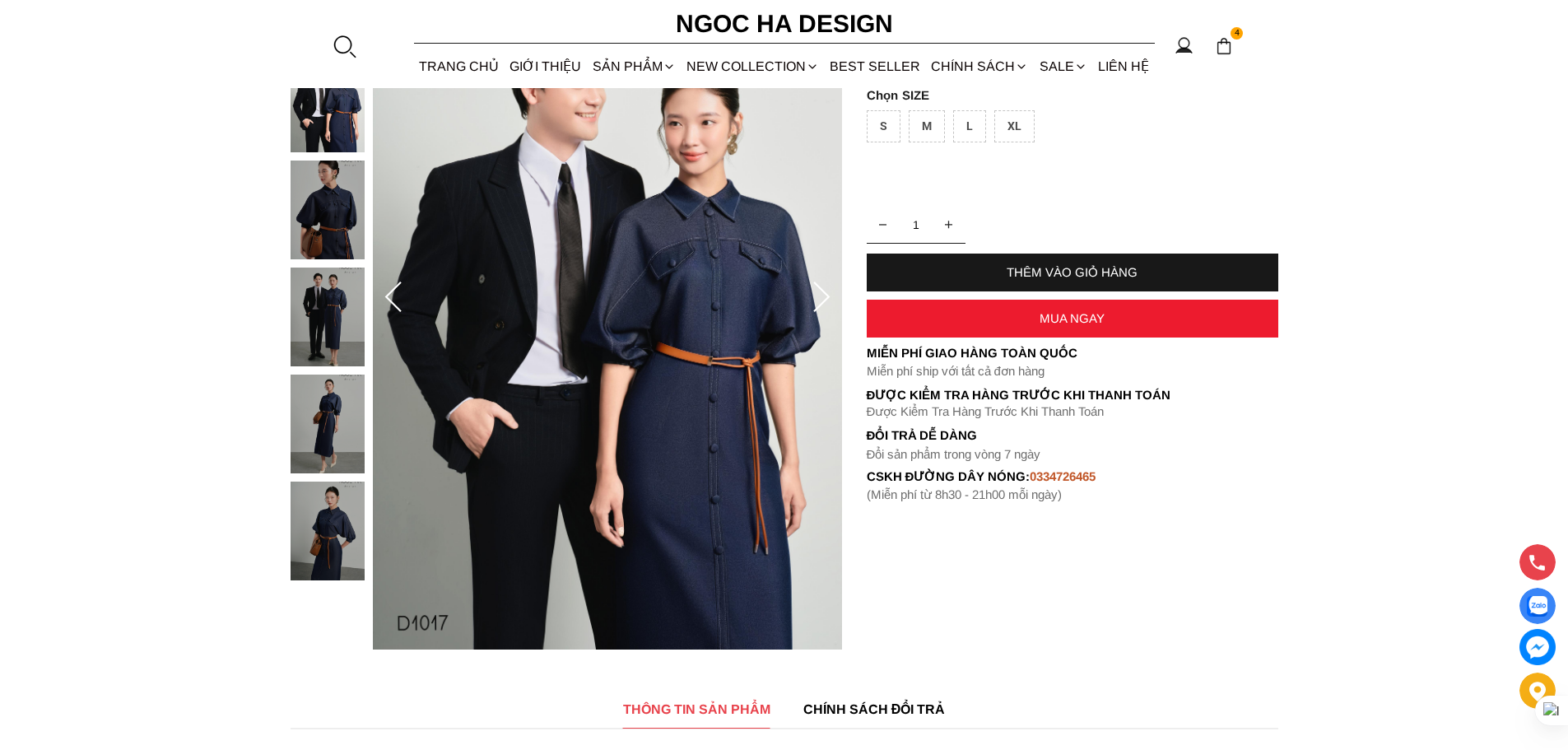
click at [819, 296] on icon at bounding box center [821, 297] width 33 height 33
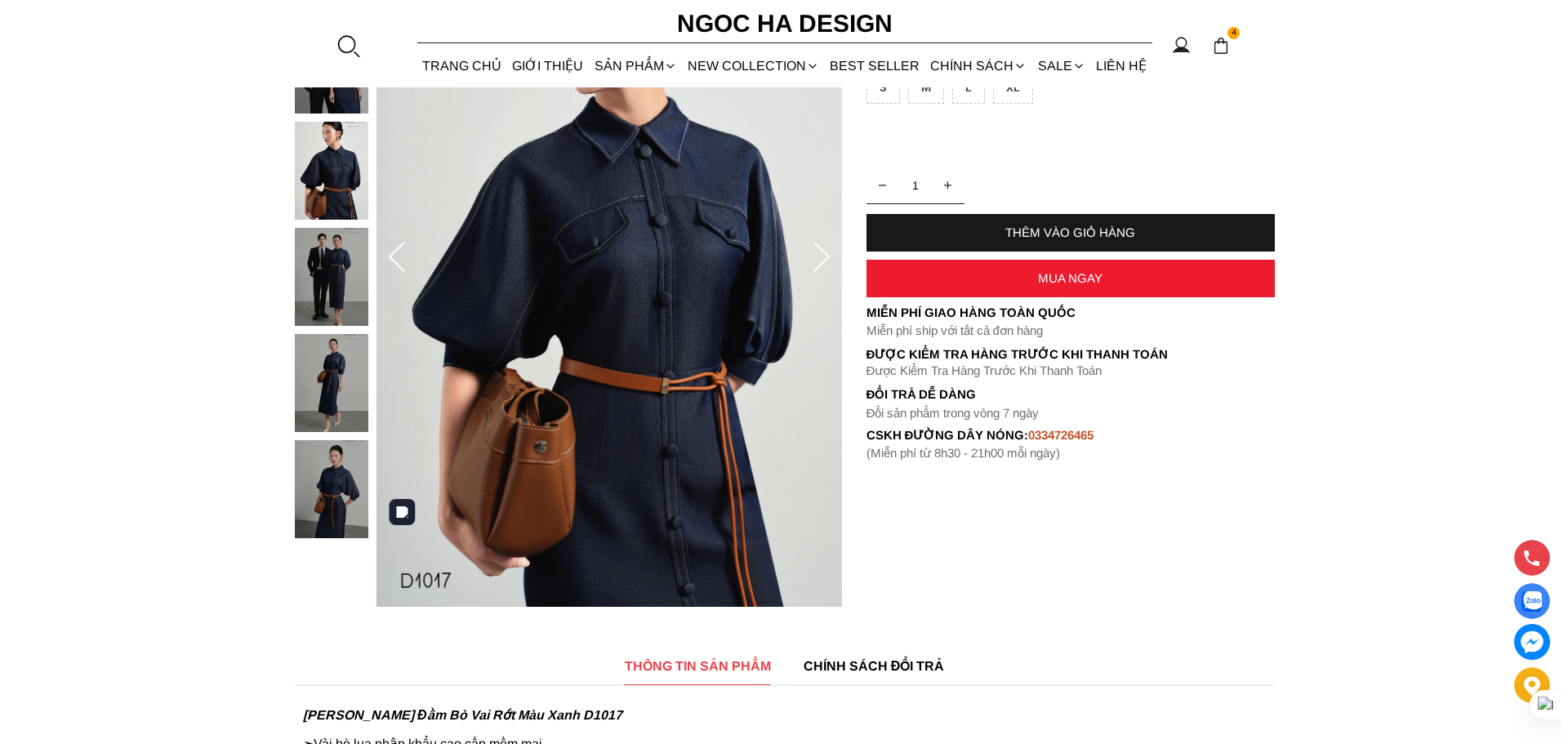
scroll to position [163, 0]
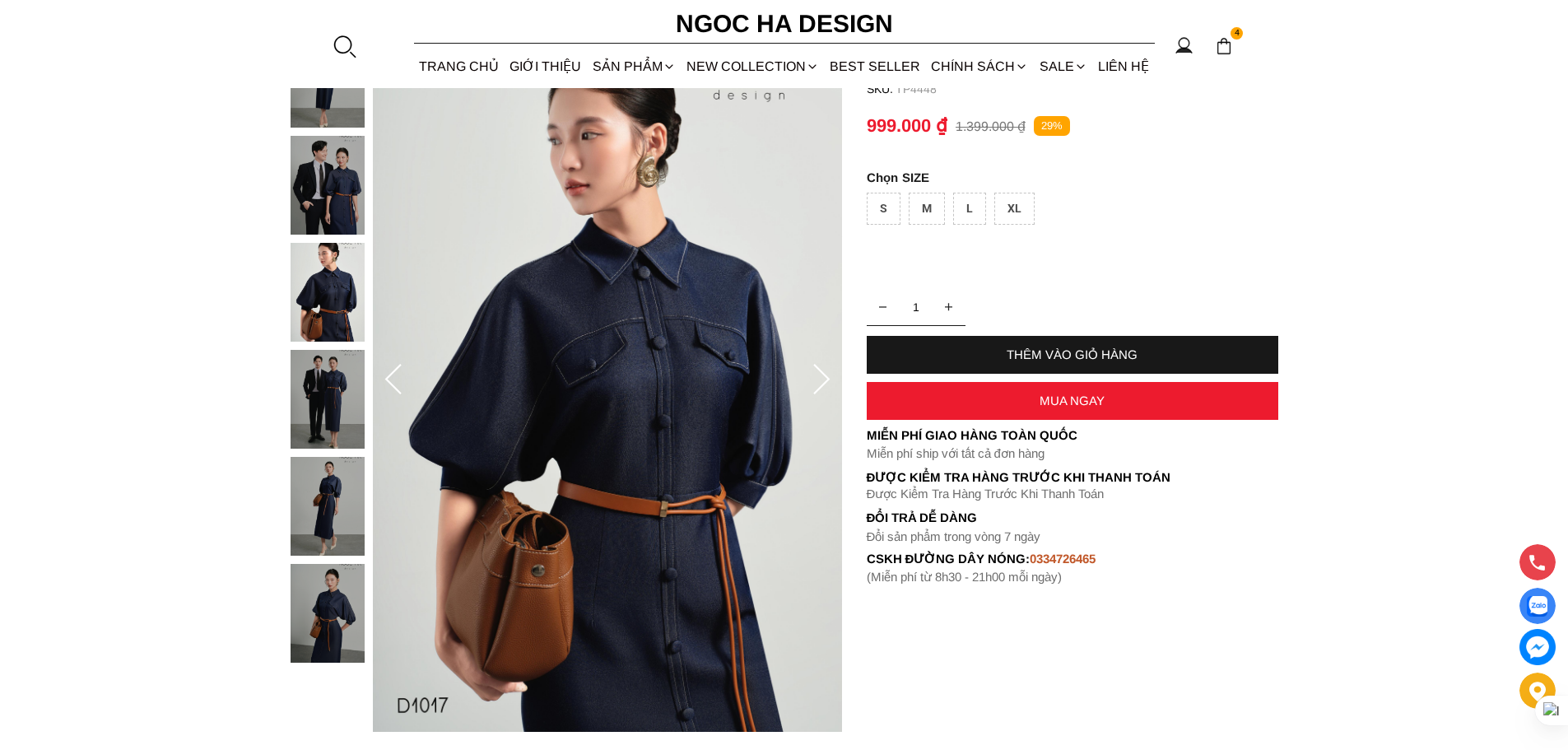
click at [1226, 41] on img at bounding box center [1224, 46] width 18 height 18
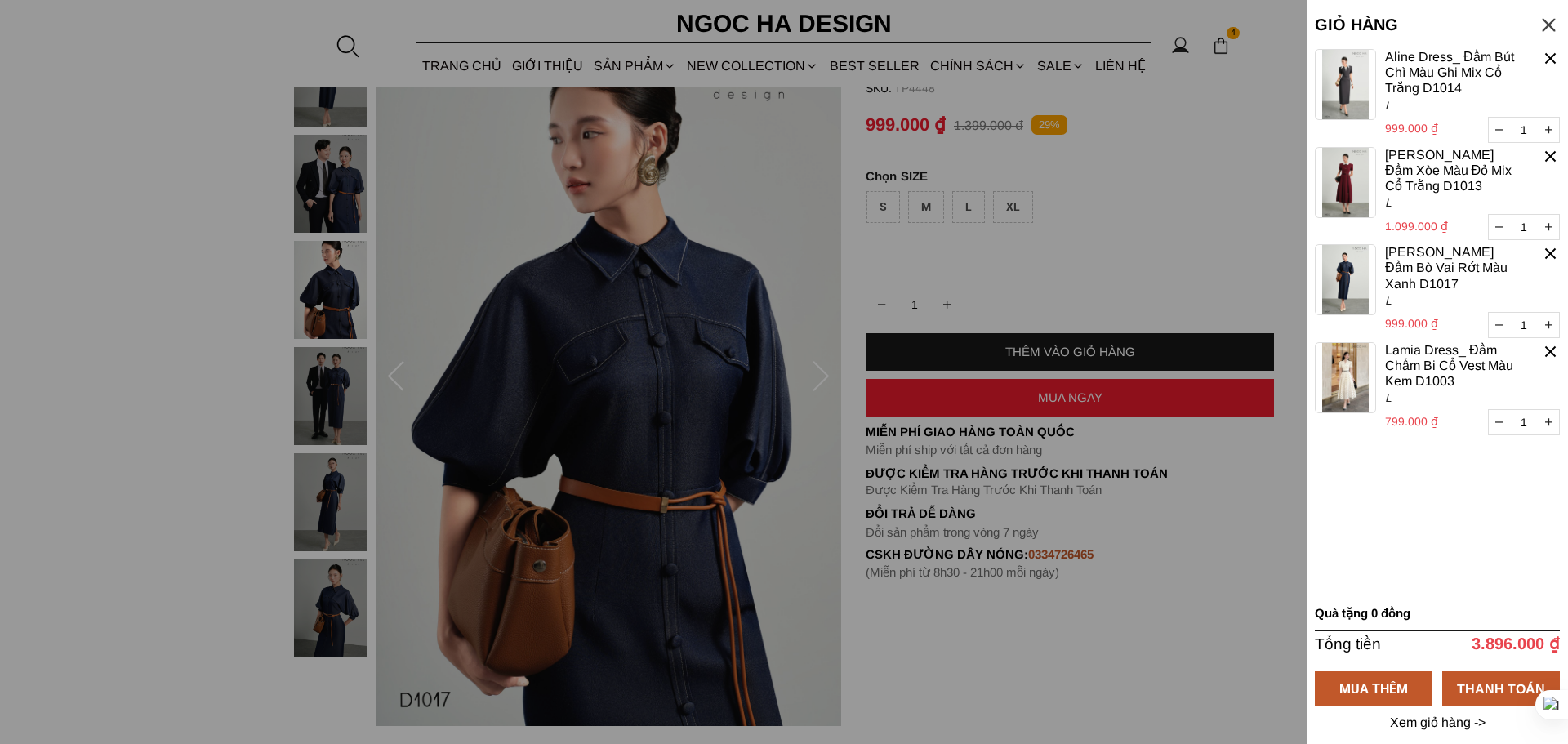
click at [1332, 367] on img at bounding box center [1346, 378] width 61 height 71
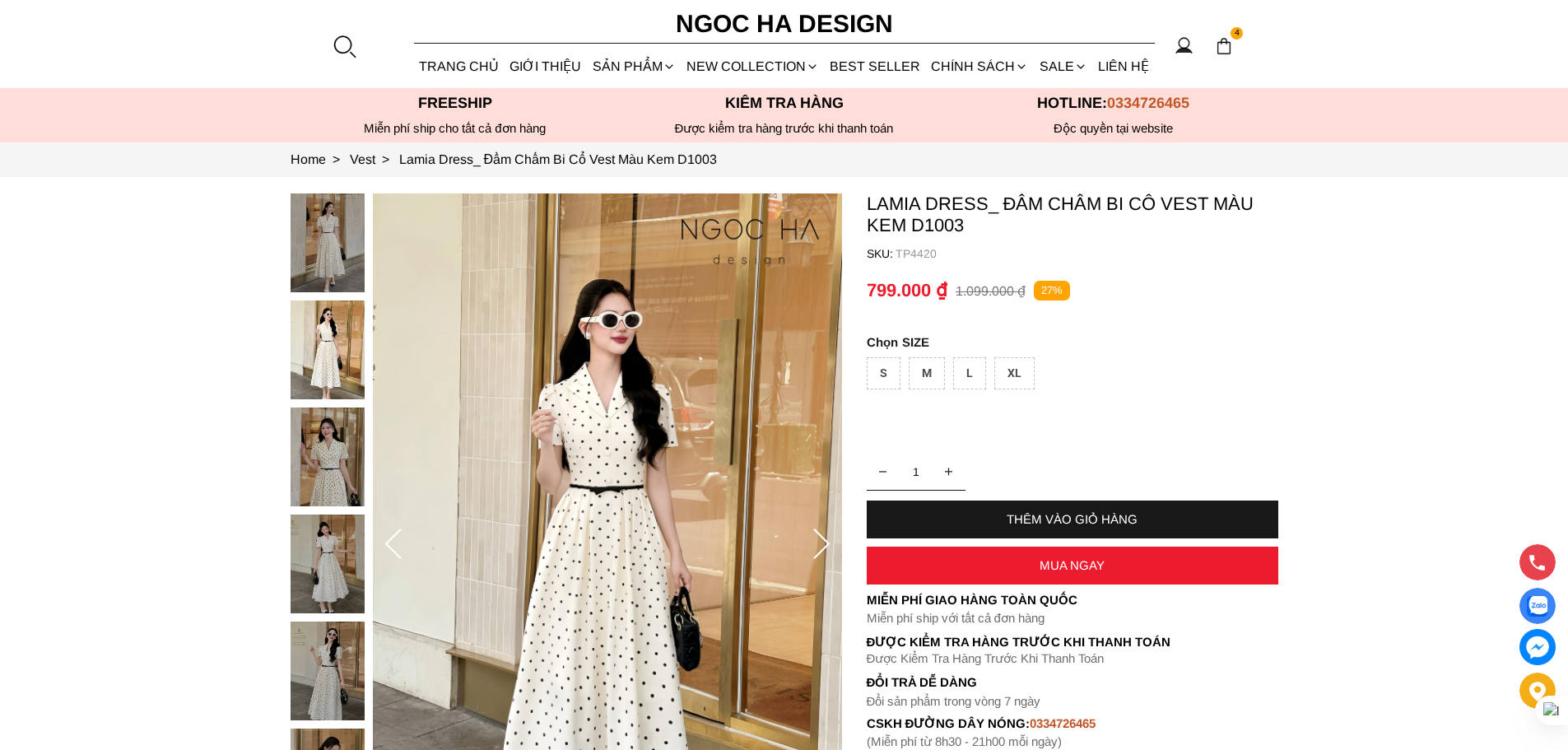
scroll to position [165, 0]
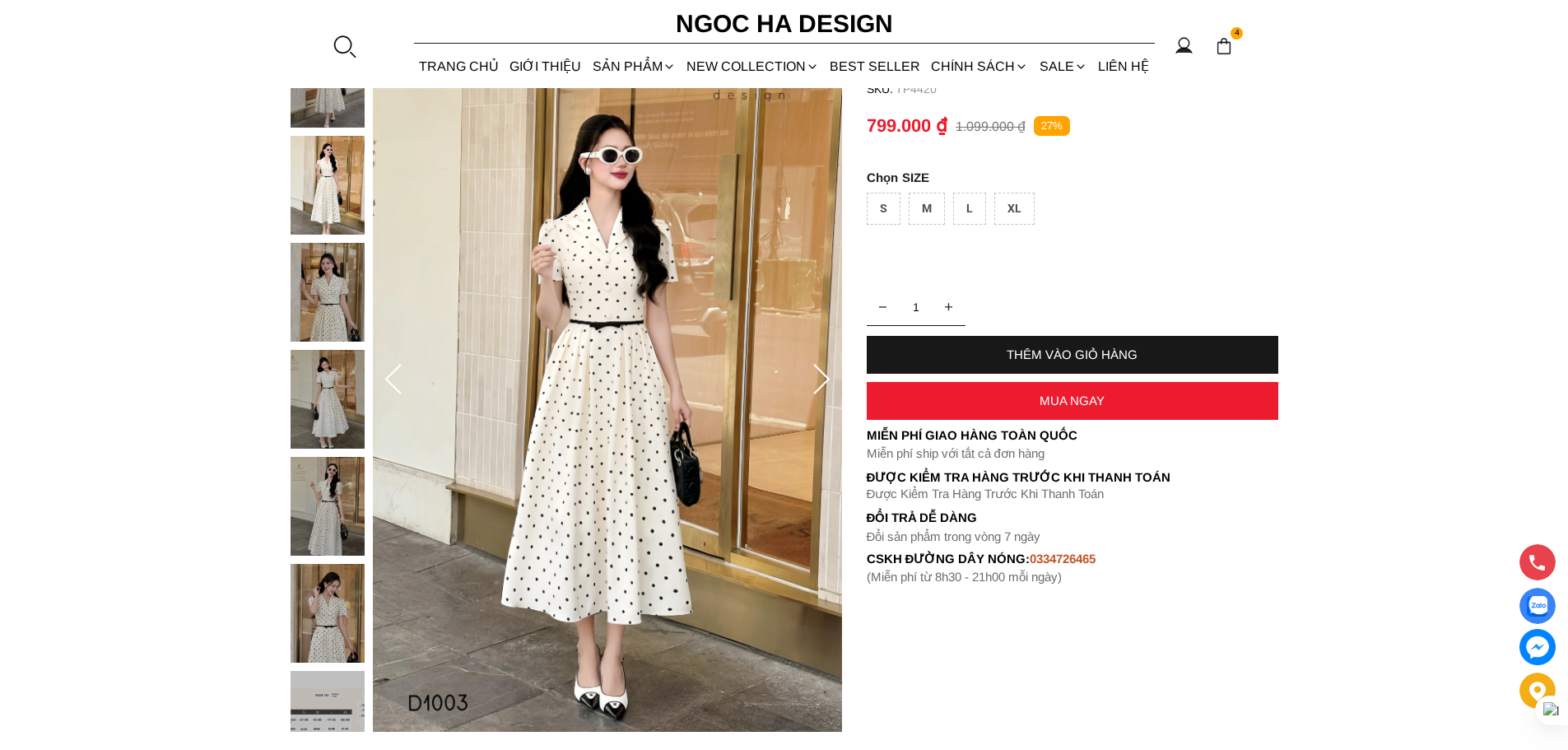
click at [835, 375] on icon at bounding box center [821, 380] width 33 height 33
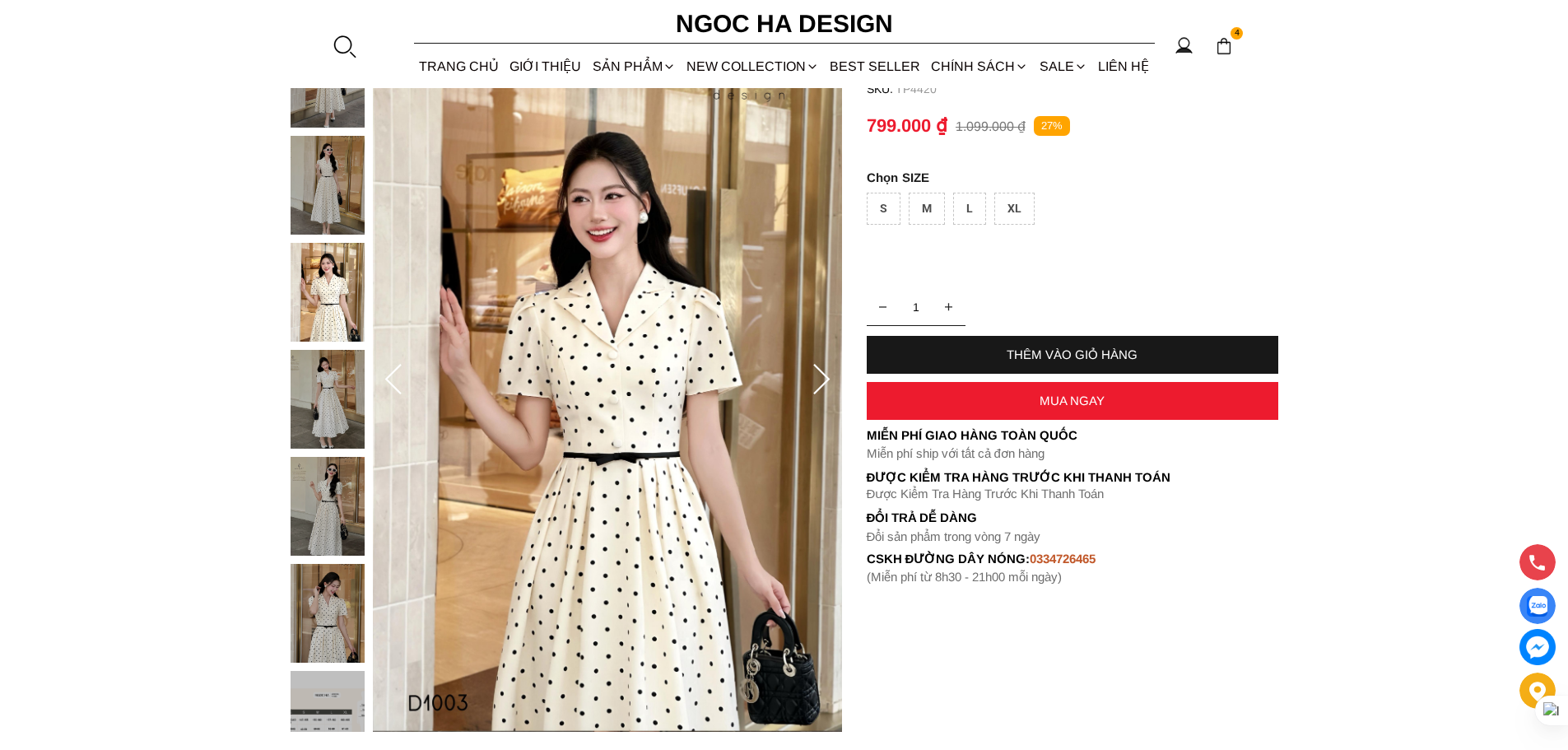
scroll to position [0, 0]
click at [1222, 48] on img at bounding box center [1224, 46] width 18 height 18
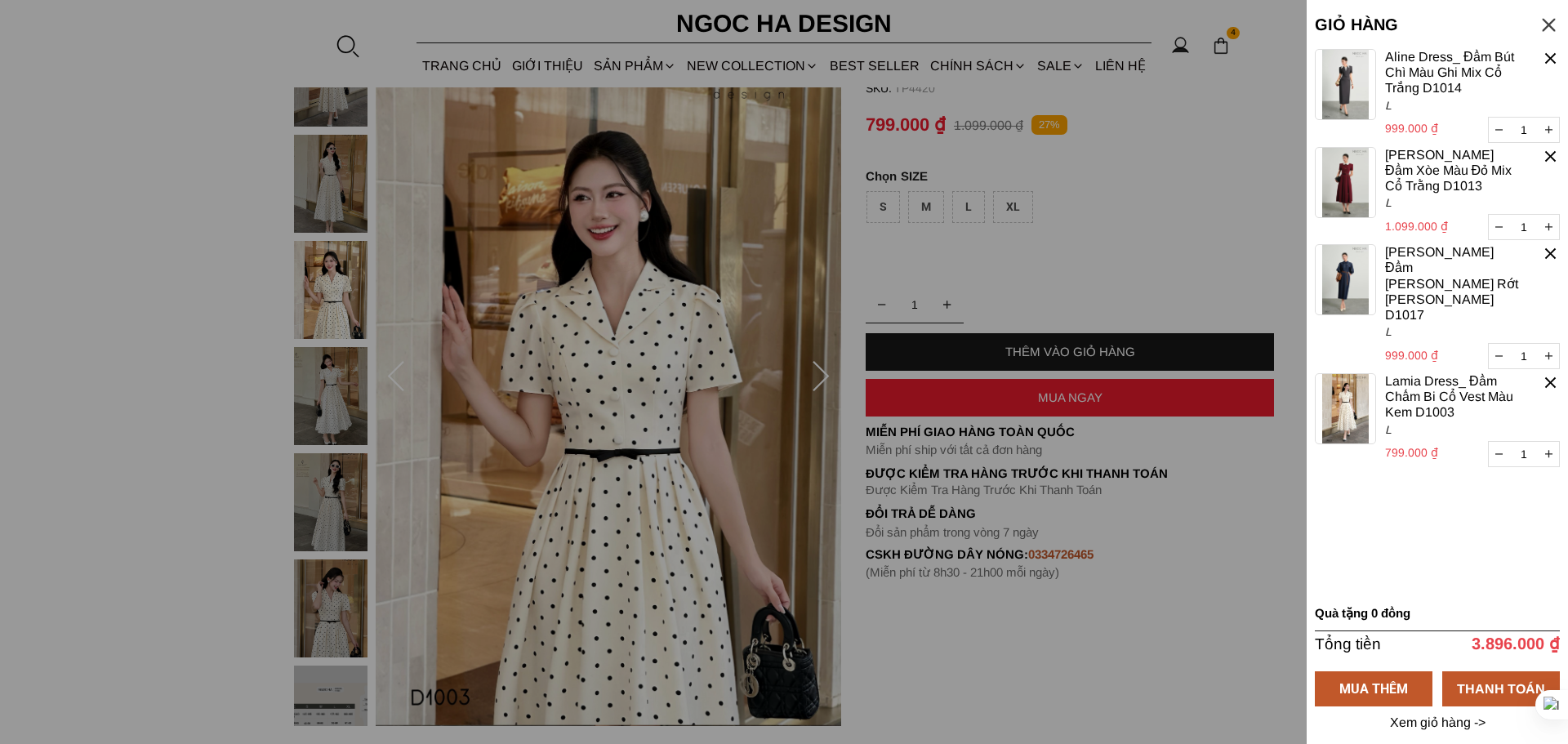
click at [1551, 373] on div at bounding box center [1551, 382] width 19 height 19
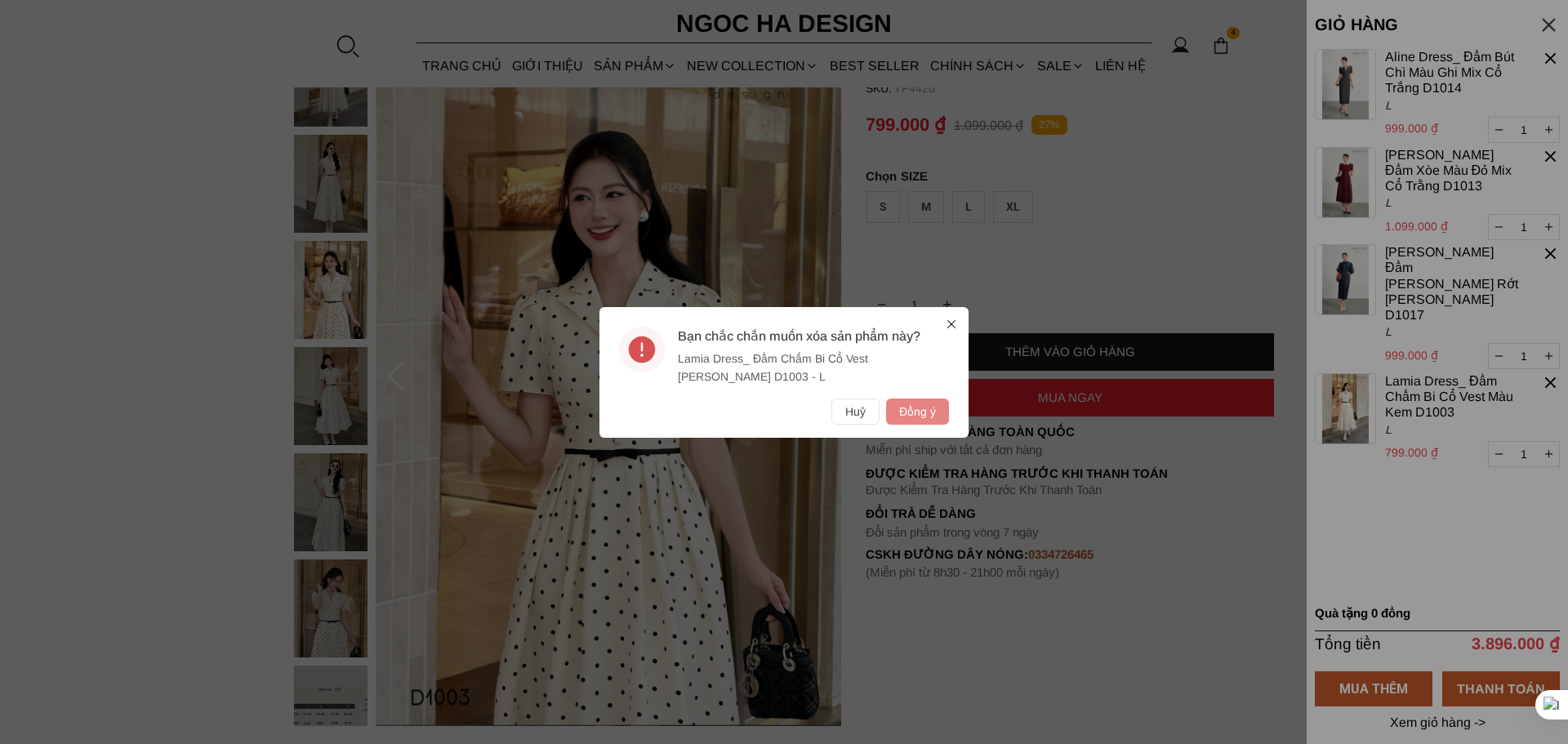
click at [912, 413] on button "Đồng ý" at bounding box center [917, 412] width 63 height 27
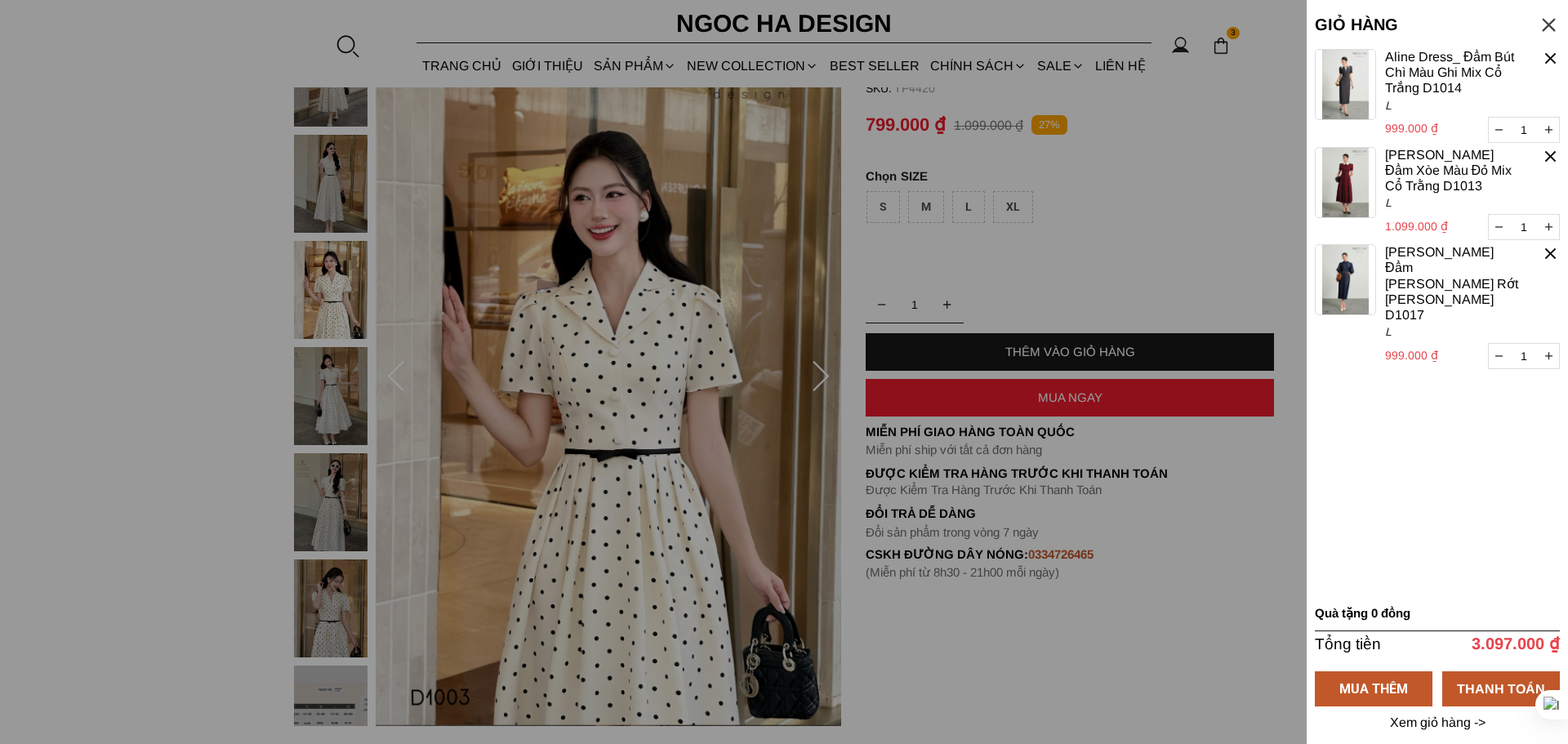
click at [1554, 19] on div at bounding box center [1549, 25] width 22 height 22
